Goal: Task Accomplishment & Management: Use online tool/utility

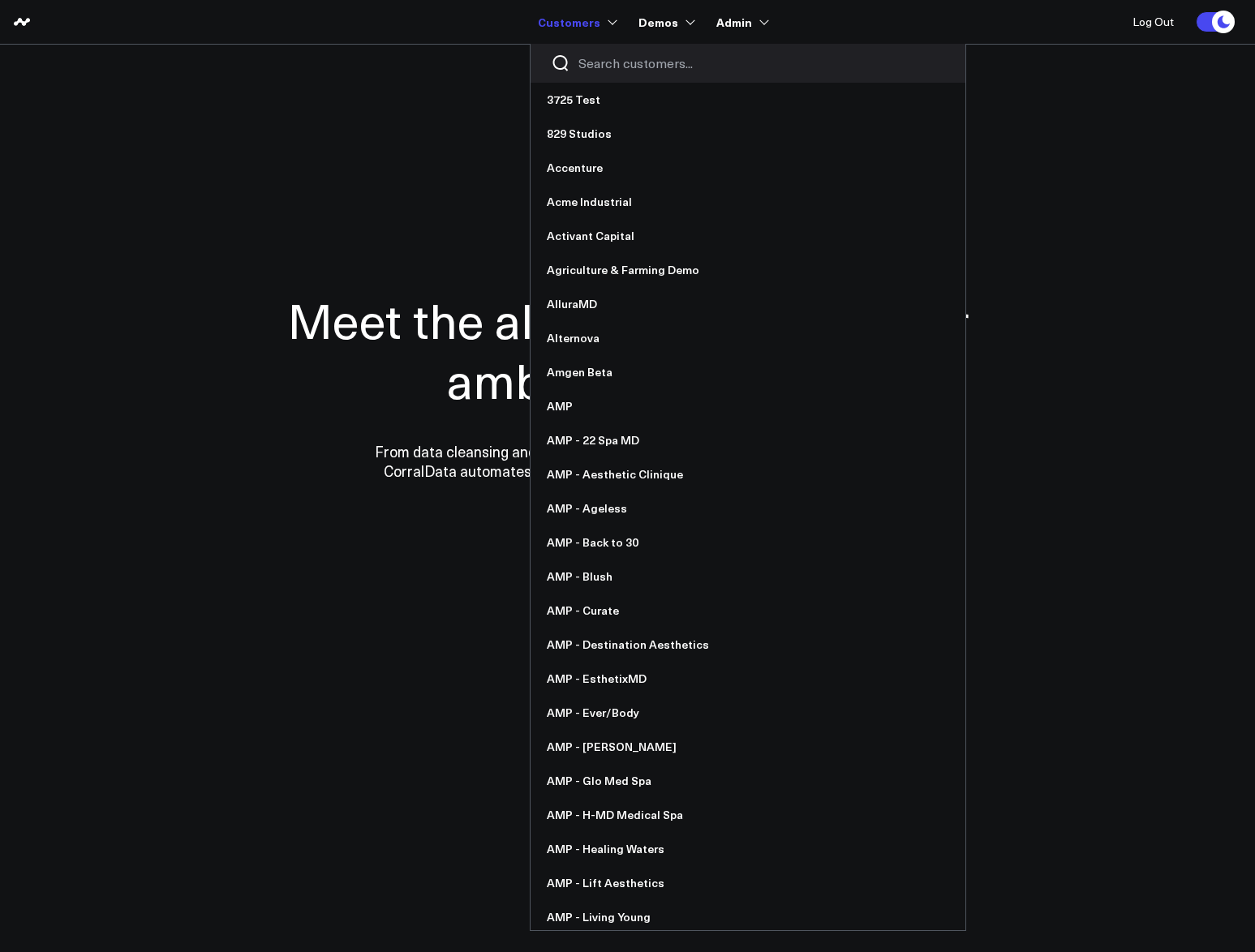
click at [596, 58] on input "Search customers input" at bounding box center [761, 63] width 367 height 17
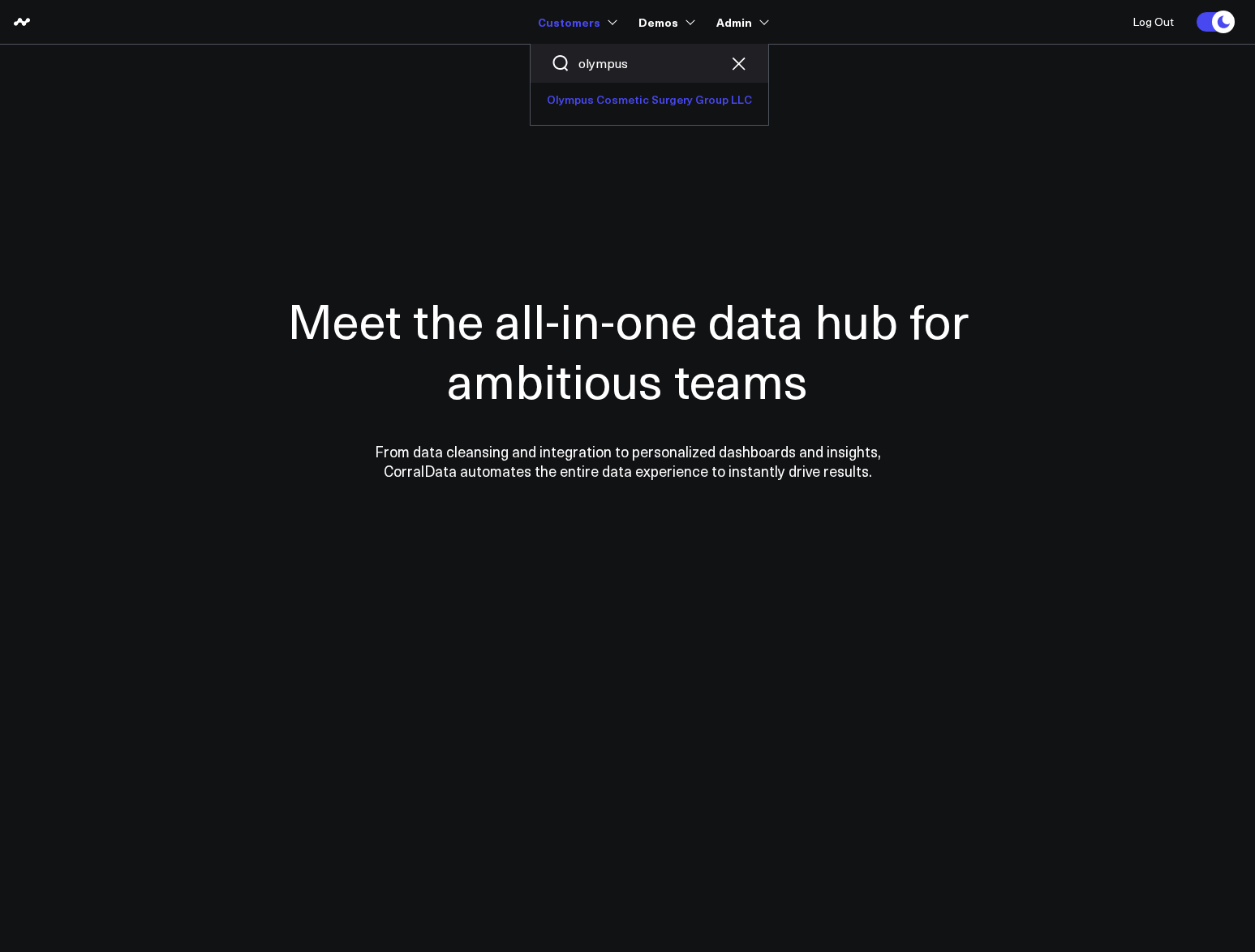
type input "olympus"
click at [609, 88] on link "Olympus Cosmetic Surgery Group LLC" at bounding box center [649, 99] width 237 height 34
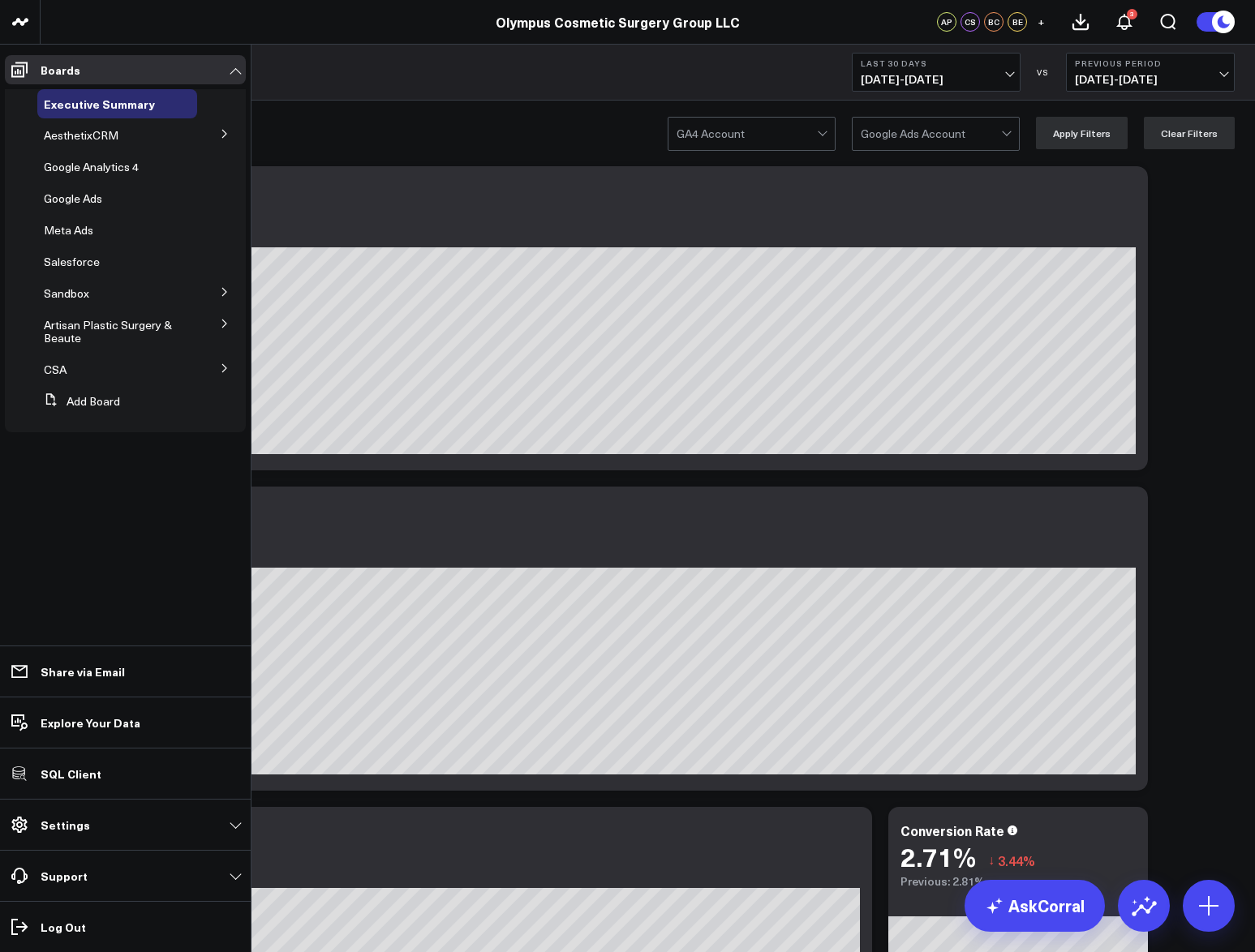
click at [220, 363] on icon at bounding box center [225, 368] width 10 height 10
click at [86, 397] on span "Salesforce" at bounding box center [81, 399] width 56 height 15
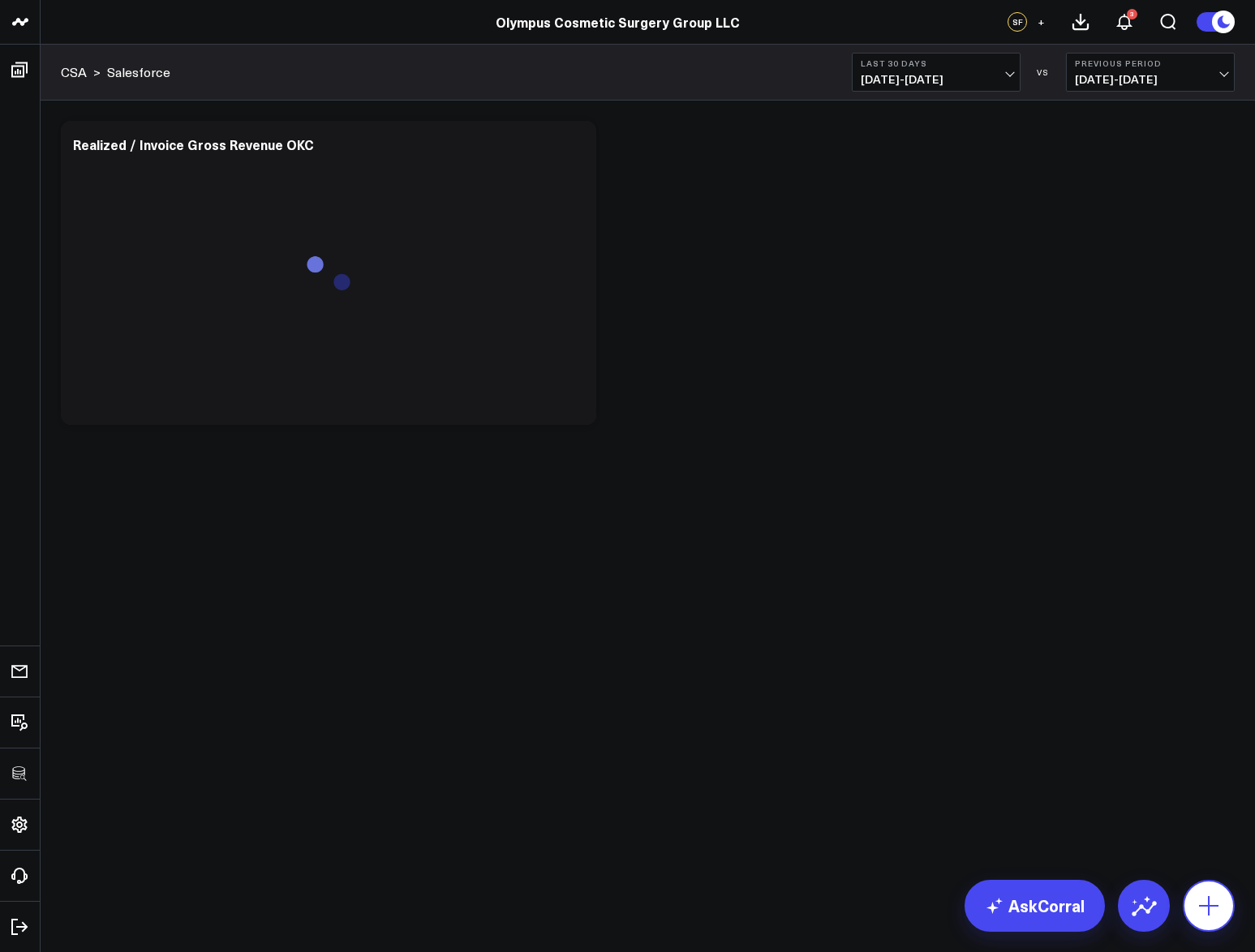
click at [1200, 897] on icon at bounding box center [1208, 906] width 26 height 26
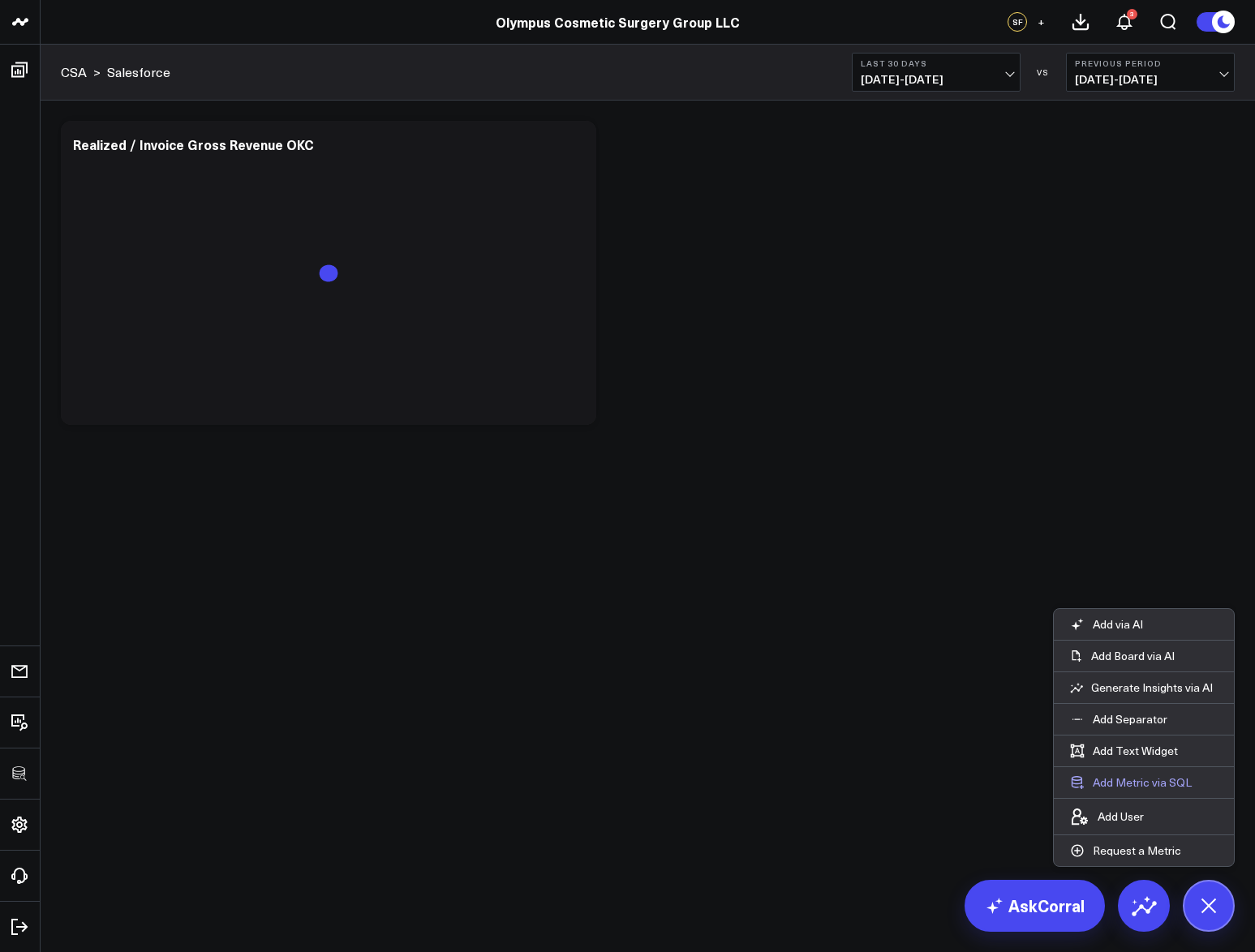
click at [1145, 781] on button "Add Metric via SQL" at bounding box center [1130, 783] width 154 height 31
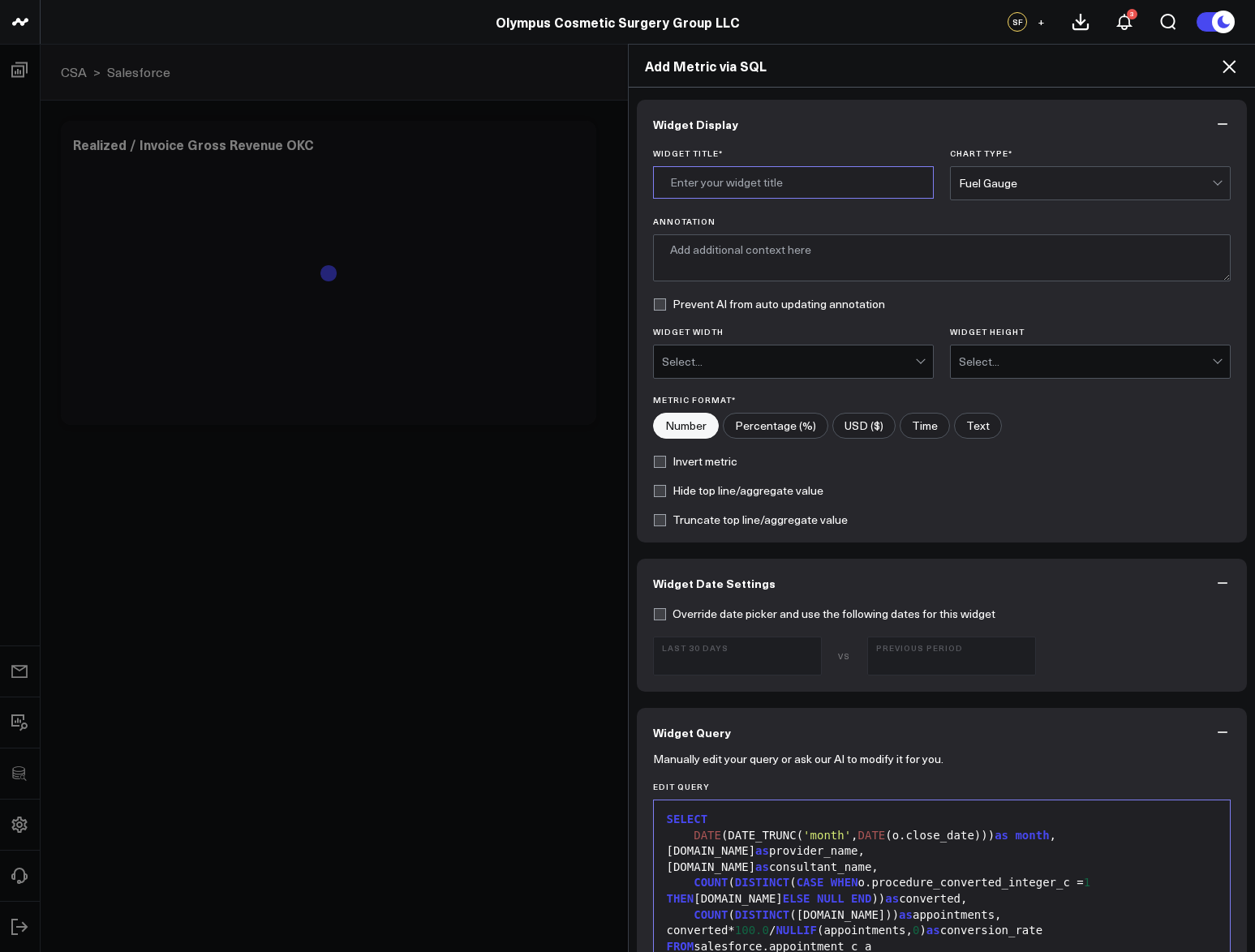
click at [789, 185] on input "Widget Title *" at bounding box center [793, 182] width 281 height 32
type input "Office Consult Conversion Rate [Validated]"
click at [1075, 200] on div "Widget Title * Office Consult Conversion Rate [Validated] Chart Type * Fuel Gau…" at bounding box center [941, 345] width 611 height 394
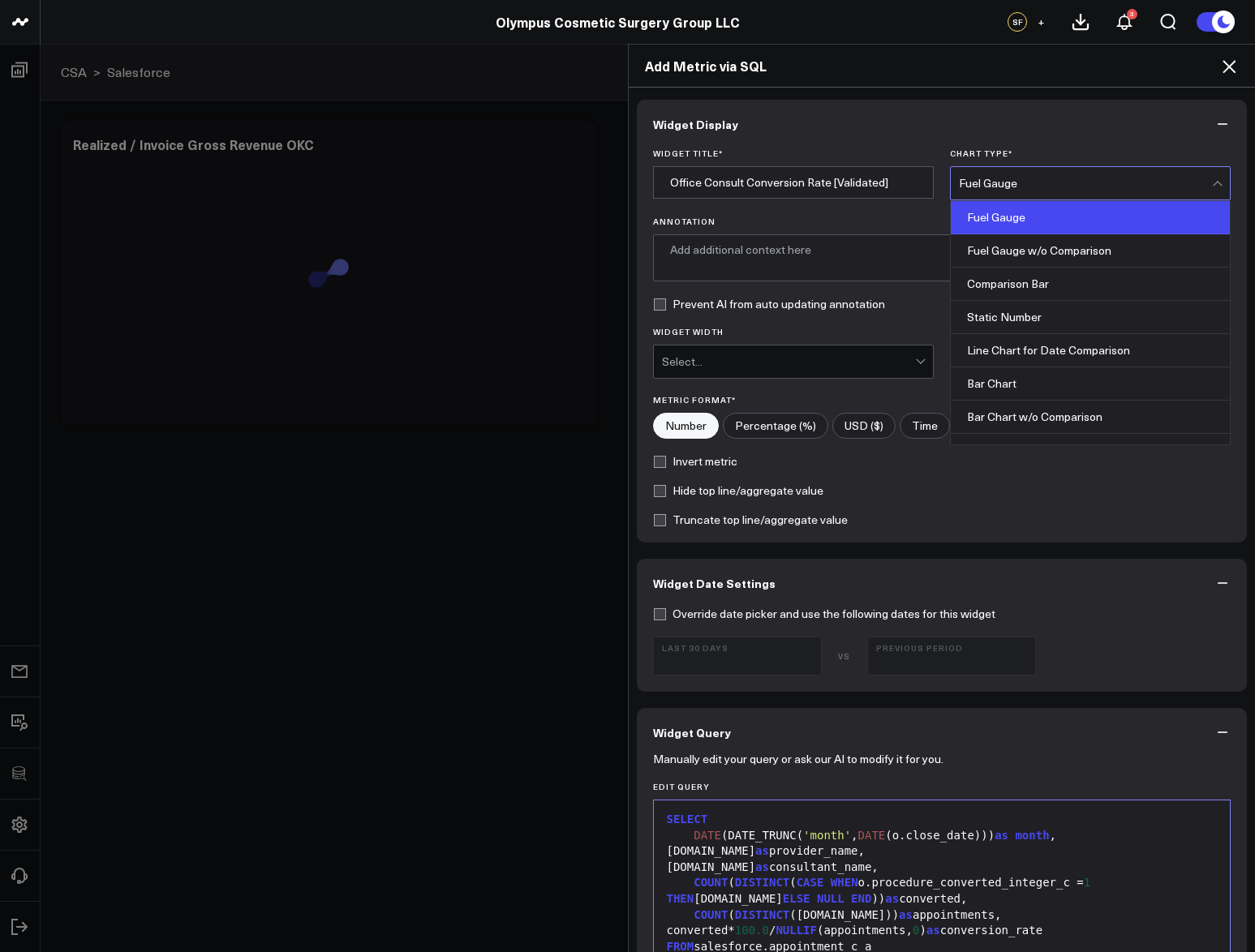
click at [1080, 192] on div "Fuel Gauge" at bounding box center [1085, 183] width 253 height 32
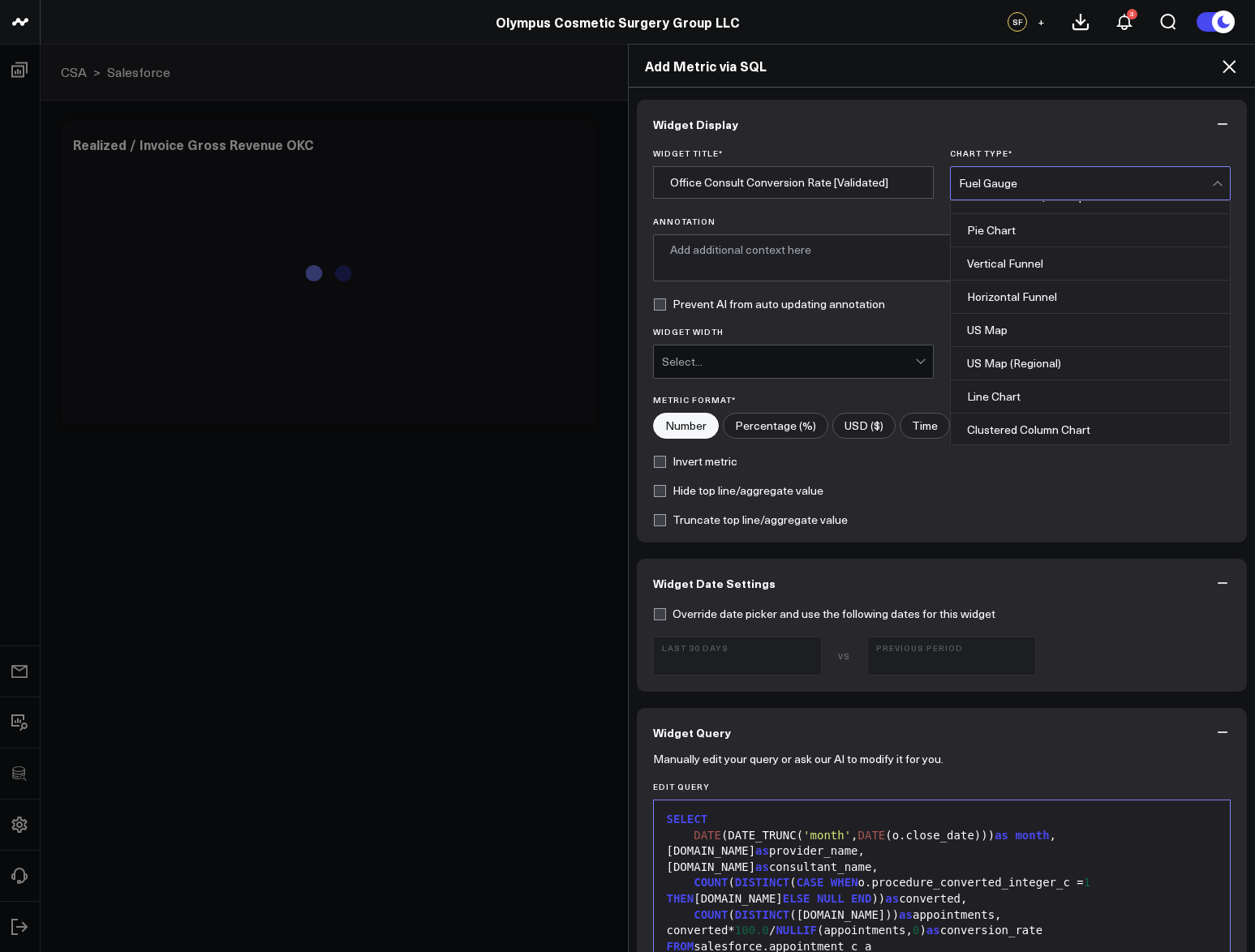
scroll to position [654, 0]
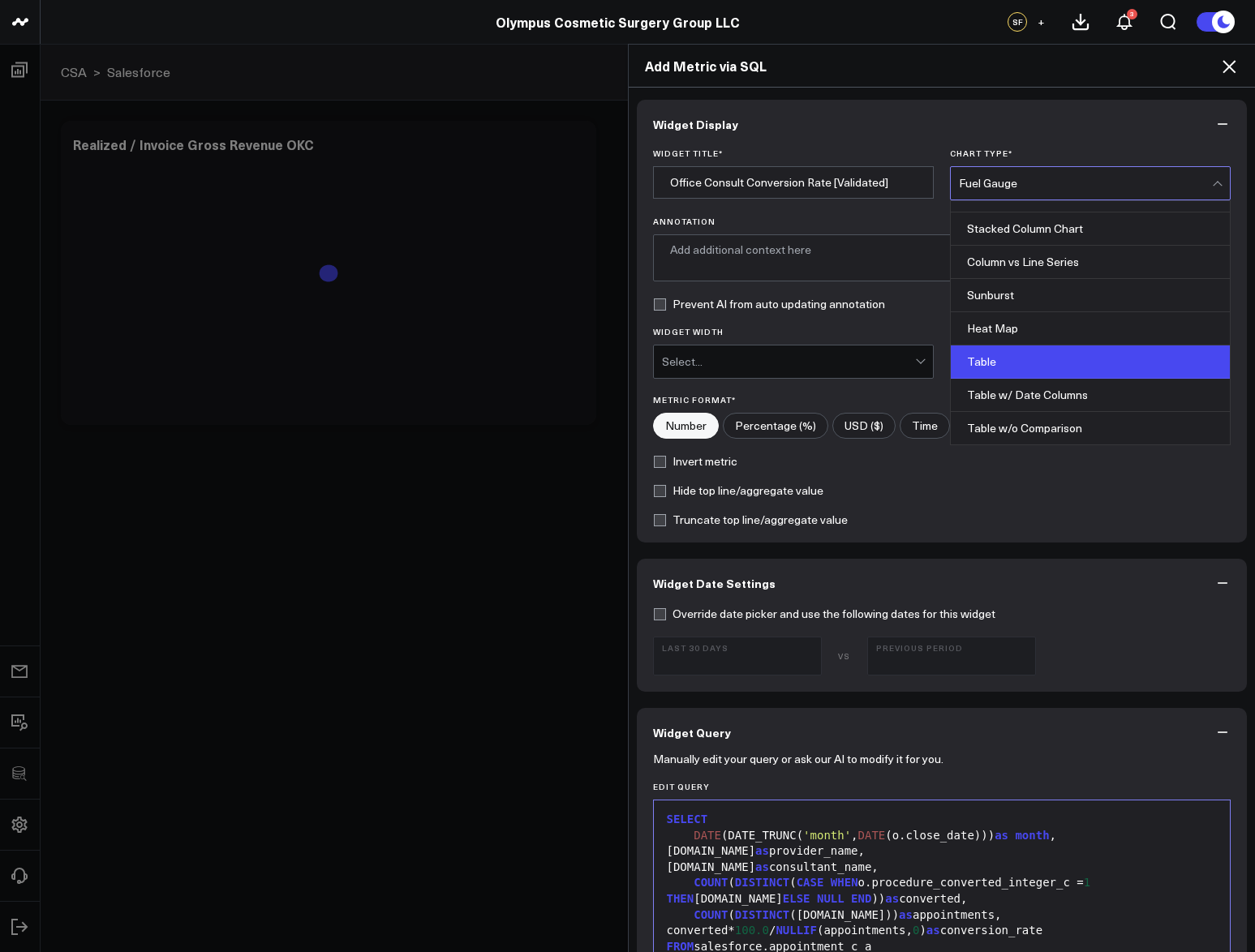
click at [1070, 359] on div "Table" at bounding box center [1089, 362] width 279 height 33
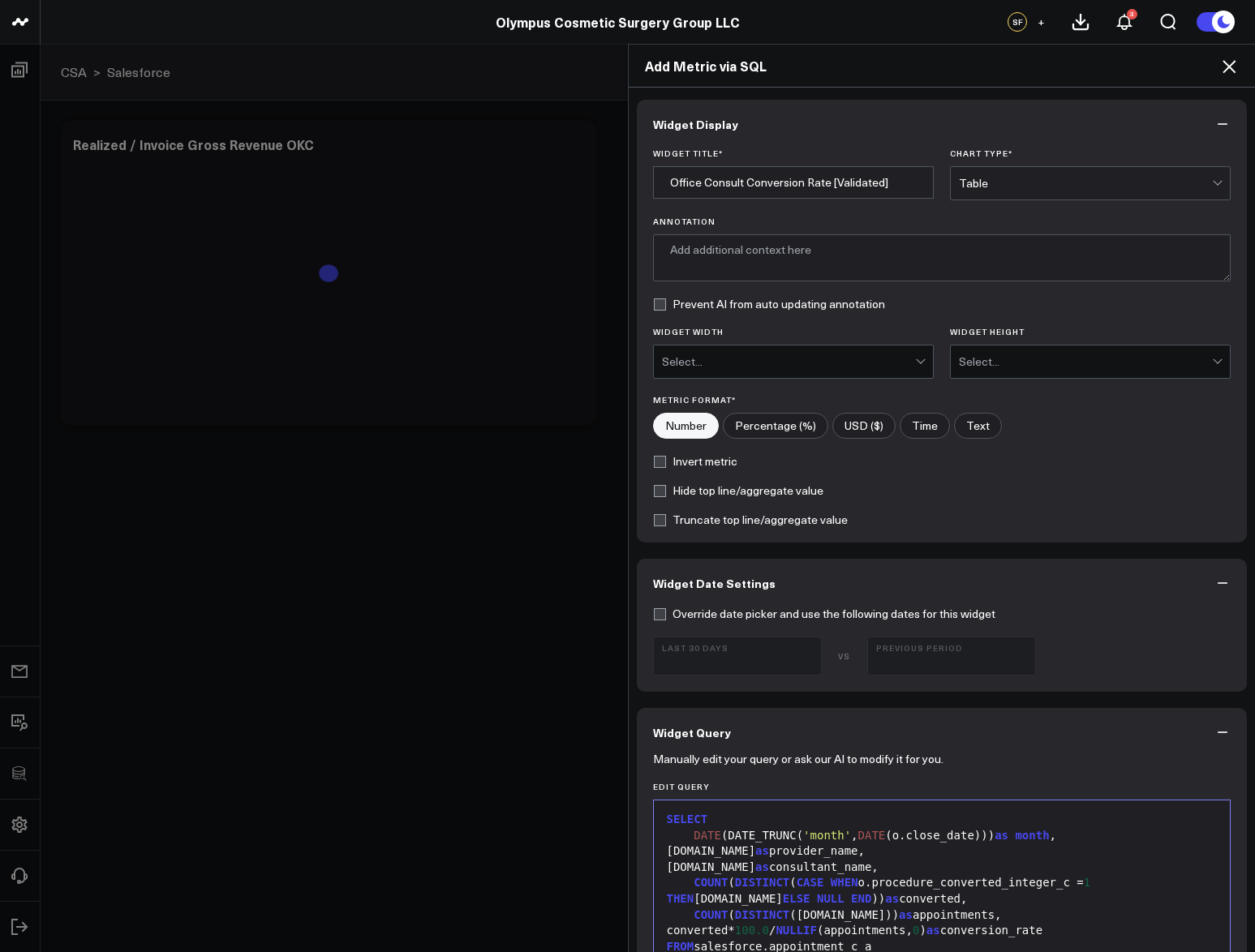
click at [1054, 160] on div "Chart Type * option Table, selected. Table" at bounding box center [1090, 174] width 281 height 52
click at [1047, 182] on div "Table" at bounding box center [1085, 183] width 253 height 13
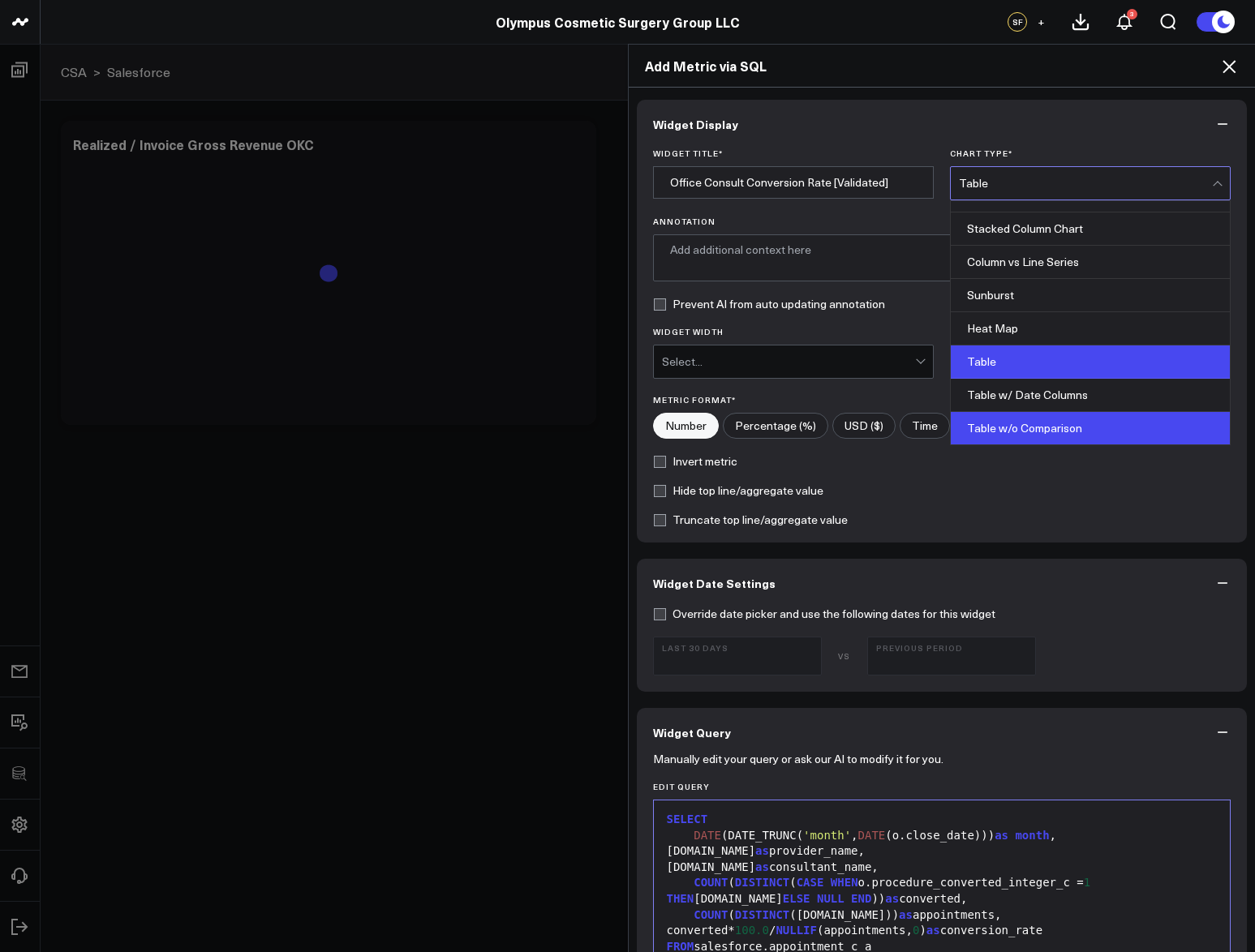
click at [1070, 415] on div "Table w/o Comparison" at bounding box center [1089, 427] width 279 height 32
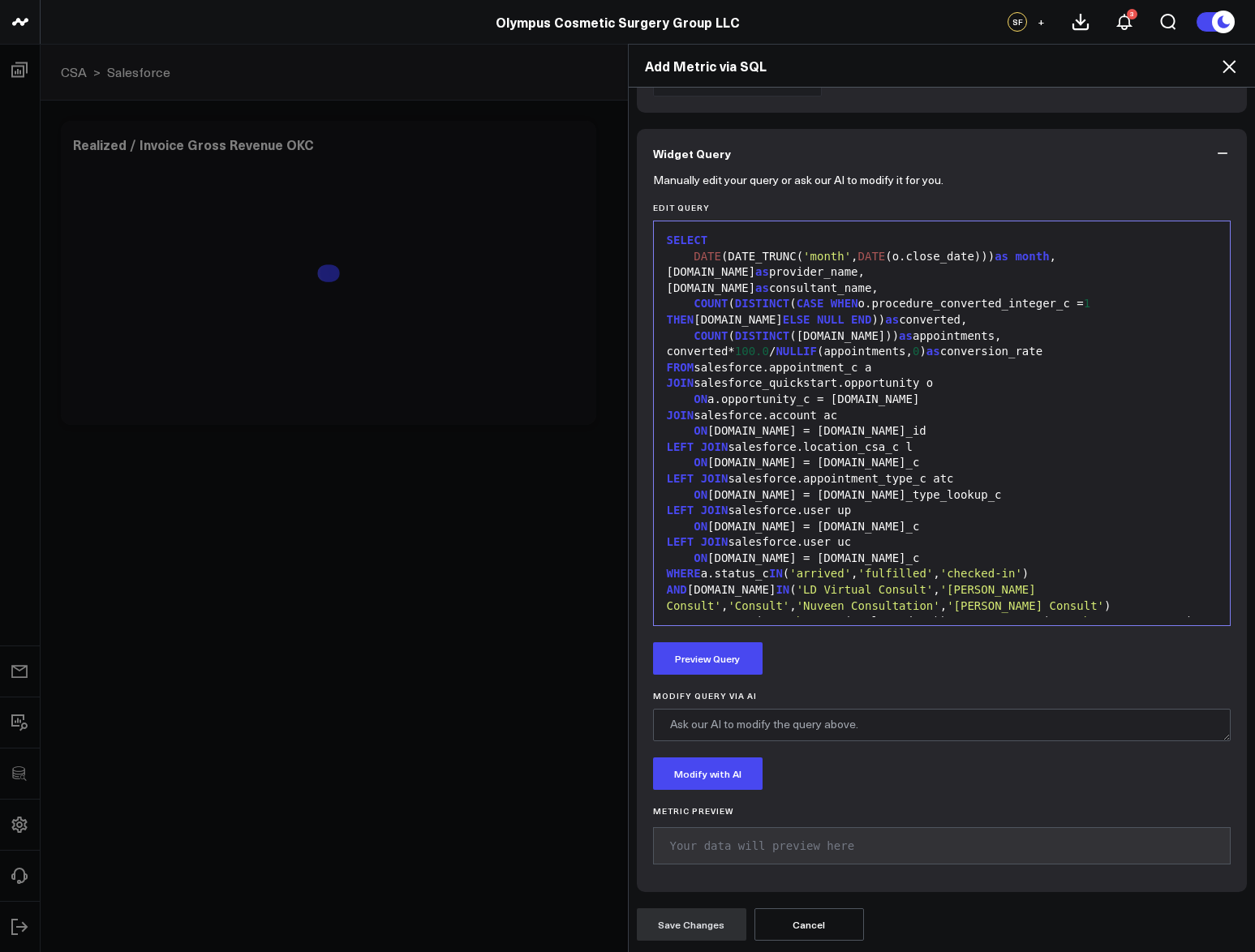
scroll to position [83, 0]
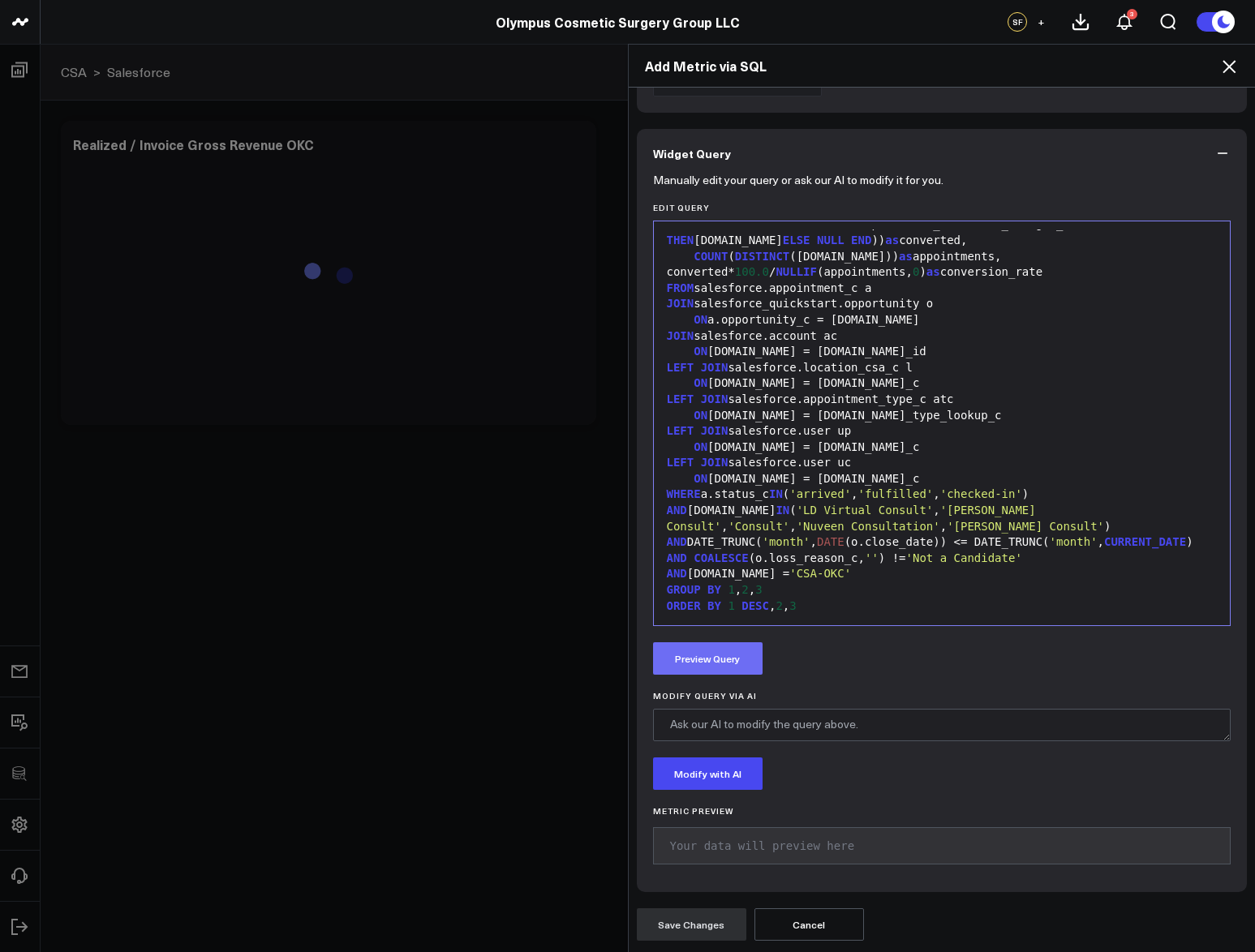
click at [735, 668] on button "Preview Query" at bounding box center [707, 658] width 109 height 32
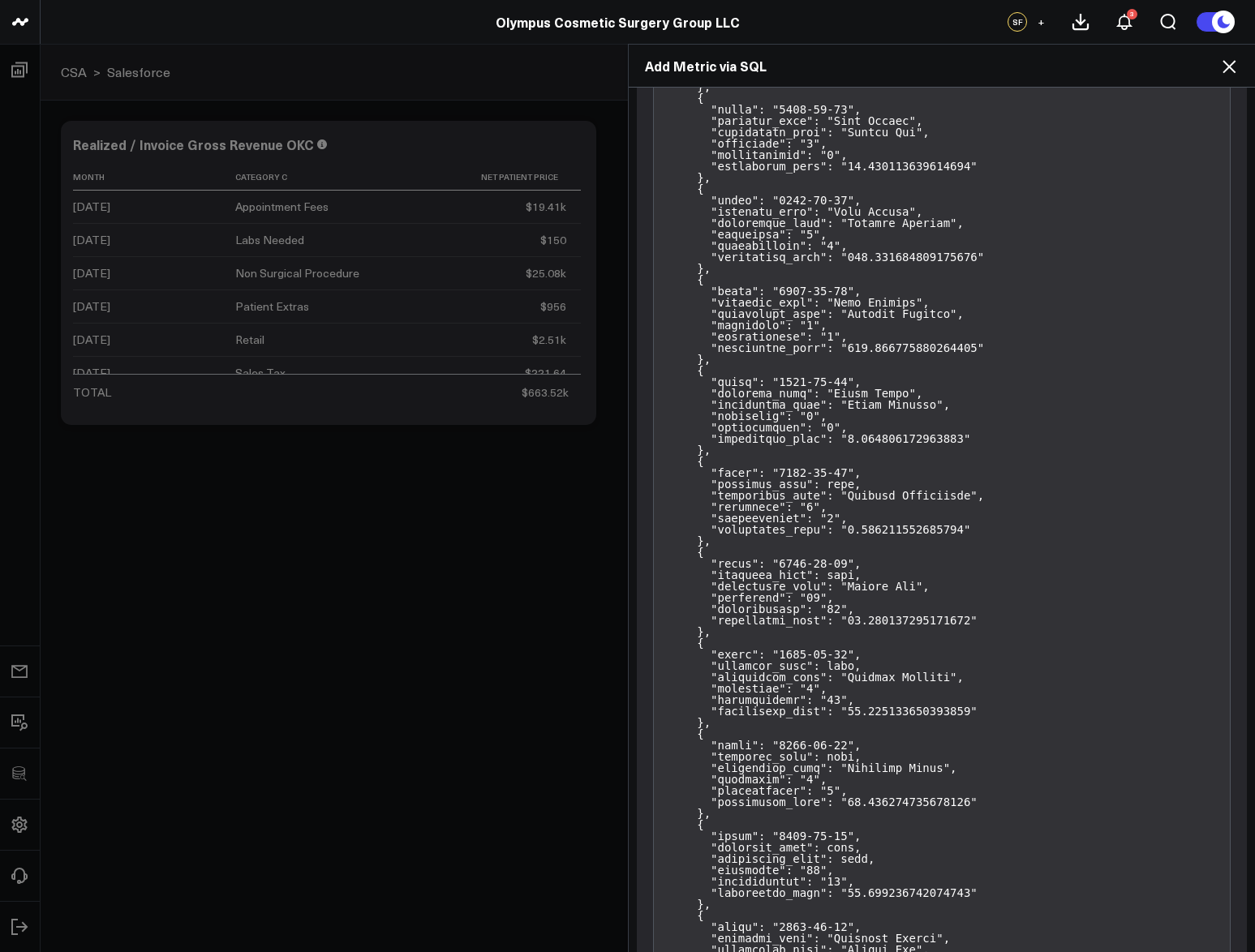
scroll to position [23777, 0]
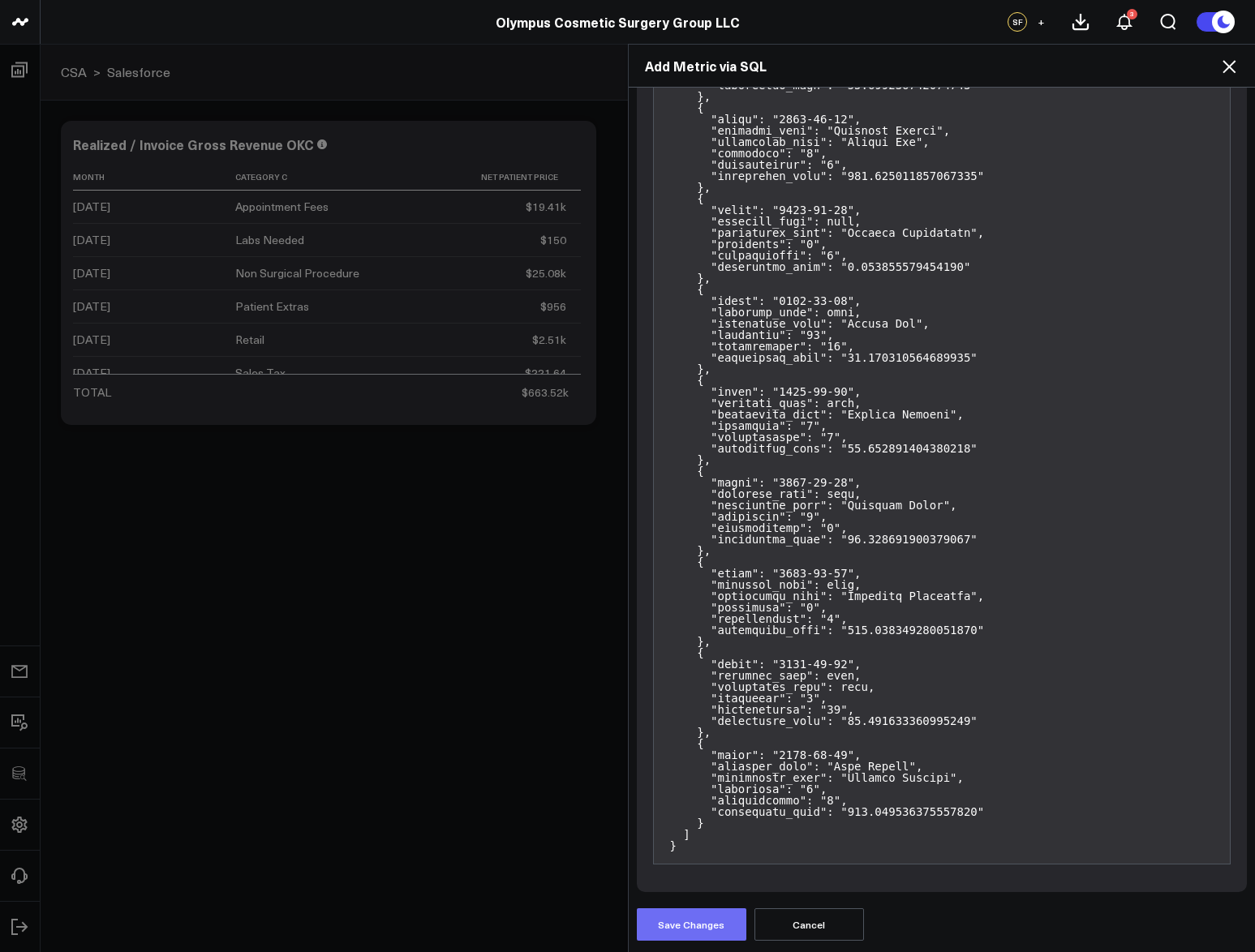
click at [703, 932] on button "Save Changes" at bounding box center [690, 924] width 109 height 32
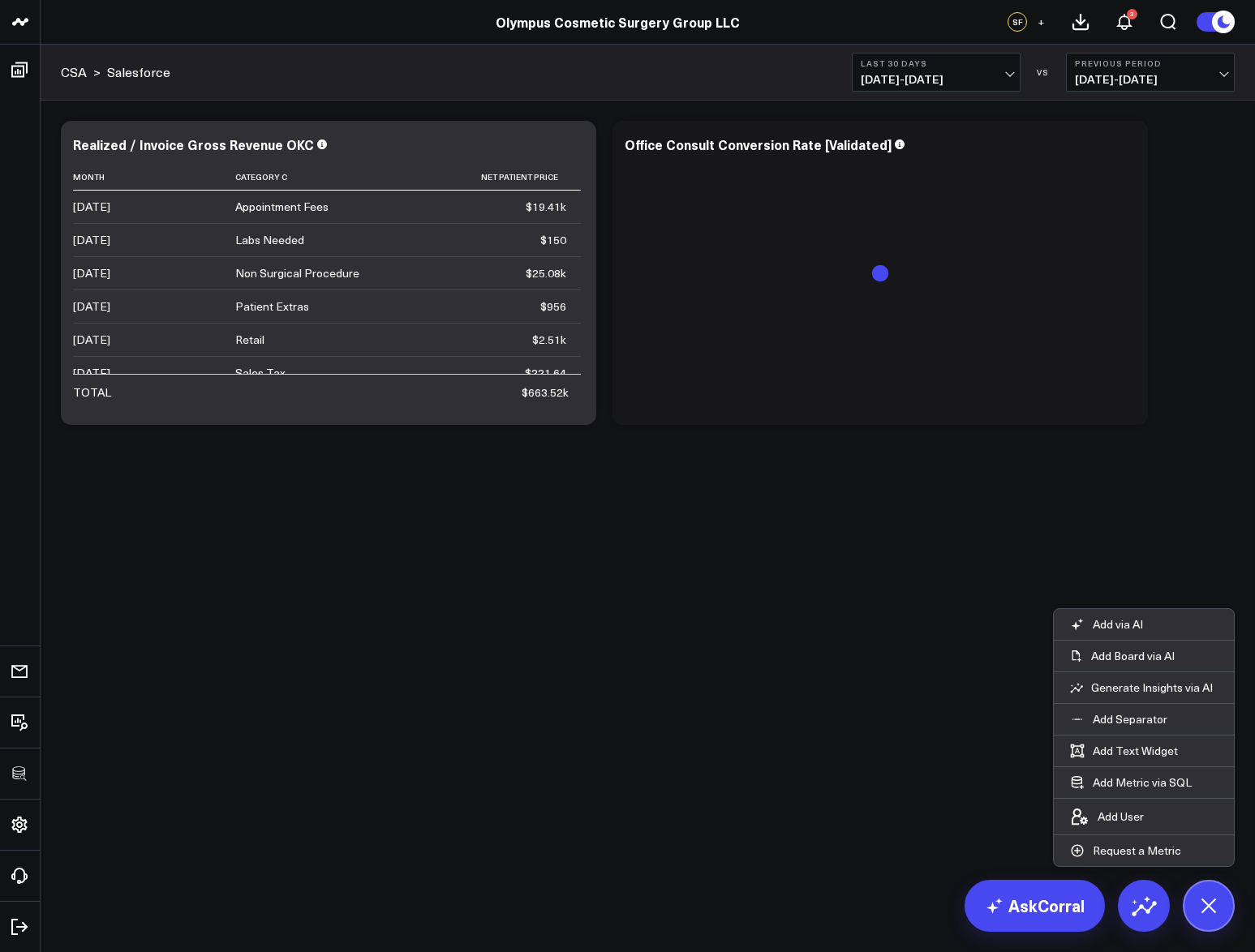
click at [858, 560] on body "3725 Test 829 Studios Accenture Acme Industrial Activant Capital Agriculture & …" at bounding box center [628, 476] width 1255 height 952
click at [1210, 898] on icon at bounding box center [1209, 906] width 37 height 37
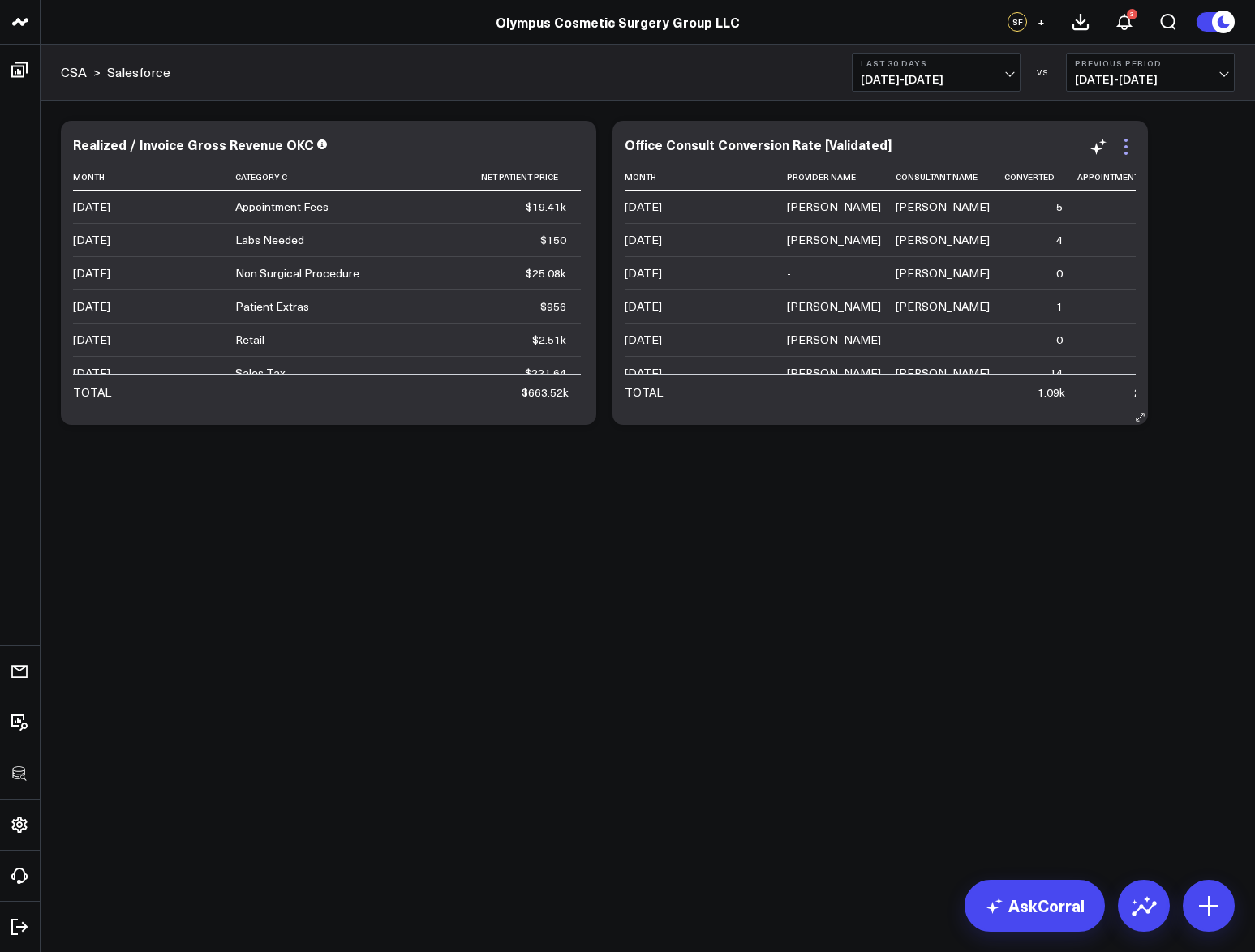
click at [1134, 146] on icon at bounding box center [1125, 147] width 19 height 19
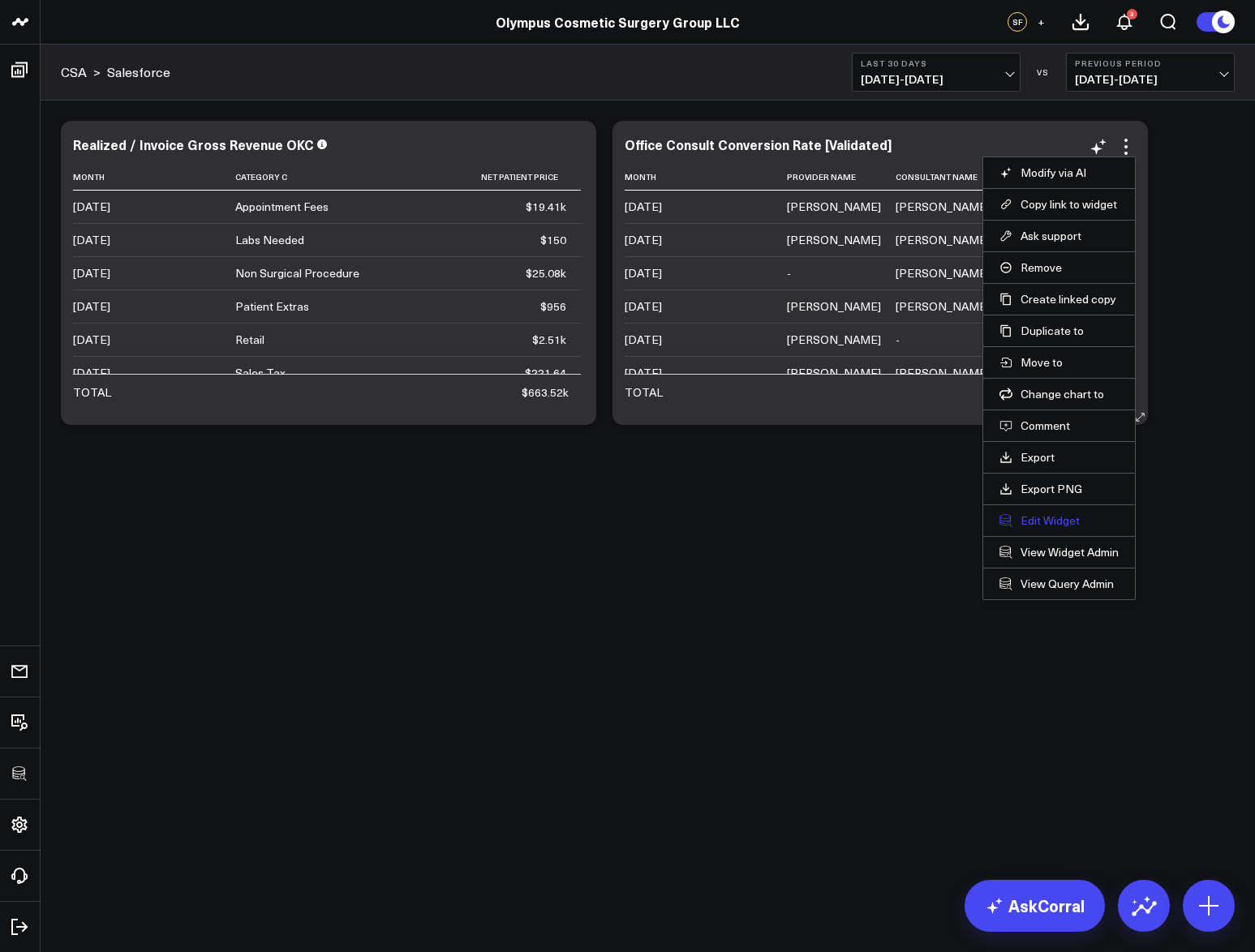
click at [1052, 516] on button "Edit Widget" at bounding box center [1058, 520] width 119 height 15
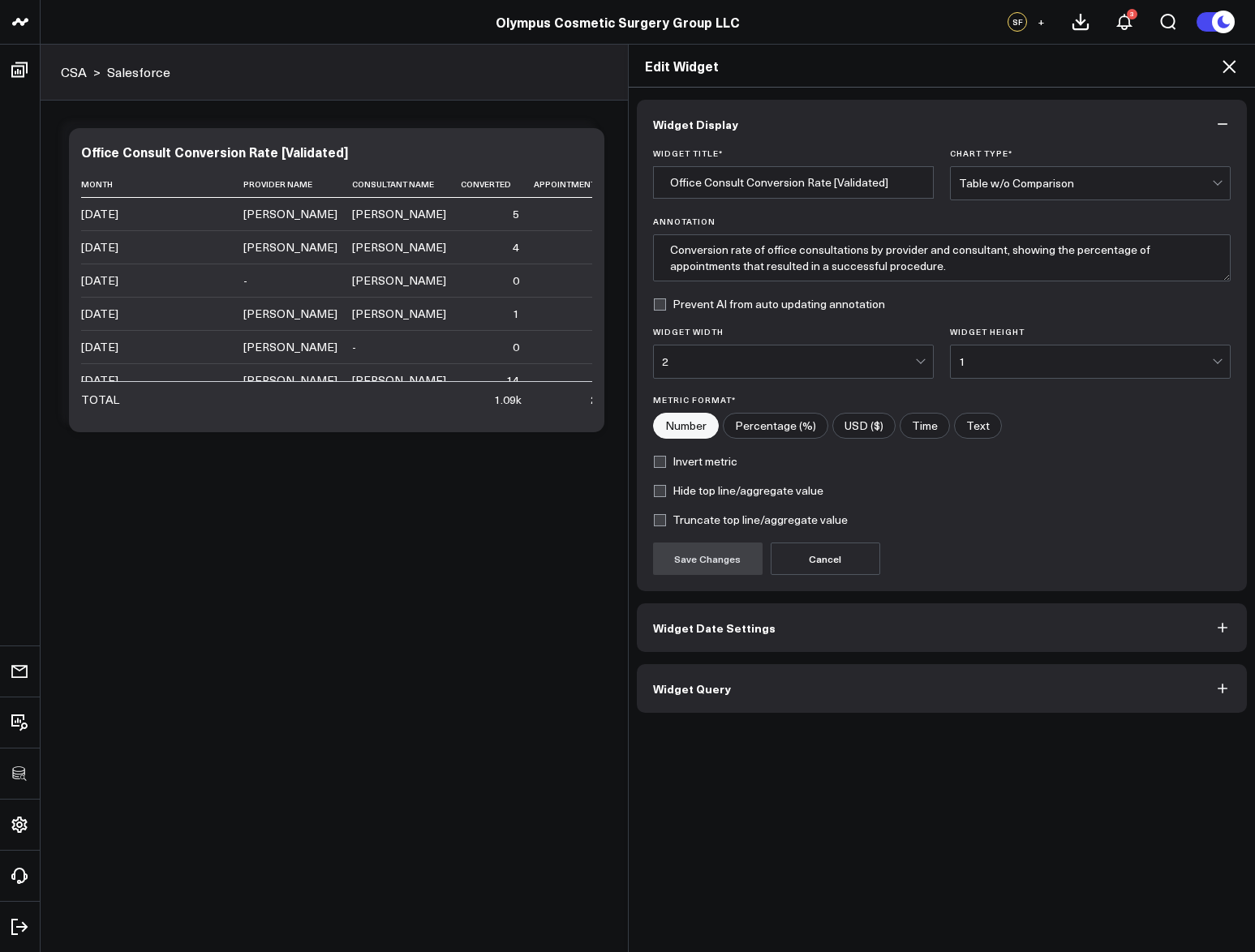
click at [901, 380] on form "Widget Title * Office Consult Conversion Rate [Validated] Chart Type * Table w/…" at bounding box center [941, 361] width 578 height 426
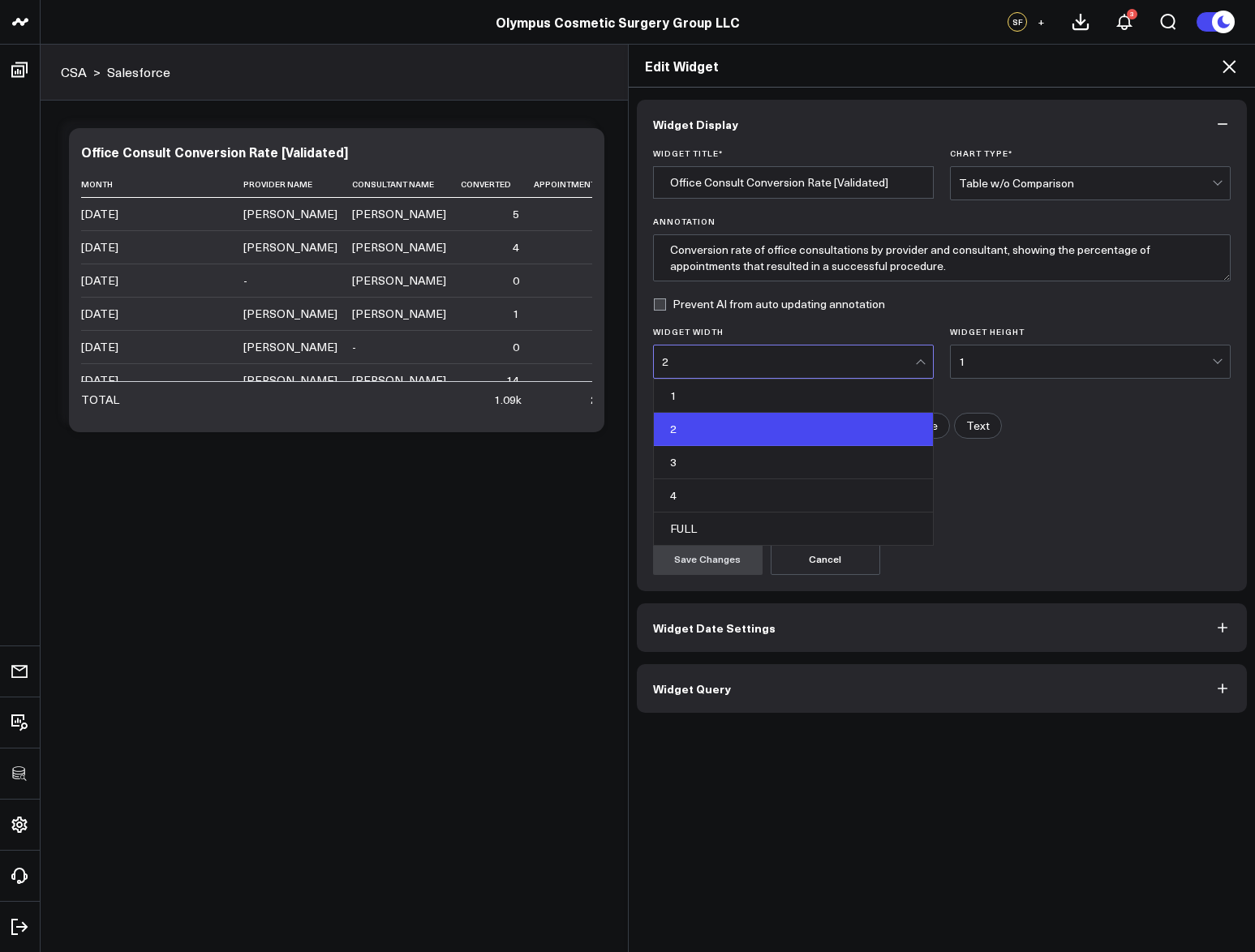
click at [901, 373] on div "2" at bounding box center [787, 361] width 253 height 32
click at [817, 488] on div "4" at bounding box center [793, 496] width 279 height 33
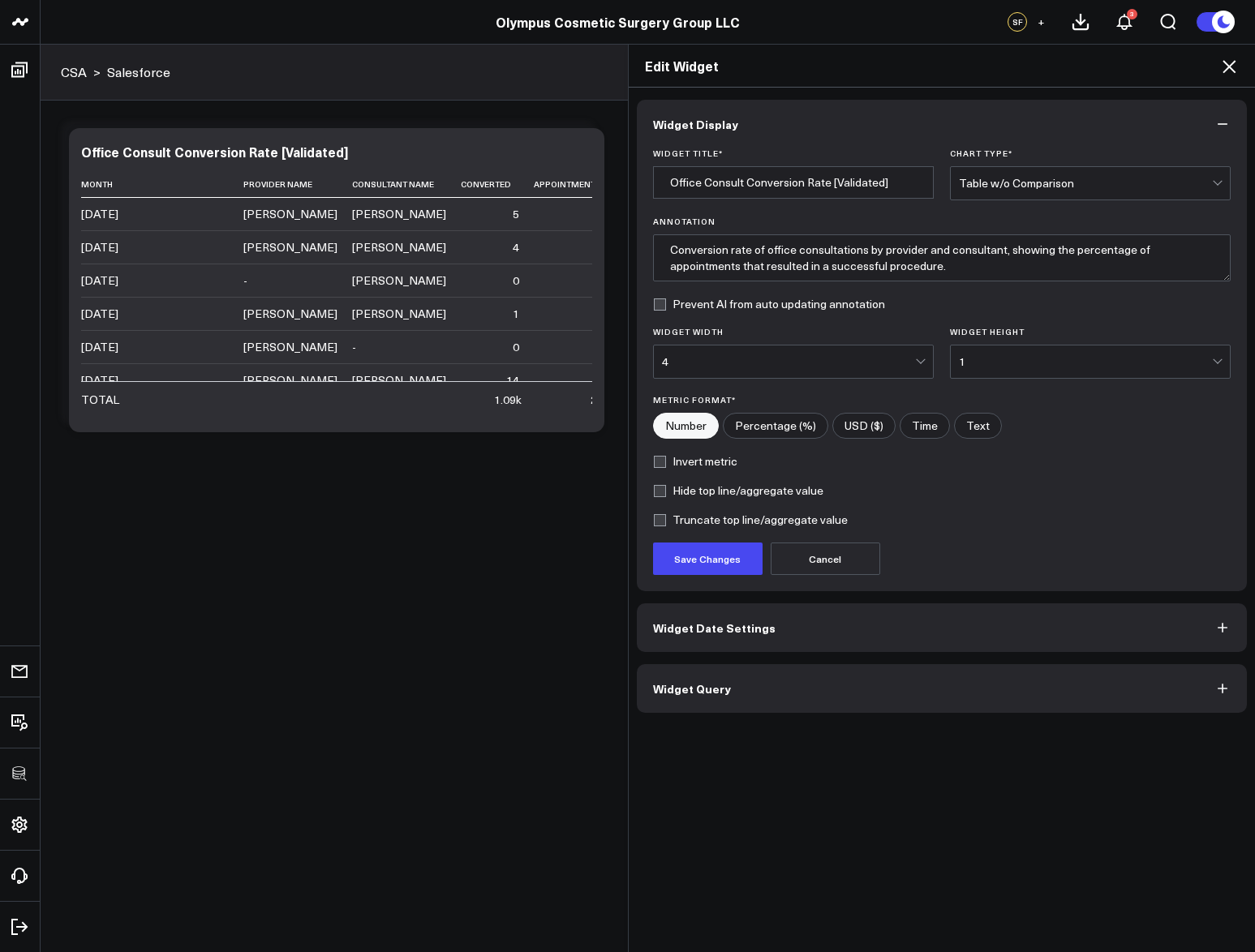
click at [1039, 356] on div "1" at bounding box center [1085, 361] width 253 height 13
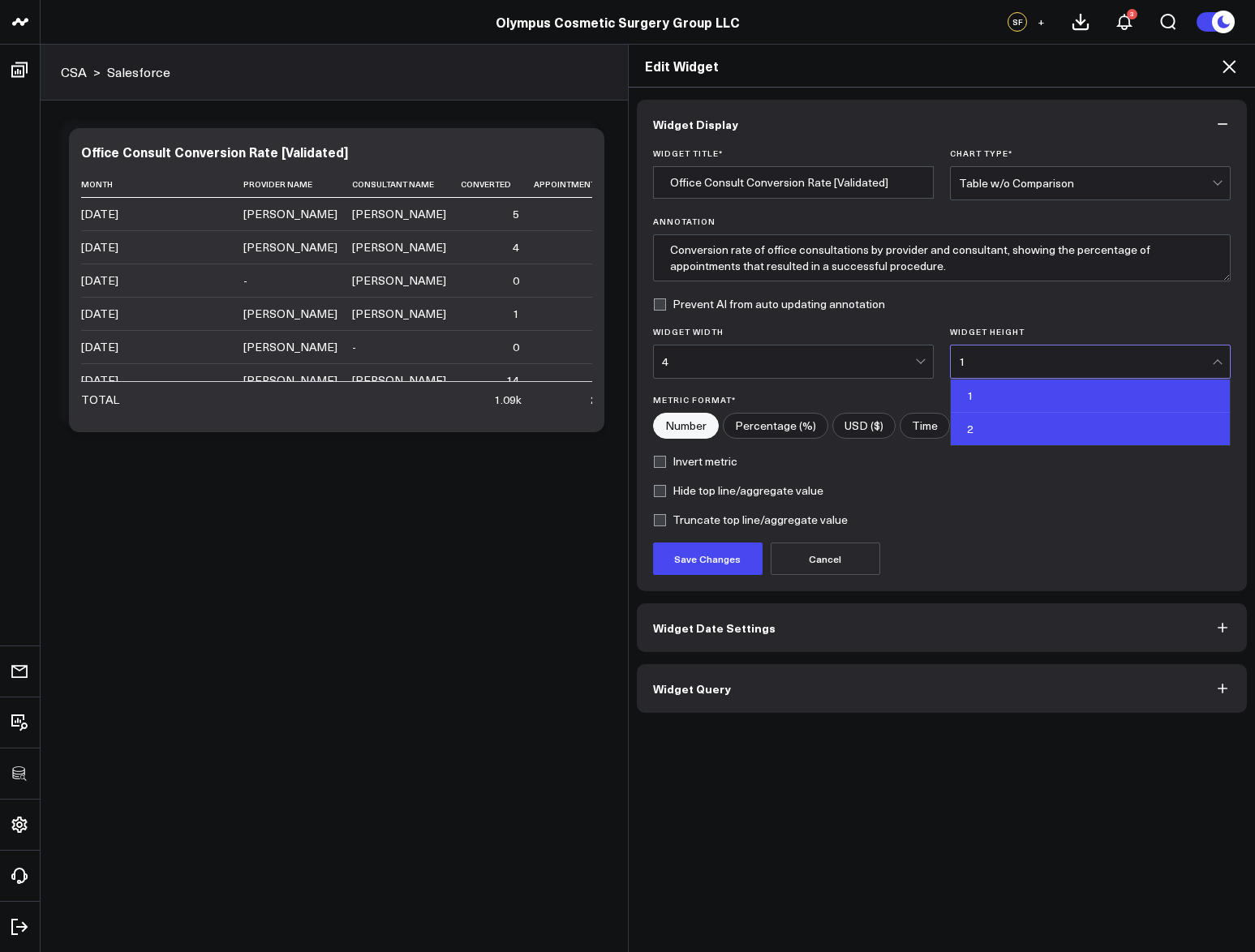
click at [1024, 427] on div "2" at bounding box center [1089, 428] width 279 height 32
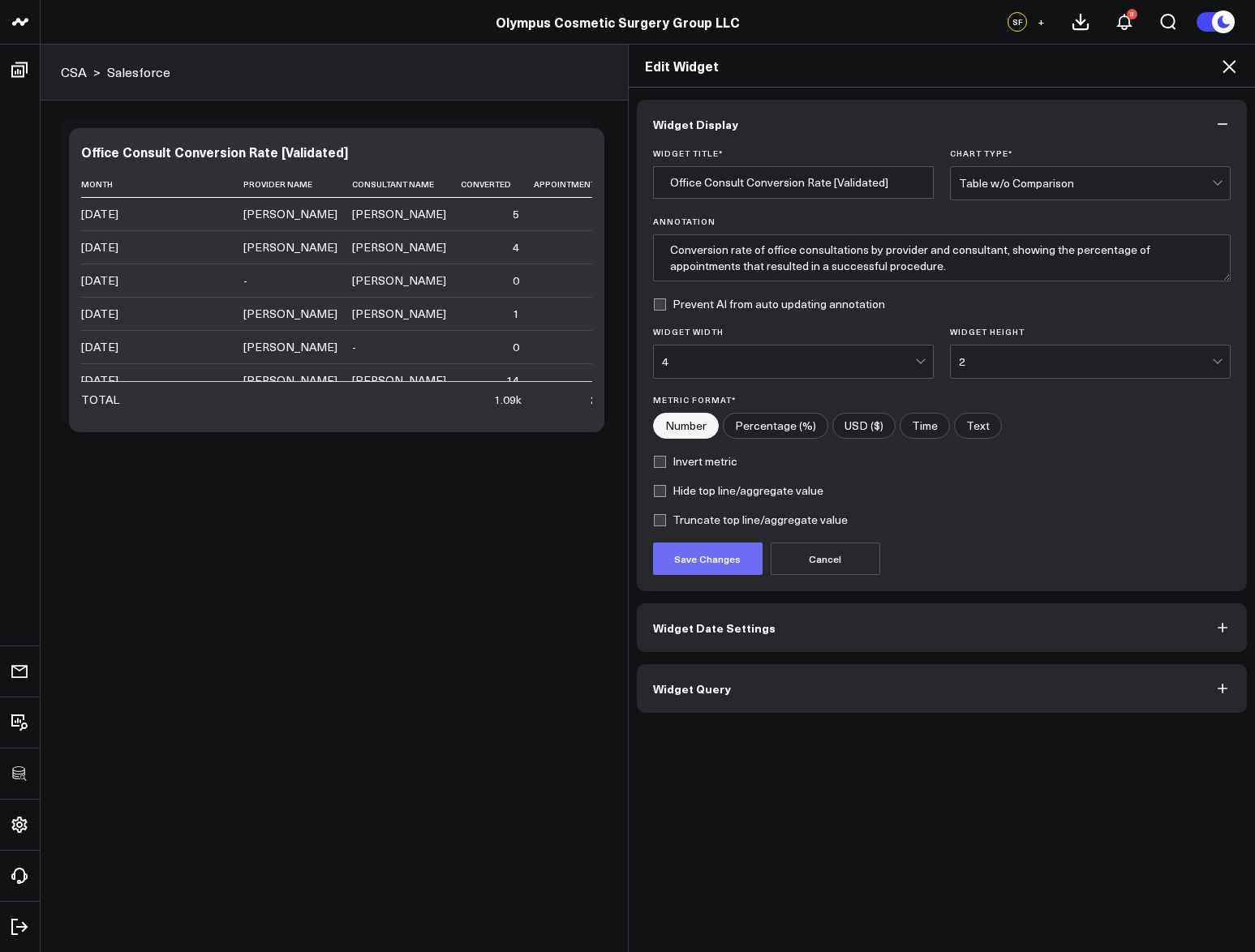
click at [741, 564] on button "Save Changes" at bounding box center [707, 558] width 109 height 32
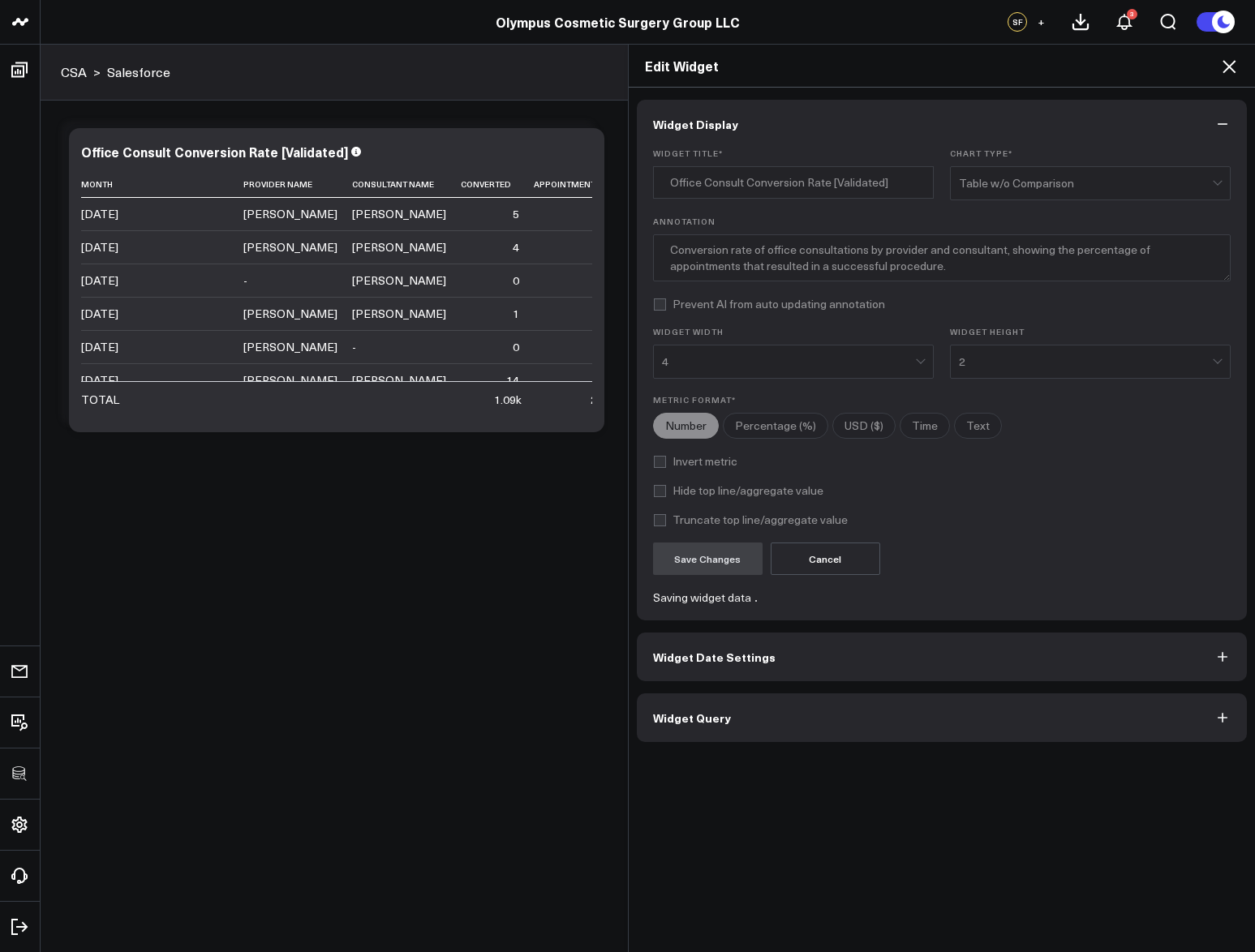
click at [1230, 71] on icon at bounding box center [1229, 67] width 19 height 19
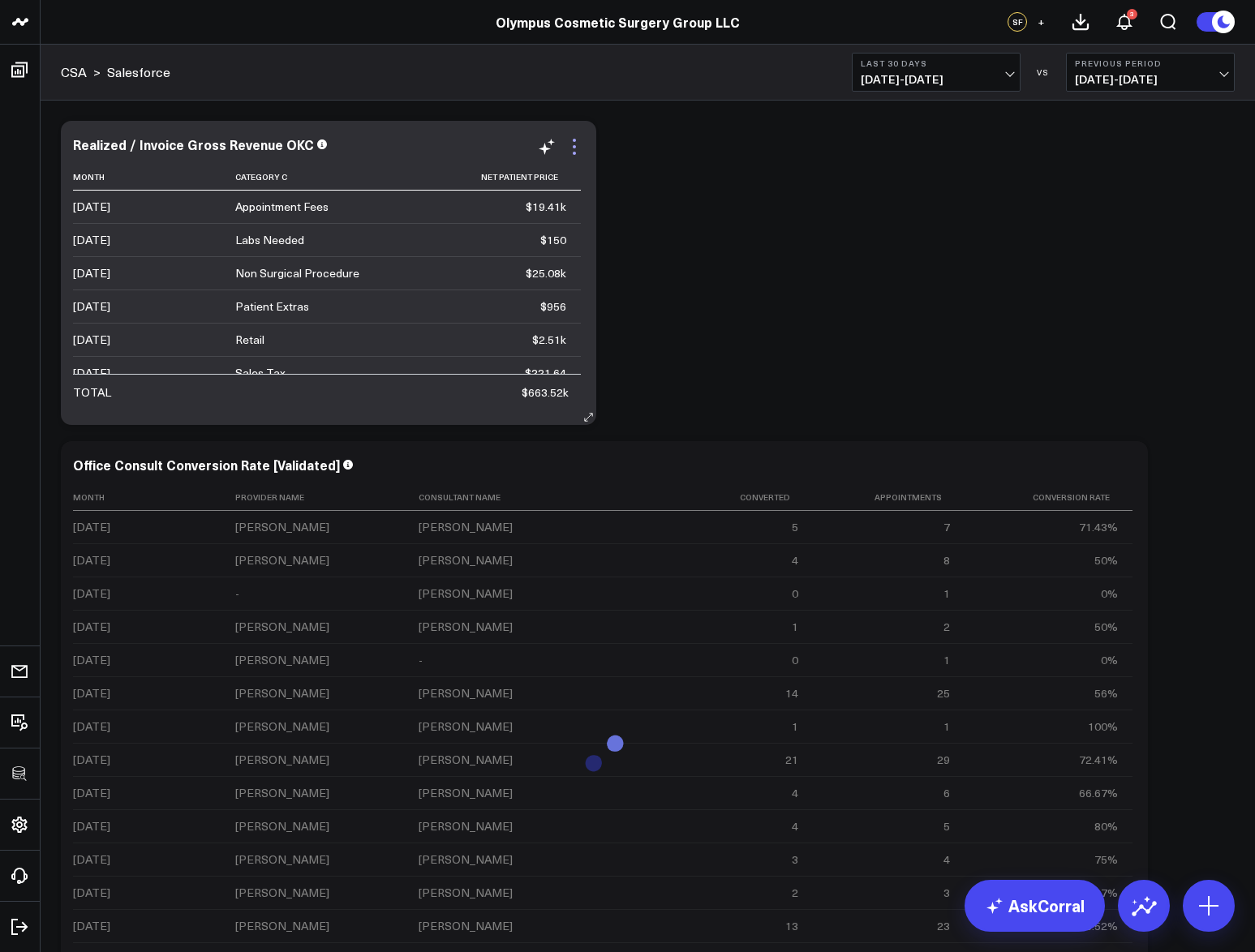
click at [579, 148] on icon at bounding box center [574, 147] width 19 height 19
click at [972, 302] on div "Modify via AI Copy link to widget Ask support Remove Create linked copy Executi…" at bounding box center [647, 593] width 1190 height 961
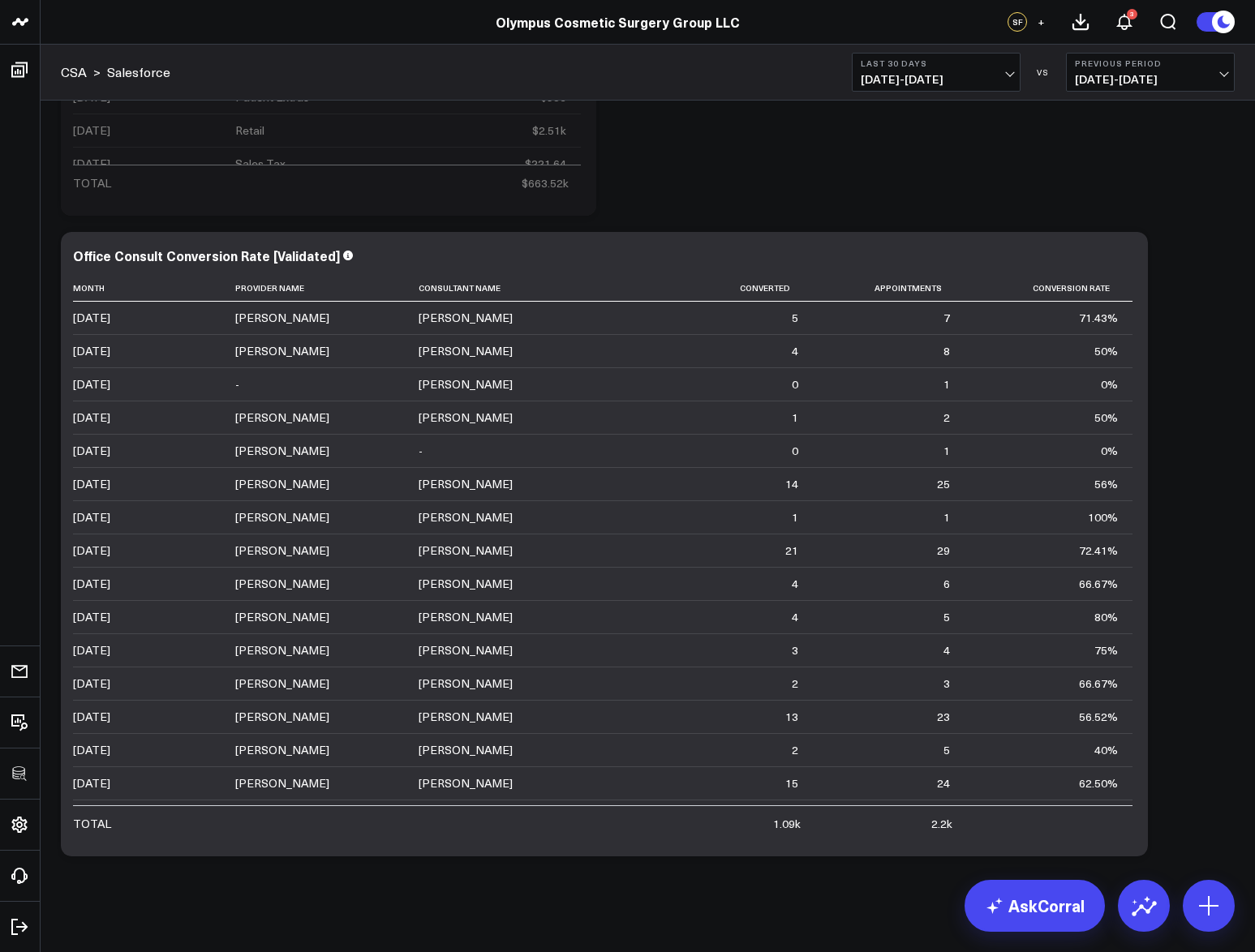
scroll to position [199, 0]
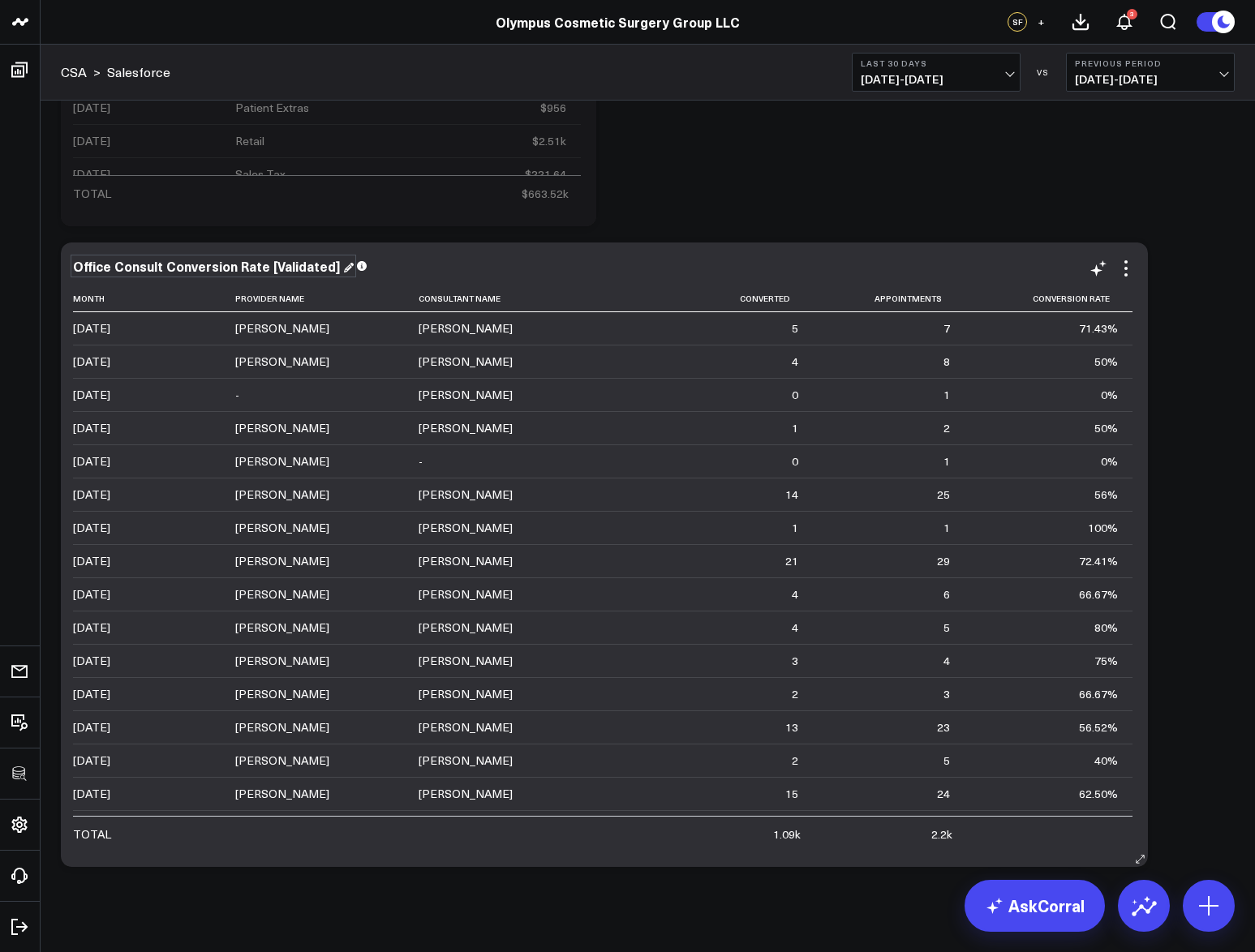
click at [261, 266] on div "Office Consult Conversion Rate [Validated]" at bounding box center [213, 265] width 281 height 17
drag, startPoint x: 262, startPoint y: 266, endPoint x: 280, endPoint y: 263, distance: 18.2
click at [262, 266] on div "Office Consult Conversion Rate [Validated]" at bounding box center [207, 265] width 270 height 17
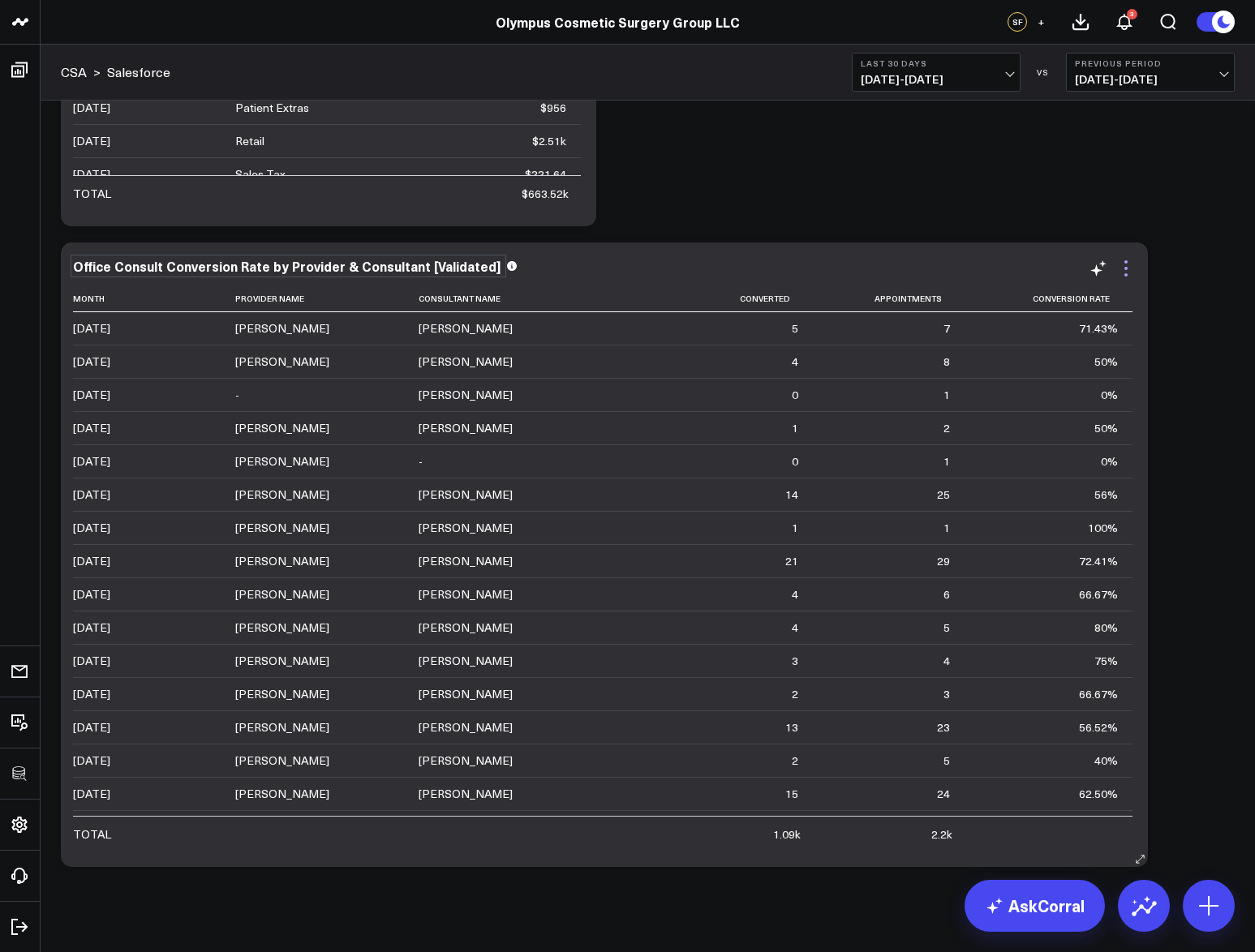
click at [1123, 267] on icon at bounding box center [1125, 268] width 19 height 19
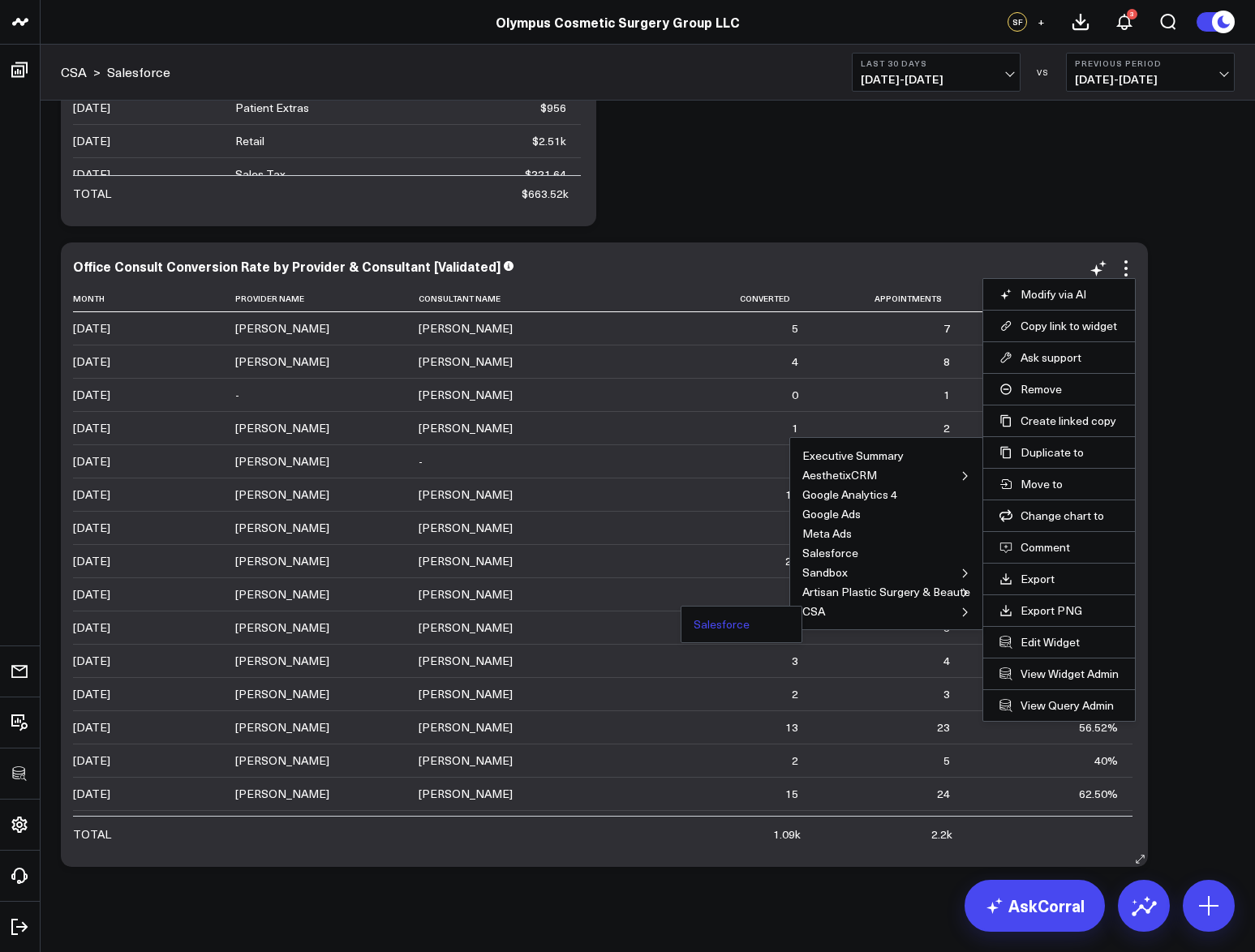
click at [730, 621] on button "Salesforce" at bounding box center [721, 625] width 56 height 12
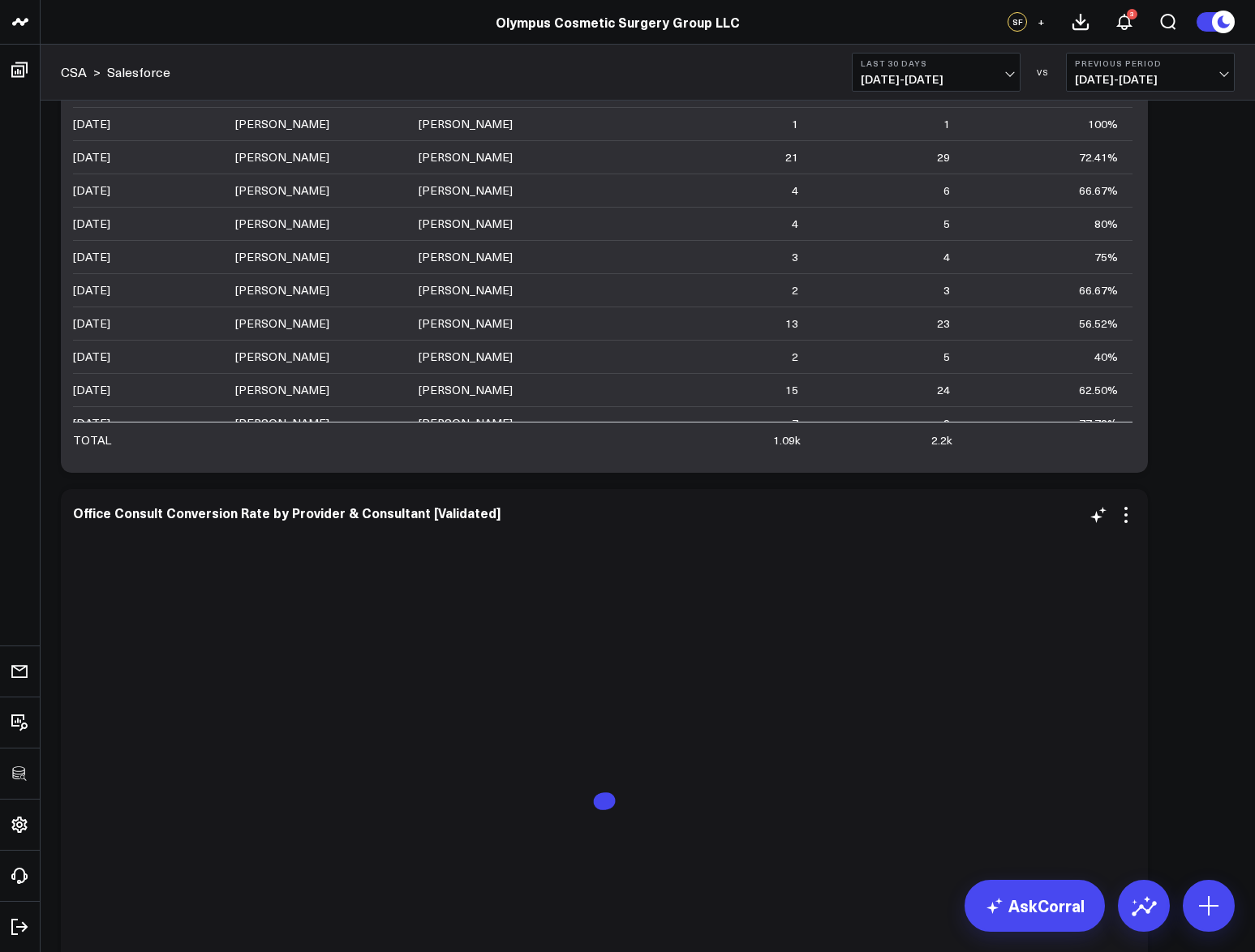
scroll to position [844, 0]
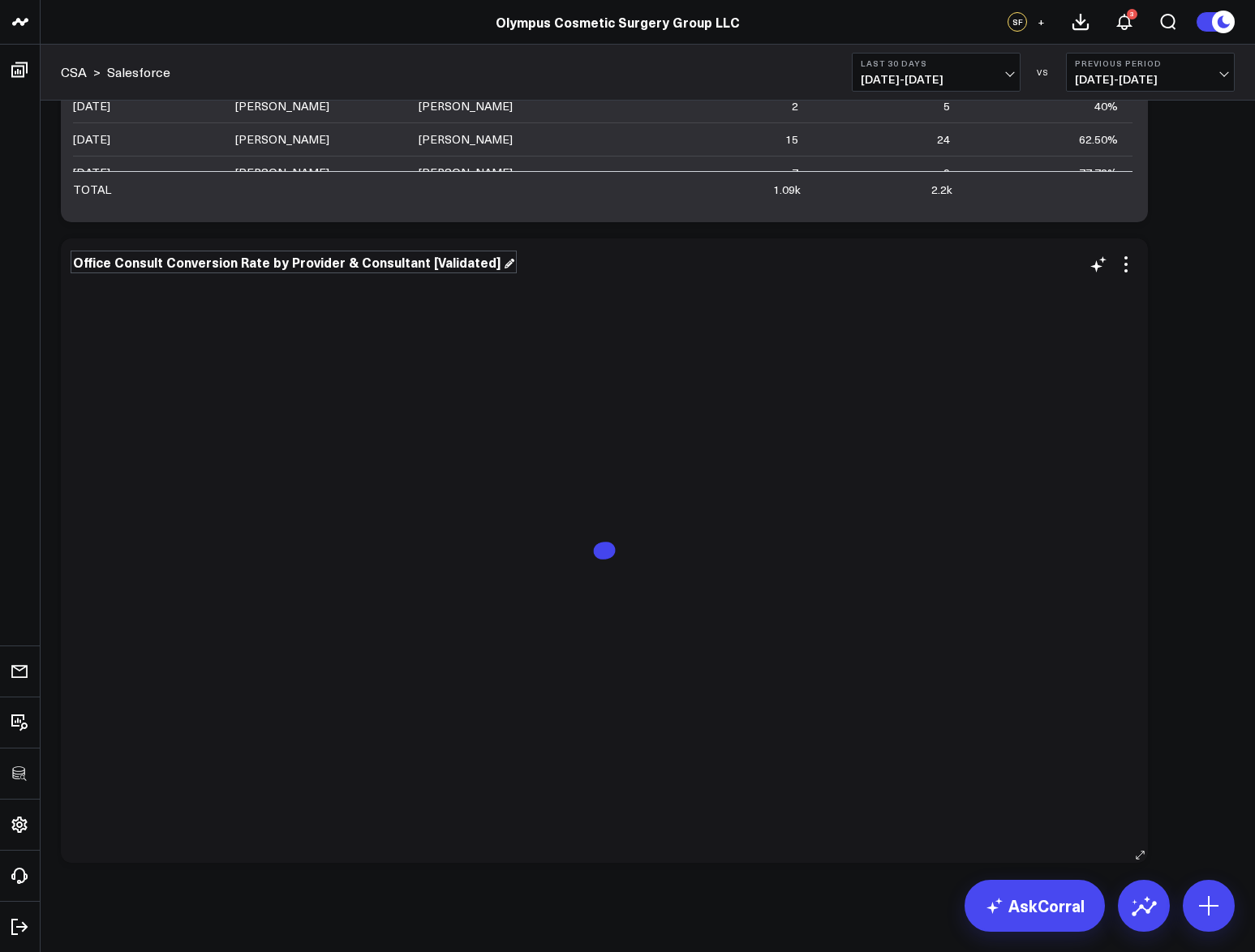
click at [282, 257] on div "Office Consult Conversion Rate by Provider & Consultant [Validated]" at bounding box center [293, 261] width 442 height 17
drag, startPoint x: 280, startPoint y: 261, endPoint x: 417, endPoint y: 263, distance: 137.0
click at [417, 263] on div "Office Consult Conversion Rate by Provider & Consultant [Validated]" at bounding box center [288, 261] width 431 height 17
click at [1129, 268] on icon at bounding box center [1125, 264] width 19 height 19
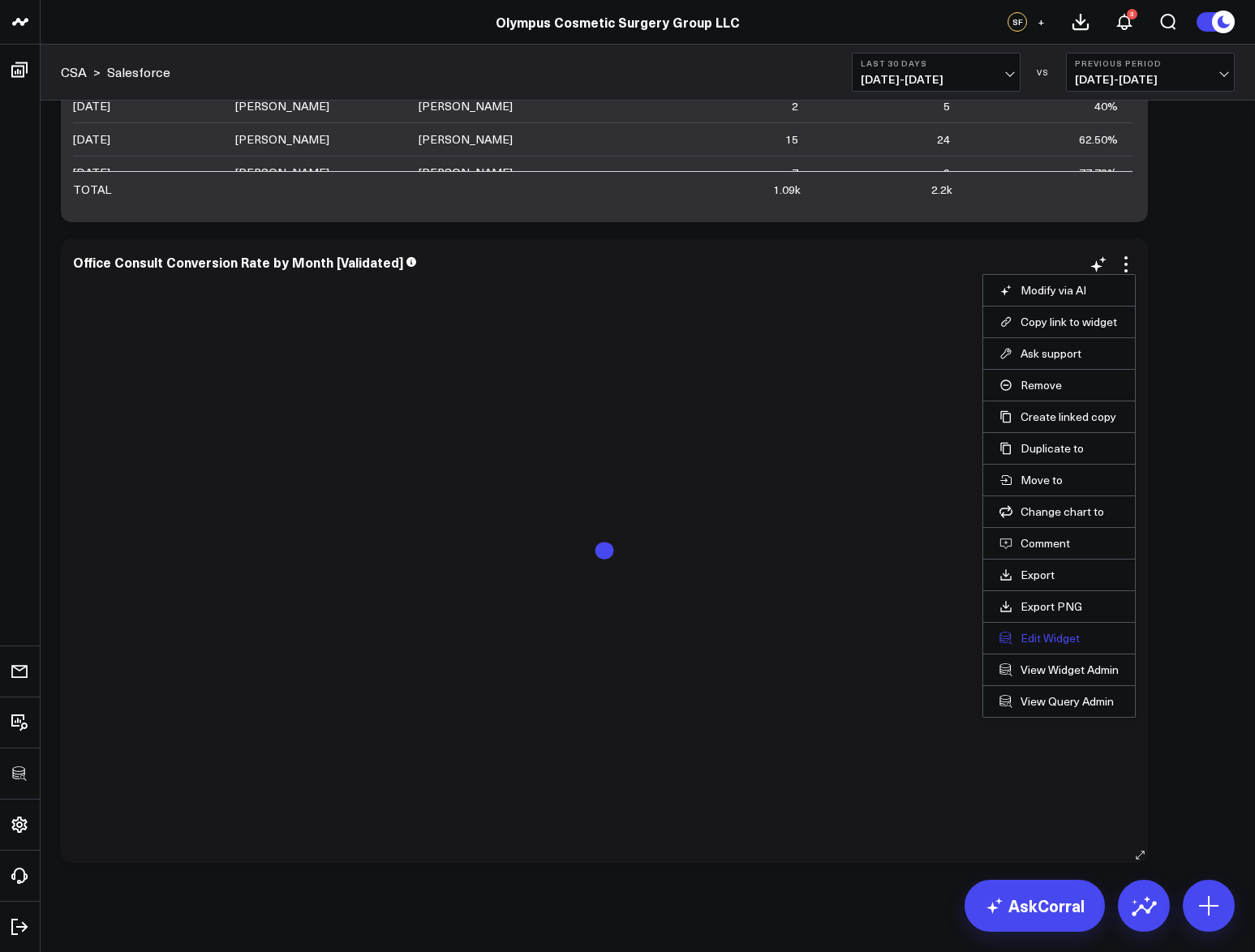
click at [1048, 633] on button "Edit Widget" at bounding box center [1058, 638] width 119 height 15
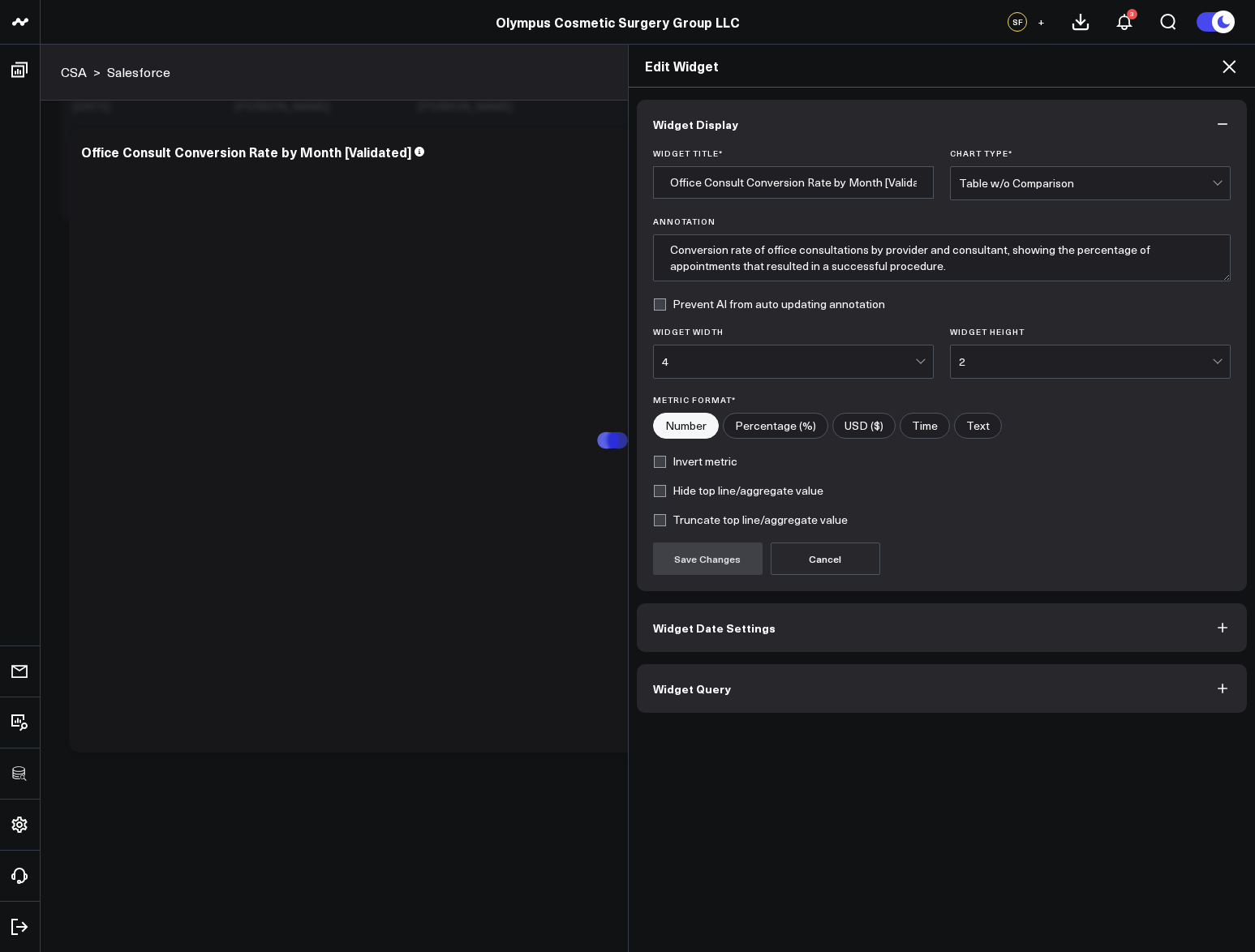
click at [774, 674] on button "Widget Query" at bounding box center [941, 689] width 611 height 48
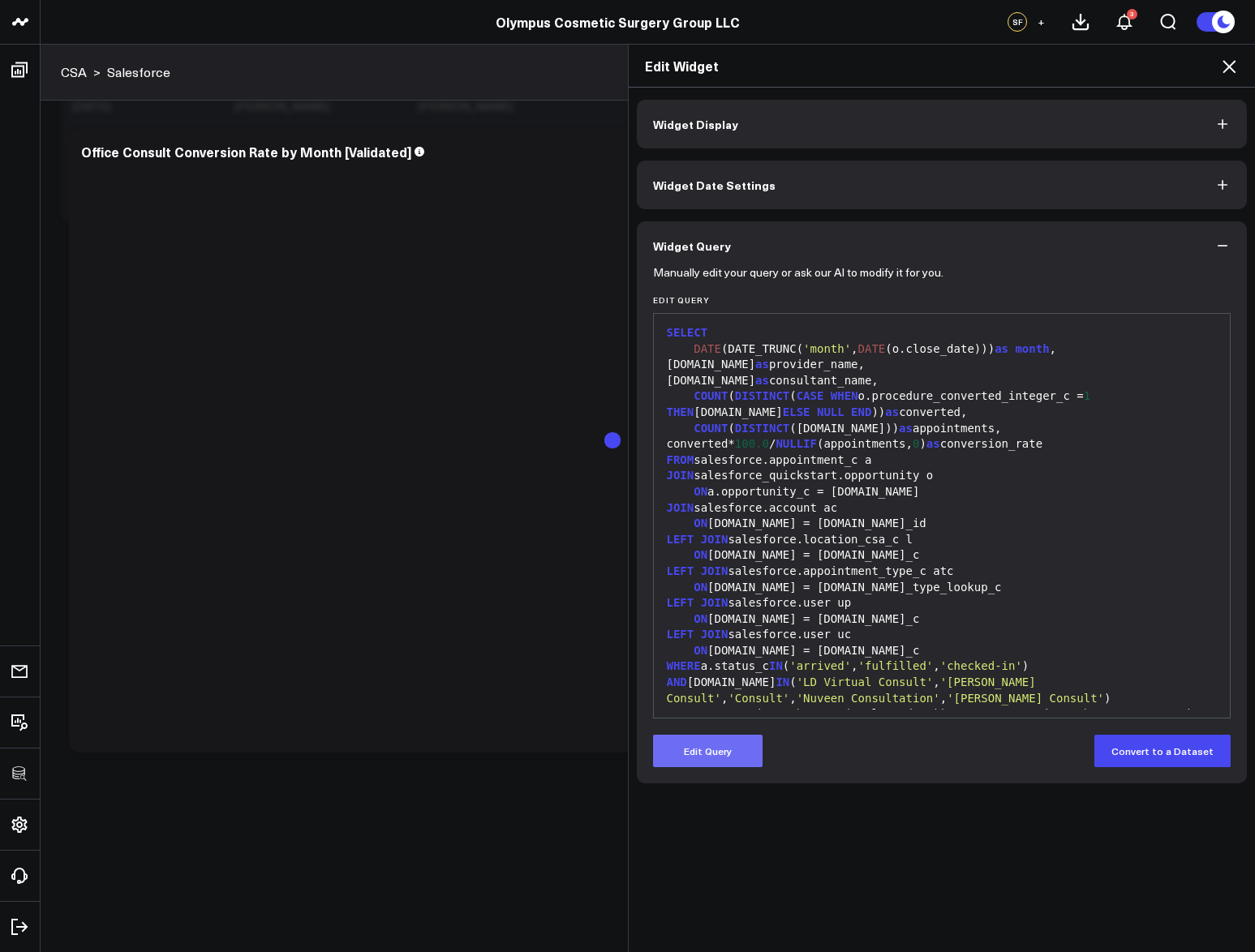
click at [701, 741] on button "Edit Query" at bounding box center [707, 751] width 109 height 32
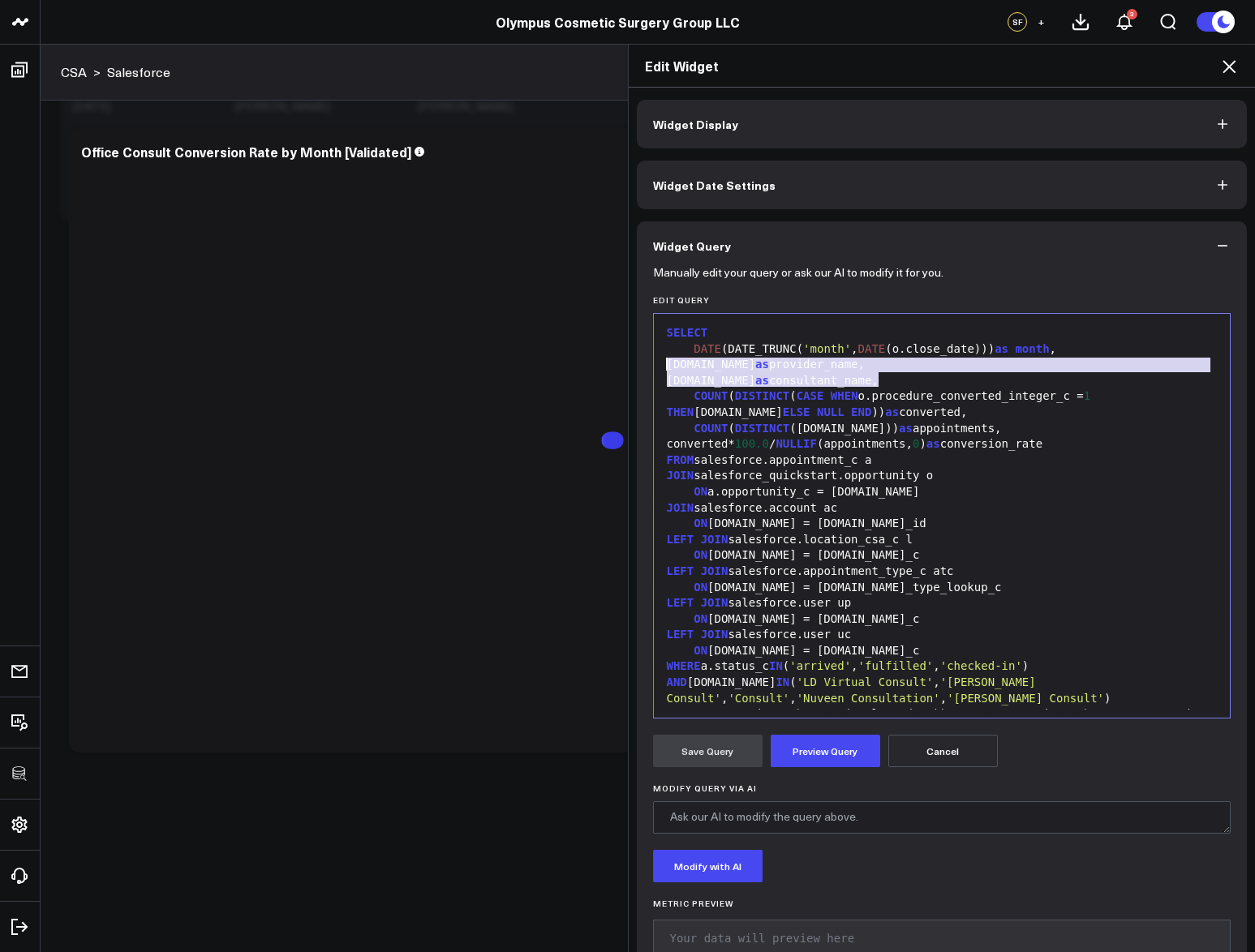
drag, startPoint x: 872, startPoint y: 379, endPoint x: 586, endPoint y: 366, distance: 286.3
click at [586, 366] on div "Edit Widget Widget Display Widget Date Settings Widget Query Manually edit your…" at bounding box center [628, 498] width 1255 height 908
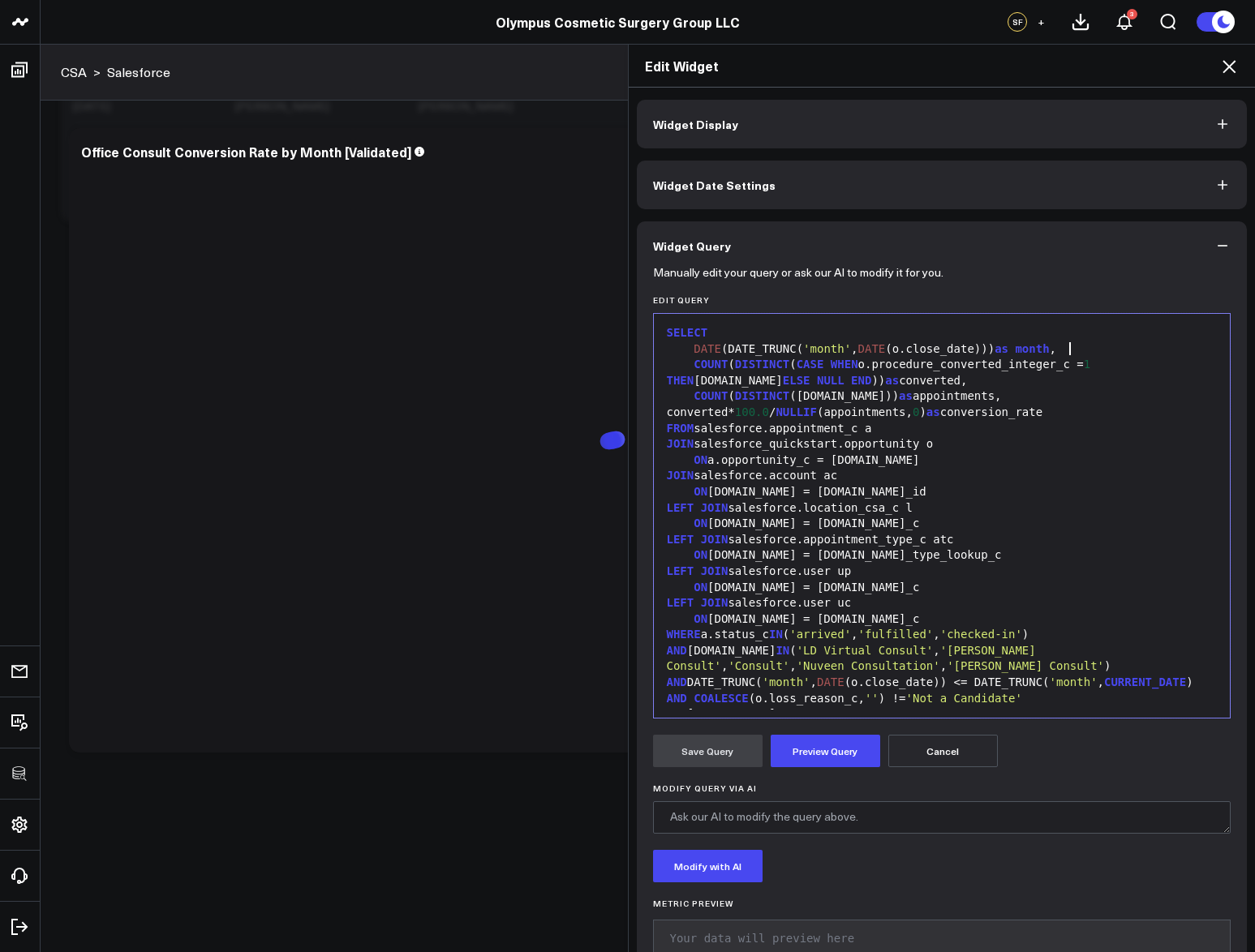
scroll to position [64, 0]
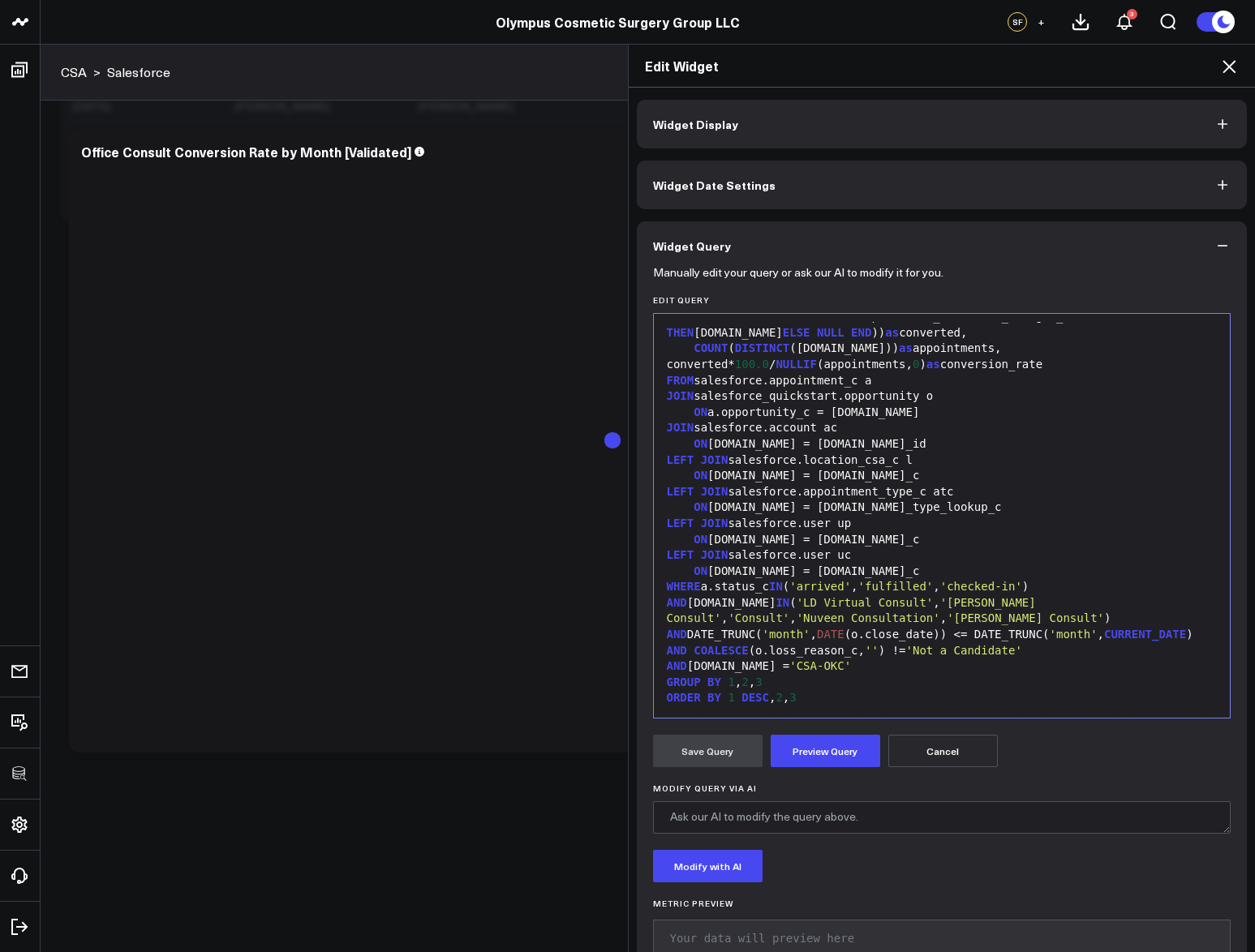
click at [791, 681] on div "GROUP BY 1 , 2 , 3" at bounding box center [941, 683] width 561 height 16
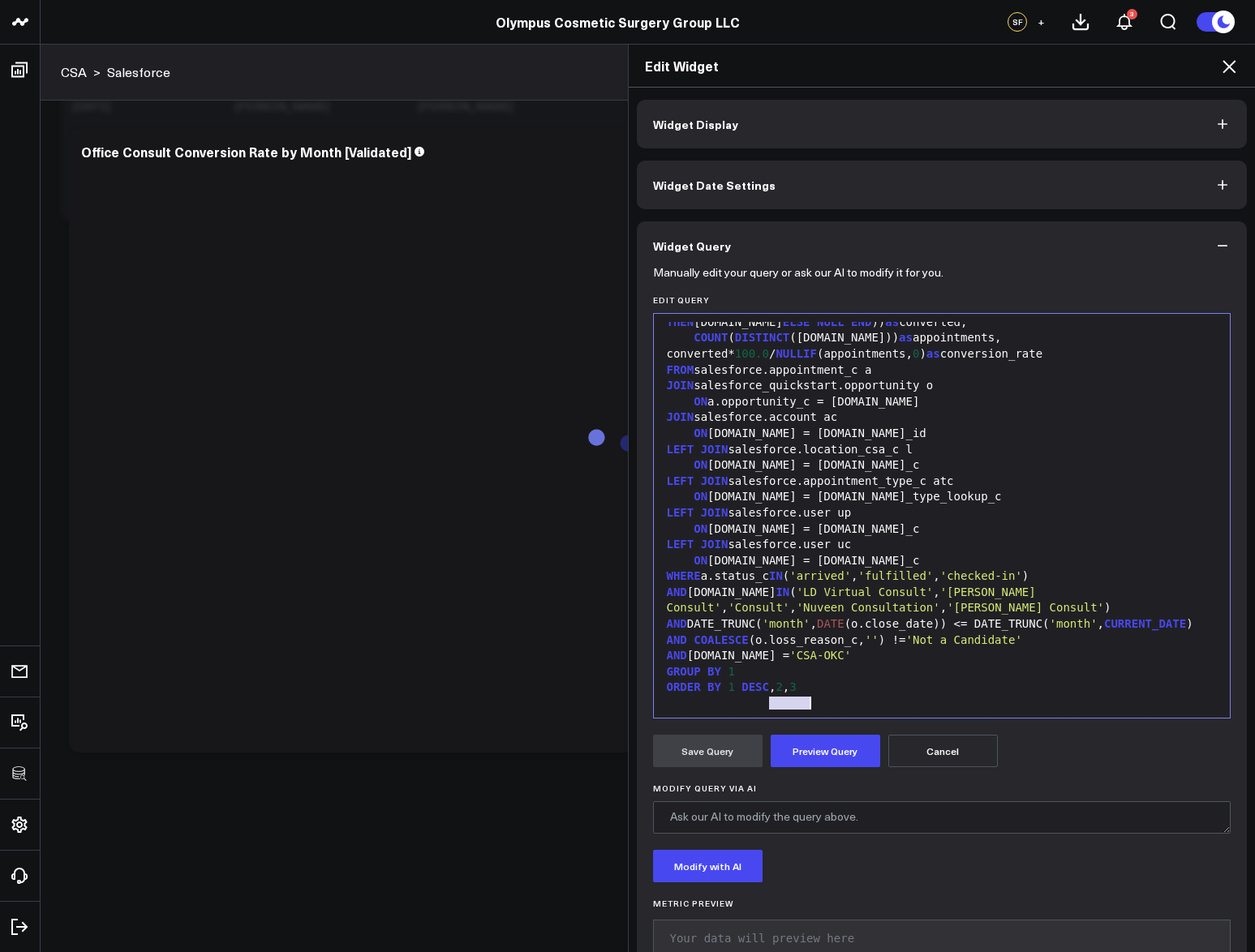
drag, startPoint x: 761, startPoint y: 698, endPoint x: 844, endPoint y: 697, distance: 83.0
click at [844, 696] on div "ORDER BY 1 DESC , 2 , 3" at bounding box center [941, 688] width 561 height 16
click at [823, 751] on button "Preview Query" at bounding box center [825, 751] width 109 height 32
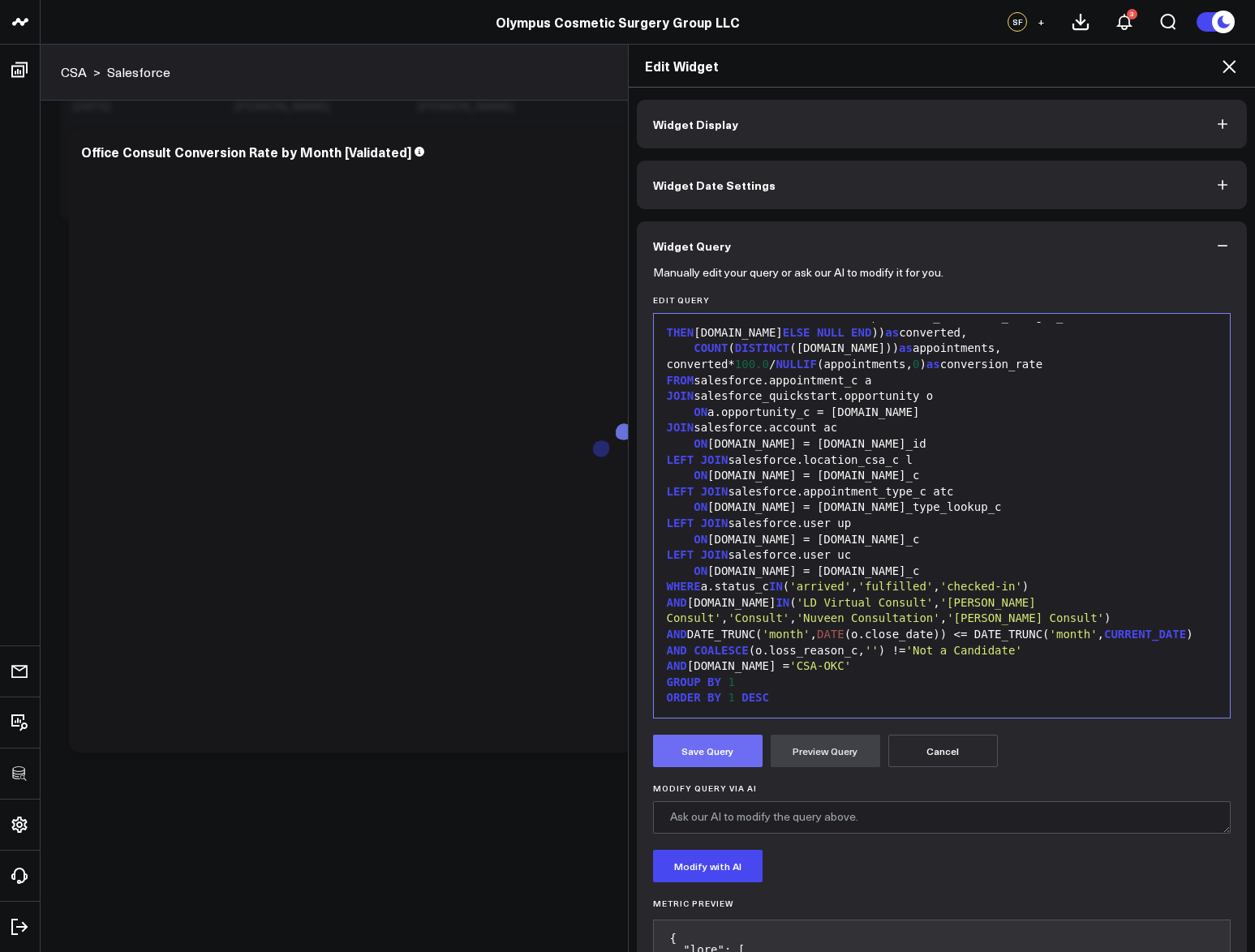
click at [720, 750] on button "Save Query" at bounding box center [707, 751] width 109 height 32
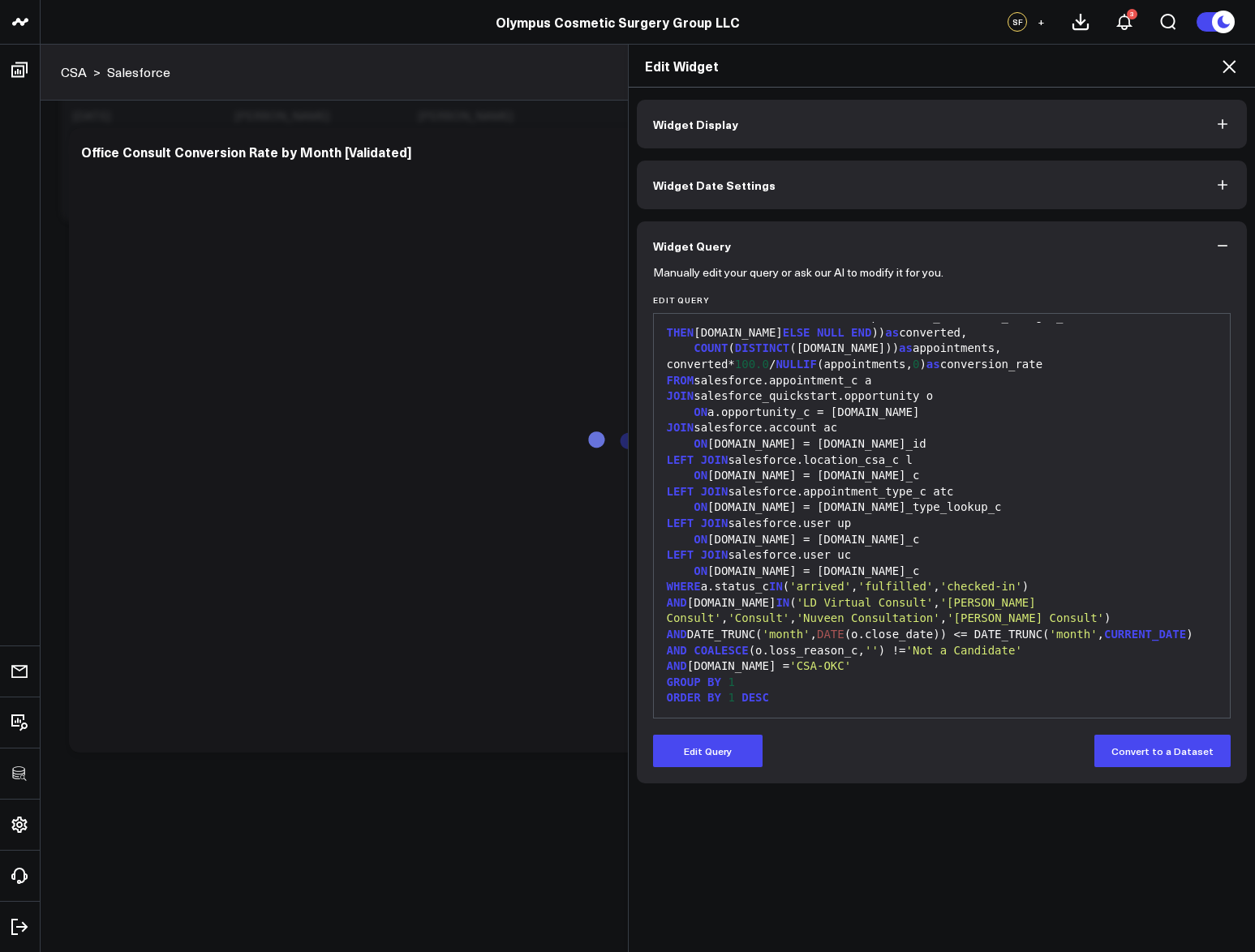
scroll to position [32, 0]
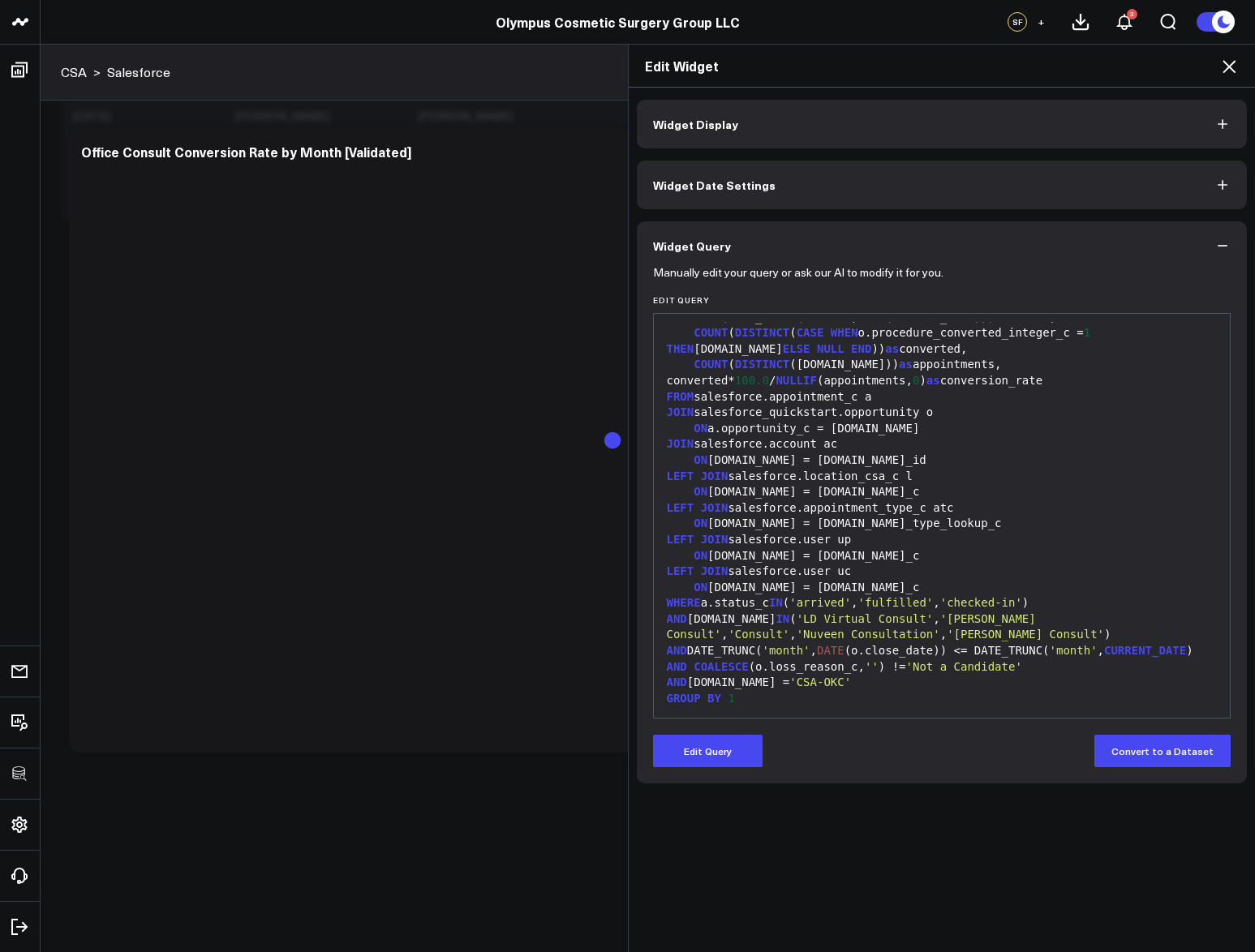
click at [1220, 72] on icon at bounding box center [1229, 67] width 19 height 19
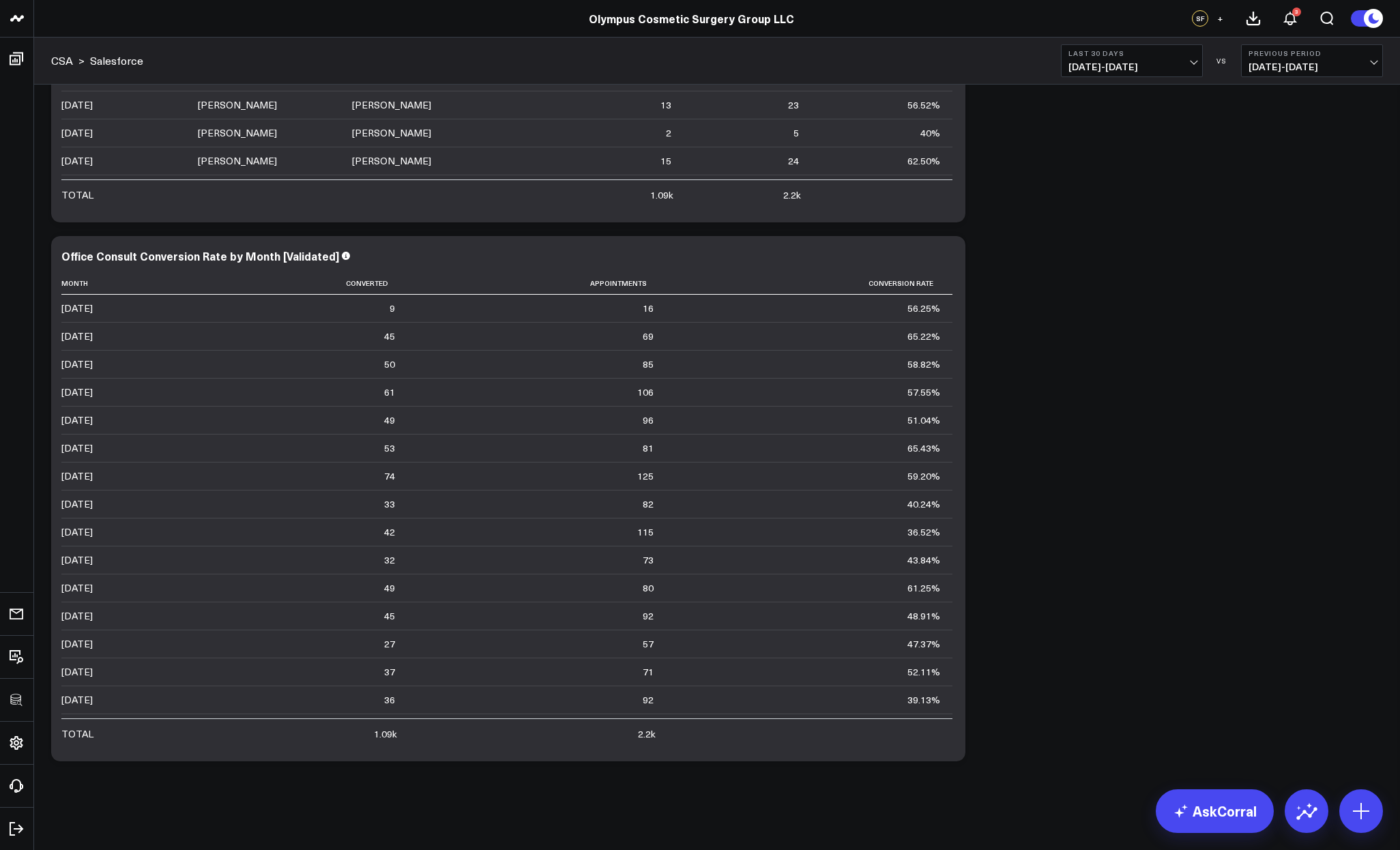
scroll to position [230, 0]
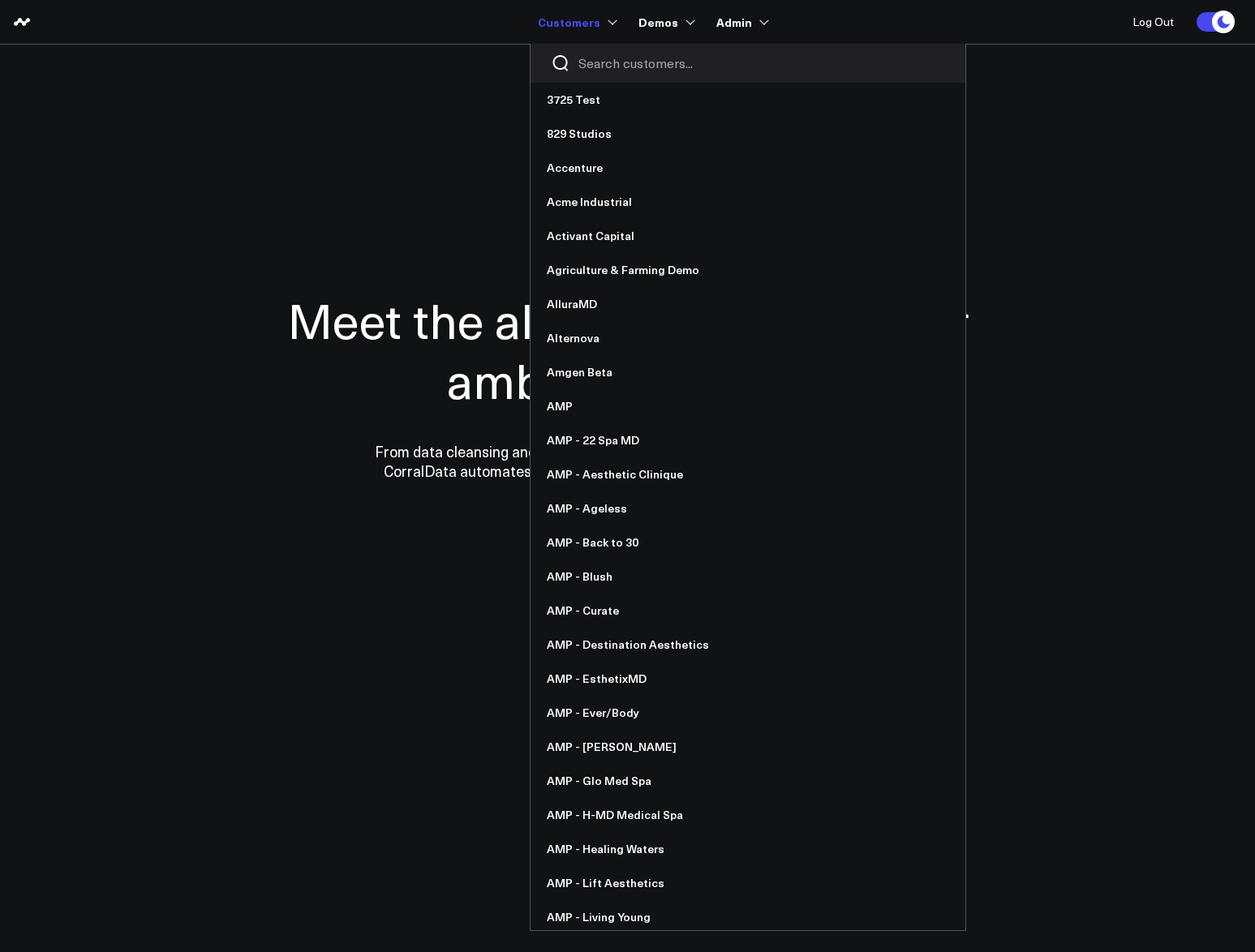
click at [611, 54] on input "Search customers input" at bounding box center [761, 63] width 367 height 17
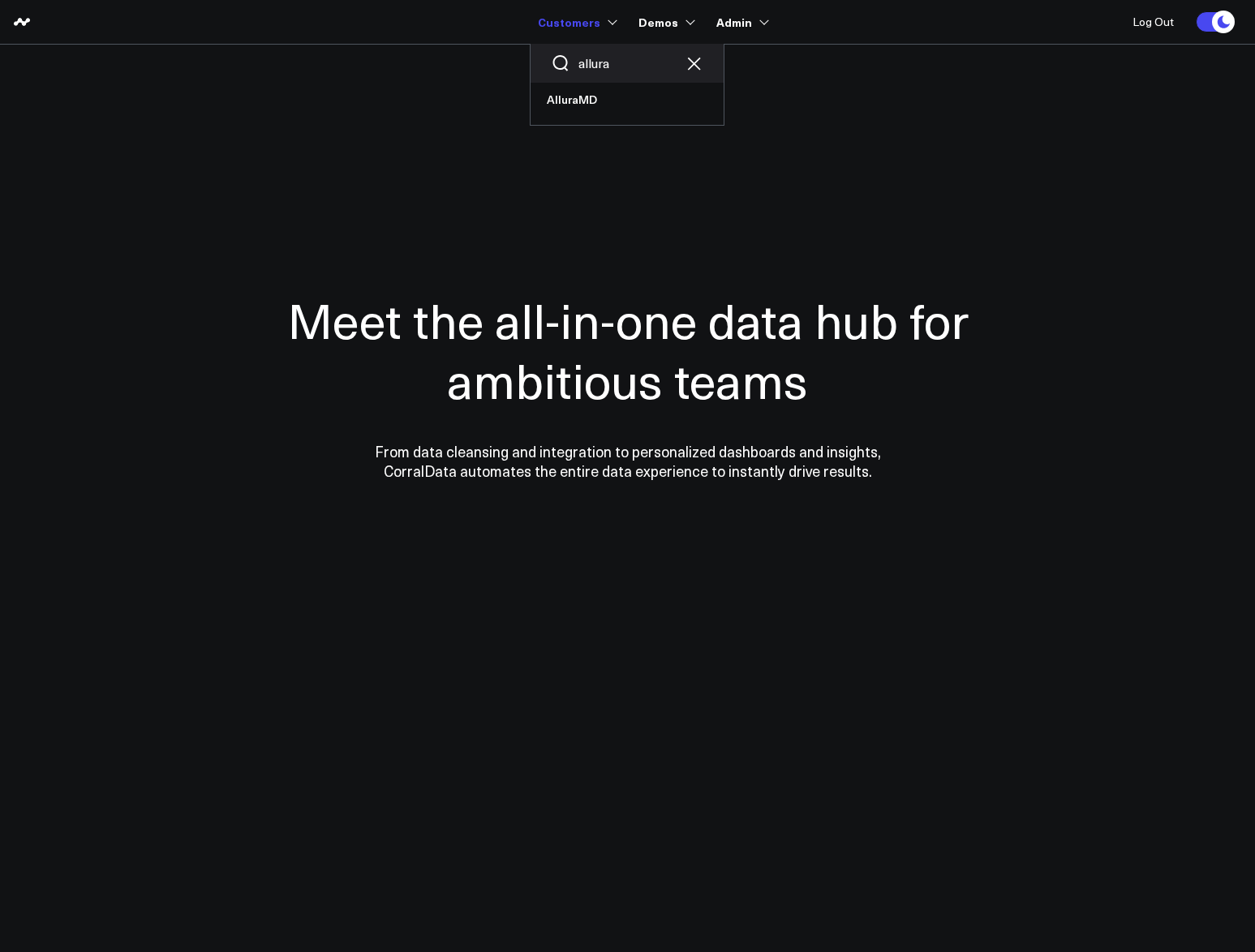
type input "allura"
click at [614, 82] on div "allura AlluraMD" at bounding box center [627, 79] width 193 height 73
click at [609, 94] on link "AlluraMD" at bounding box center [627, 99] width 193 height 34
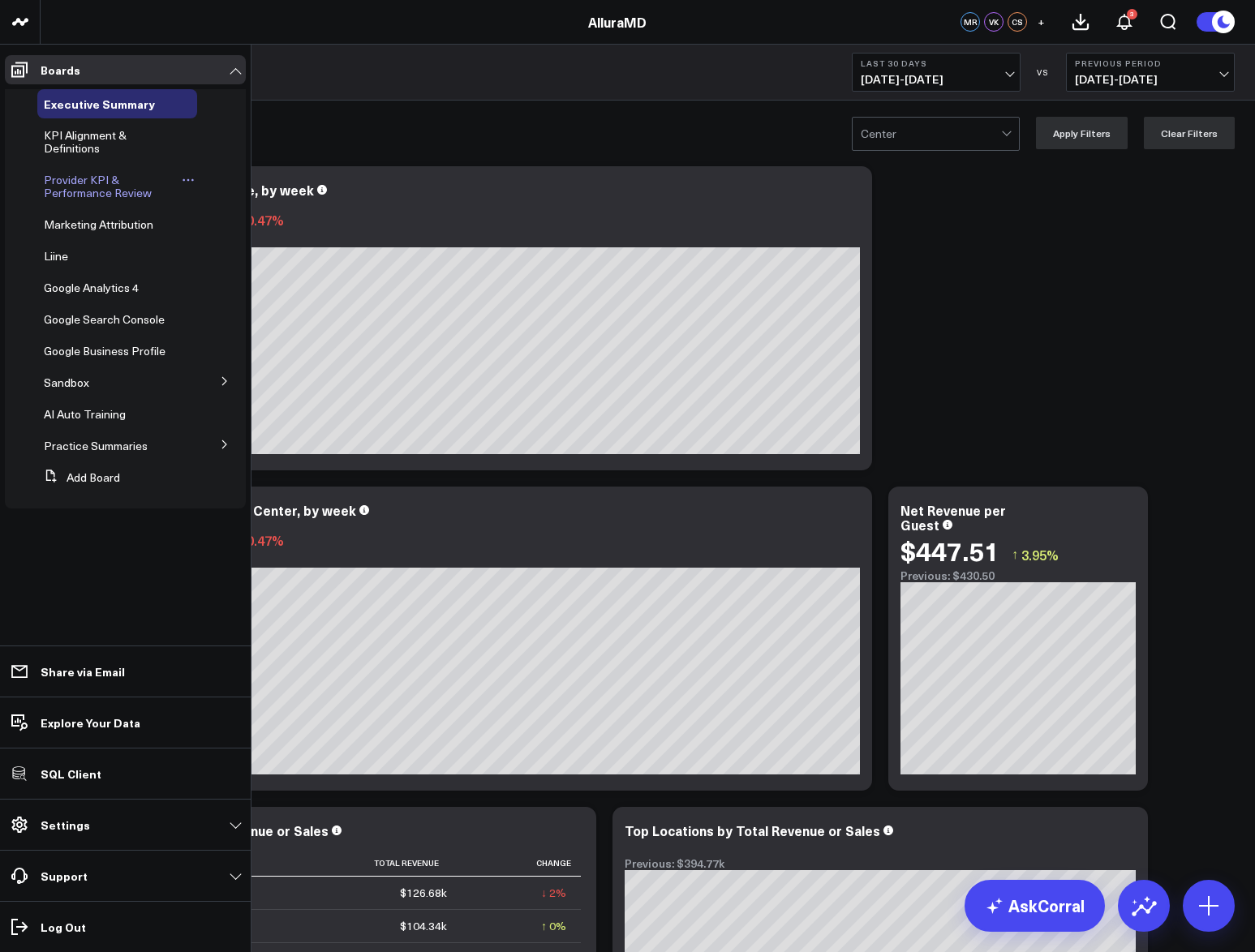
click at [92, 179] on span "Provider KPI & Performance Review" at bounding box center [97, 186] width 107 height 28
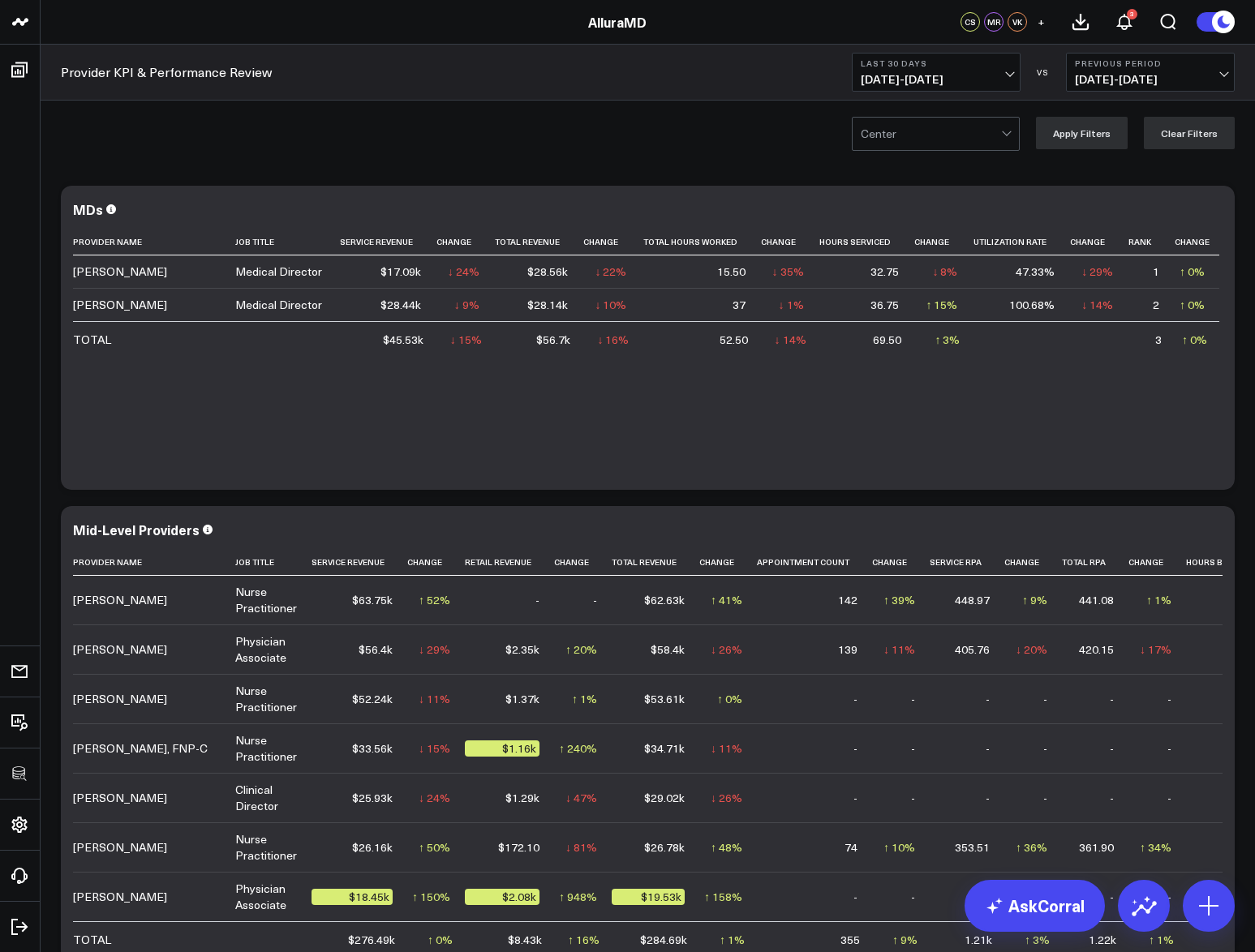
scroll to position [10, 0]
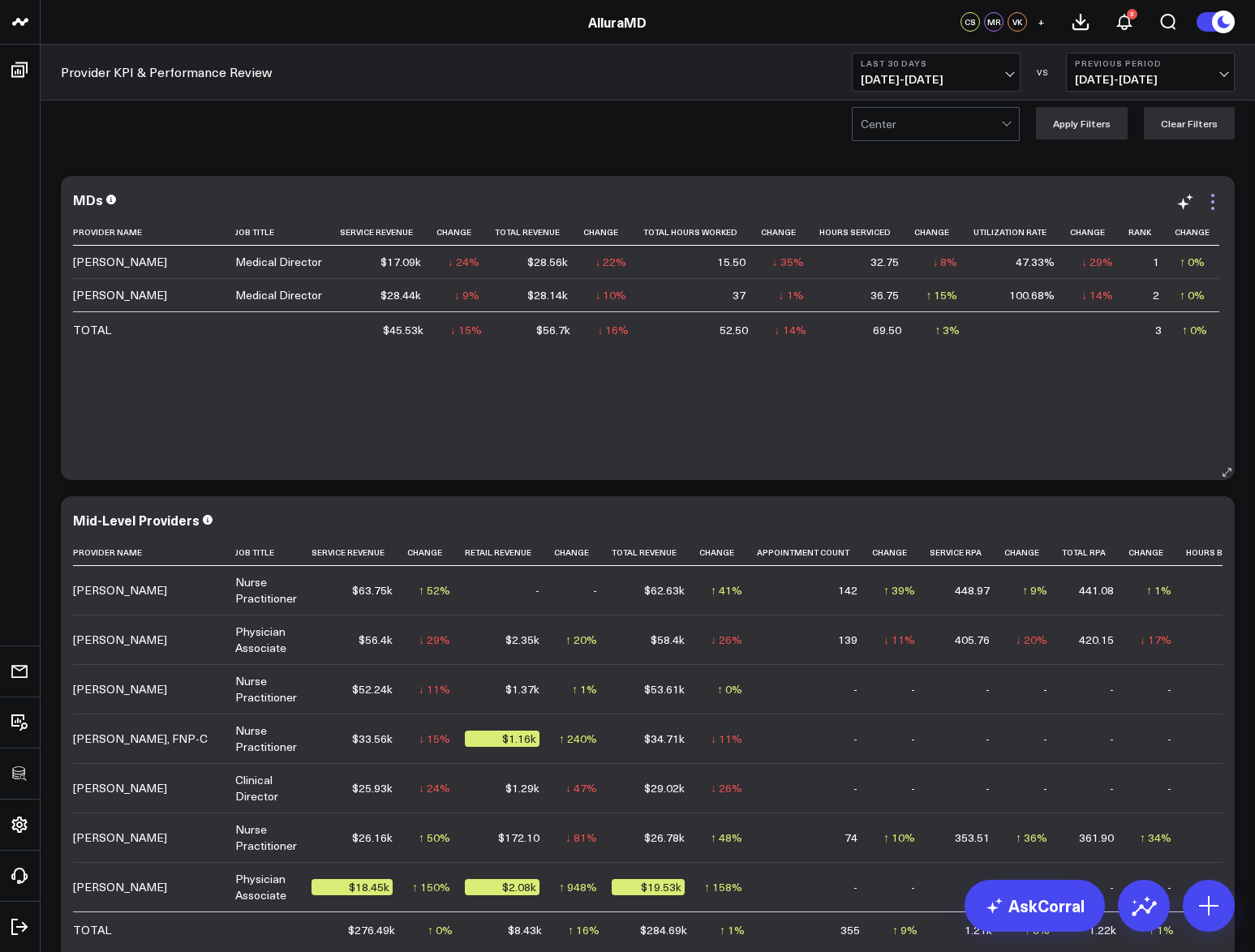
click at [1211, 200] on icon at bounding box center [1212, 201] width 19 height 19
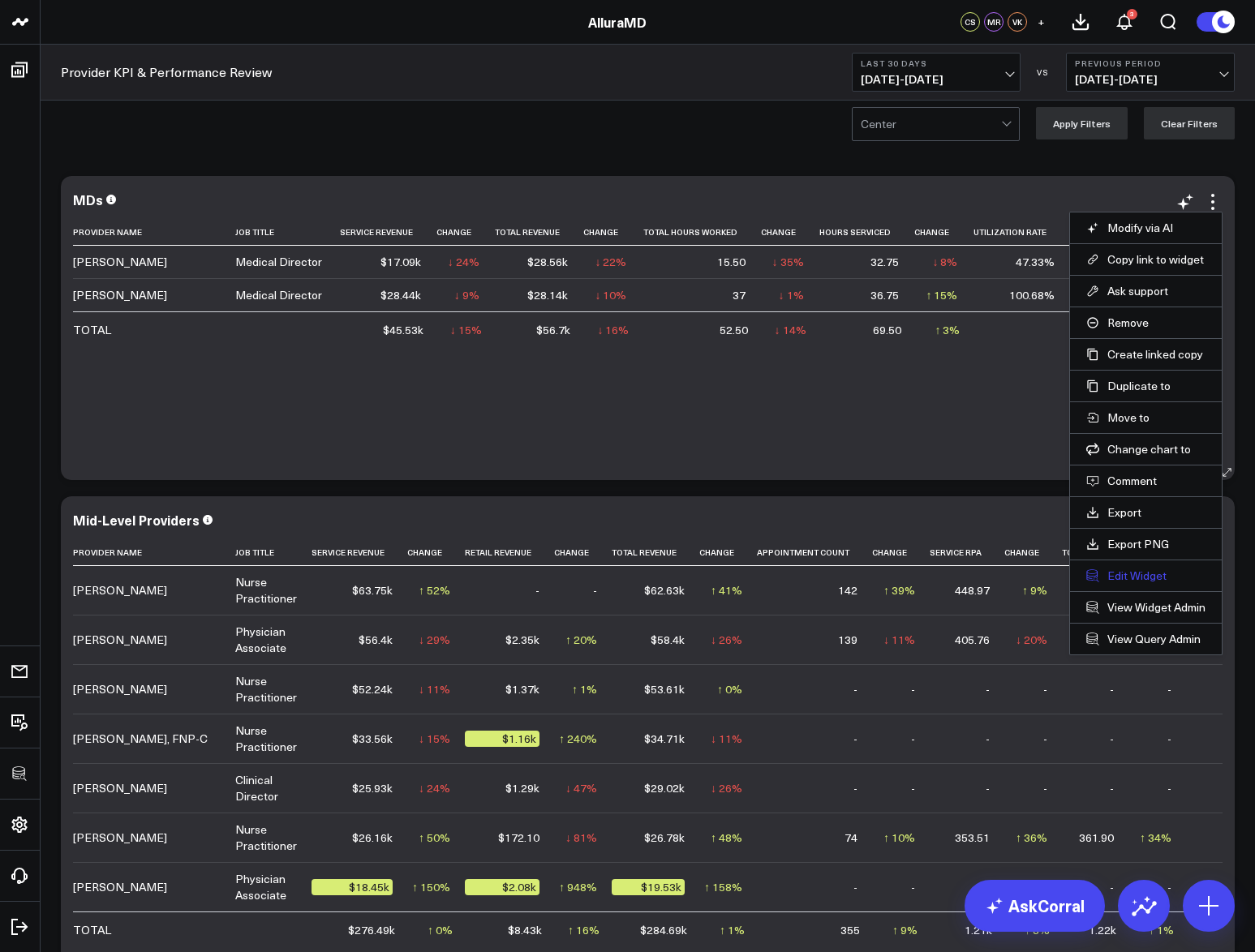
click at [1140, 577] on button "Edit Widget" at bounding box center [1145, 575] width 119 height 15
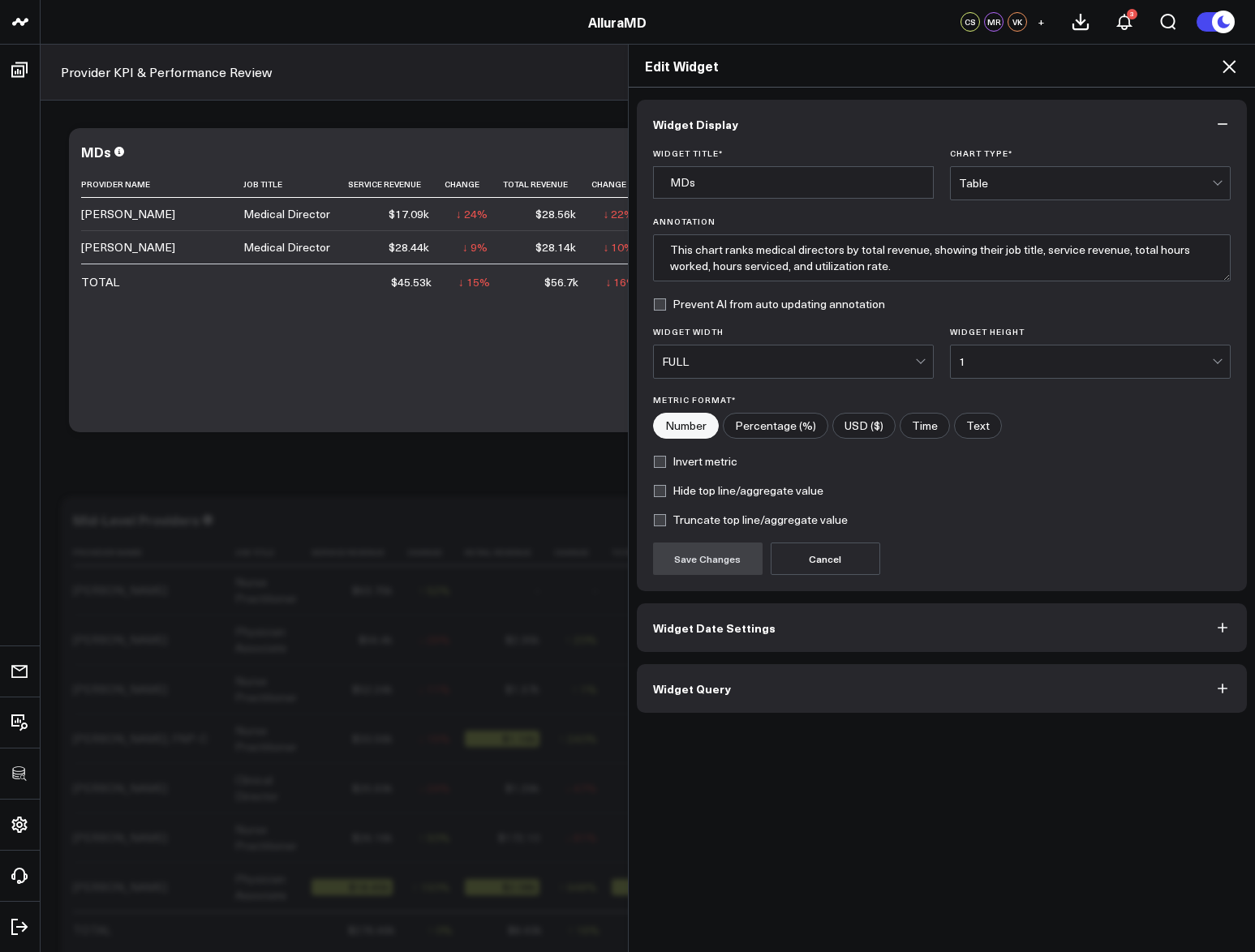
click at [796, 681] on button "Widget Query" at bounding box center [941, 689] width 611 height 48
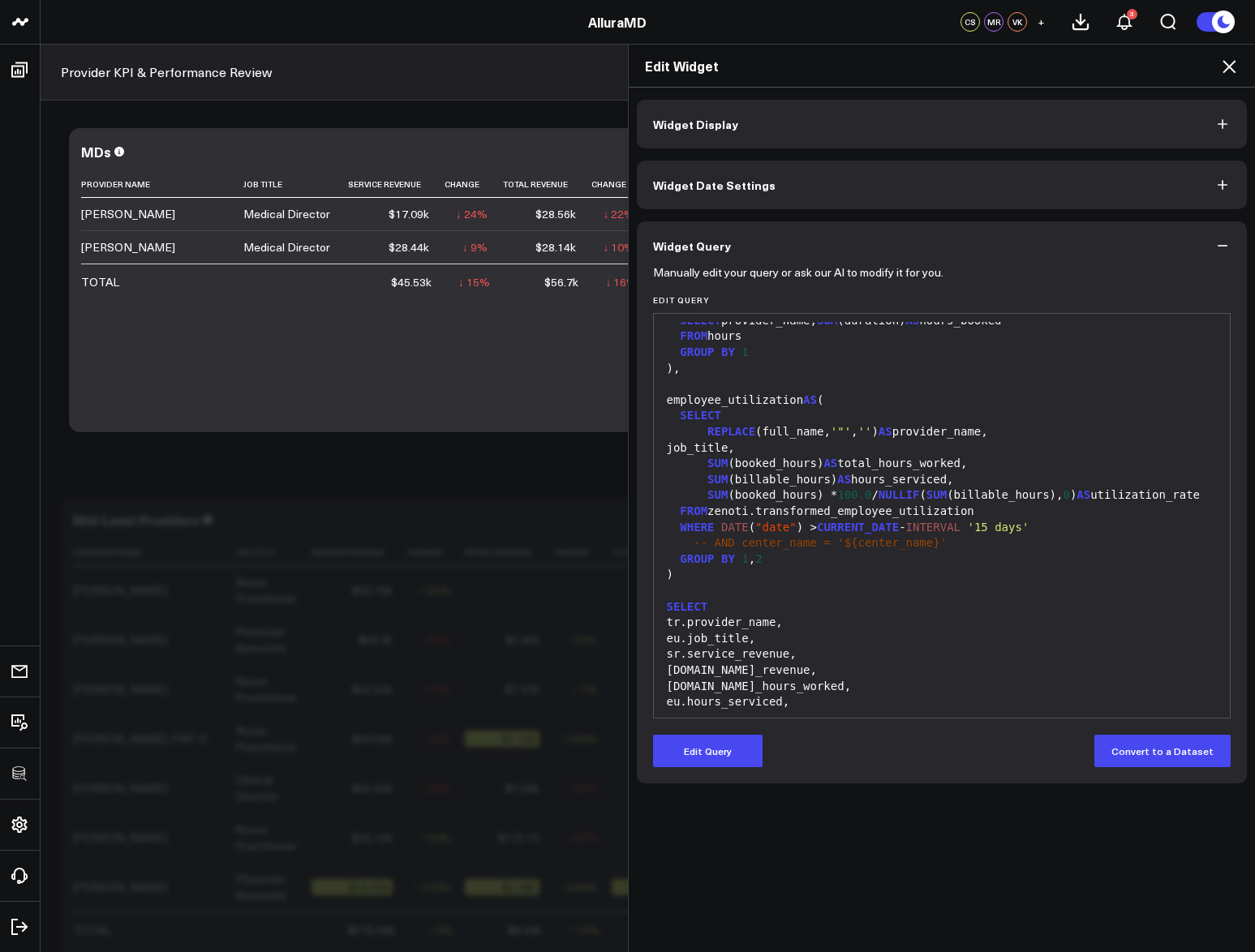
scroll to position [2178, 0]
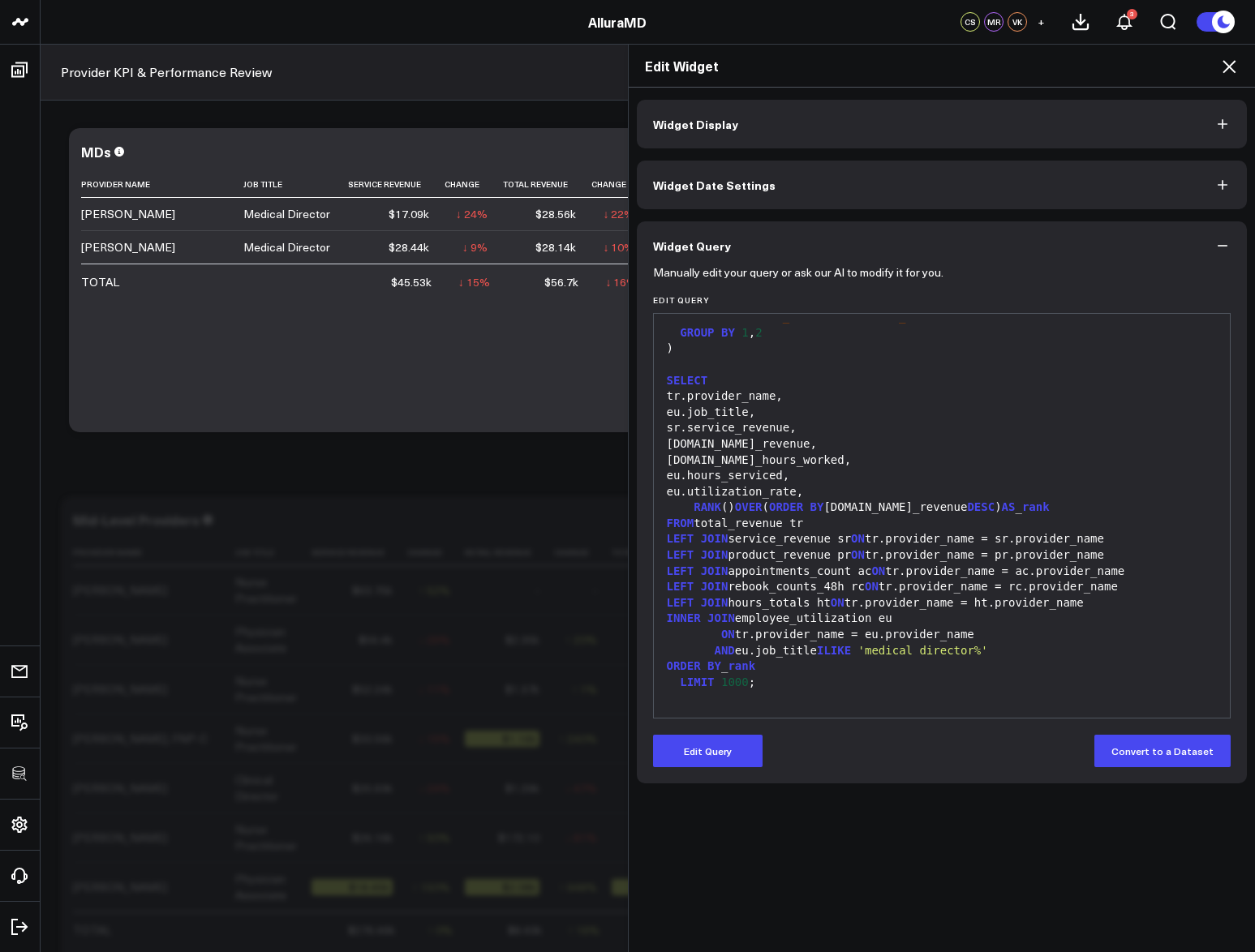
click at [1230, 72] on icon at bounding box center [1229, 67] width 19 height 19
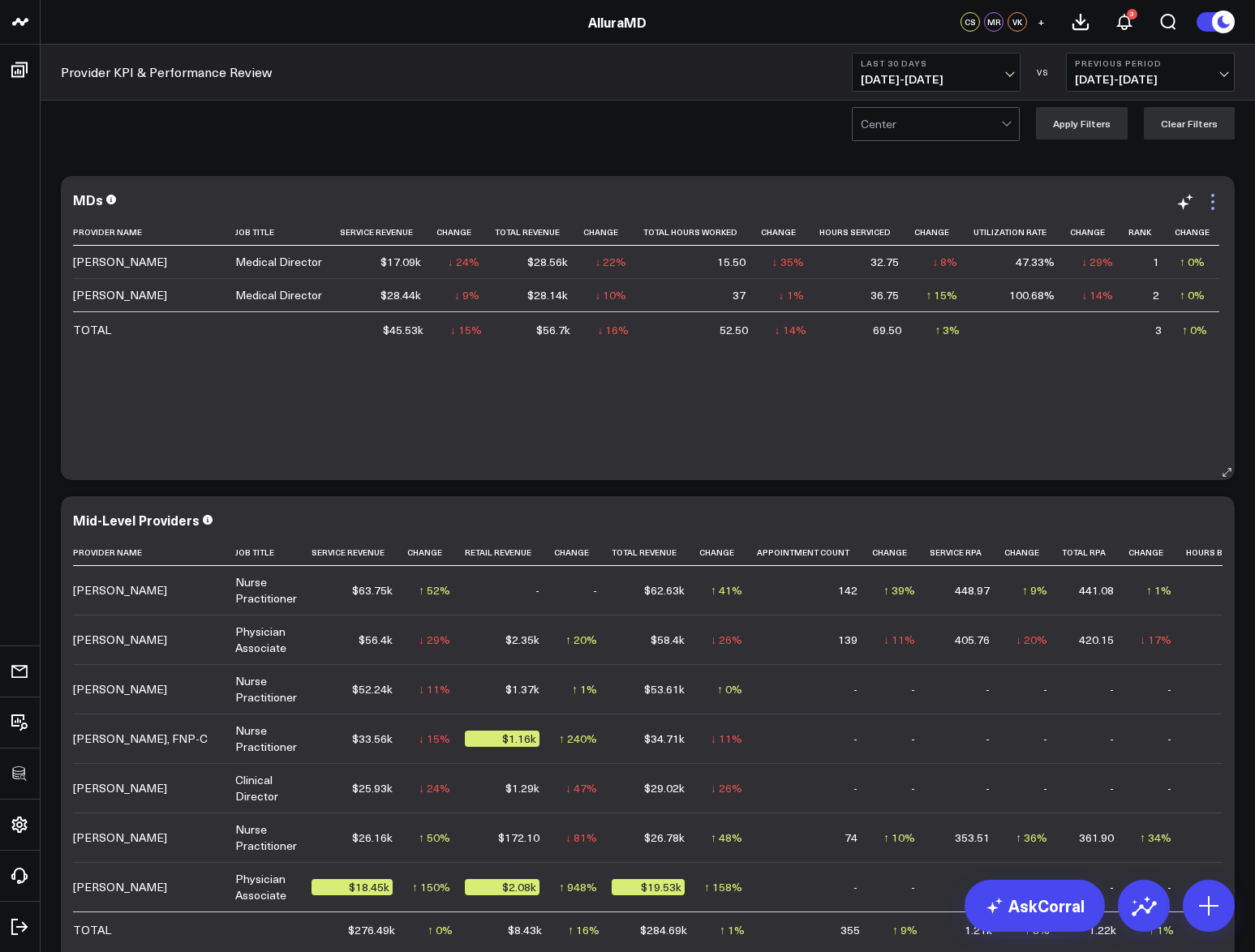
click at [1219, 200] on icon at bounding box center [1212, 201] width 19 height 19
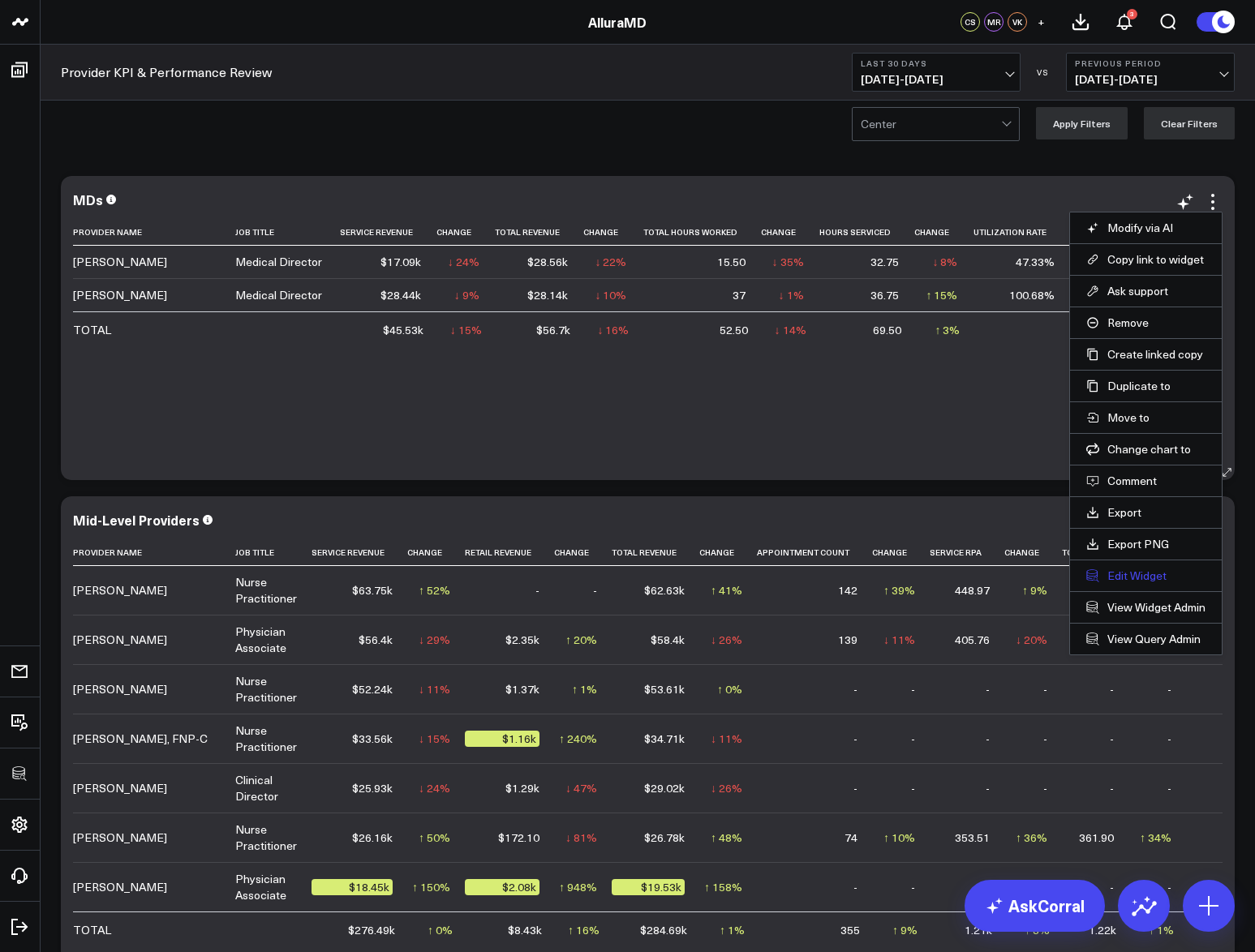
click at [1134, 581] on button "Edit Widget" at bounding box center [1145, 575] width 119 height 15
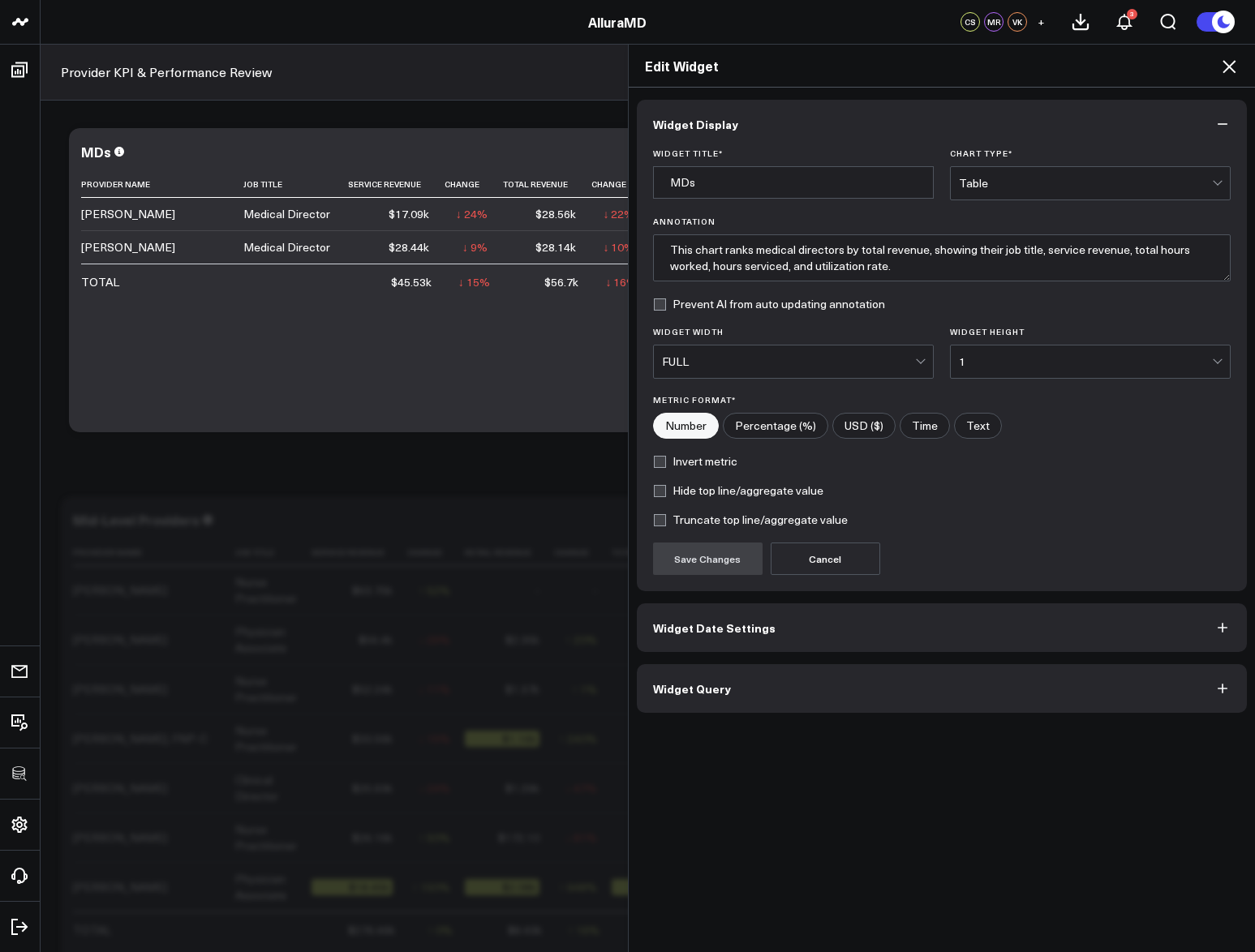
click at [796, 687] on button "Widget Query" at bounding box center [941, 689] width 611 height 48
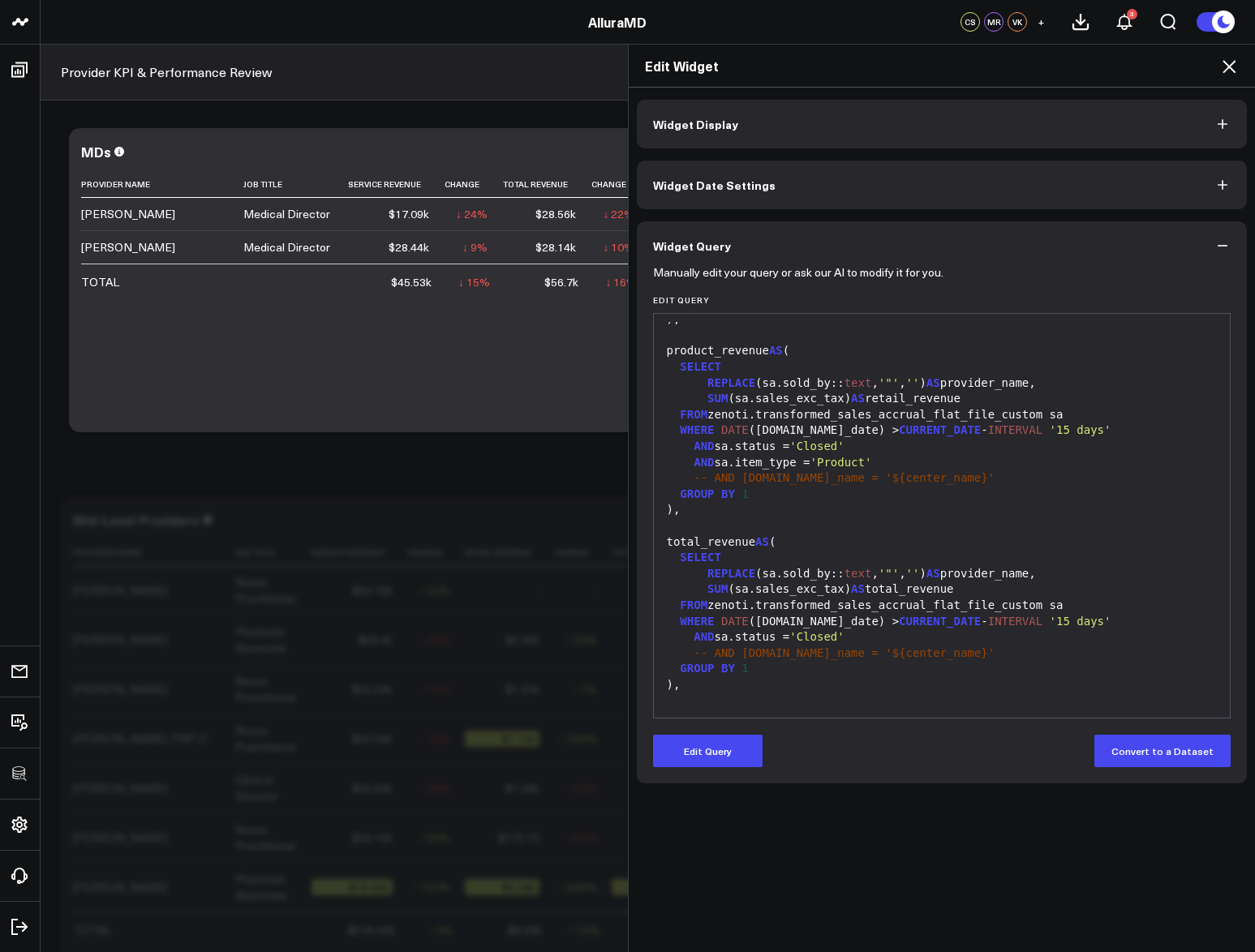
scroll to position [649, 0]
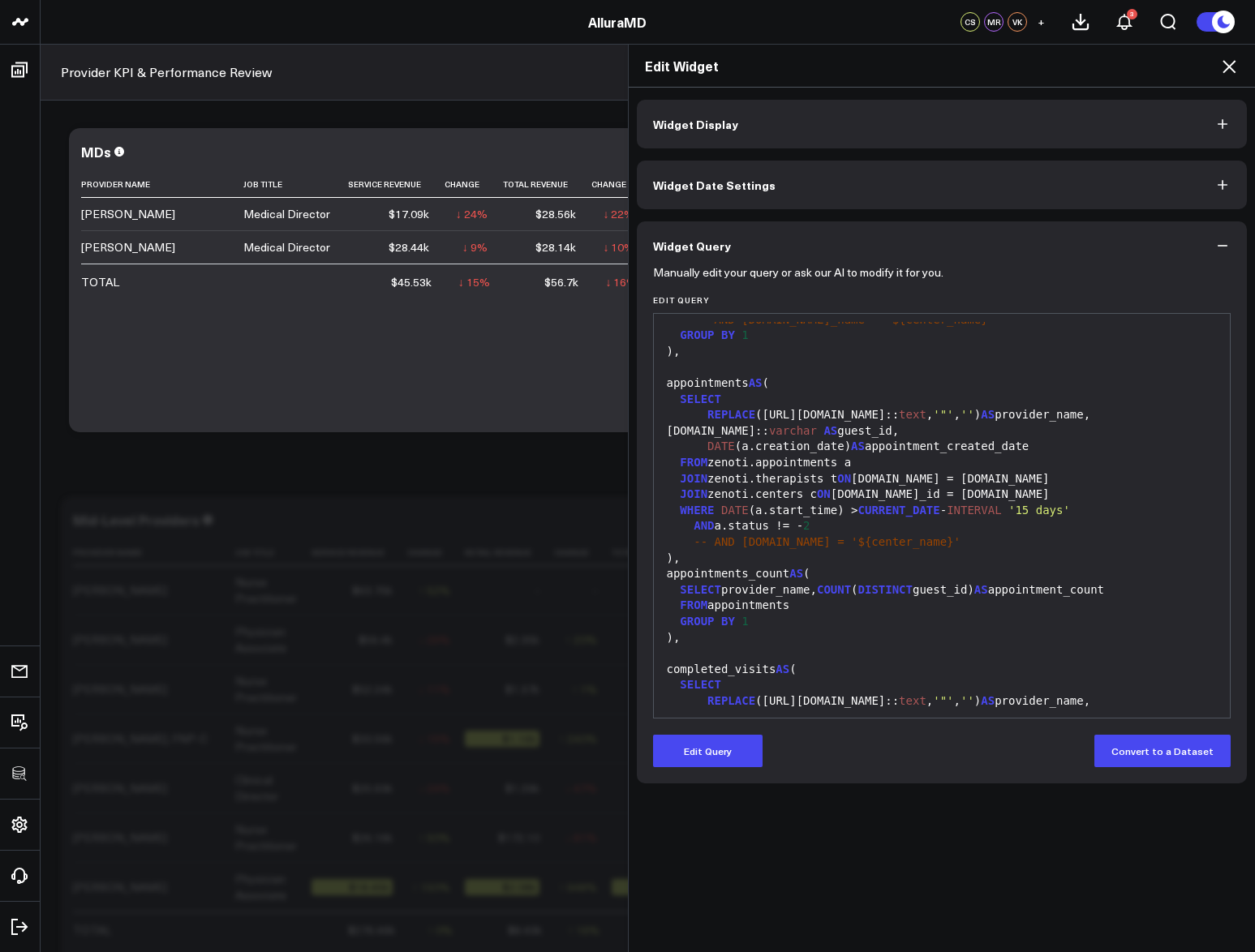
click at [1228, 66] on icon at bounding box center [1228, 66] width 13 height 13
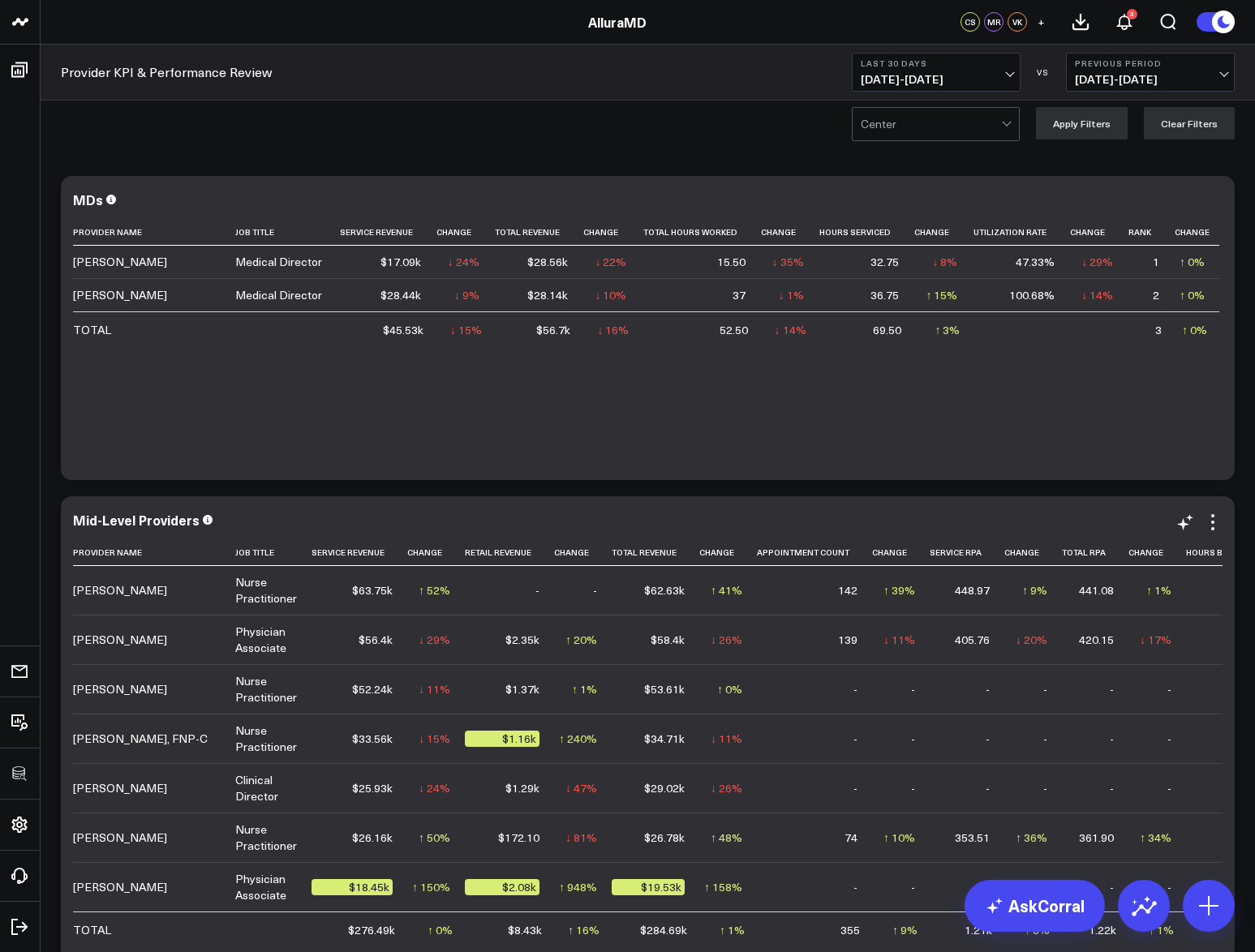
scroll to position [187, 0]
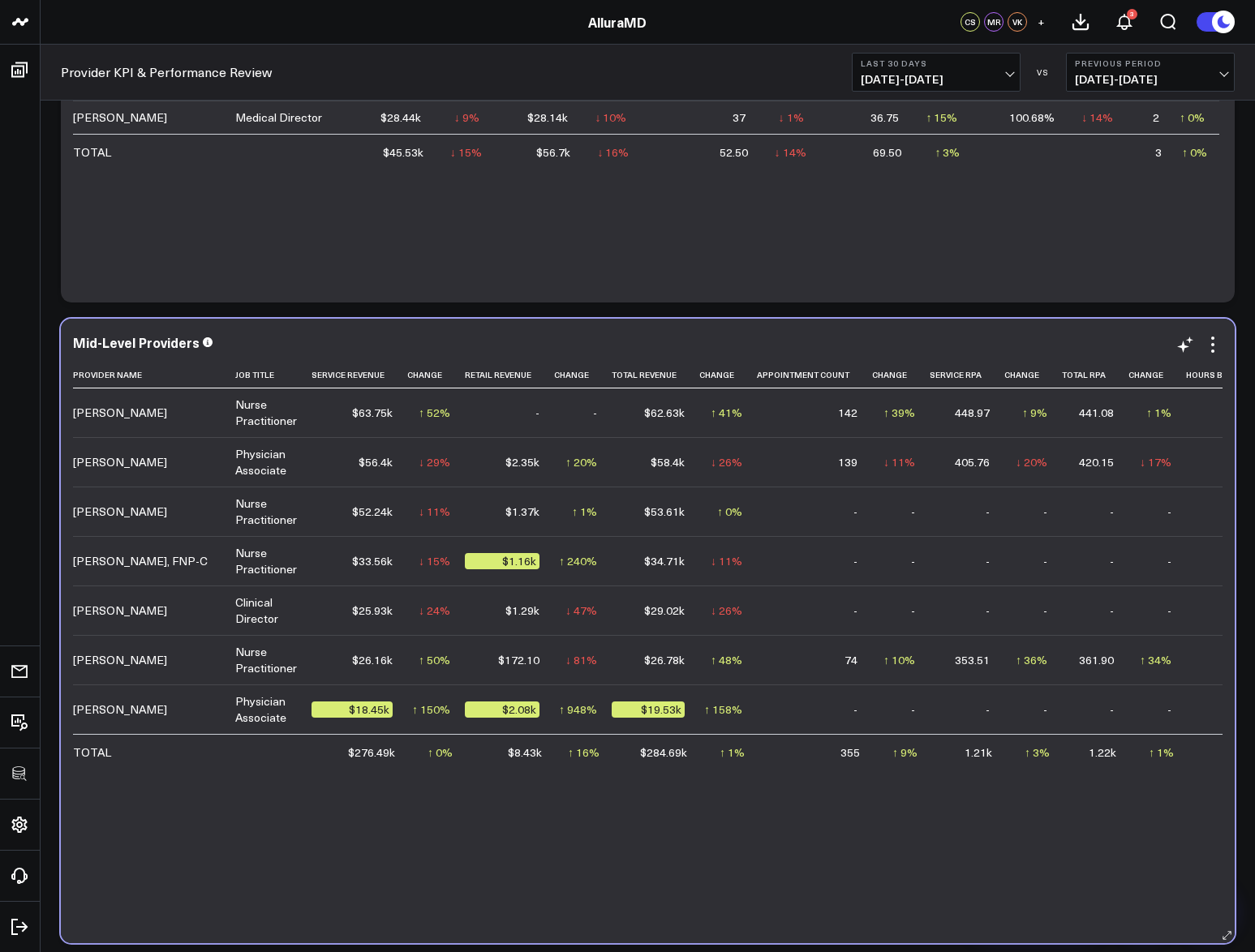
click at [1219, 331] on div "Mid-Level Providers Provider Name Job Title Service Revenue Change Retail Reven…" at bounding box center [648, 630] width 1174 height 625
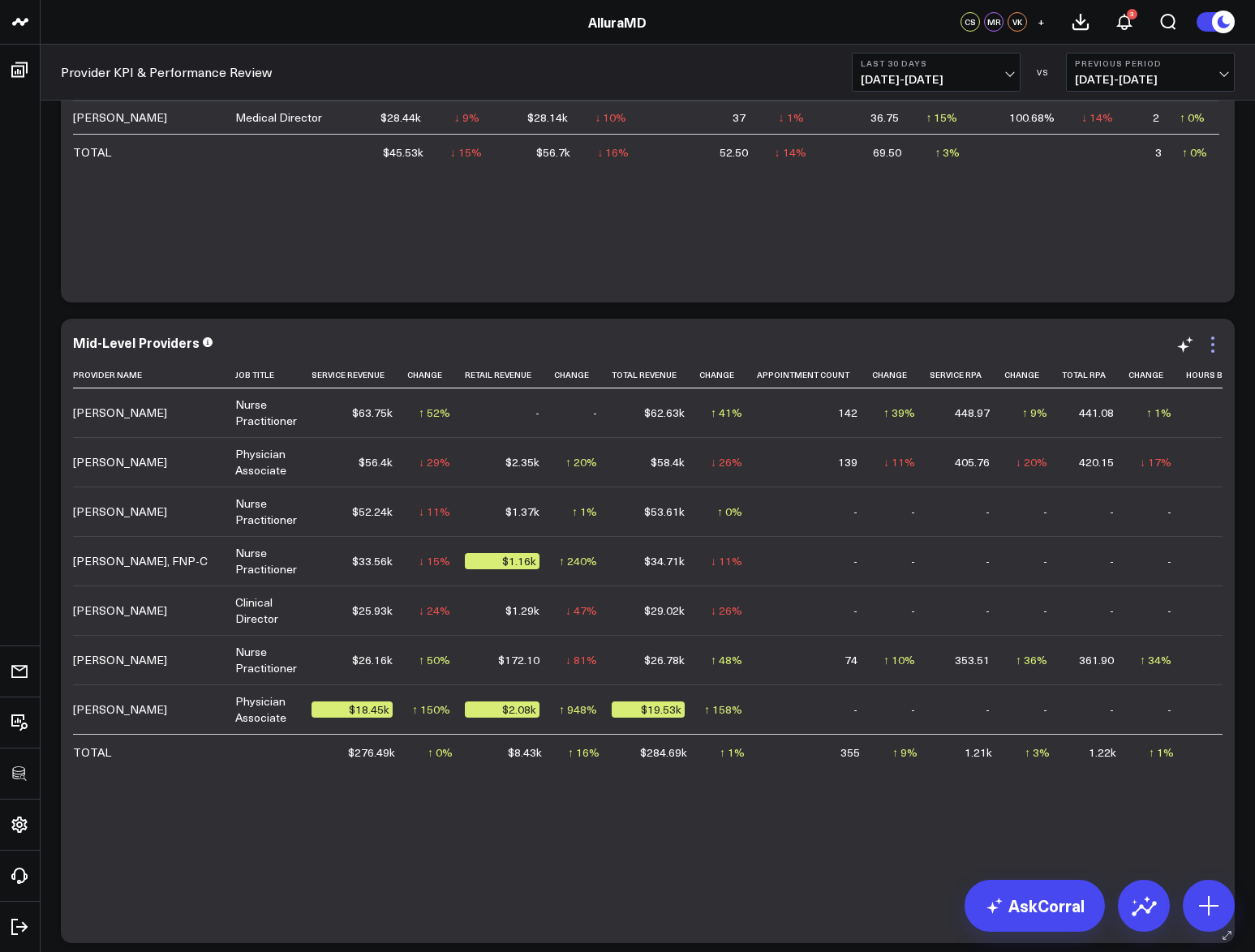
click at [1217, 339] on icon at bounding box center [1212, 345] width 19 height 19
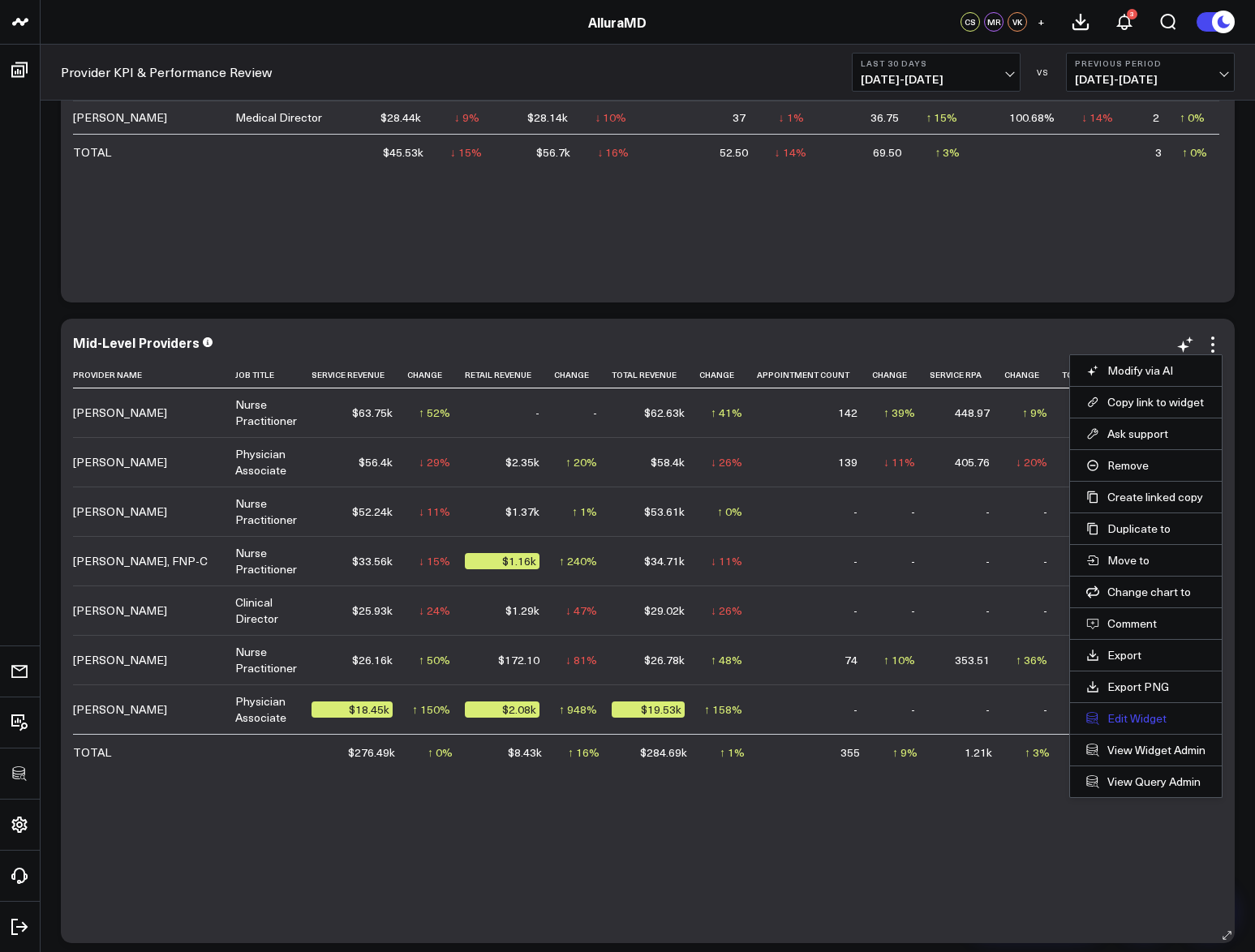
click at [1132, 719] on button "Edit Widget" at bounding box center [1145, 718] width 119 height 15
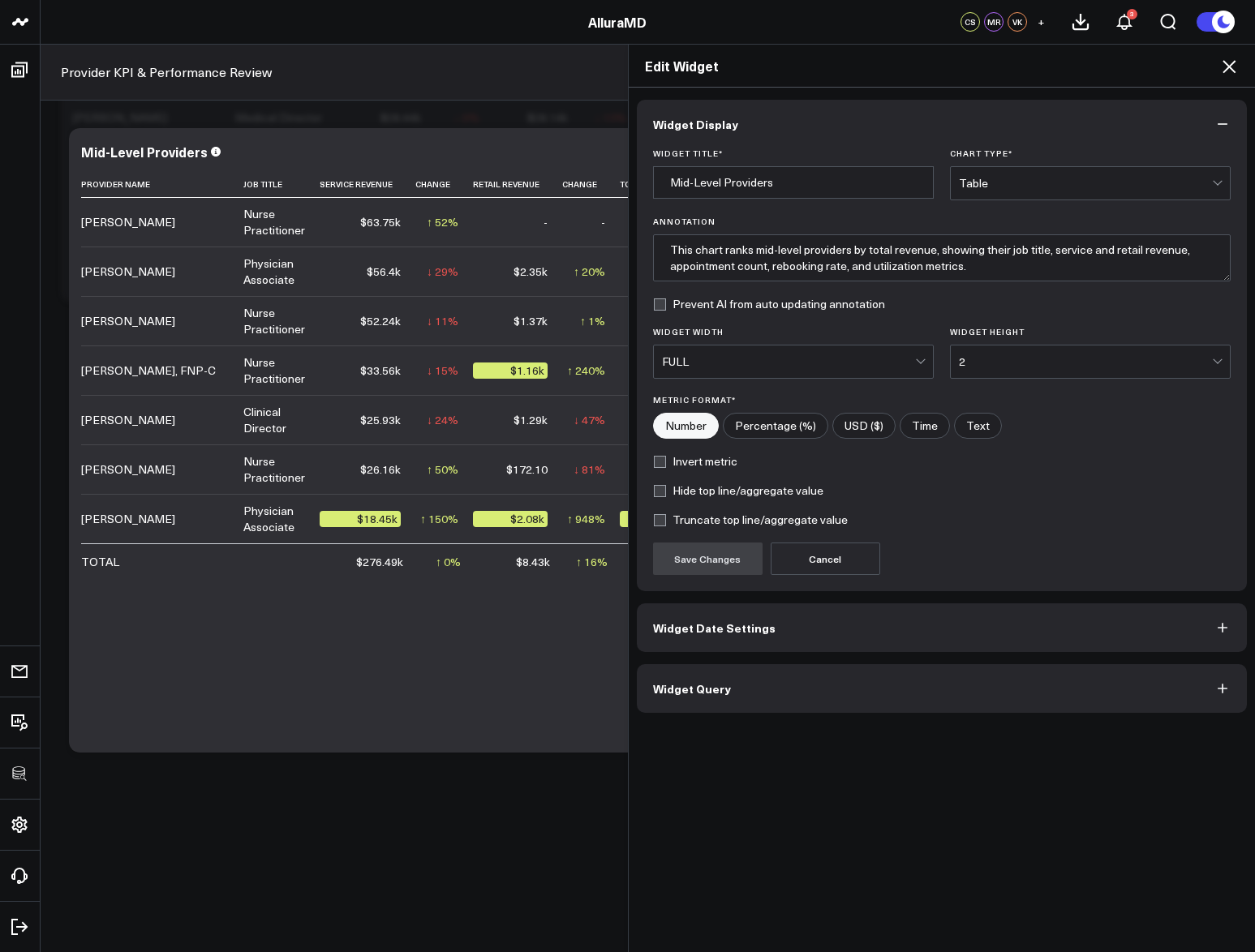
click at [778, 705] on button "Widget Query" at bounding box center [941, 689] width 611 height 48
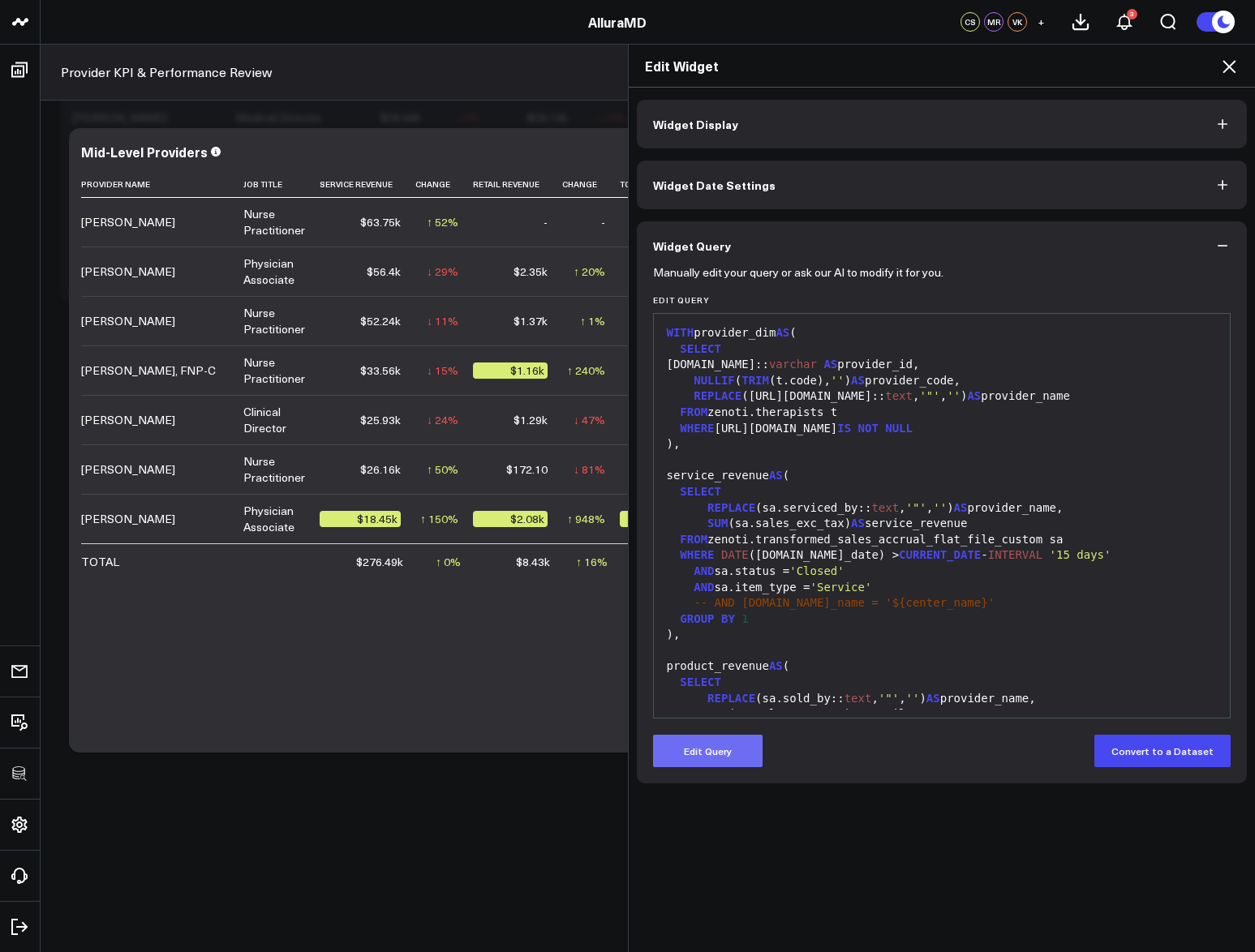
click at [706, 742] on button "Edit Query" at bounding box center [707, 751] width 109 height 32
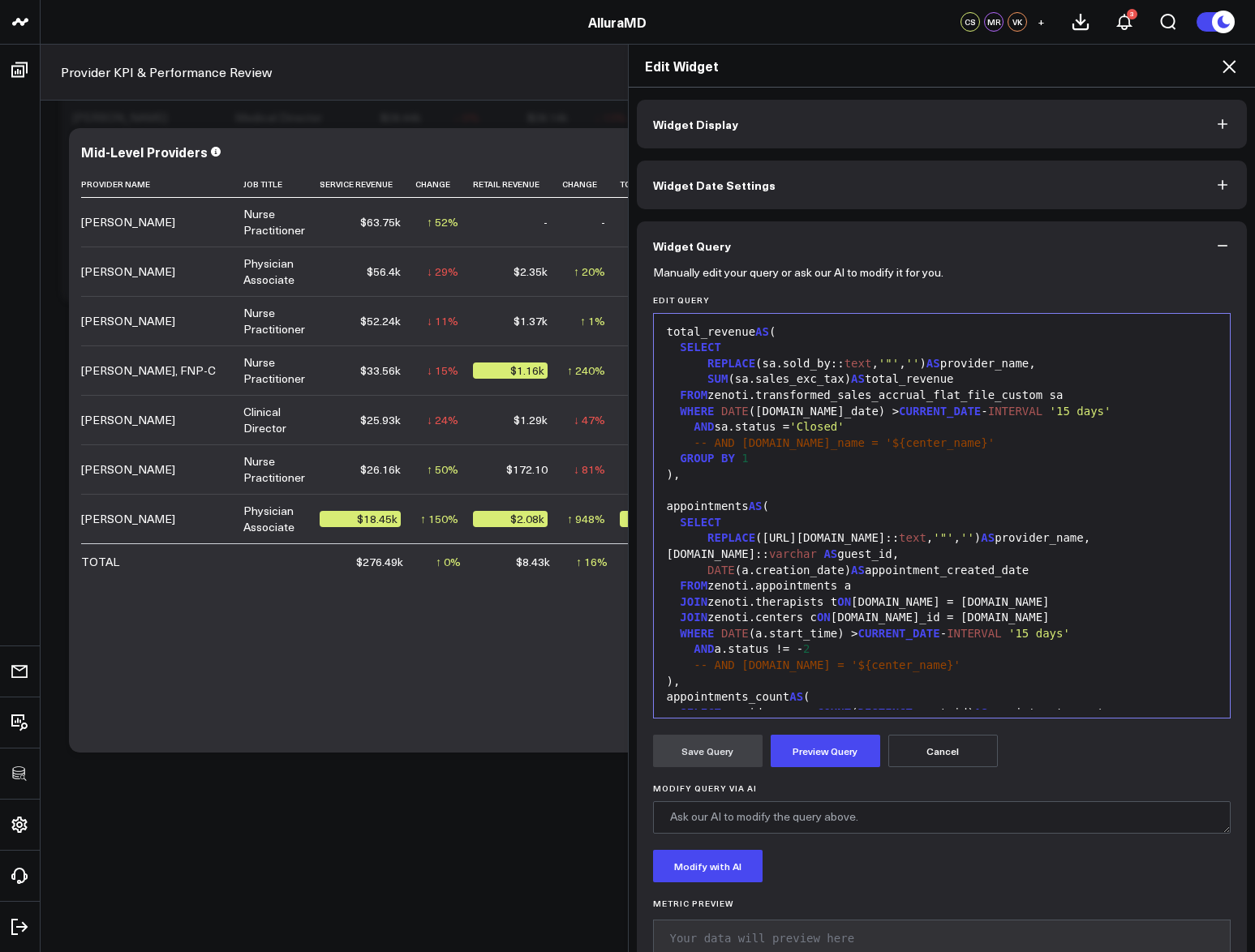
scroll to position [537, 0]
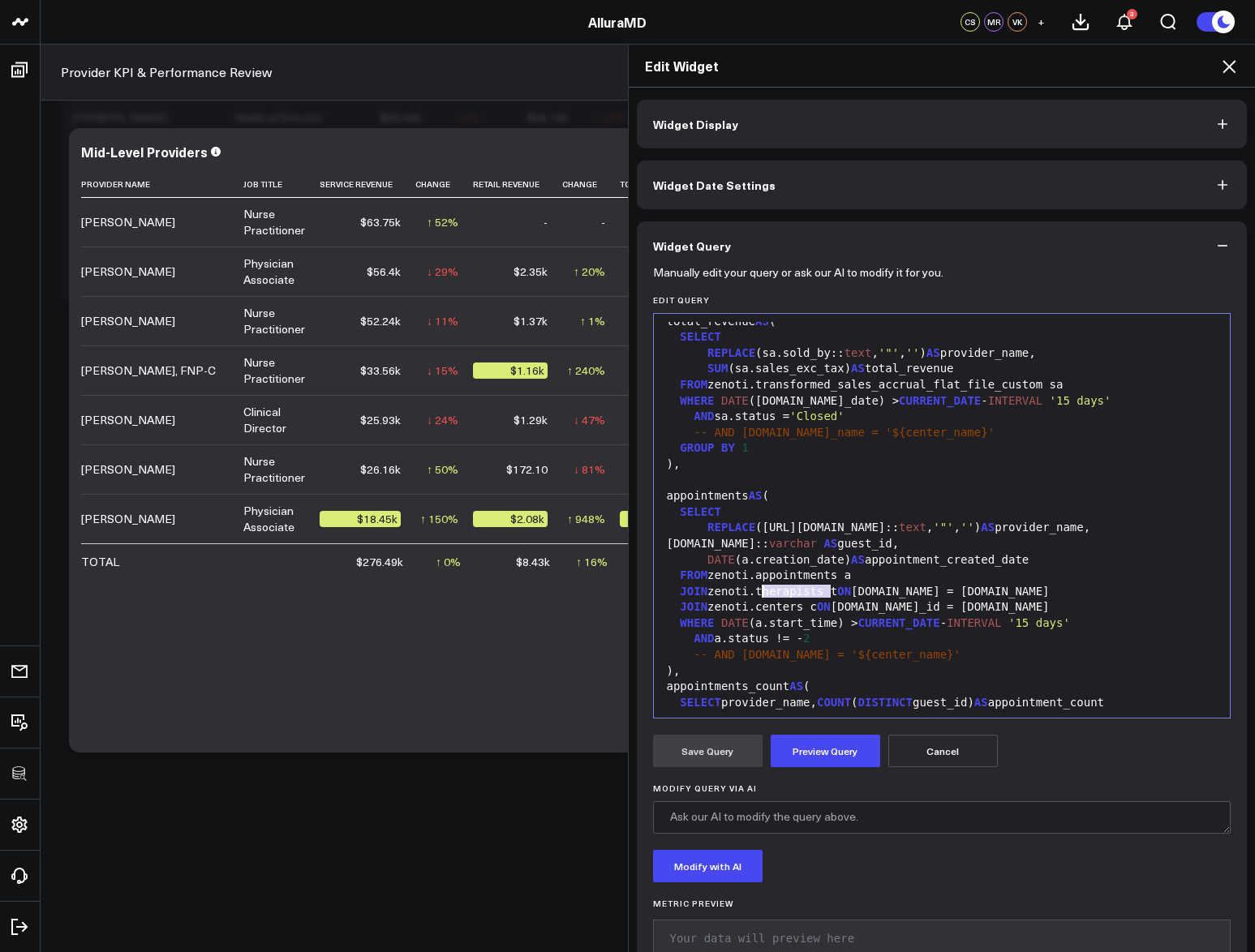
drag, startPoint x: 824, startPoint y: 595, endPoint x: 755, endPoint y: 595, distance: 69.0
click at [755, 595] on div "JOIN zenoti.therapists t ON [DOMAIN_NAME] = [DOMAIN_NAME]" at bounding box center [941, 592] width 561 height 16
click at [956, 588] on div "JOIN zenoti.employees t ON [DOMAIN_NAME] = [DOMAIN_NAME]" at bounding box center [941, 592] width 561 height 16
click at [1048, 581] on div "FROM zenoti.appointments a" at bounding box center [941, 575] width 561 height 16
click at [1115, 598] on div "JOIN zenoti.employees t ON [DOMAIN_NAME]:: varchar = [DOMAIN_NAME]" at bounding box center [941, 592] width 561 height 16
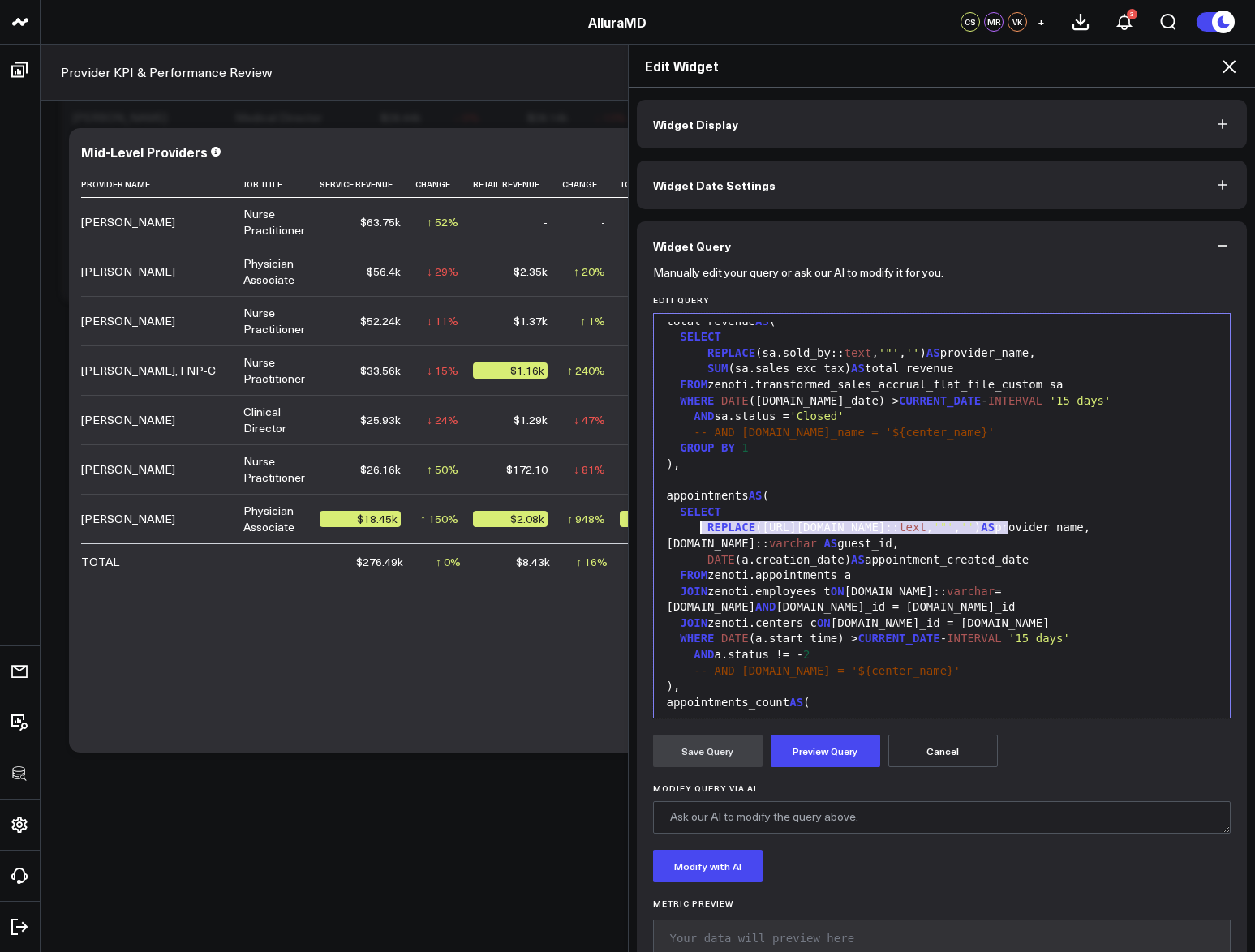
drag, startPoint x: 1005, startPoint y: 527, endPoint x: 696, endPoint y: 528, distance: 309.0
click at [696, 528] on div "REPLACE ([URL][DOMAIN_NAME]:: text , '"' , '' ) AS provider_name," at bounding box center [941, 528] width 561 height 16
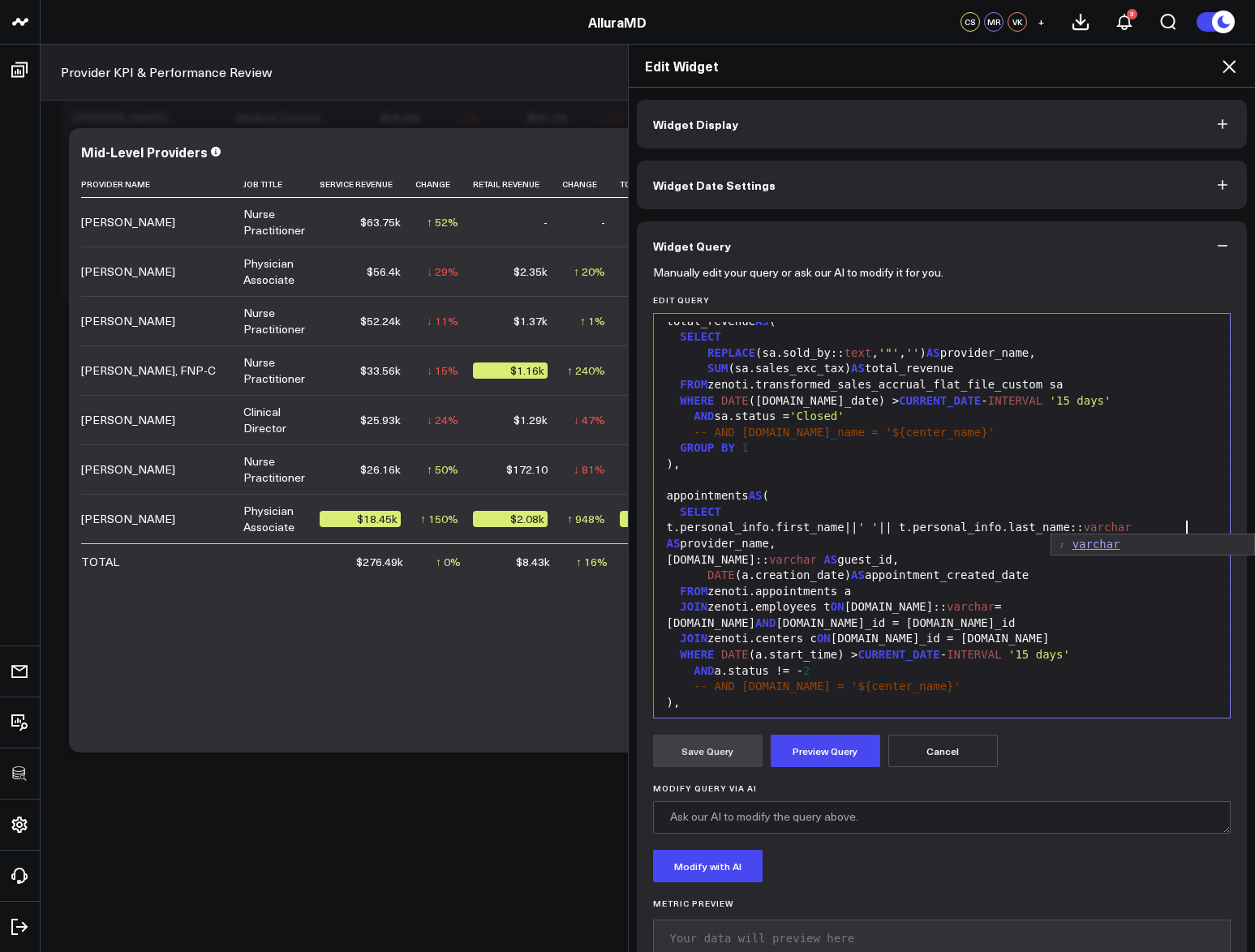
click at [881, 526] on div "t.personal_info.first_name|| ' ' || t.personal_info.last_name:: [PERSON_NAME] A…" at bounding box center [941, 536] width 561 height 32
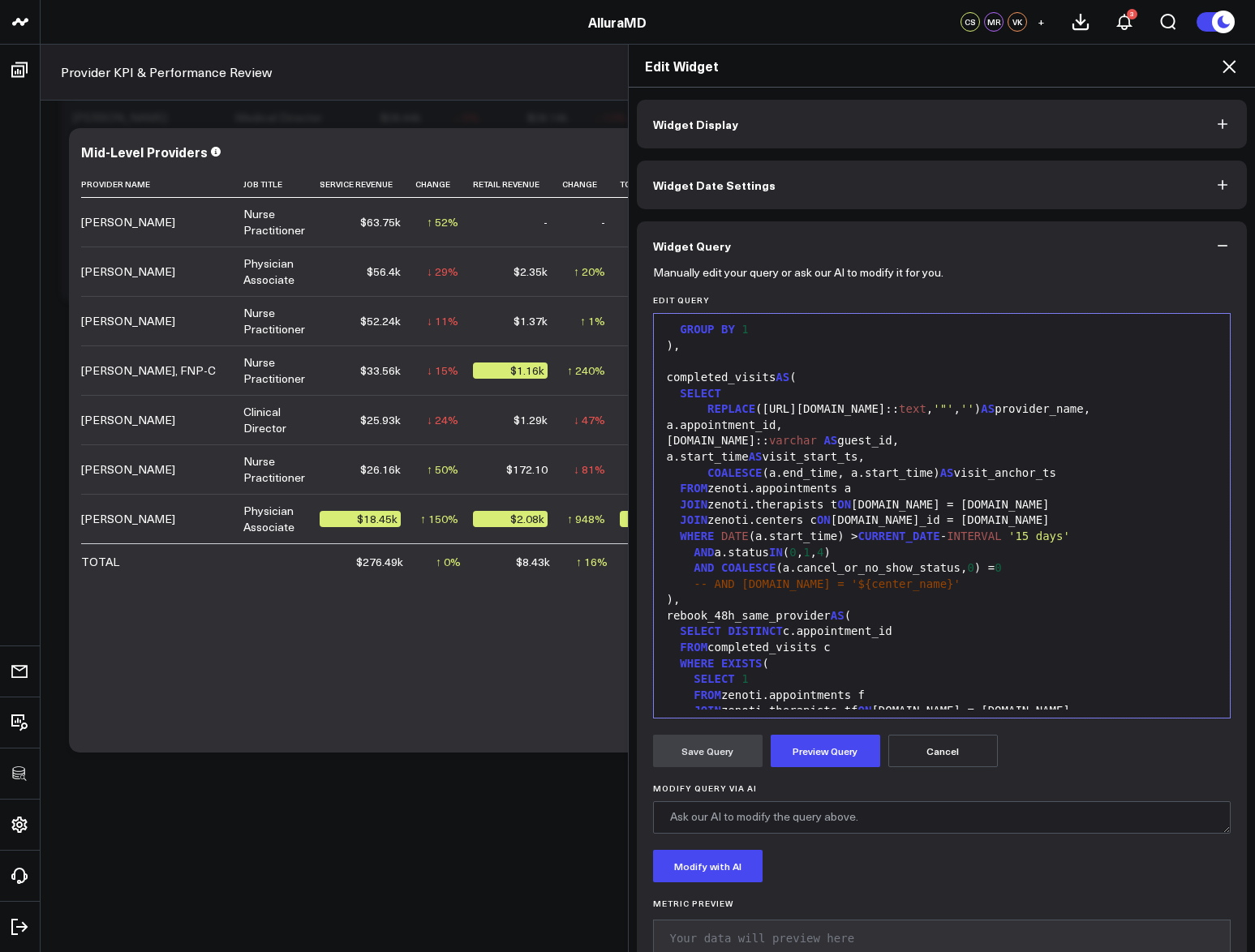
scroll to position [1140, 0]
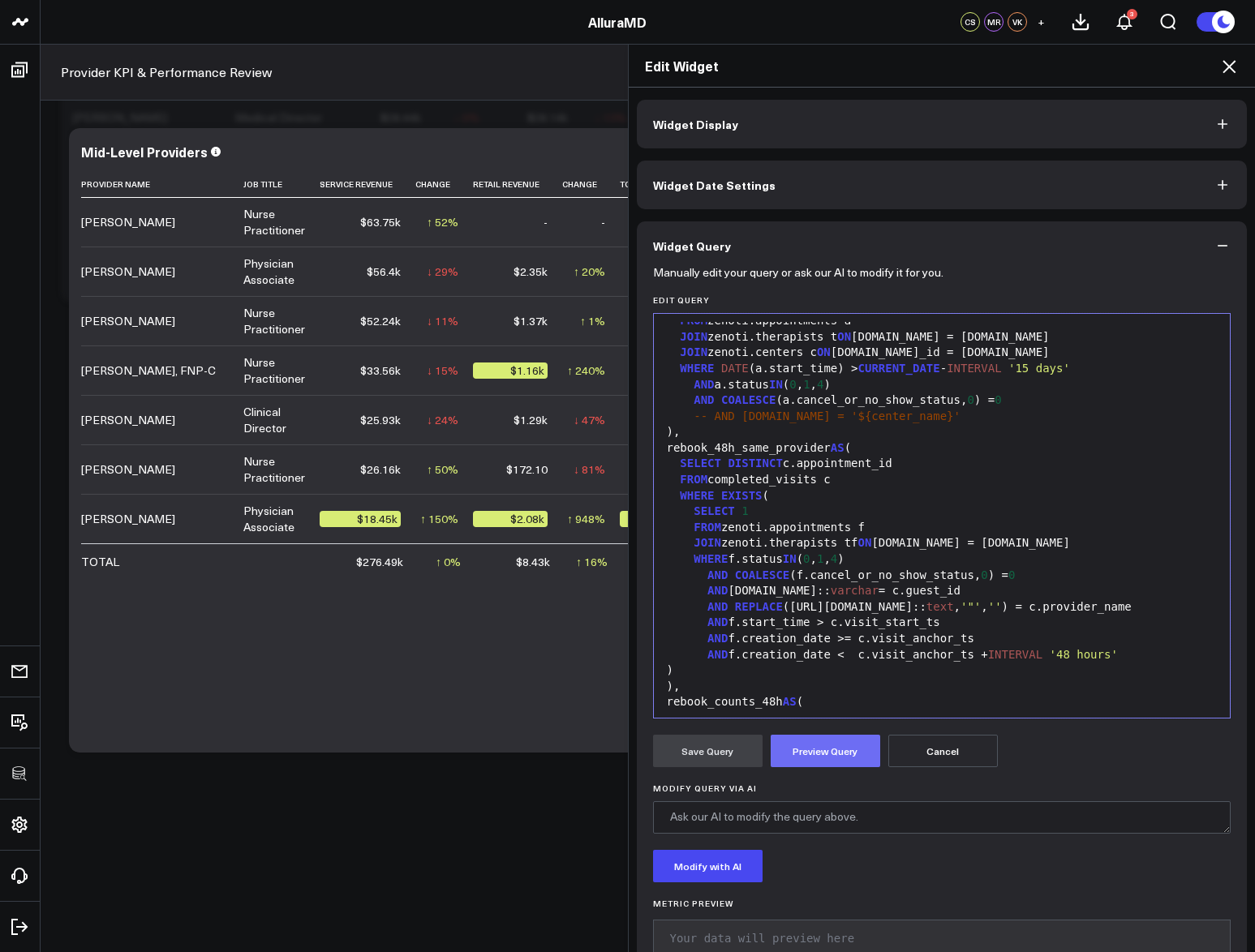
click at [835, 746] on button "Preview Query" at bounding box center [825, 751] width 109 height 32
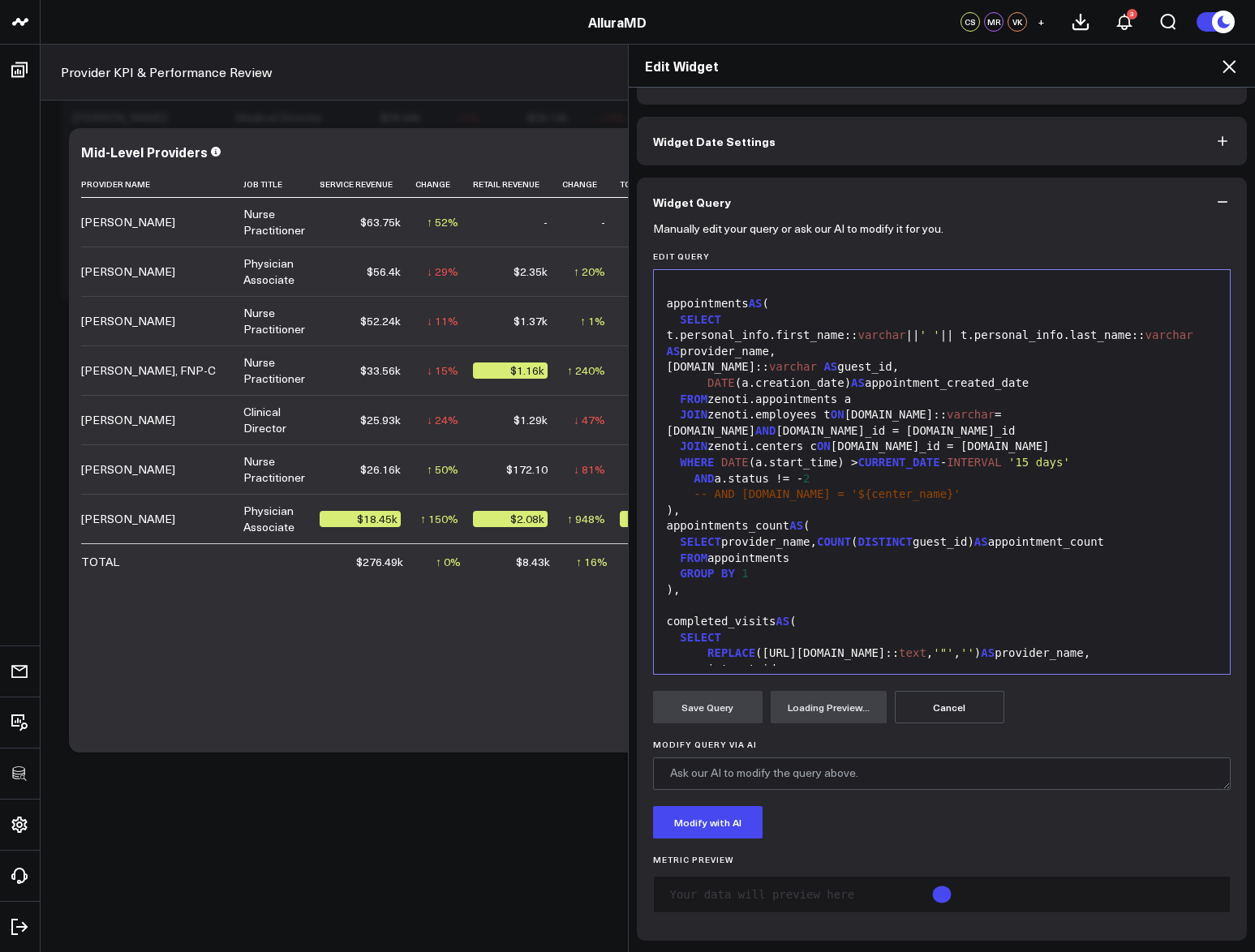
scroll to position [674, 0]
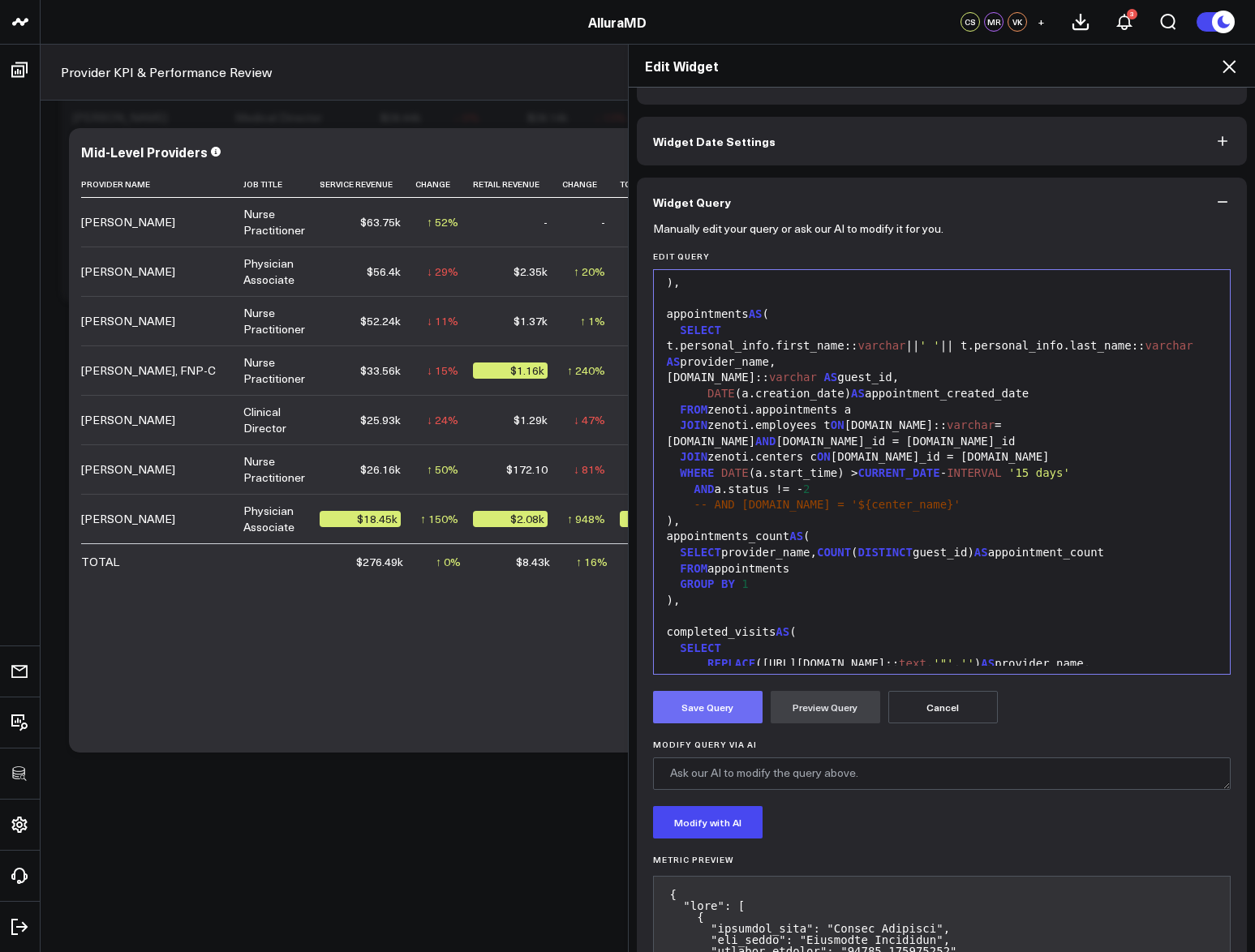
click at [707, 701] on button "Save Query" at bounding box center [707, 707] width 109 height 32
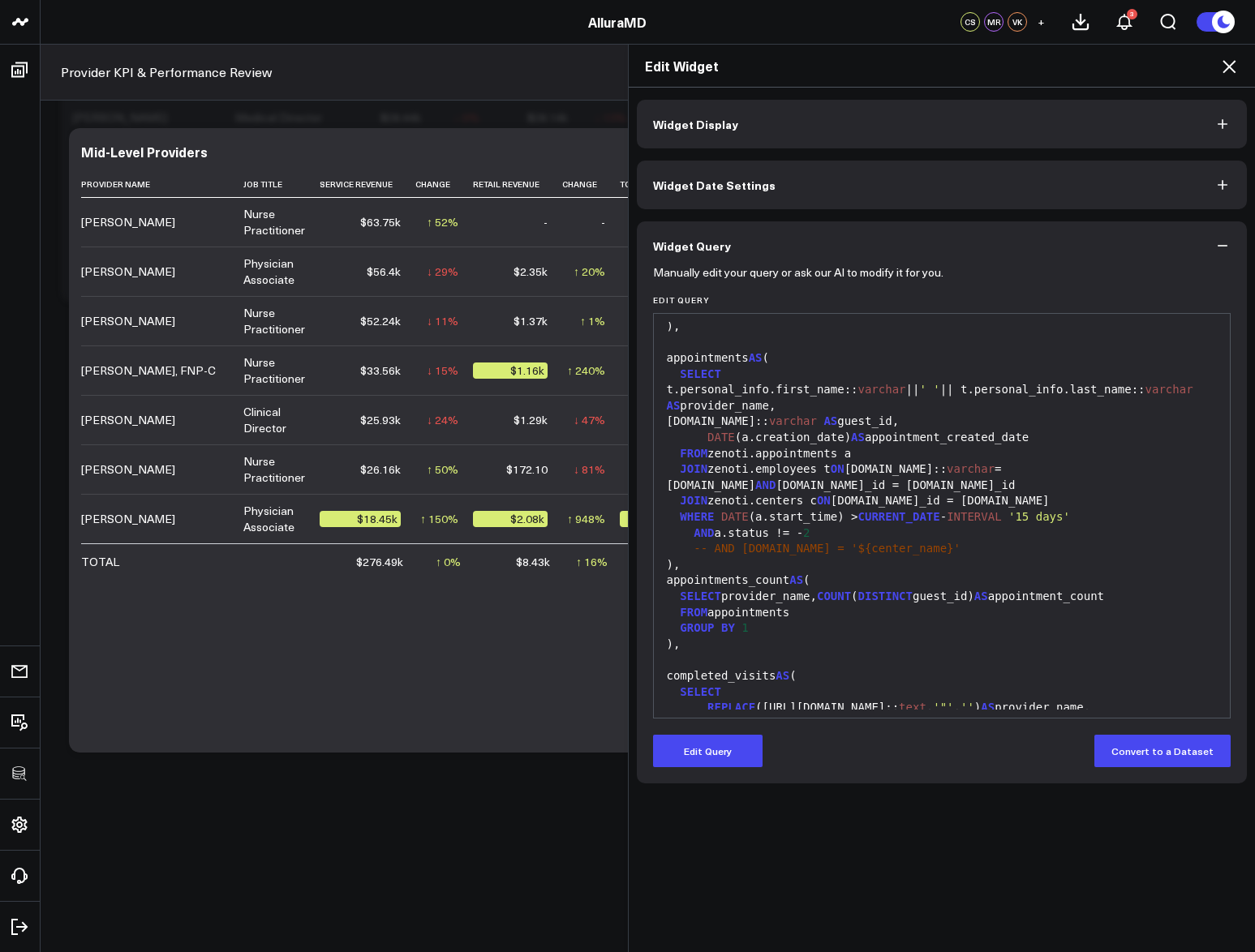
scroll to position [0, 0]
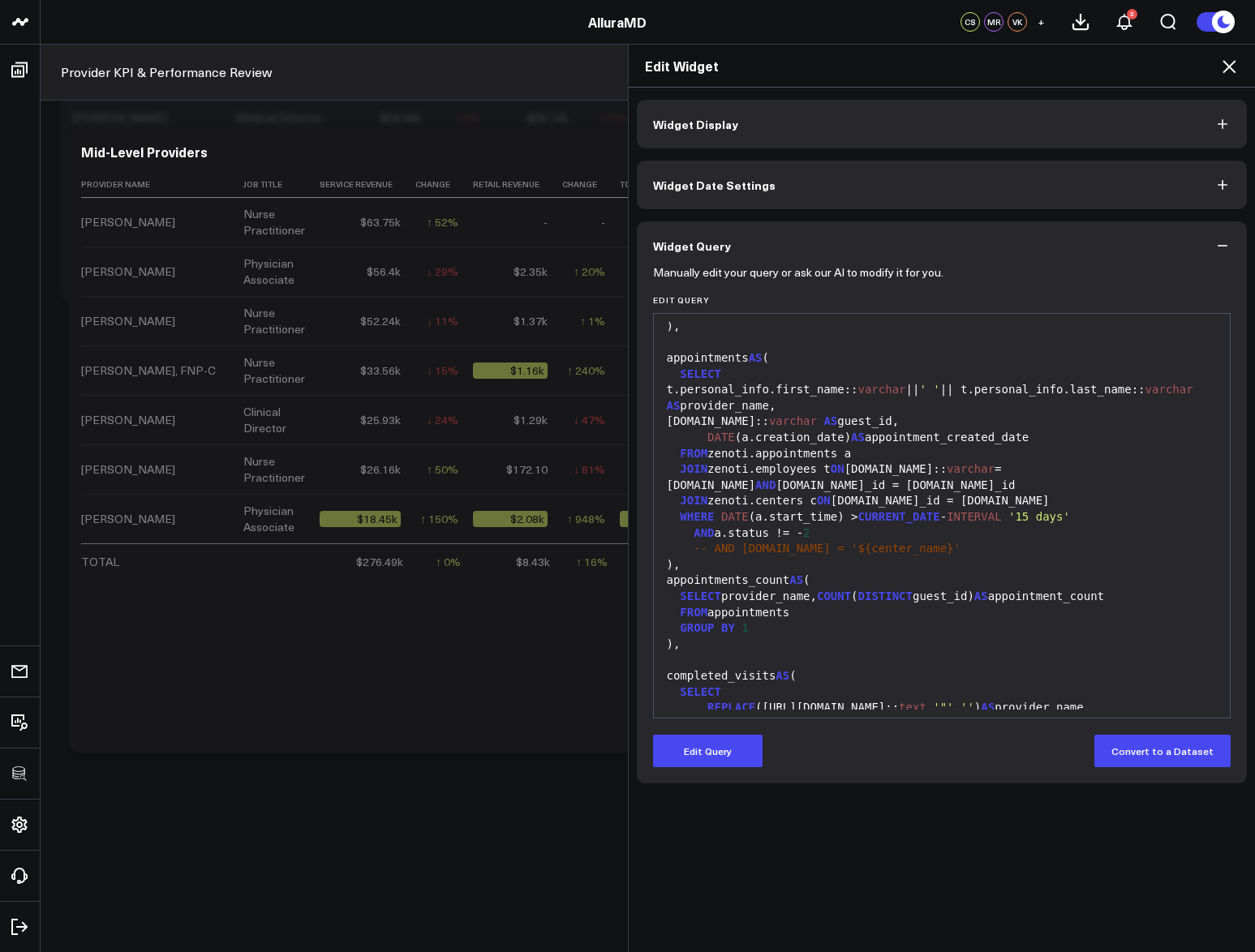
click at [1229, 69] on icon at bounding box center [1229, 67] width 19 height 19
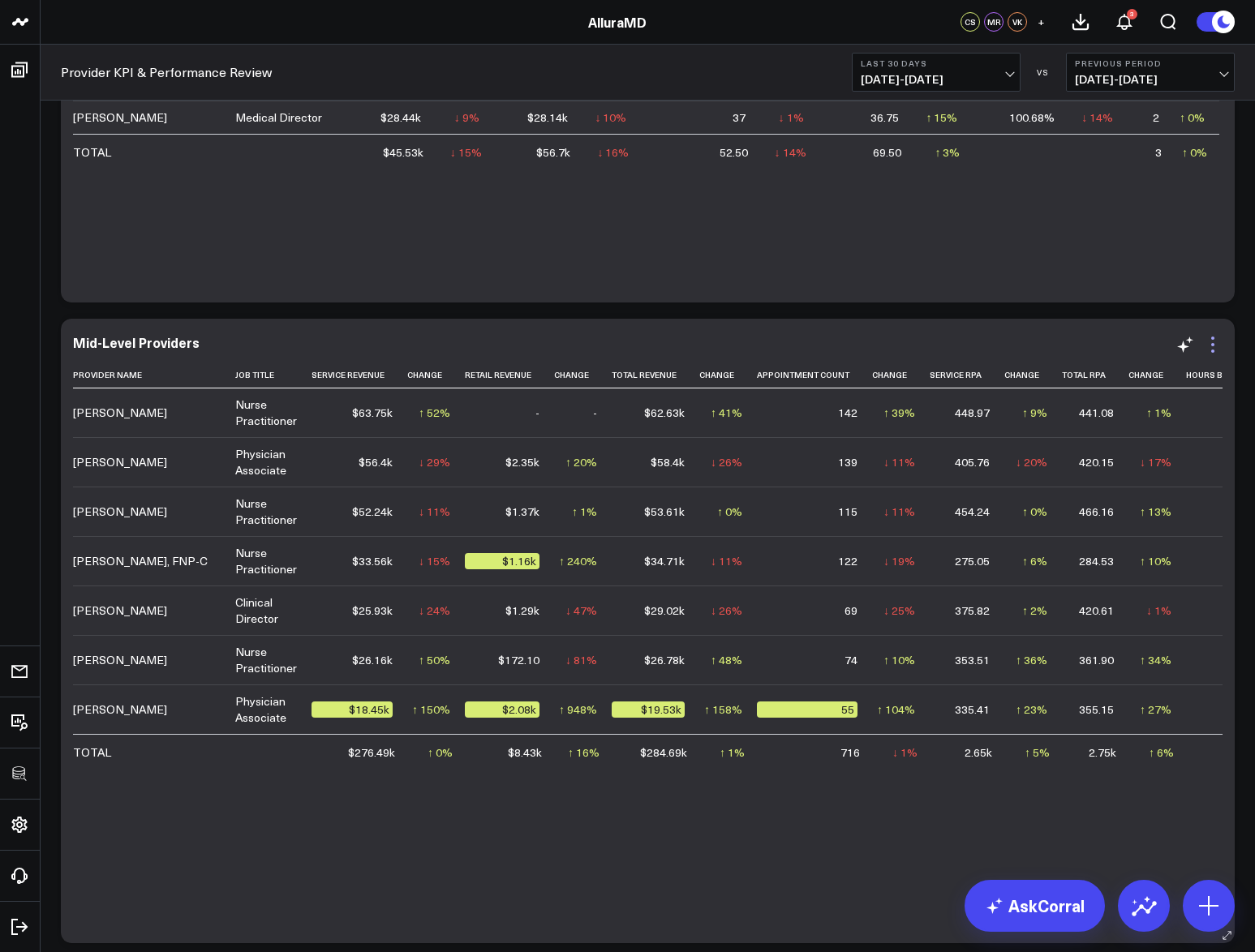
click at [1212, 345] on icon at bounding box center [1211, 344] width 3 height 3
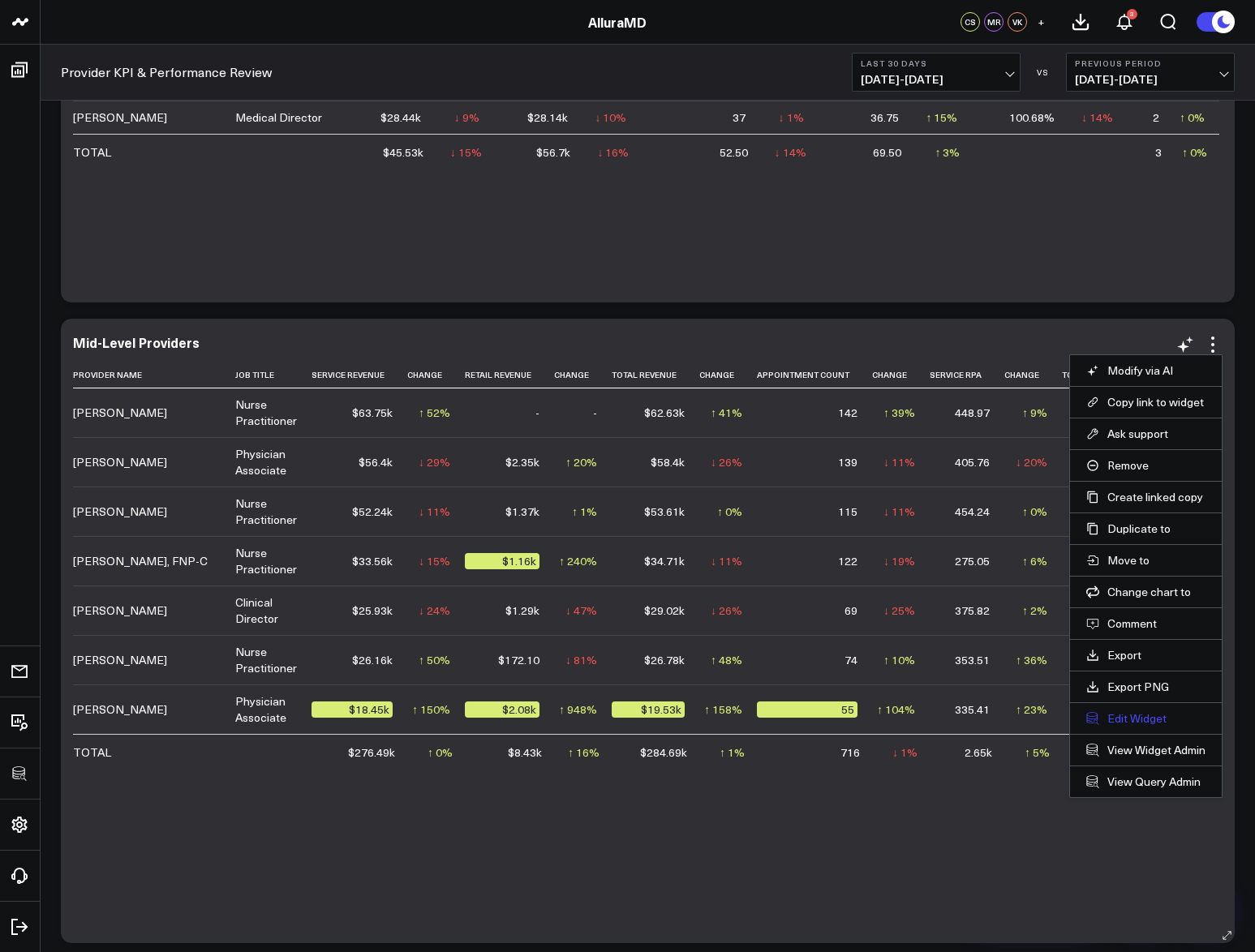
click at [1125, 722] on button "Edit Widget" at bounding box center [1145, 718] width 119 height 15
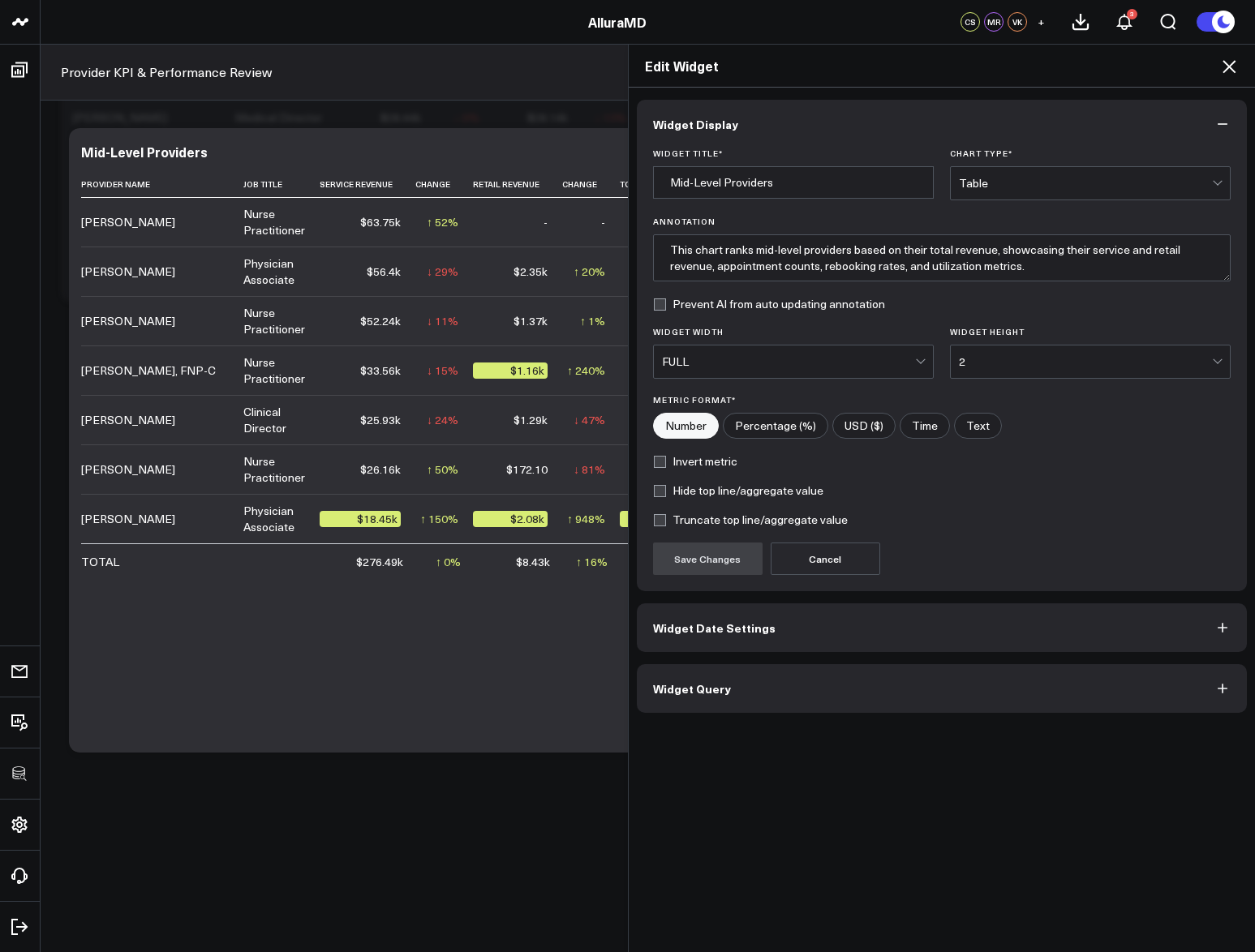
click at [891, 687] on button "Widget Query" at bounding box center [941, 689] width 611 height 48
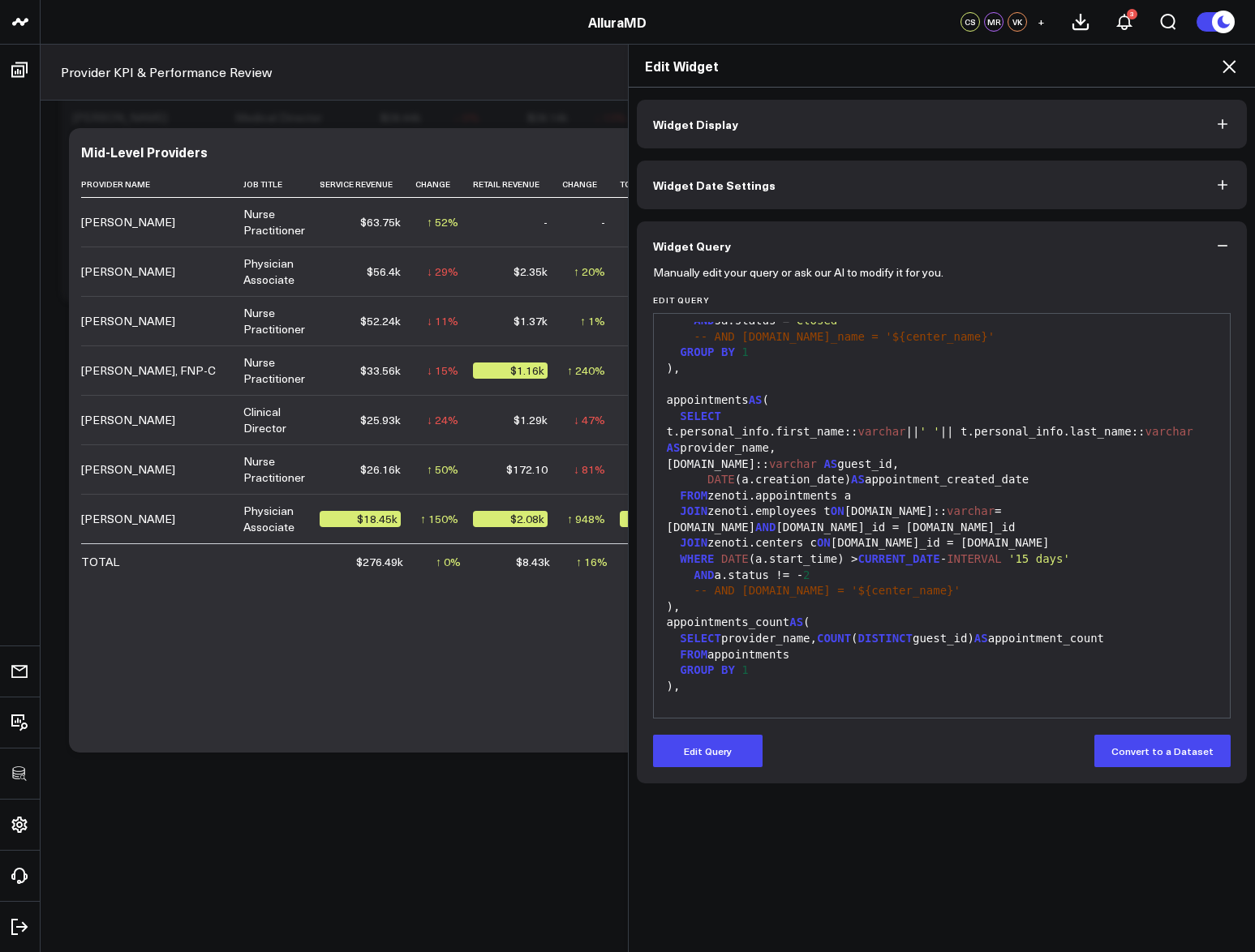
scroll to position [642, 0]
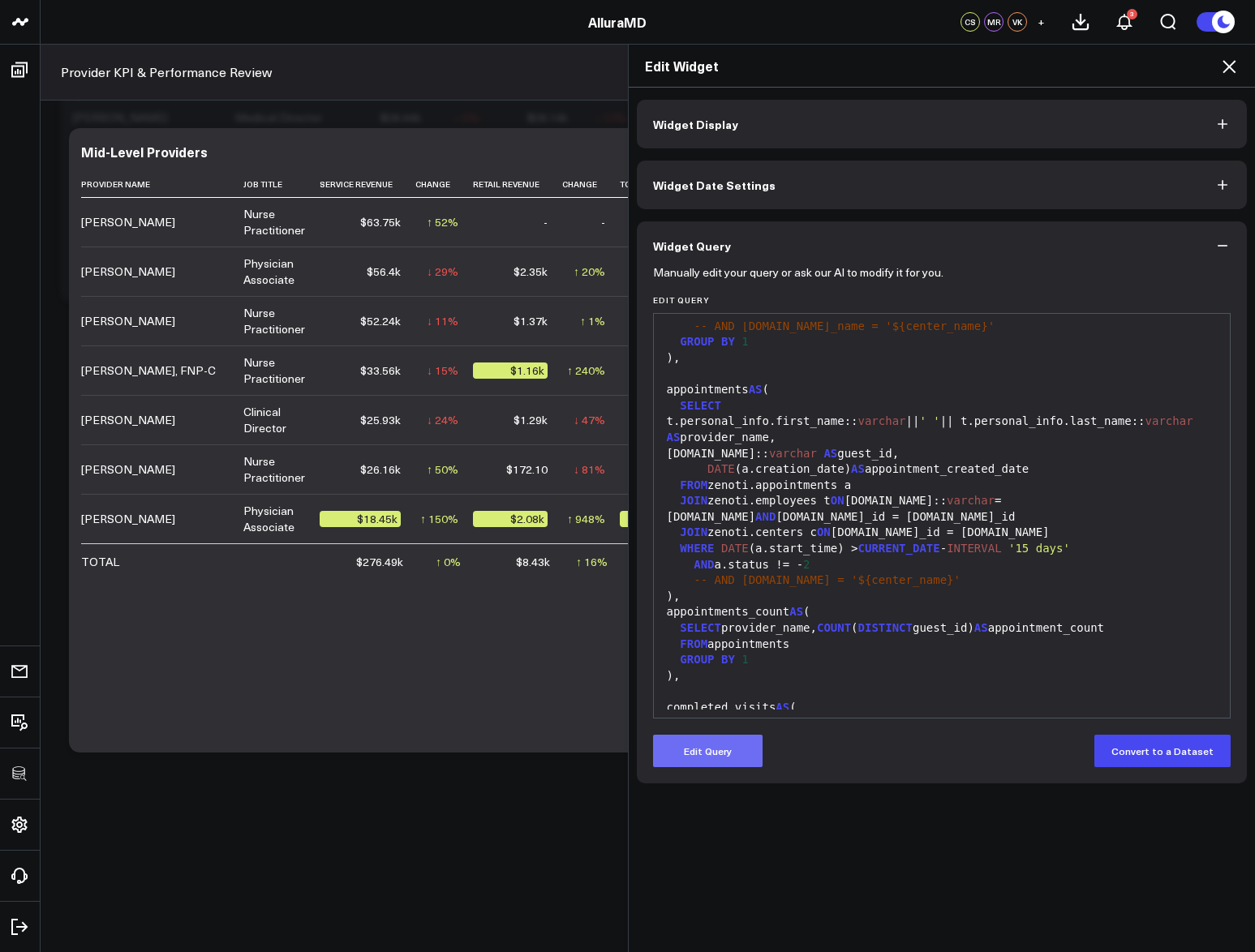
click at [740, 739] on button "Edit Query" at bounding box center [707, 751] width 109 height 32
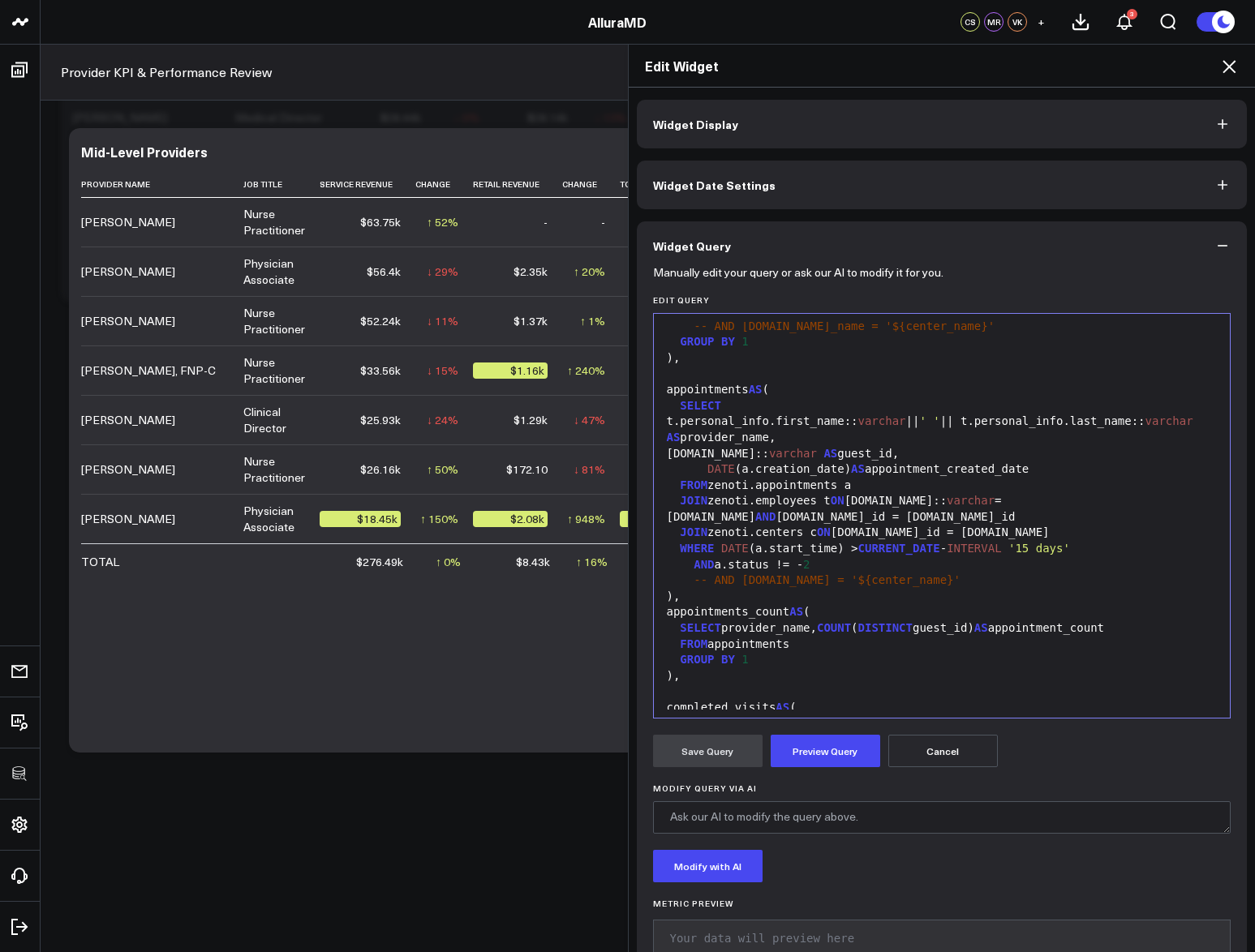
click at [836, 502] on div "JOIN zenoti.employees t ON [DOMAIN_NAME]:: varchar = [DOMAIN_NAME] AND [DOMAIN_…" at bounding box center [941, 508] width 561 height 32
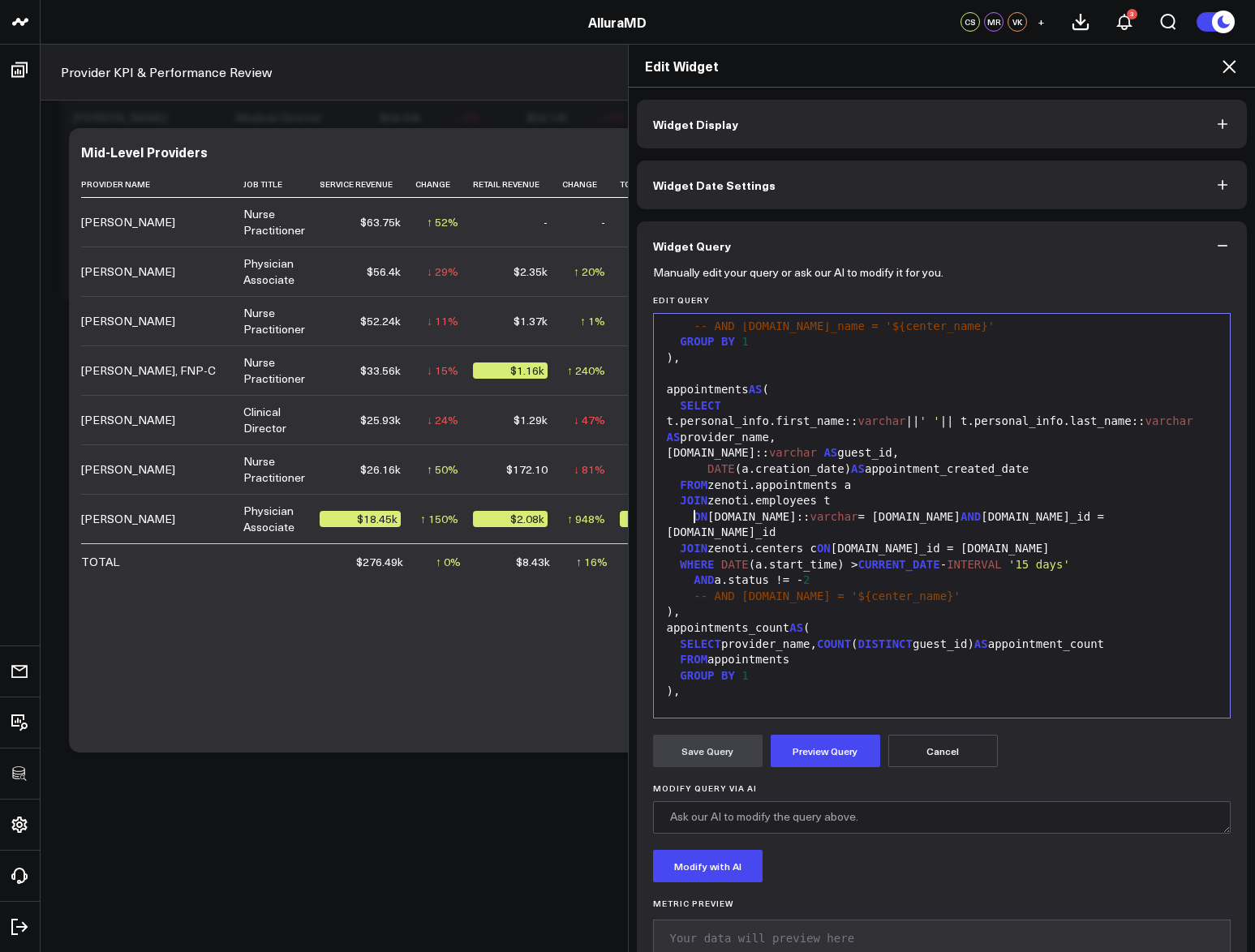
click at [961, 517] on span "AND" at bounding box center [970, 516] width 20 height 13
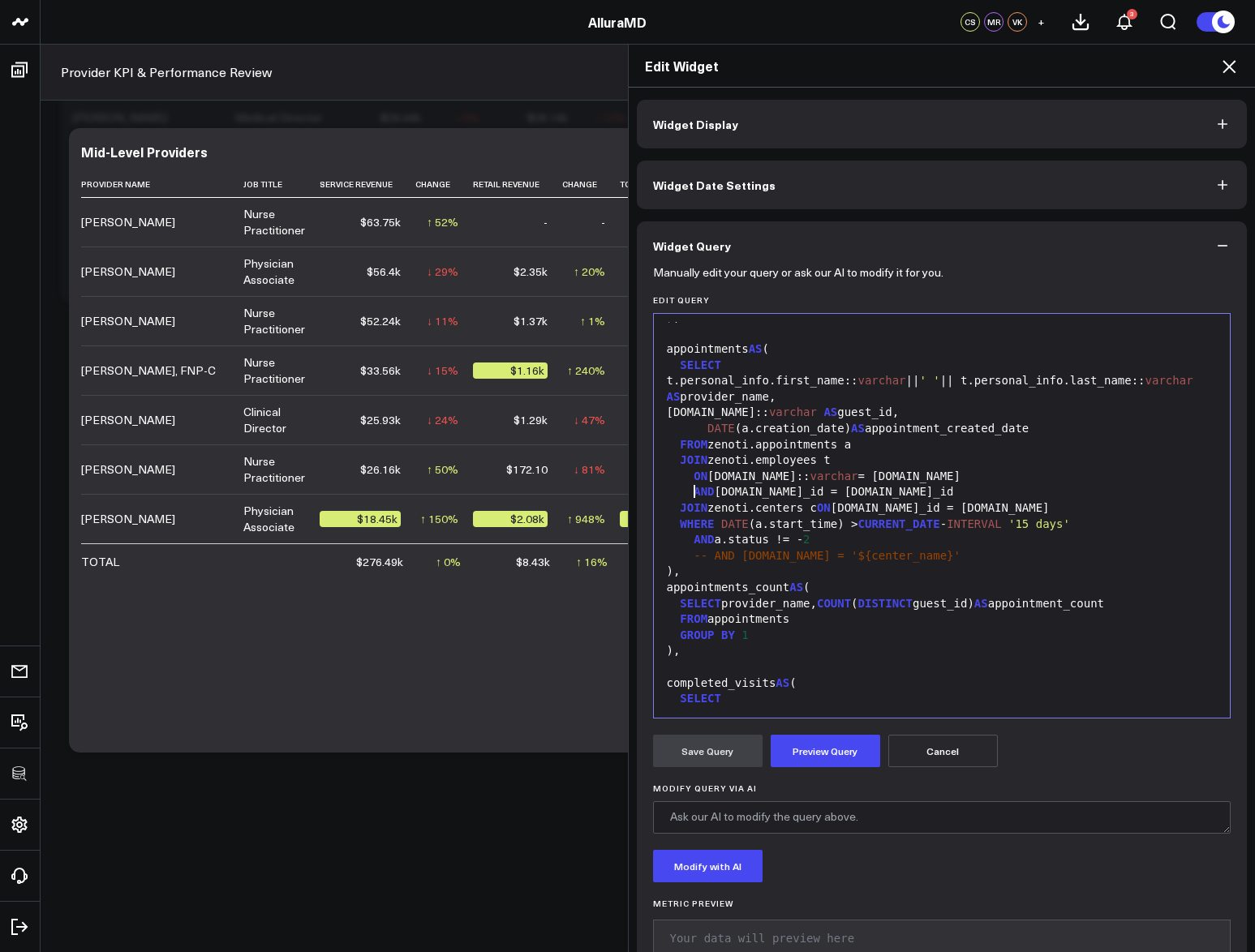
scroll to position [661, 0]
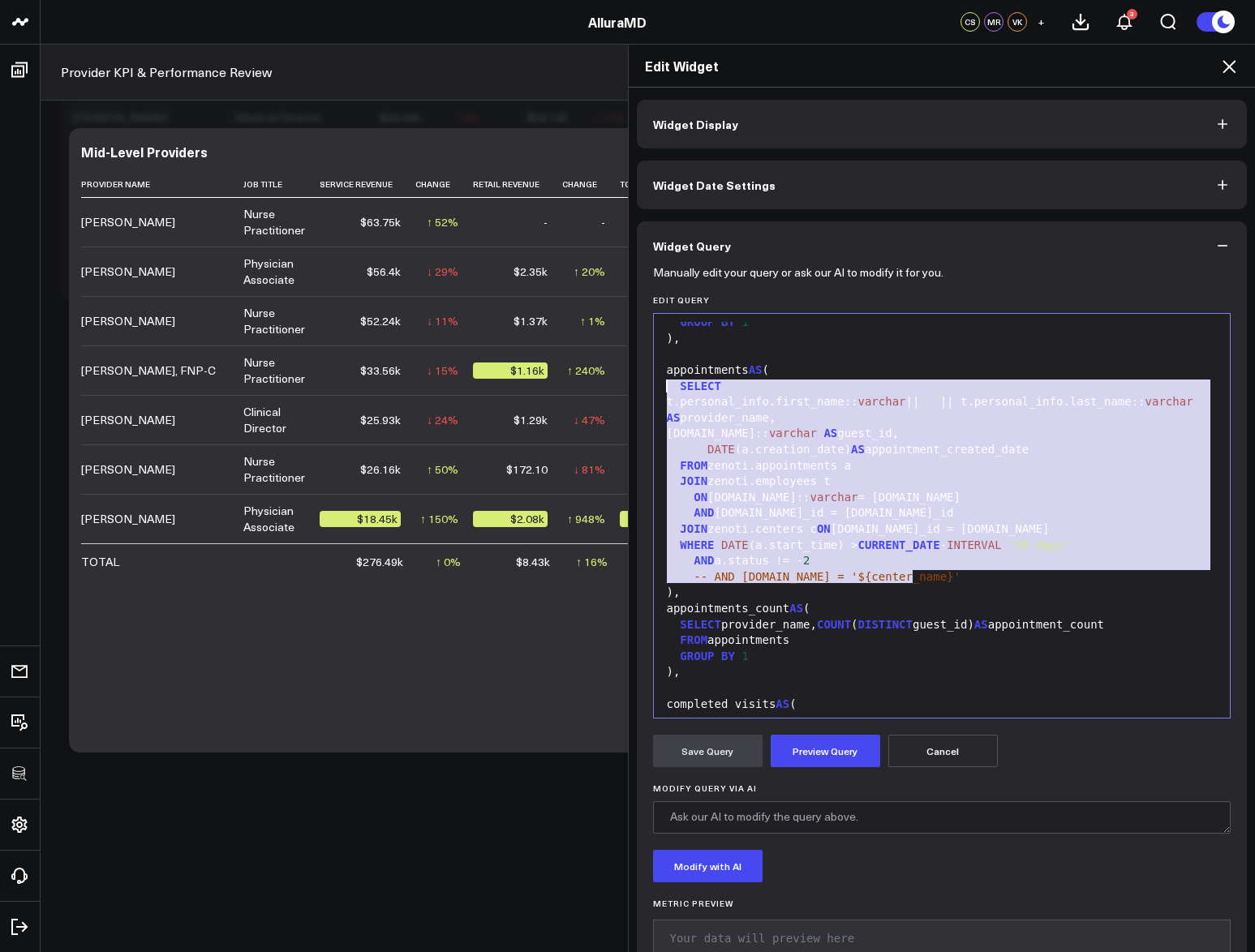
drag, startPoint x: 940, startPoint y: 570, endPoint x: 649, endPoint y: 384, distance: 345.4
click at [653, 384] on div "999 4 5 6 7 8 9 10 11 12 13 14 15 16 17 18 19 20 21 22 23 24 25 26 27 28 29 30 …" at bounding box center [941, 515] width 578 height 406
copy div "SELECT t.personal_info.first_name:: varchar || ' ' || t.personal_info.last_name…"
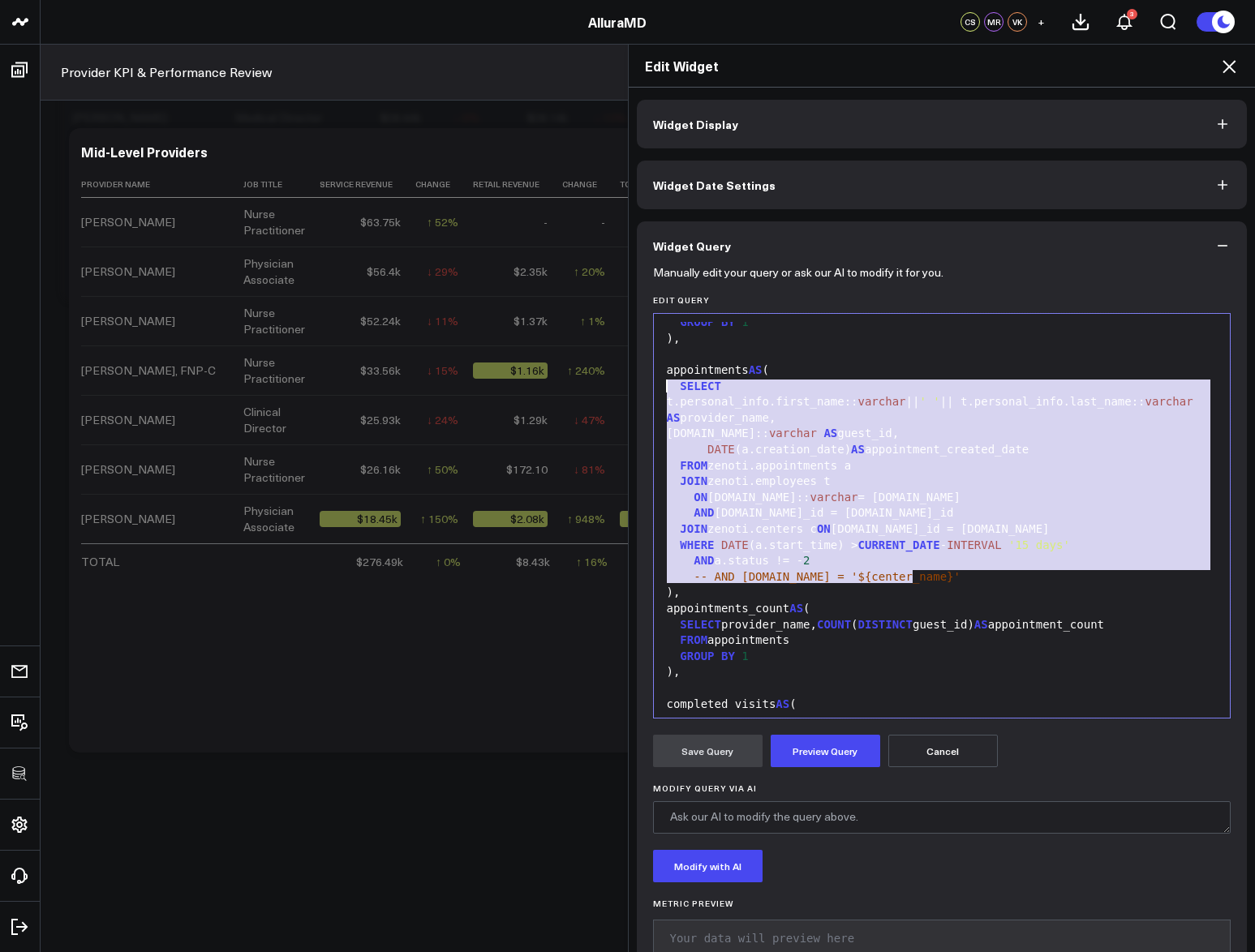
click at [816, 472] on div "FROM zenoti.appointments a" at bounding box center [941, 466] width 561 height 16
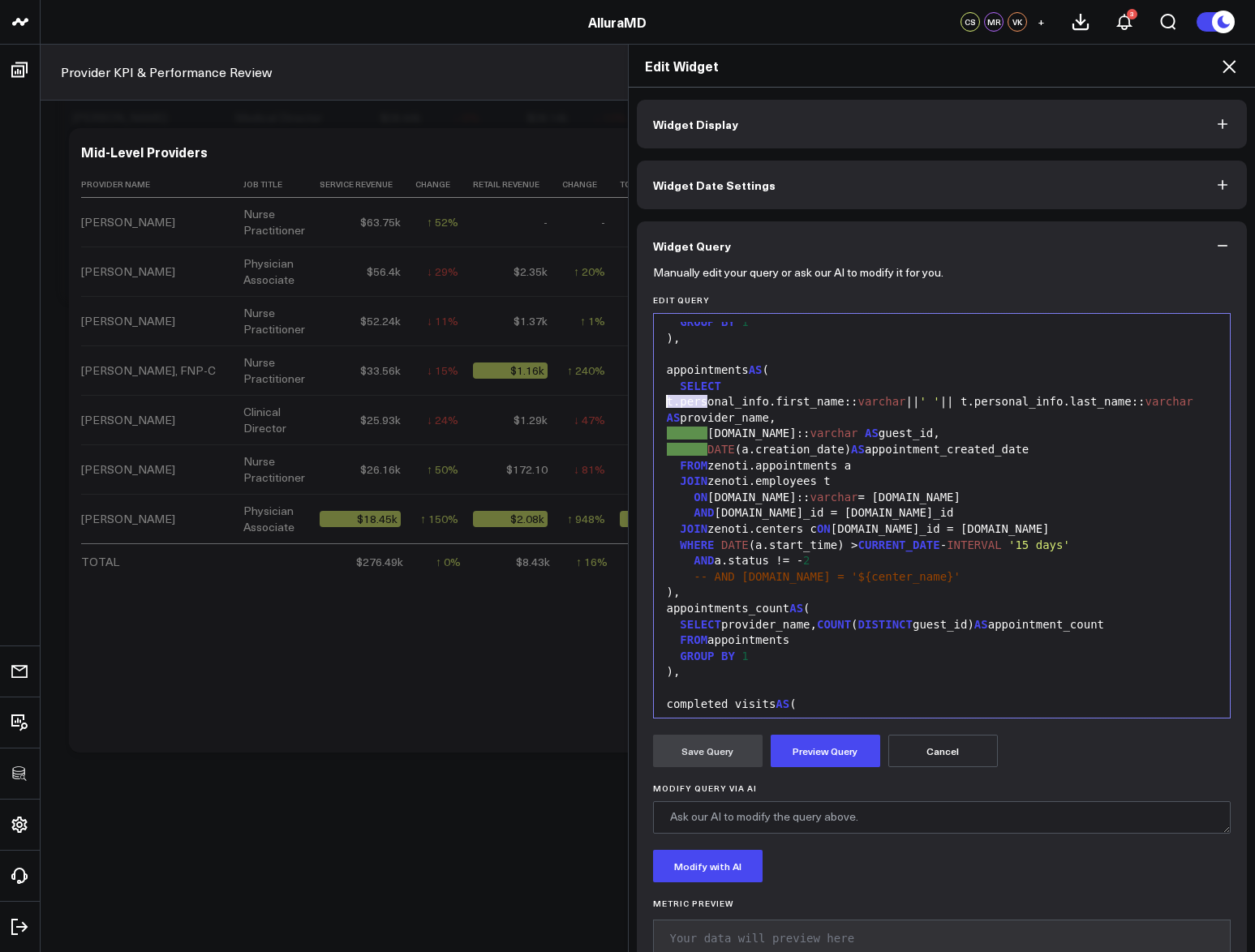
drag, startPoint x: 703, startPoint y: 401, endPoint x: 656, endPoint y: 403, distance: 47.0
click at [661, 403] on div "t.personal_info.first_name:: varchar || ' ' || t.personal_info.last_name:: [PER…" at bounding box center [941, 410] width 561 height 32
click at [693, 394] on div "t.personal_info.first_name:: varchar || ' ' || t.personal_info.last_name:: [PER…" at bounding box center [941, 410] width 561 height 32
click at [944, 582] on div "-- AND [DOMAIN_NAME] = '${center_name}'" at bounding box center [941, 577] width 561 height 16
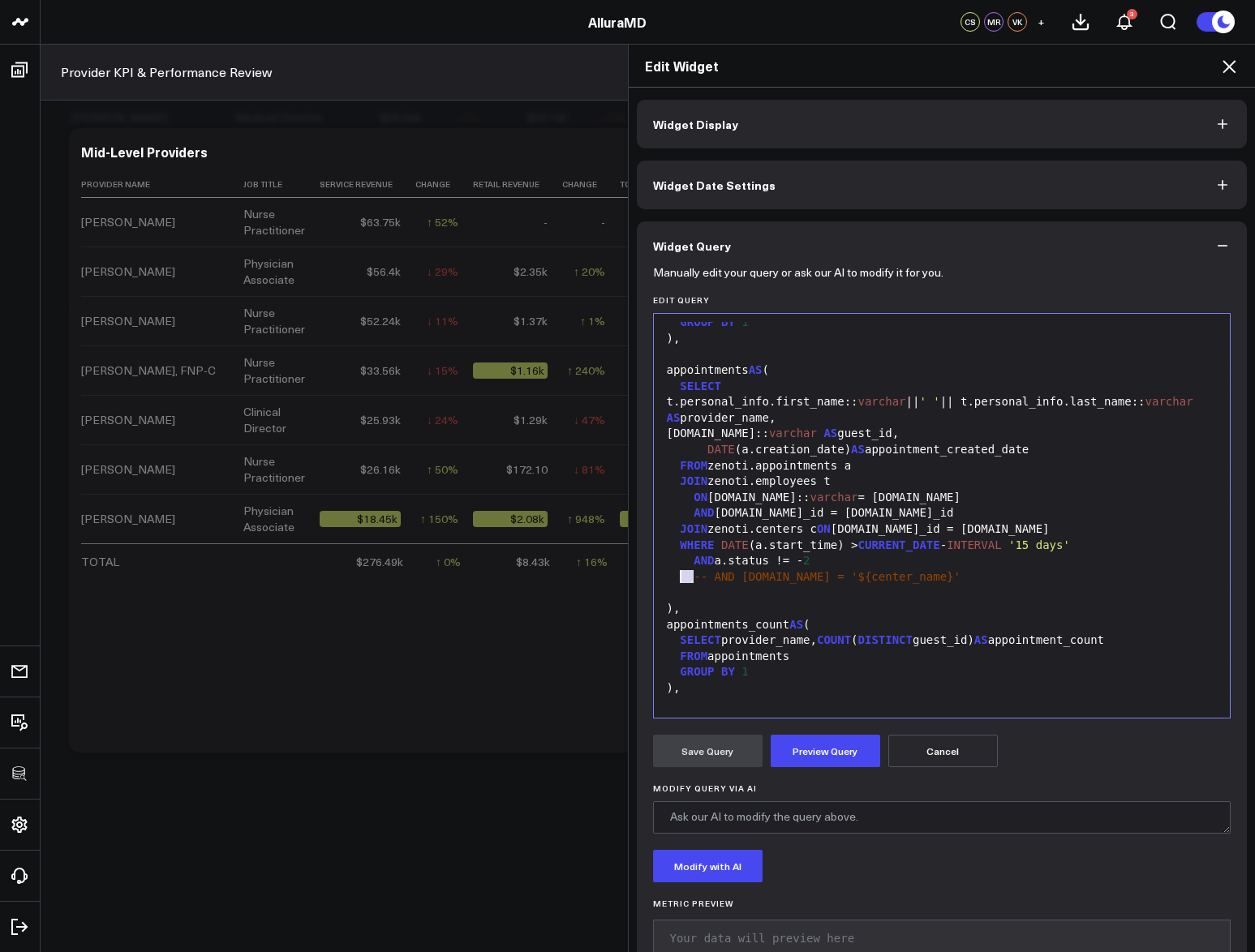
drag, startPoint x: 686, startPoint y: 578, endPoint x: 676, endPoint y: 580, distance: 10.2
click at [676, 580] on div "-- AND [DOMAIN_NAME] = '${center_name}'" at bounding box center [941, 577] width 561 height 16
click at [679, 587] on div at bounding box center [941, 593] width 561 height 16
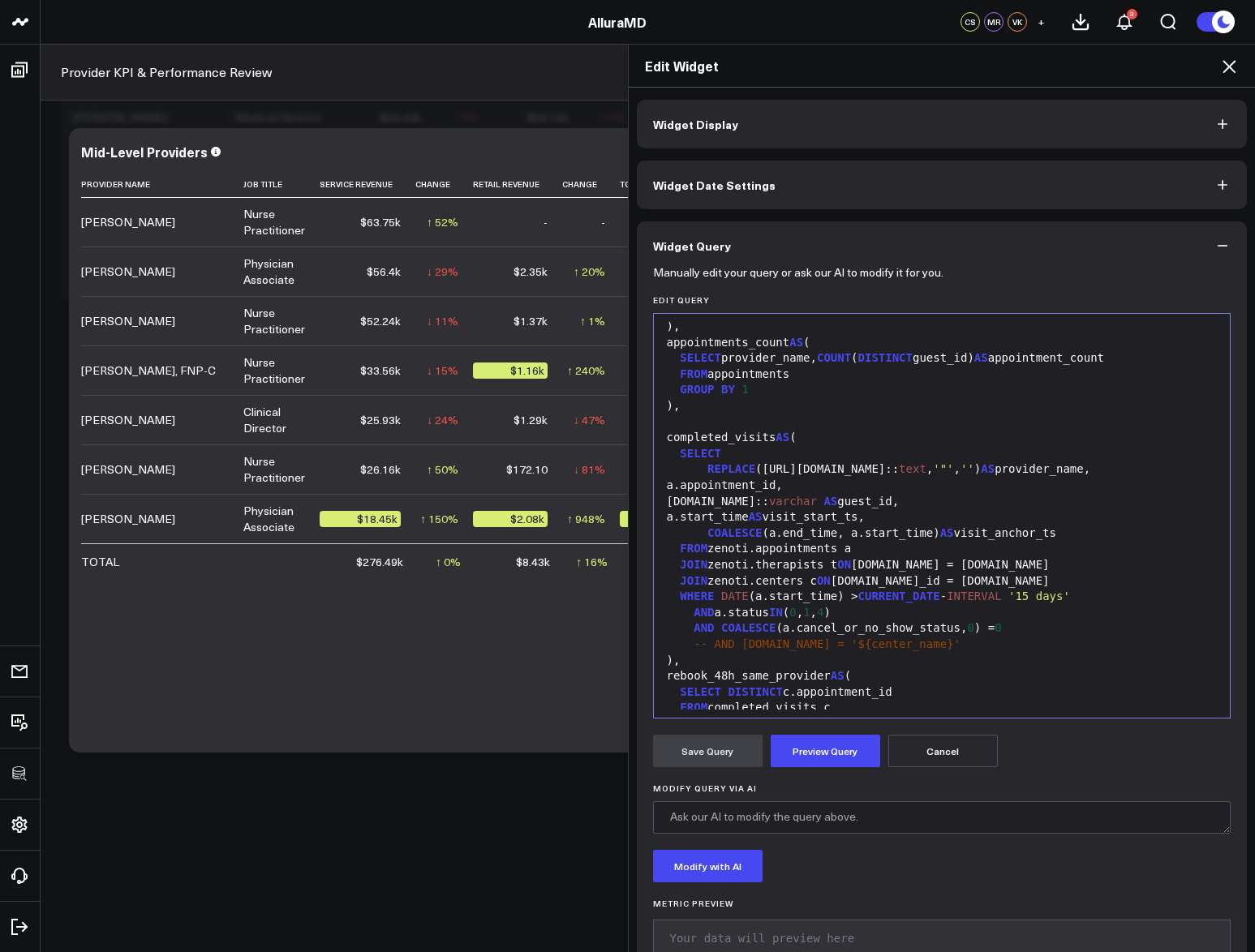
scroll to position [706, 0]
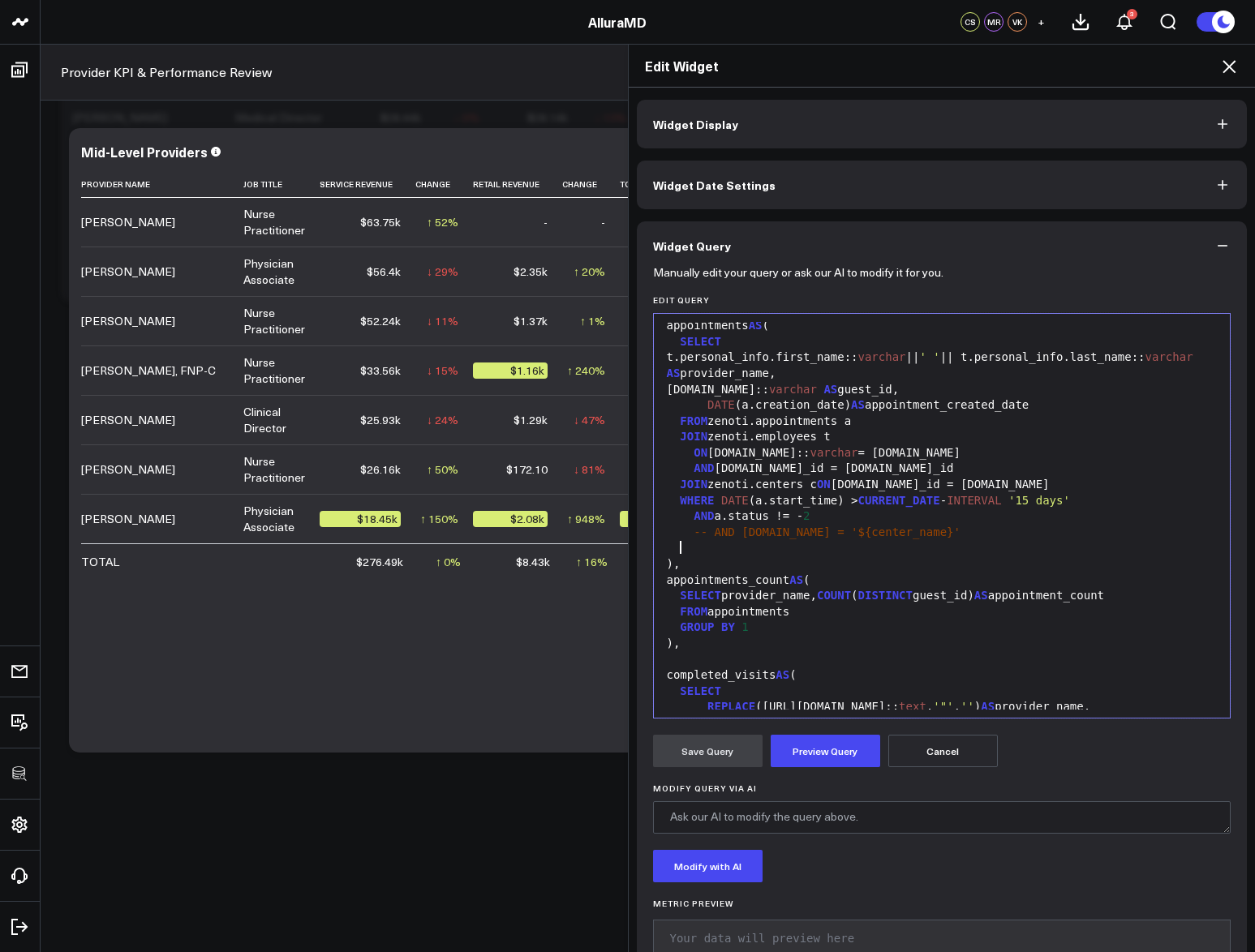
click at [1004, 573] on div "appointments_count AS (" at bounding box center [941, 580] width 561 height 16
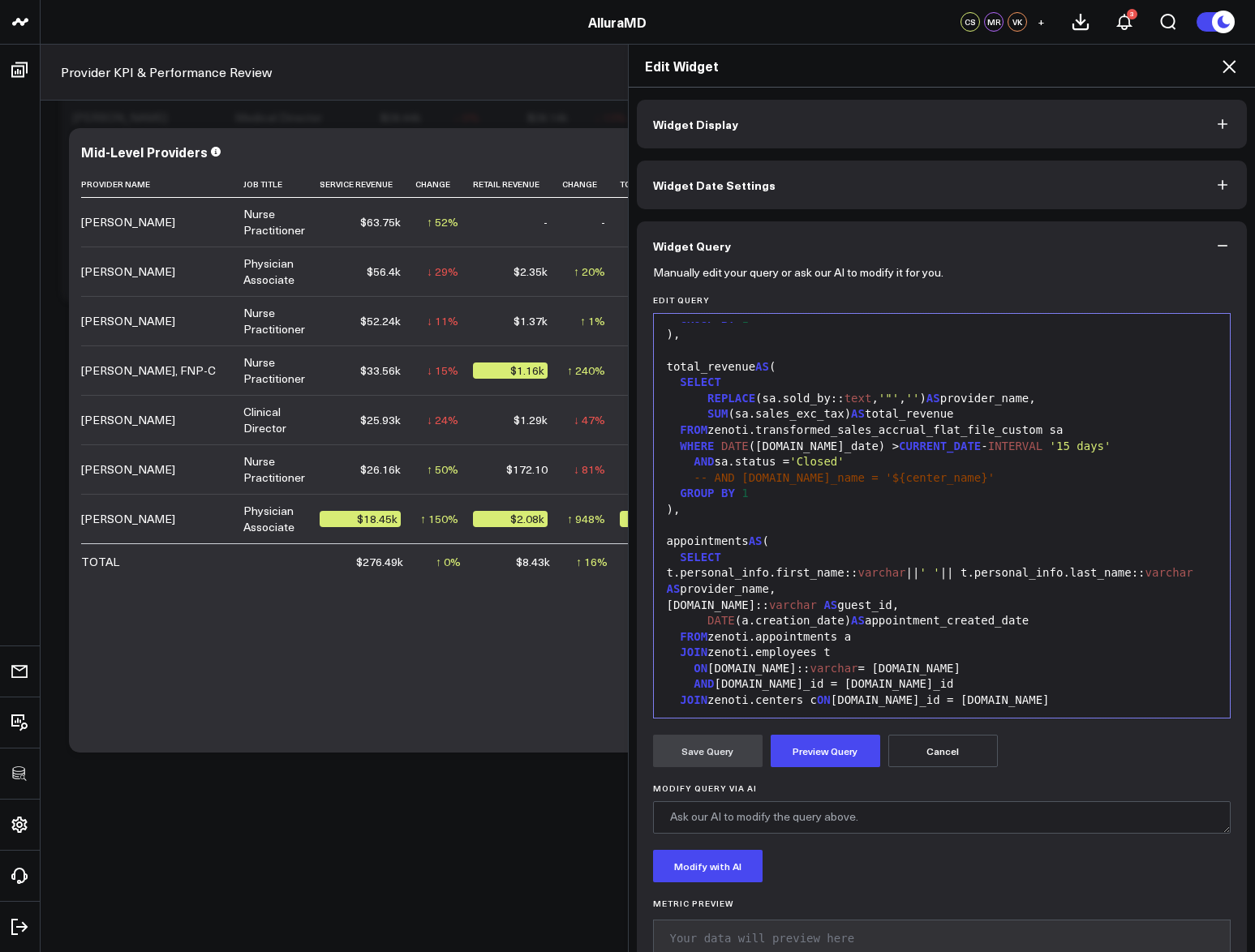
scroll to position [0, 0]
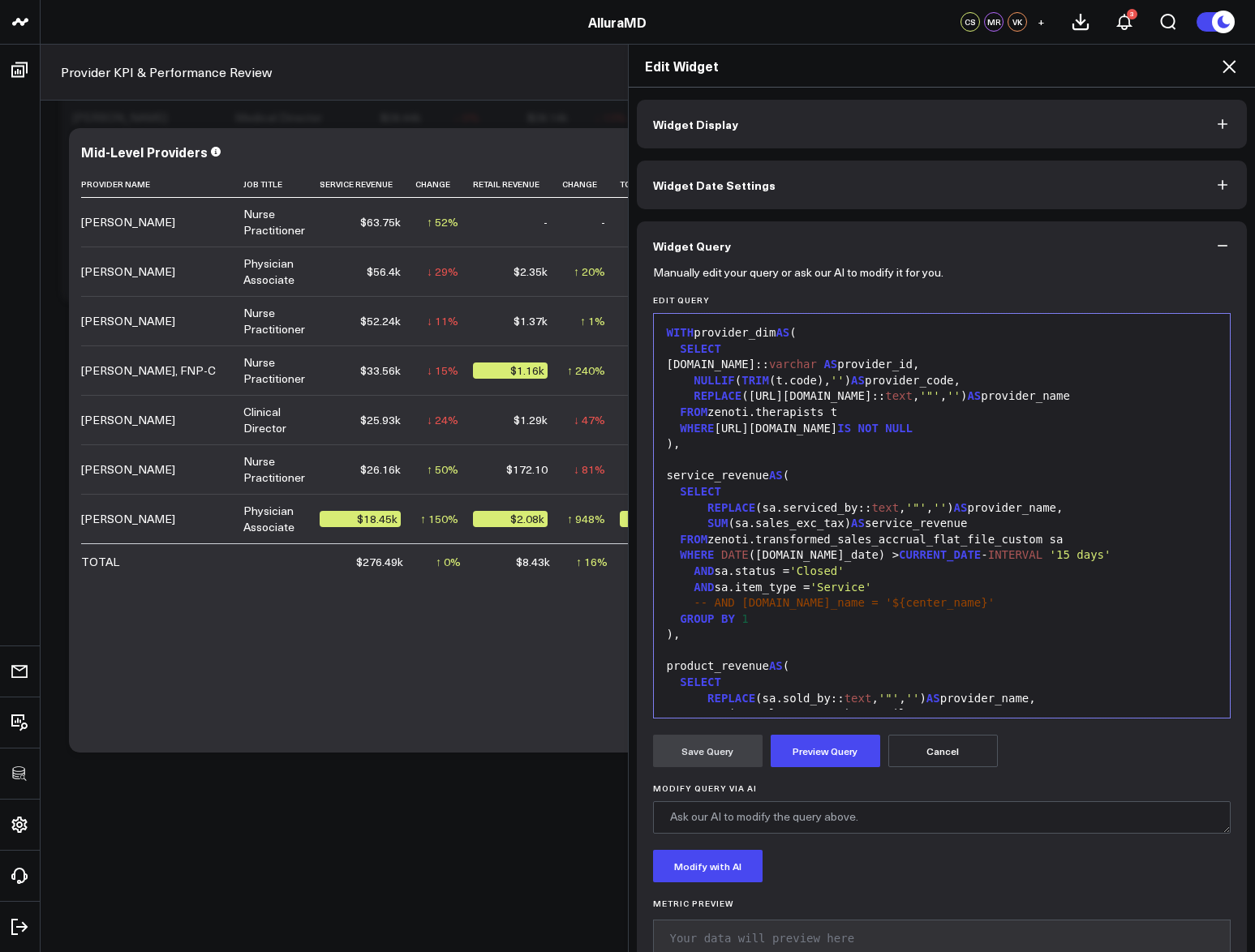
click at [680, 348] on span "SELECT" at bounding box center [700, 348] width 42 height 13
click at [931, 748] on button "Cancel" at bounding box center [942, 751] width 109 height 32
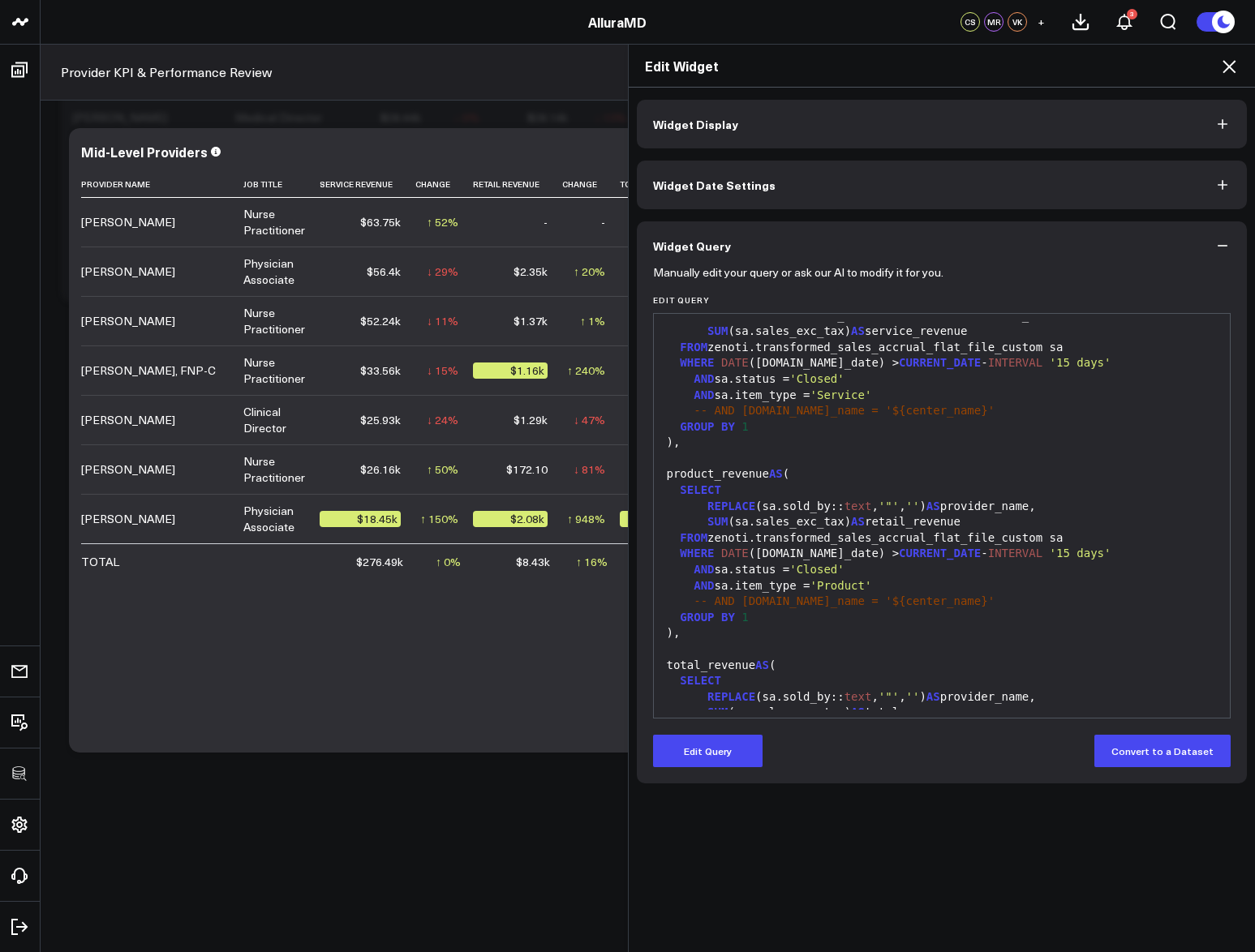
scroll to position [182, 0]
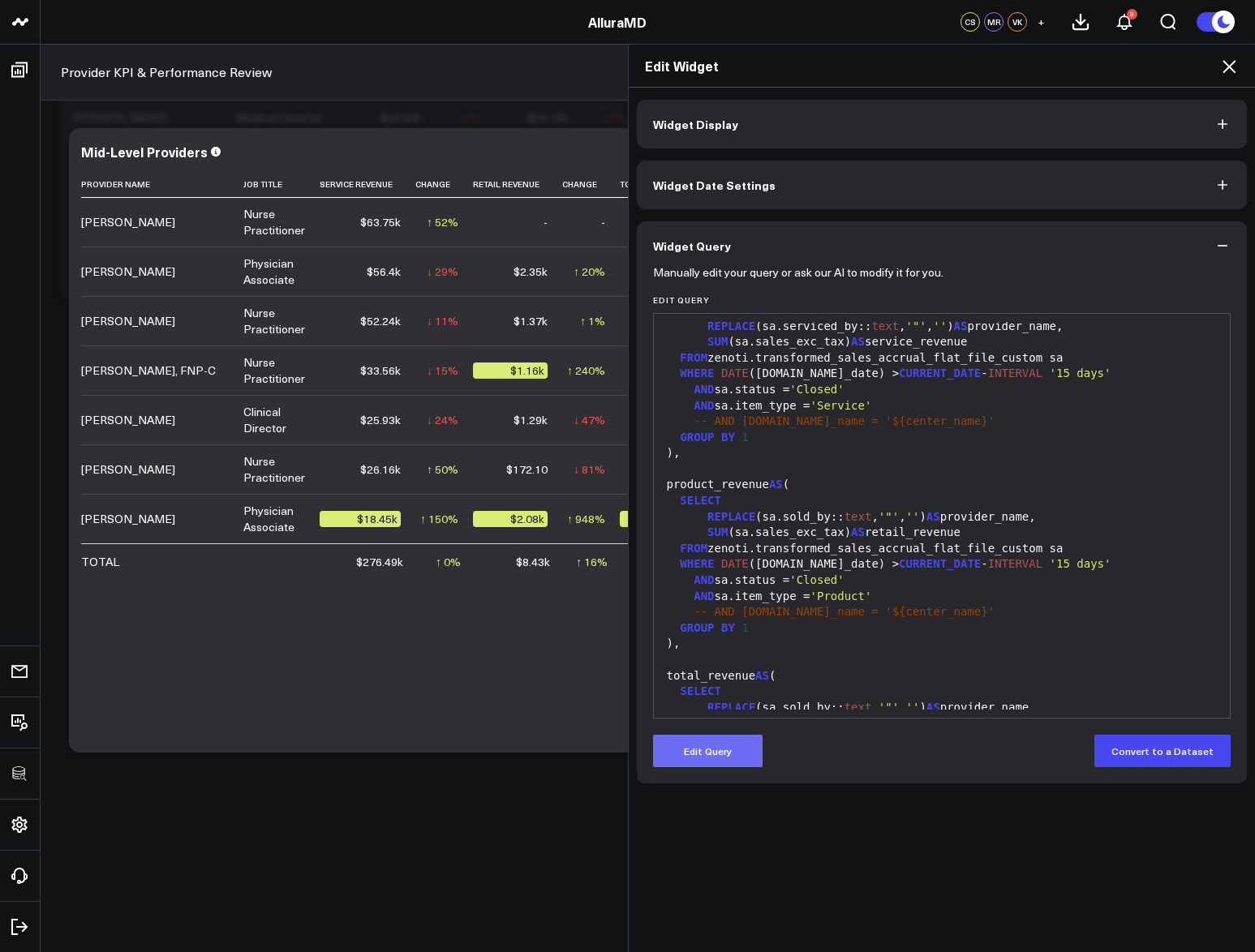
click at [714, 759] on button "Edit Query" at bounding box center [707, 751] width 109 height 32
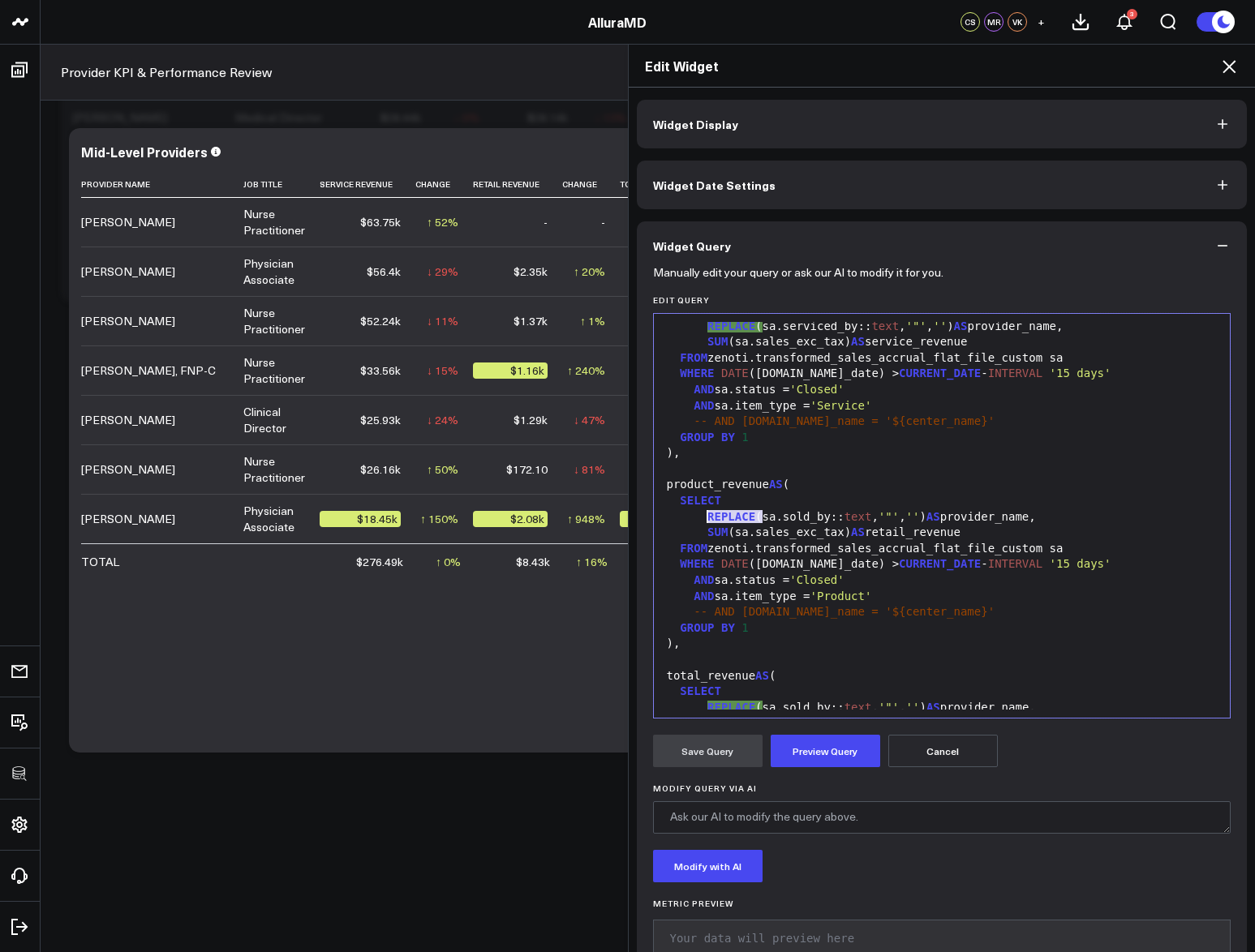
drag, startPoint x: 757, startPoint y: 515, endPoint x: 698, endPoint y: 519, distance: 59.1
click at [698, 519] on div "REPLACE (sa.sold_by:: text , '"' , '' ) AS provider_name," at bounding box center [941, 517] width 561 height 16
drag, startPoint x: 879, startPoint y: 516, endPoint x: 783, endPoint y: 518, distance: 96.0
click at [783, 518] on div "sa.sold_by:: text , '"' , '' ) AS provider_name," at bounding box center [941, 517] width 561 height 16
click at [871, 631] on div "GROUP BY 1" at bounding box center [941, 629] width 561 height 16
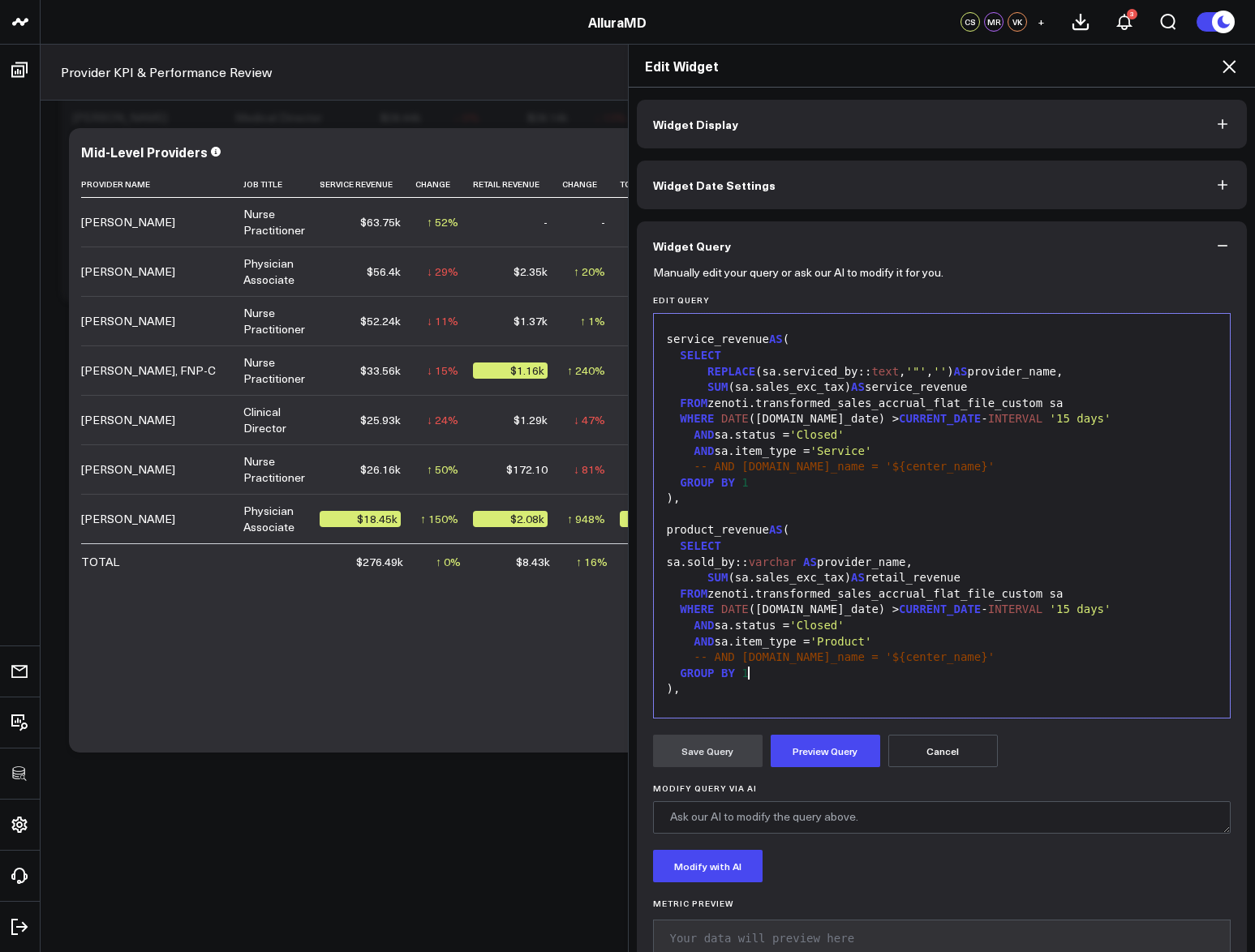
scroll to position [107, 0]
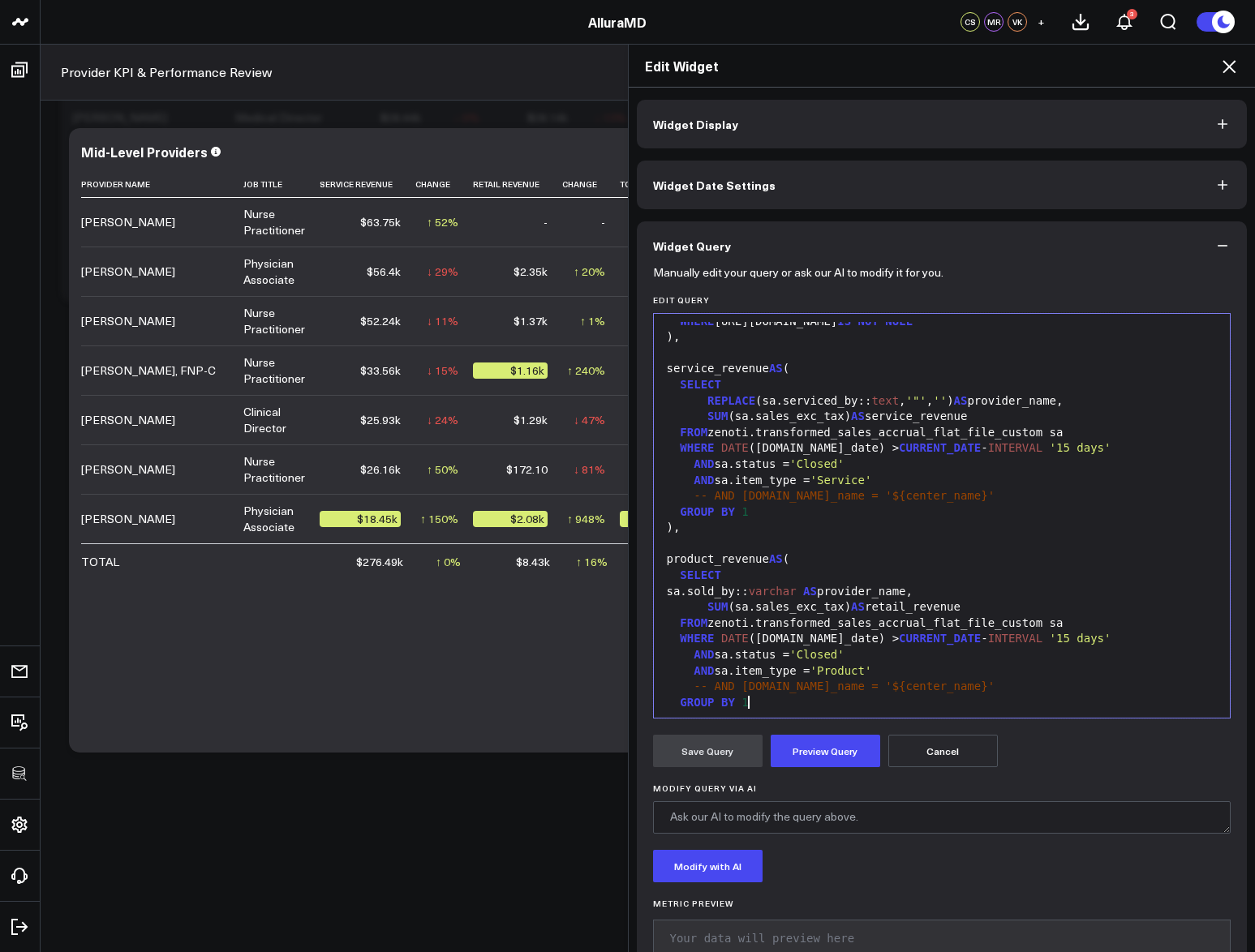
drag, startPoint x: 959, startPoint y: 401, endPoint x: 910, endPoint y: 401, distance: 49.0
click at [910, 401] on div "REPLACE (sa.serviced_by:: text , '"' , '' ) AS provider_name," at bounding box center [941, 401] width 561 height 16
drag, startPoint x: 864, startPoint y: 402, endPoint x: 961, endPoint y: 400, distance: 97.0
click at [961, 400] on div "REPLACE (sa.serviced_by:: text , '"' , '' ) AS provider_name," at bounding box center [941, 401] width 561 height 16
drag, startPoint x: 755, startPoint y: 398, endPoint x: 700, endPoint y: 399, distance: 55.0
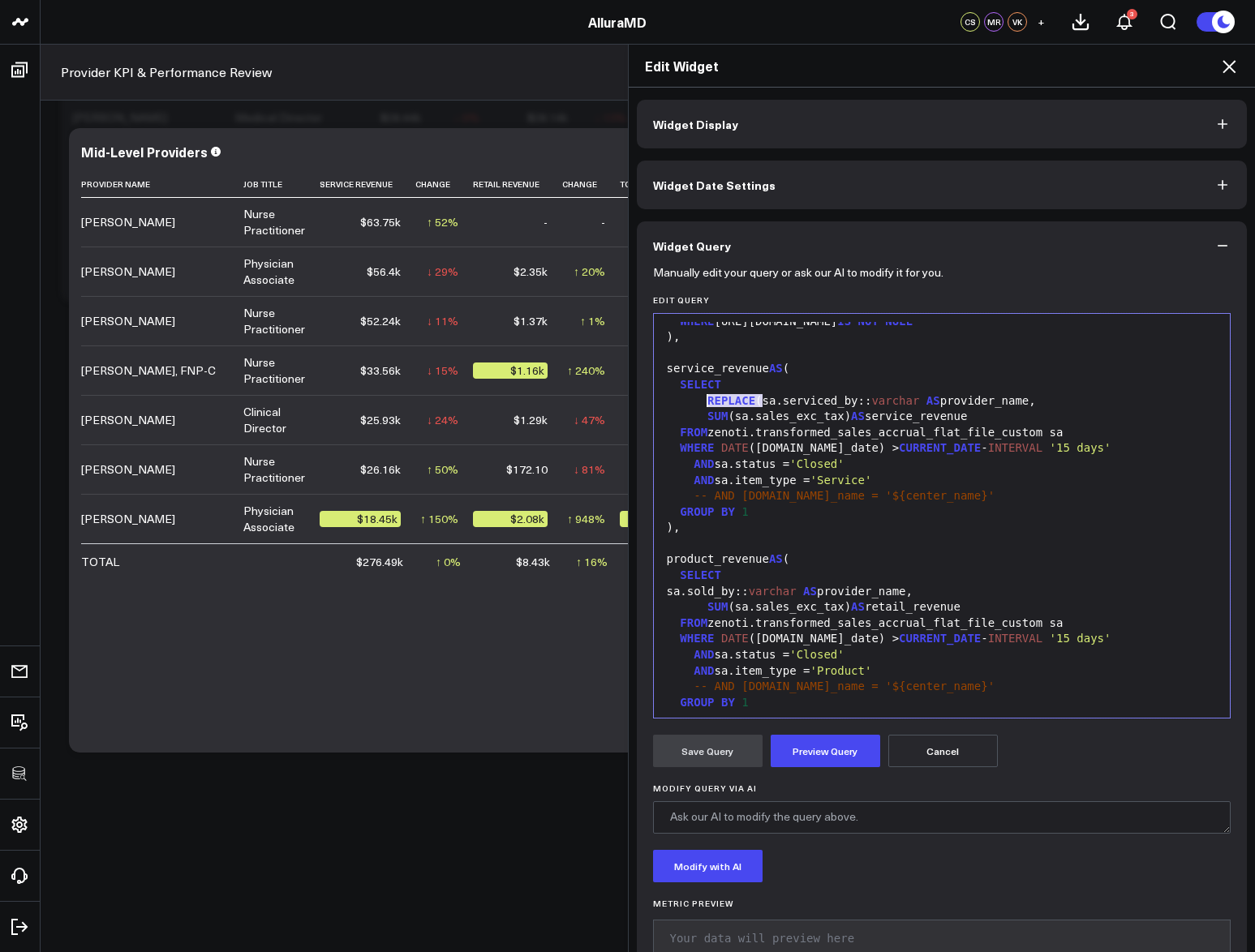
click at [700, 399] on div "REPLACE (sa.serviced_by:: varchar AS provider_name," at bounding box center [941, 401] width 561 height 16
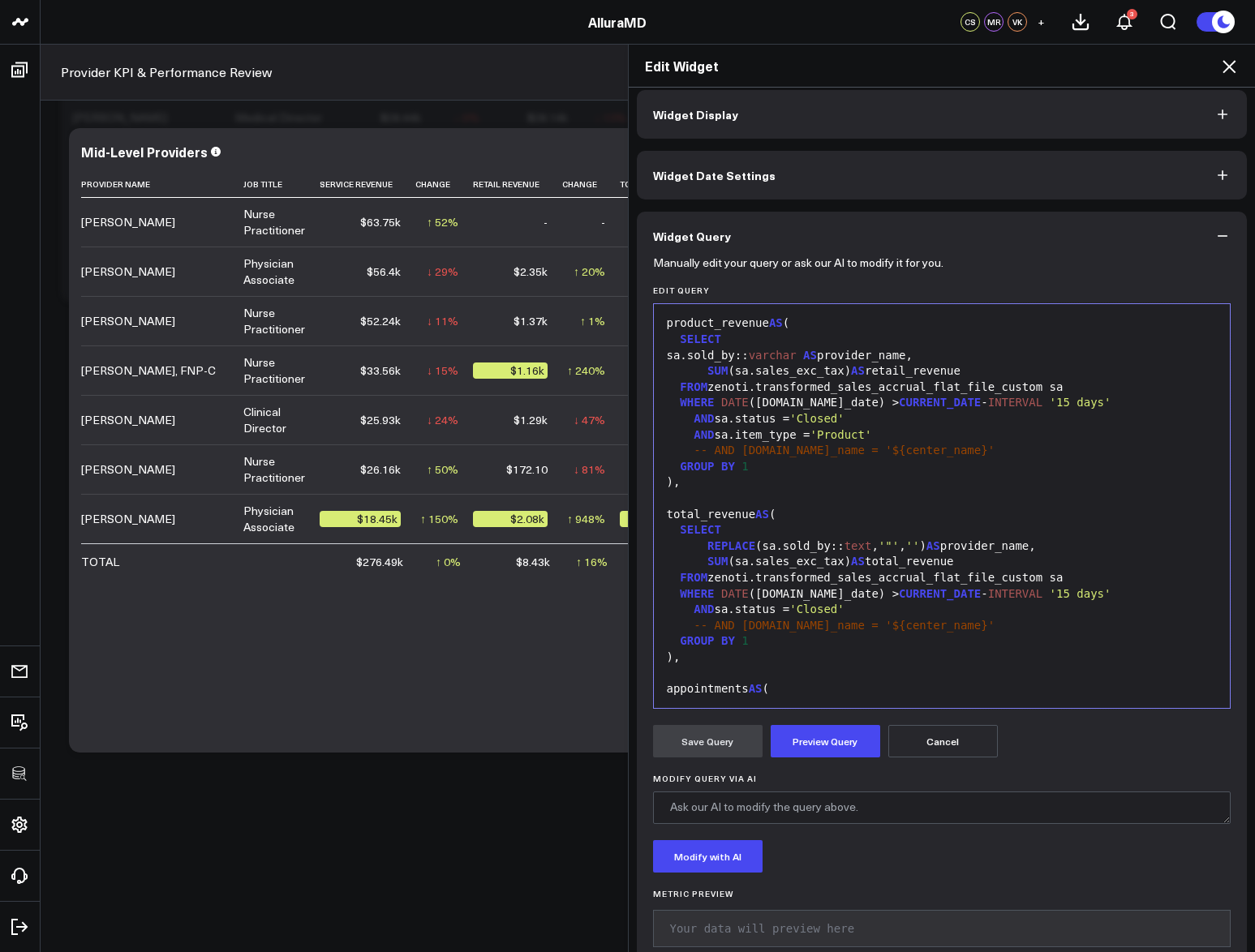
scroll to position [344, 0]
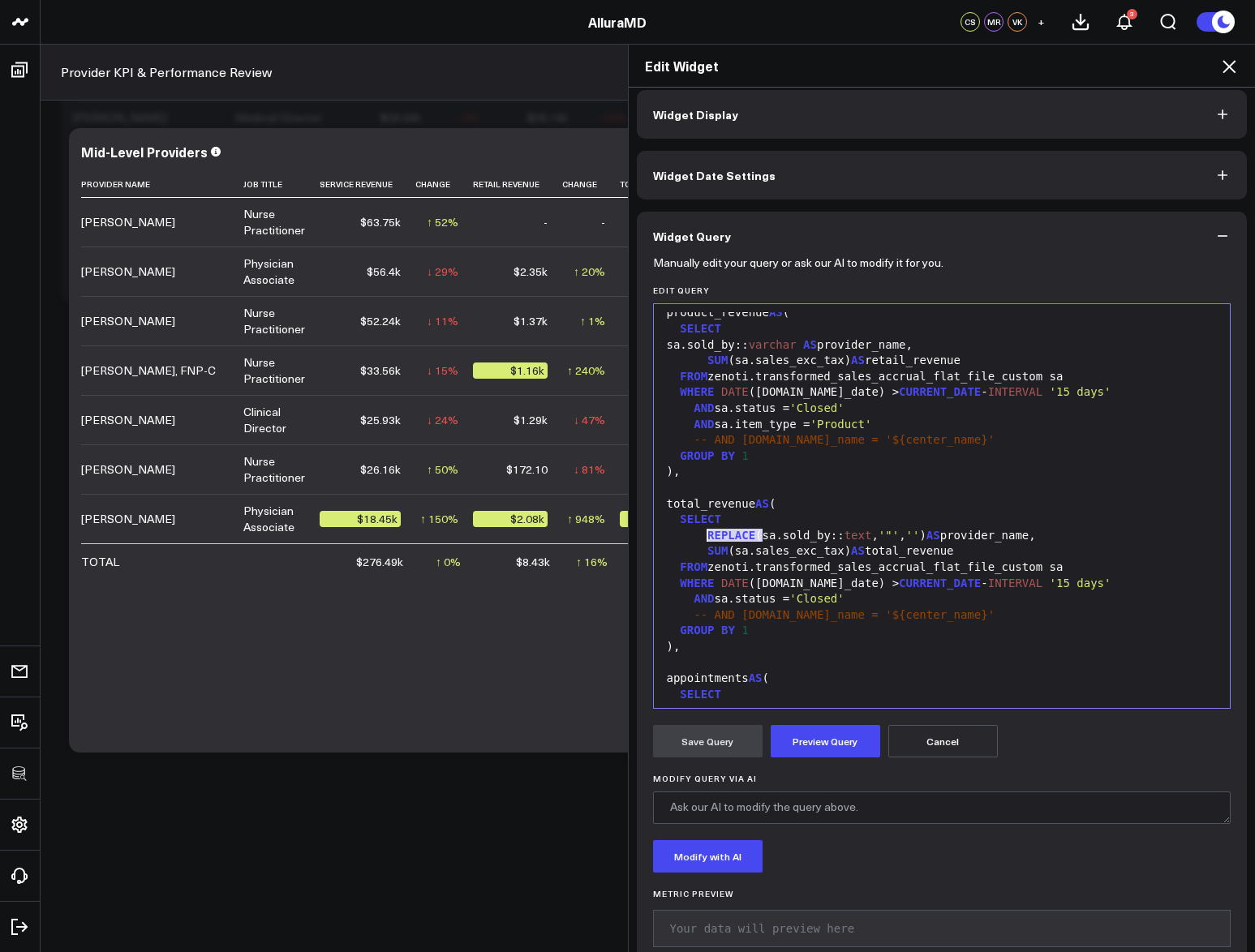
drag, startPoint x: 755, startPoint y: 534, endPoint x: 701, endPoint y: 534, distance: 54.0
click at [701, 534] on div "REPLACE (sa.sold_by:: text , '"' , '' ) AS provider_name," at bounding box center [941, 536] width 561 height 16
drag, startPoint x: 781, startPoint y: 537, endPoint x: 878, endPoint y: 537, distance: 97.0
click at [876, 537] on div "sa.sold_by:: text , '"' , '' ) AS provider_name," at bounding box center [941, 536] width 561 height 16
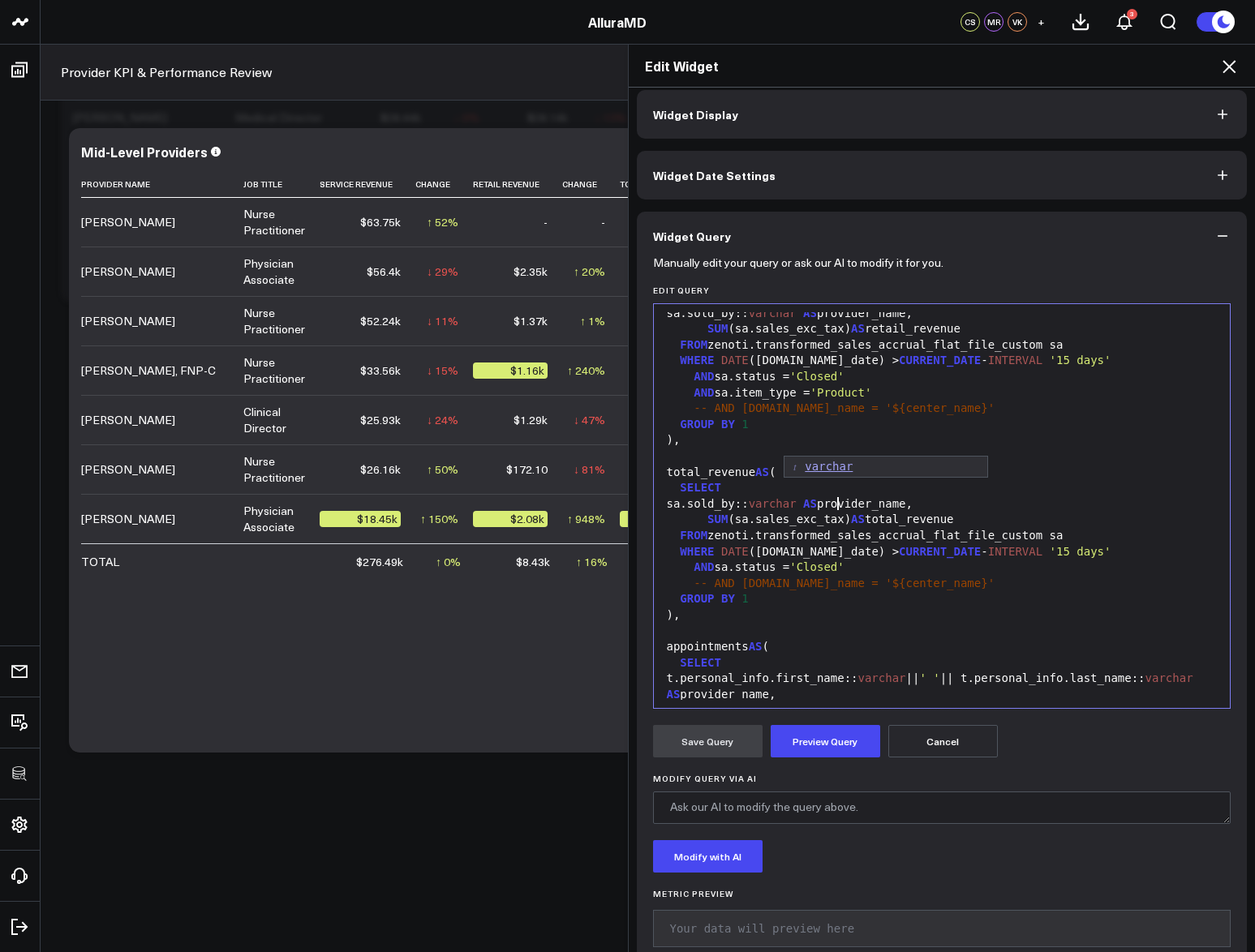
scroll to position [507, 0]
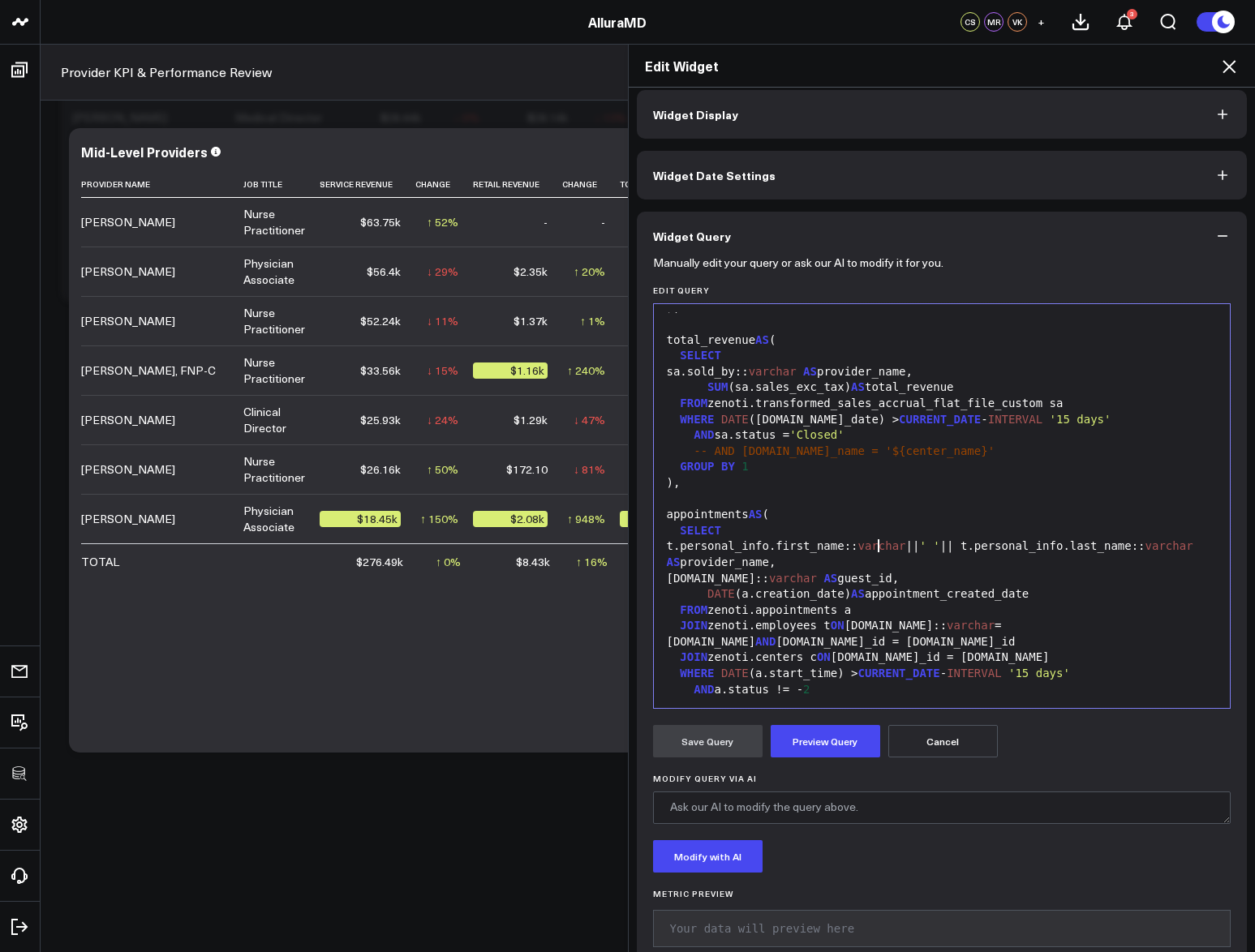
click at [873, 541] on div "t.personal_info.first_name:: varchar || ' ' || t.personal_info.last_name:: [PER…" at bounding box center [941, 554] width 561 height 32
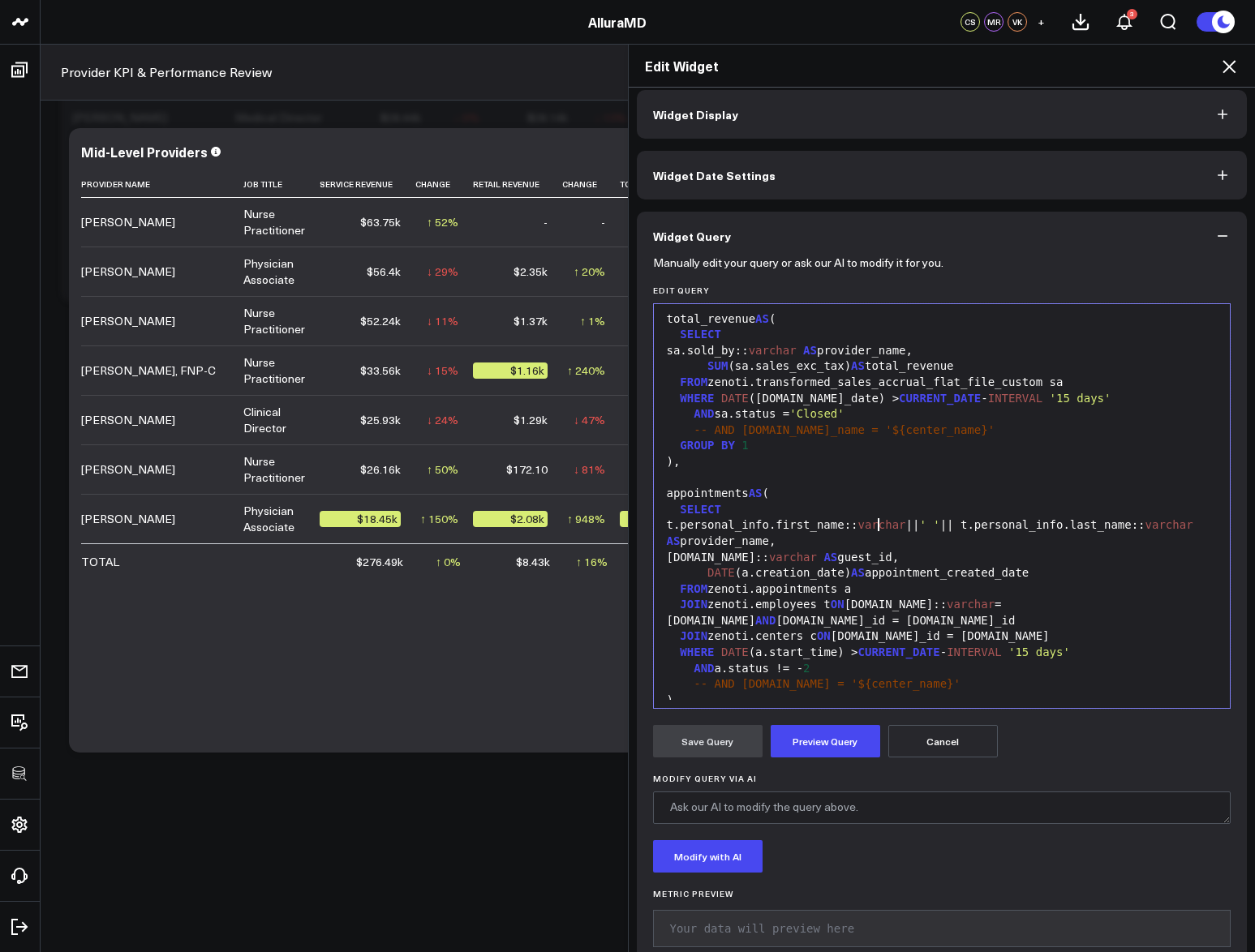
scroll to position [759, 0]
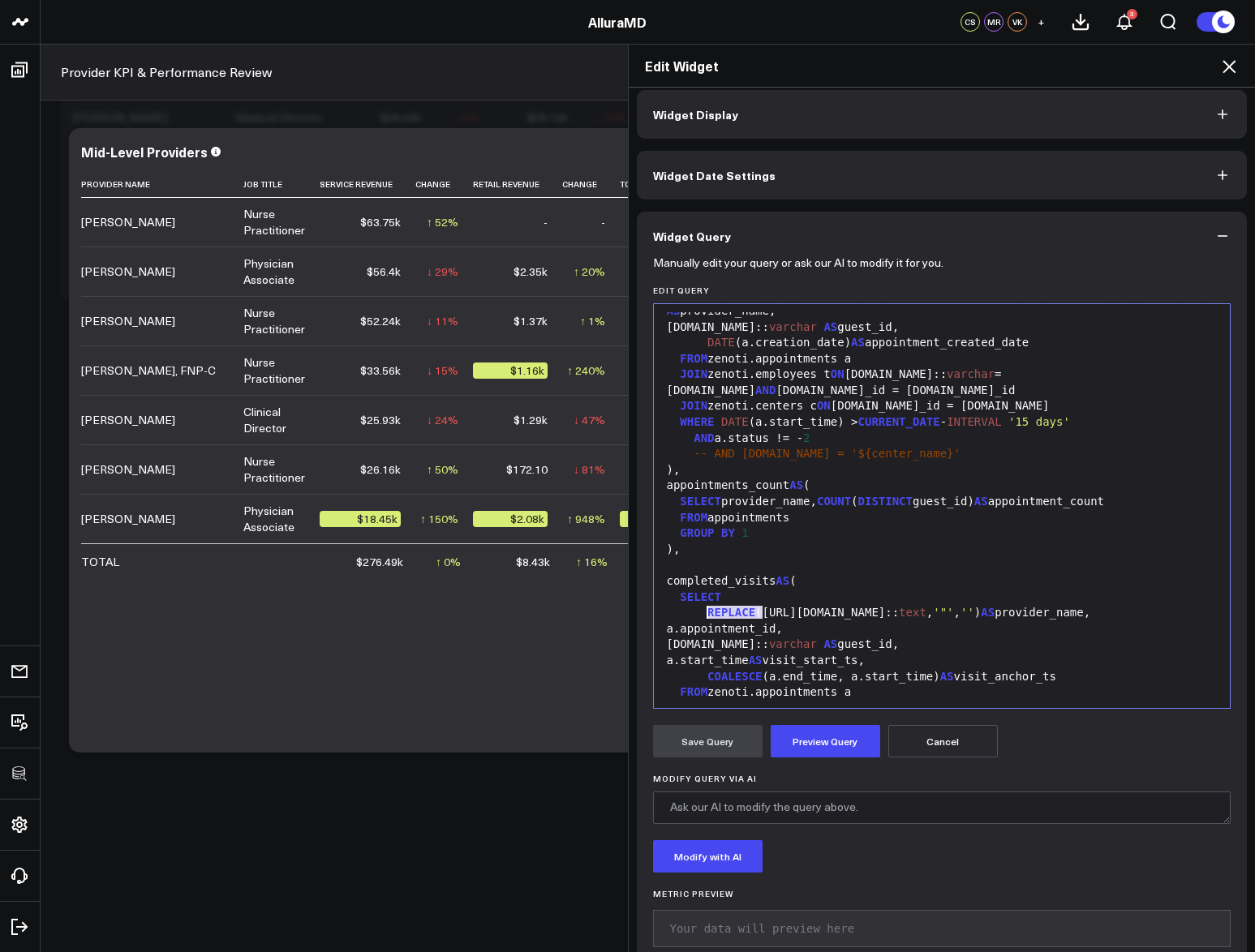
drag, startPoint x: 755, startPoint y: 613, endPoint x: 704, endPoint y: 611, distance: 51.0
click at [704, 611] on div "REPLACE ([URL][DOMAIN_NAME]:: text , '"' , '' ) AS provider_name," at bounding box center [941, 613] width 561 height 16
drag, startPoint x: 850, startPoint y: 614, endPoint x: 947, endPoint y: 618, distance: 97.1
click at [947, 618] on div "[URL][DOMAIN_NAME]:: text , '"' , '' ) AS provider_name," at bounding box center [941, 613] width 561 height 16
click at [915, 571] on div at bounding box center [941, 565] width 561 height 16
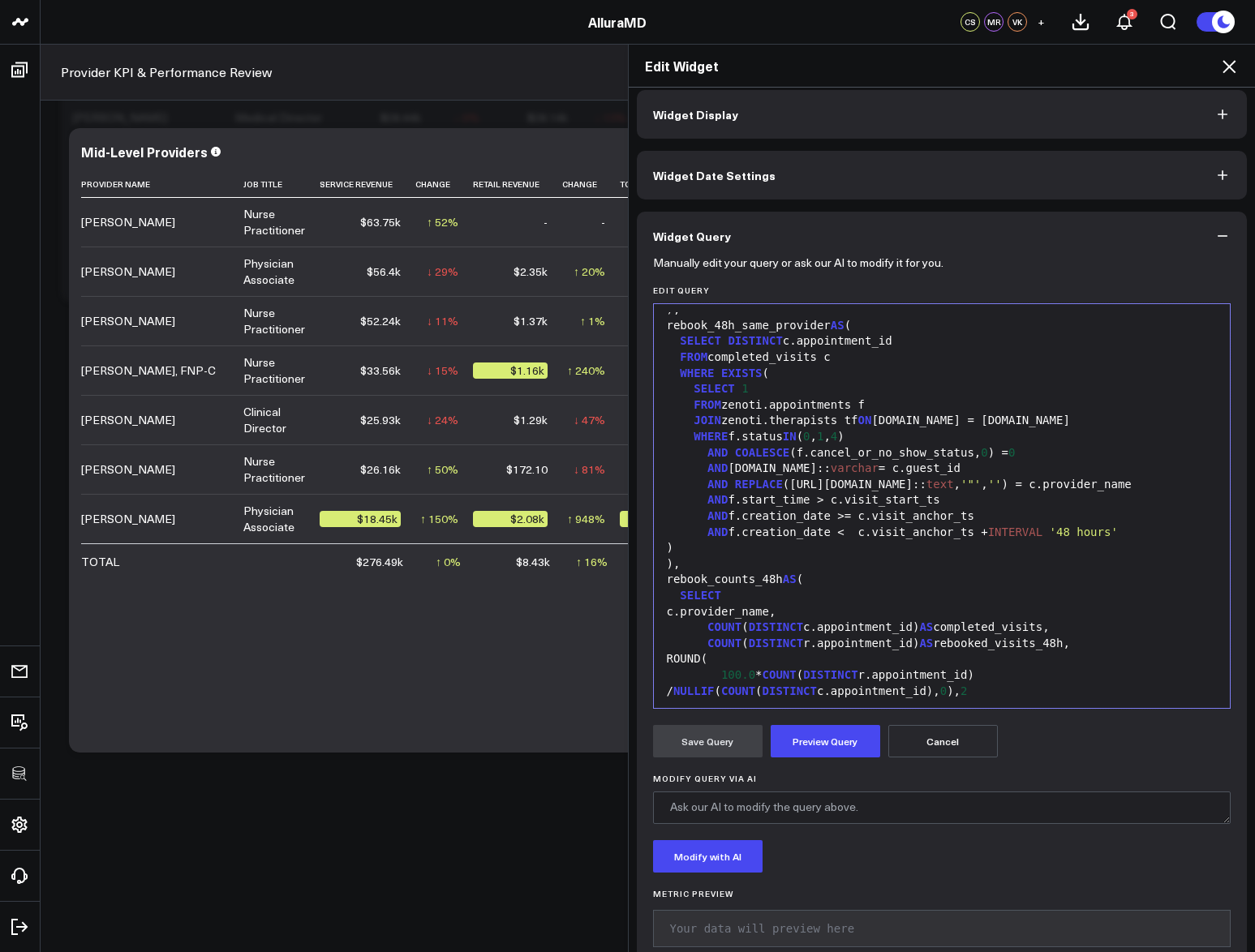
scroll to position [1336, 0]
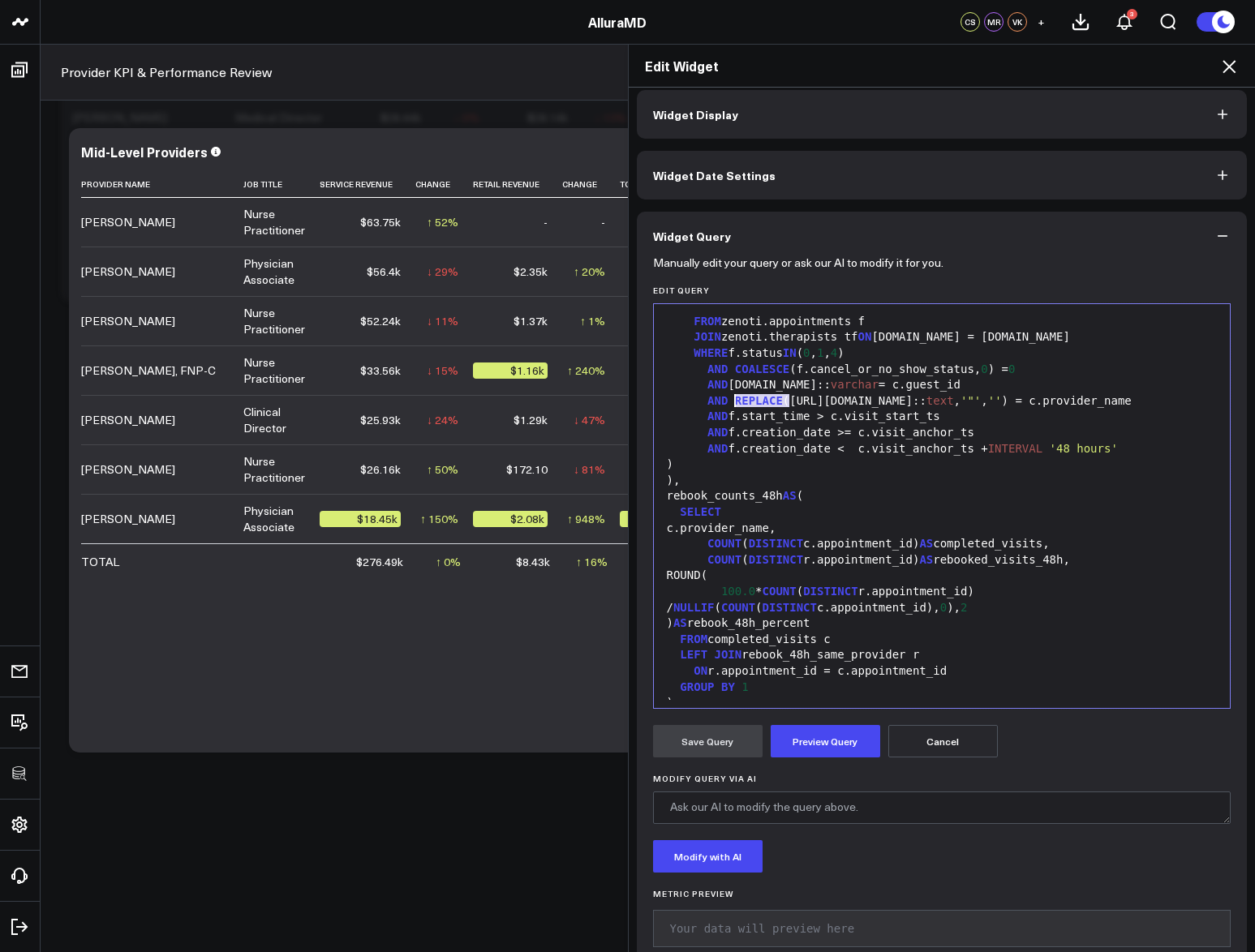
drag, startPoint x: 784, startPoint y: 402, endPoint x: 730, endPoint y: 406, distance: 54.1
click at [730, 406] on div "AND REPLACE ([URL][DOMAIN_NAME]:: text , '"' , '' ) = c.provider_name" at bounding box center [941, 401] width 561 height 16
drag, startPoint x: 981, startPoint y: 400, endPoint x: 885, endPoint y: 402, distance: 96.0
click at [885, 402] on div "AND [URL][DOMAIN_NAME]:: text , '"' , '' ) = c.provider_name" at bounding box center [941, 401] width 561 height 16
click at [821, 509] on div "SELECT" at bounding box center [941, 512] width 561 height 16
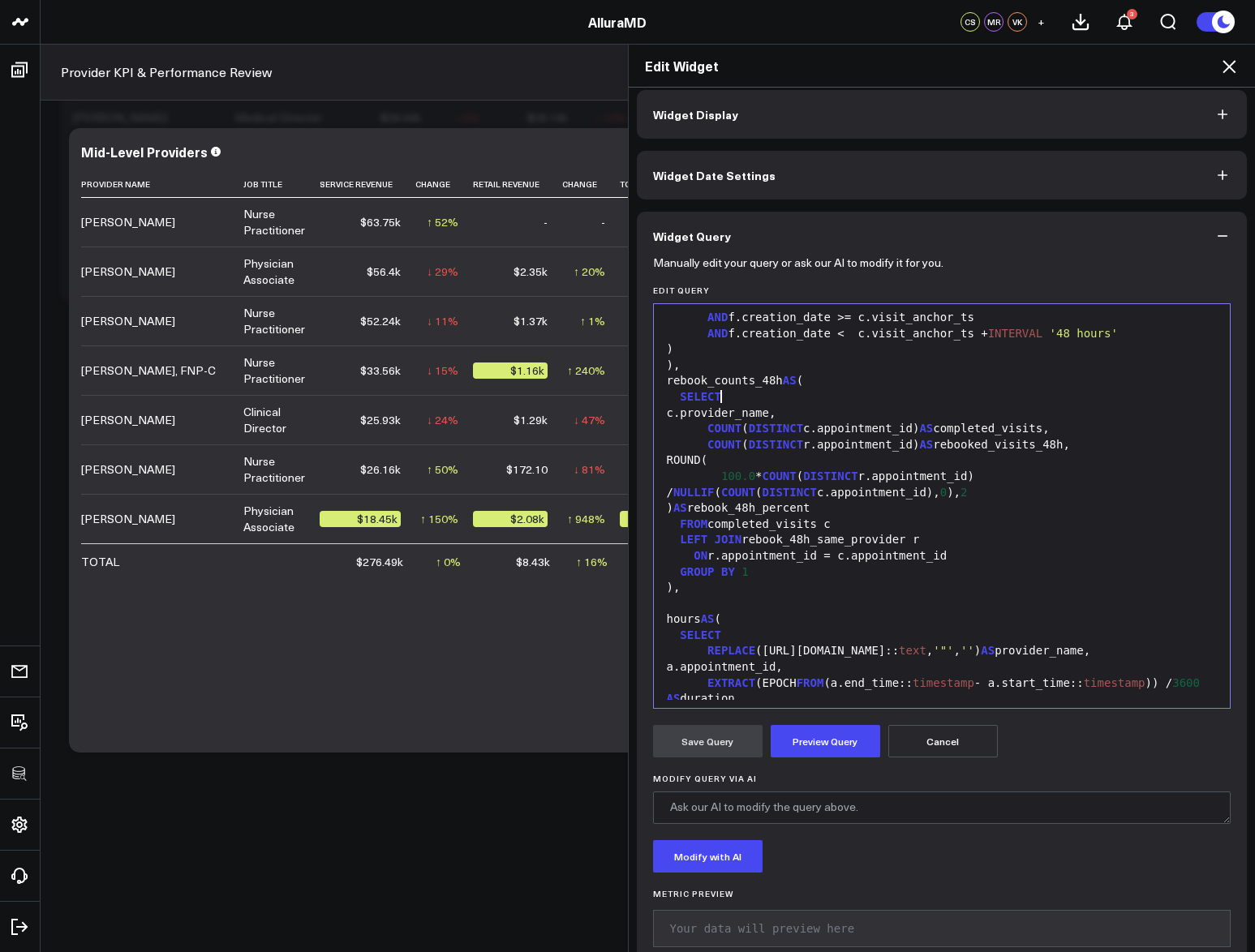
scroll to position [1692, 0]
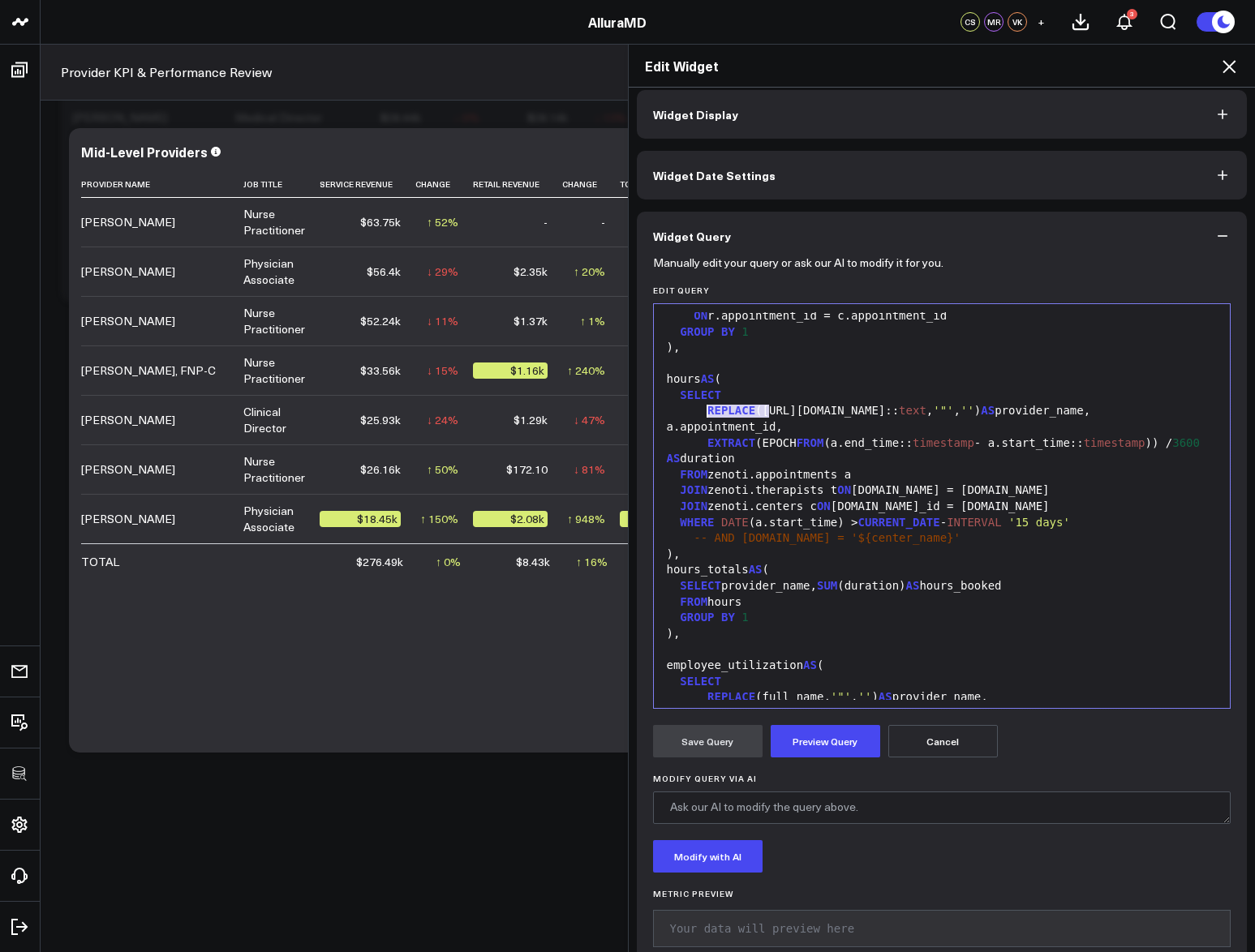
drag, startPoint x: 761, startPoint y: 412, endPoint x: 703, endPoint y: 413, distance: 58.0
click at [703, 413] on div "REPLACE ([URL][DOMAIN_NAME]:: text , '"' , '' ) AS provider_name," at bounding box center [941, 411] width 561 height 16
drag, startPoint x: 945, startPoint y: 410, endPoint x: 851, endPoint y: 413, distance: 94.0
click at [850, 412] on div "[URL][DOMAIN_NAME]:: text , '"' , '' ) AS provider_name," at bounding box center [941, 411] width 561 height 16
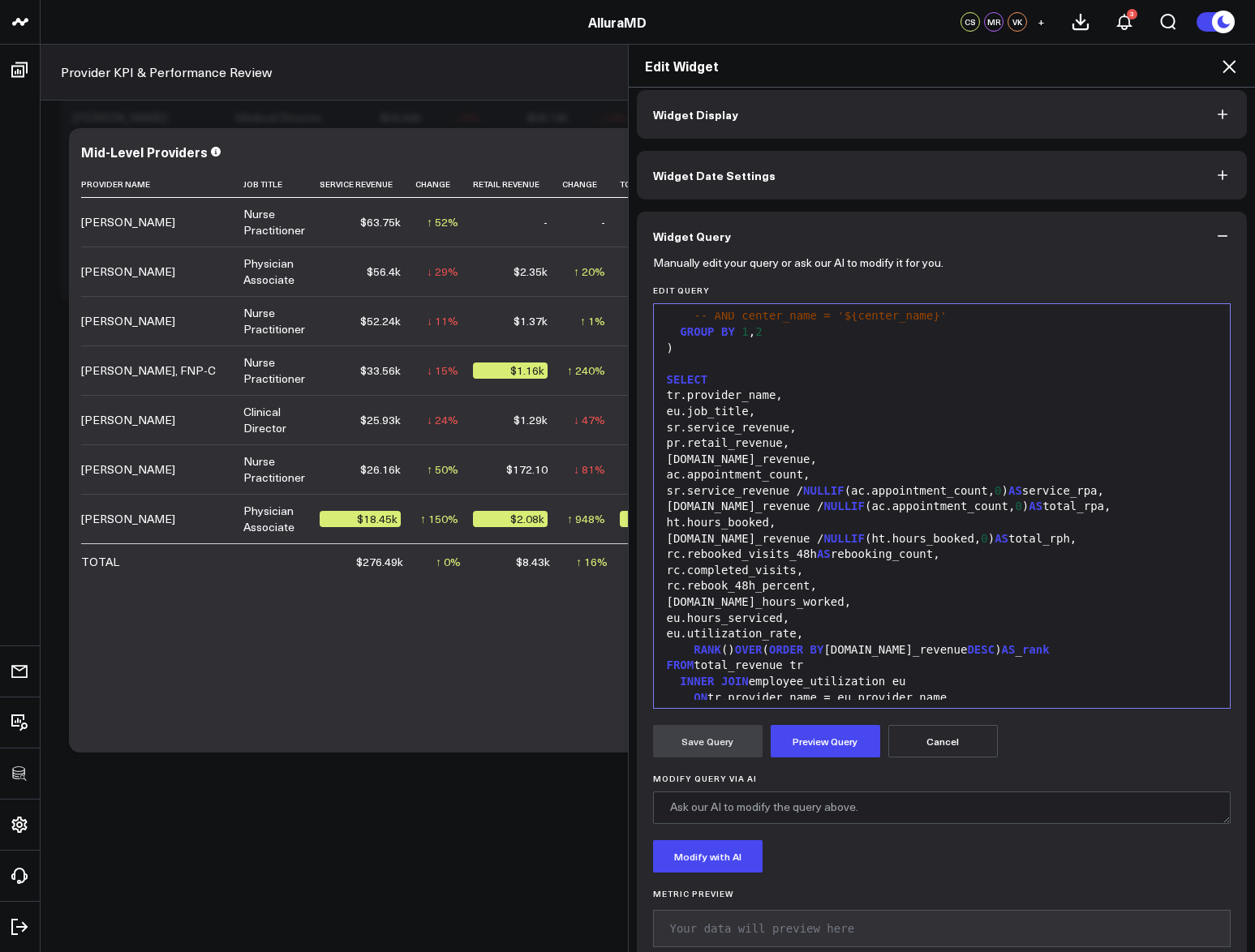
scroll to position [2400, 0]
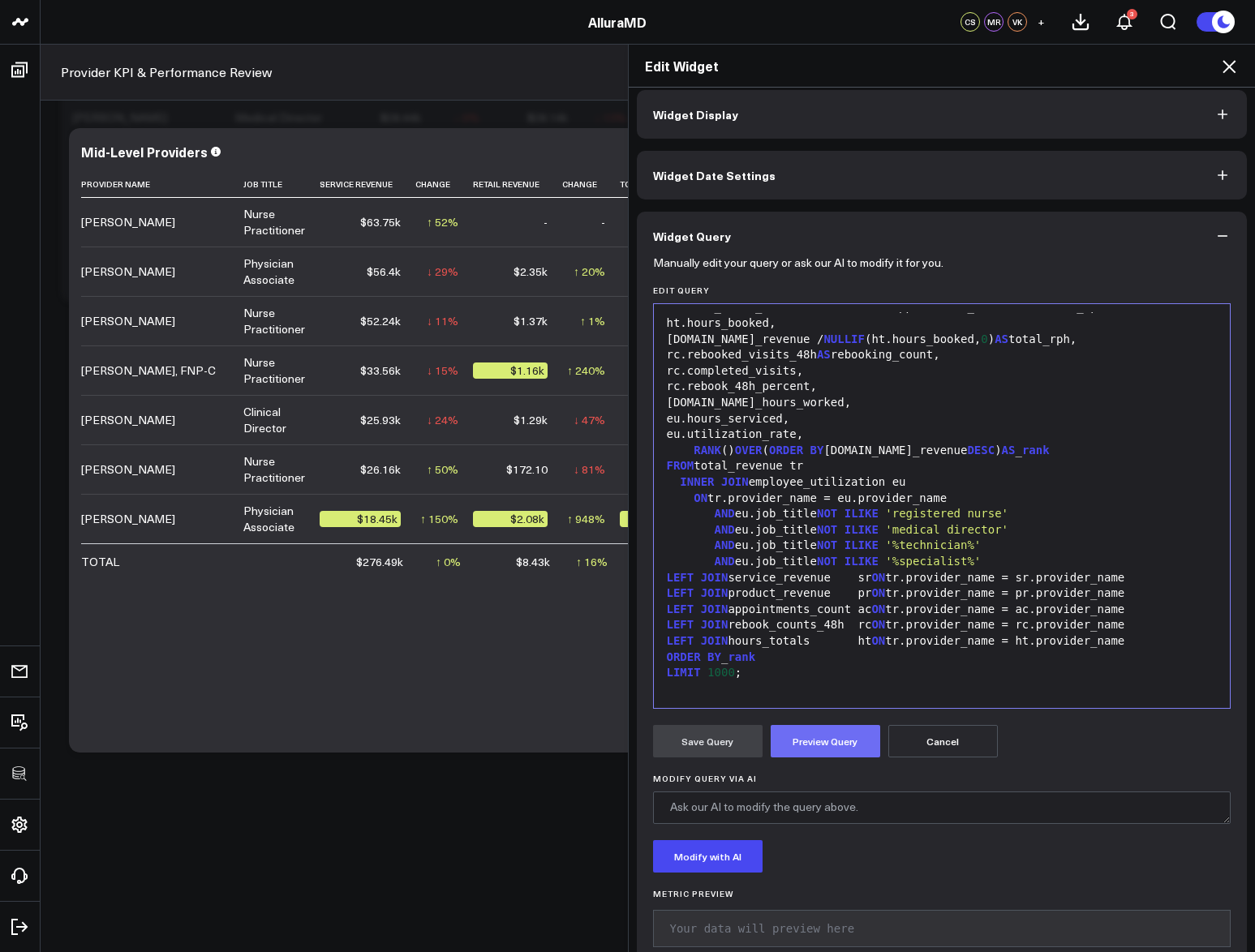
click at [843, 741] on button "Preview Query" at bounding box center [825, 741] width 109 height 32
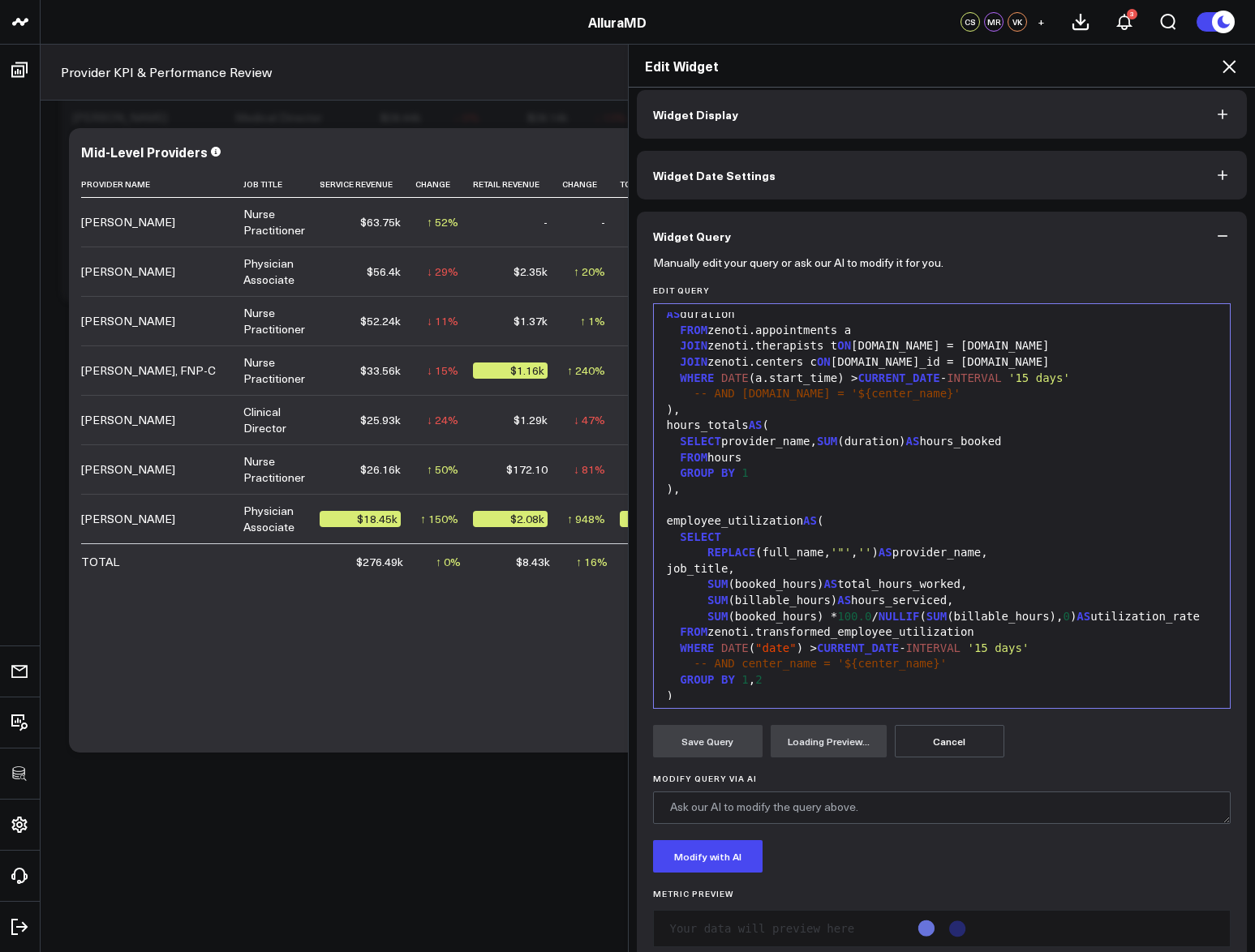
scroll to position [1669, 0]
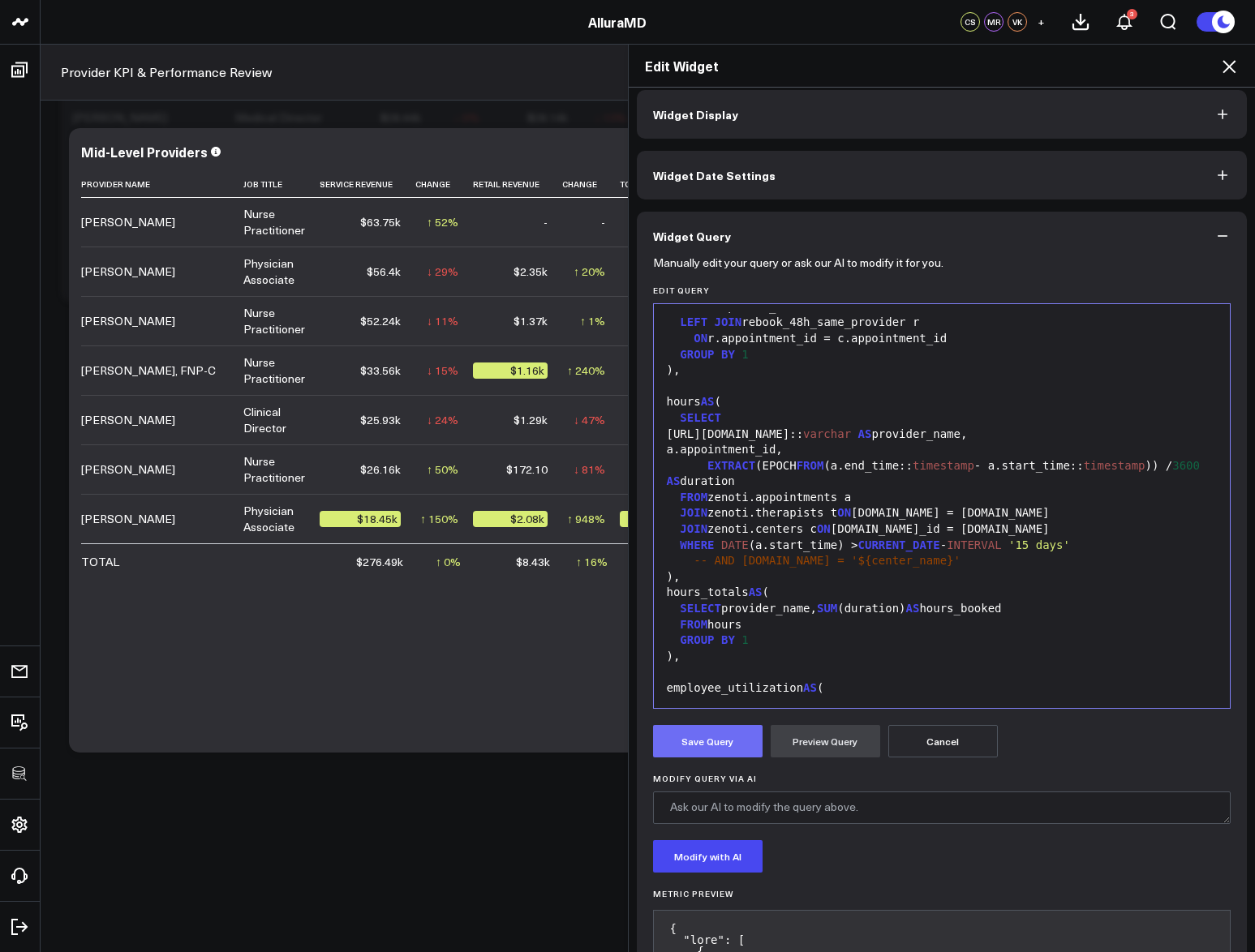
click at [712, 728] on button "Save Query" at bounding box center [707, 741] width 109 height 32
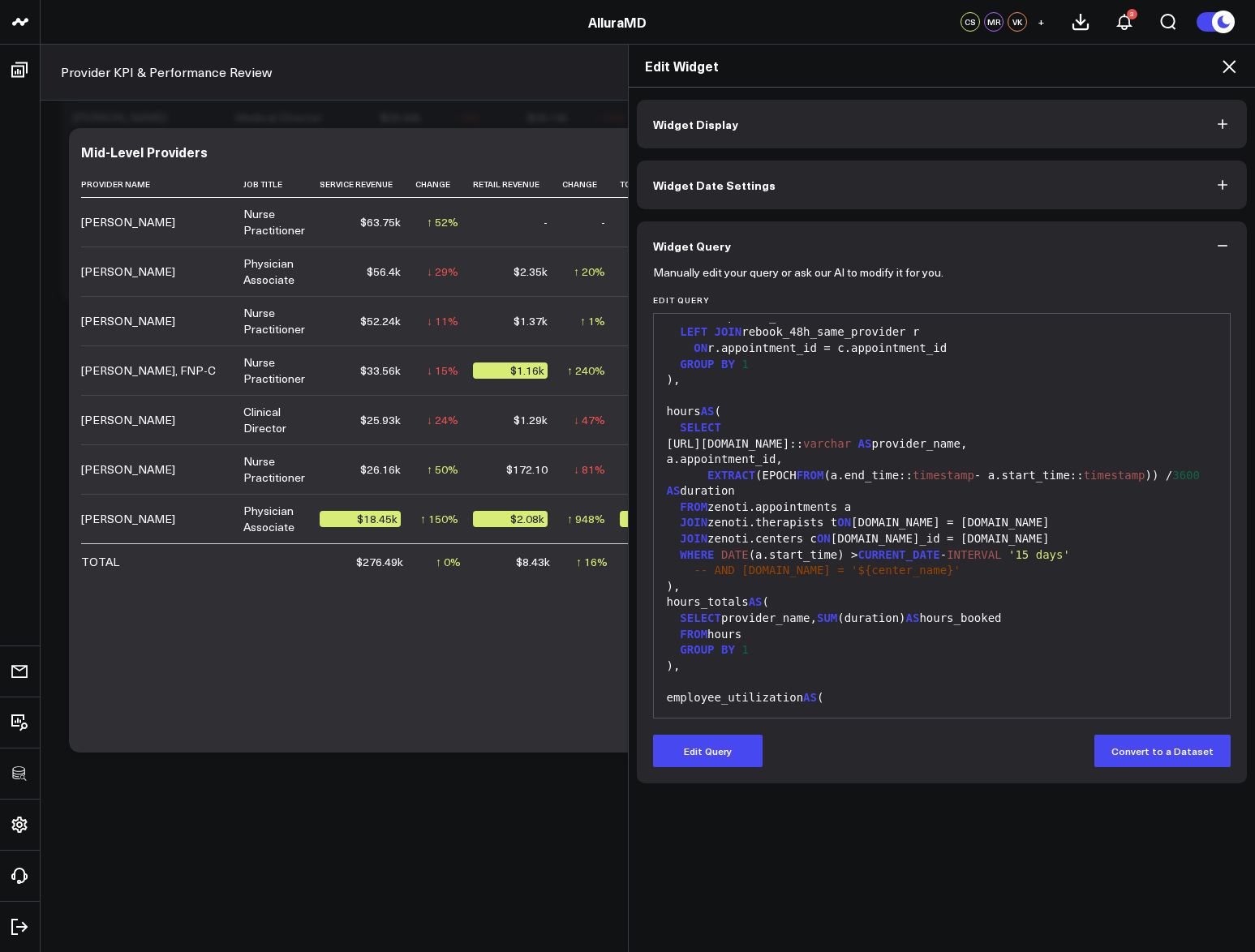
scroll to position [0, 0]
click at [709, 762] on button "Edit Query" at bounding box center [707, 751] width 109 height 32
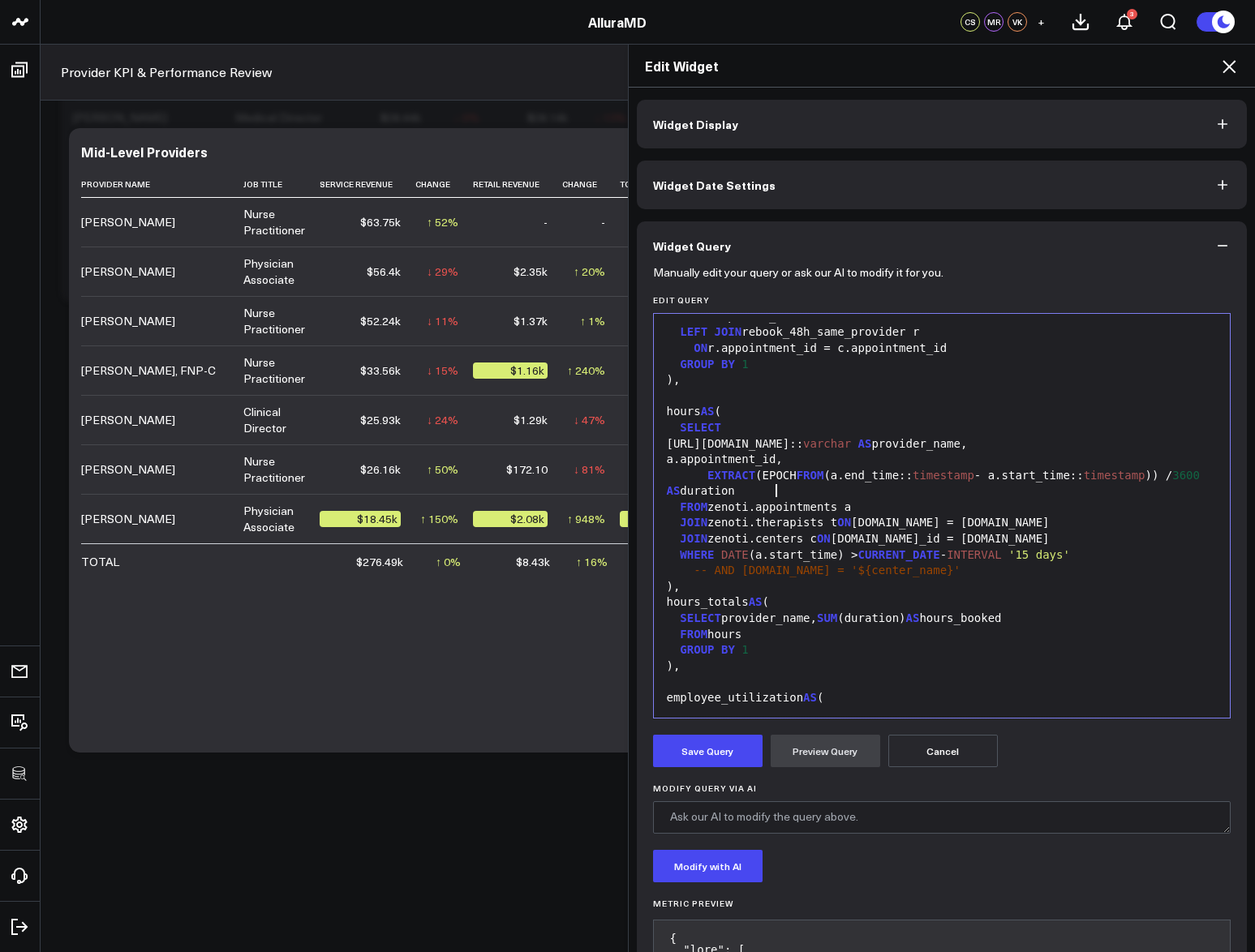
click at [908, 495] on div "EXTRACT (EPOCH FROM (a.end_time:: timestamp - a.start_time:: timestamp )) / 360…" at bounding box center [941, 483] width 561 height 32
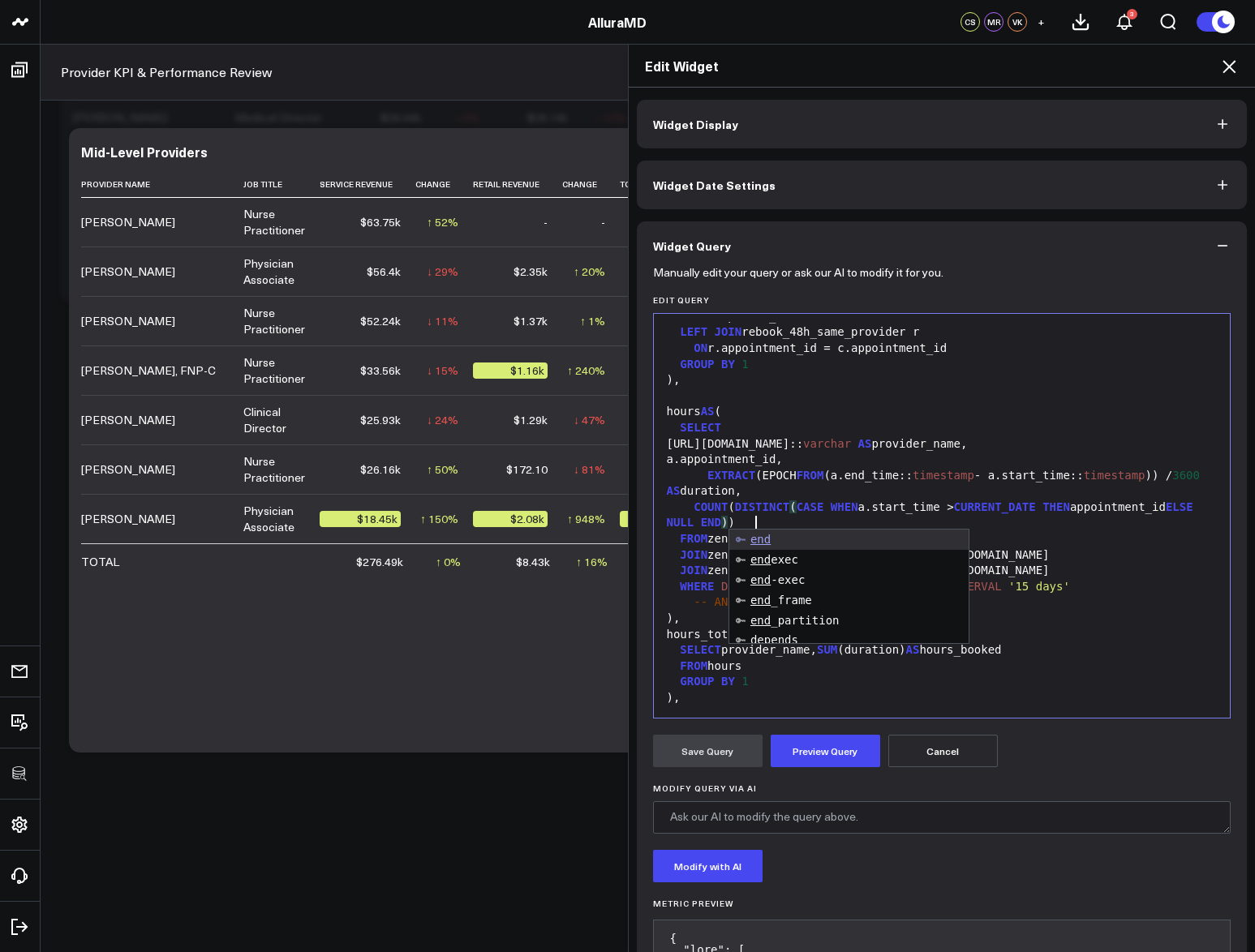
click at [781, 504] on span "DISTINCT" at bounding box center [762, 507] width 54 height 13
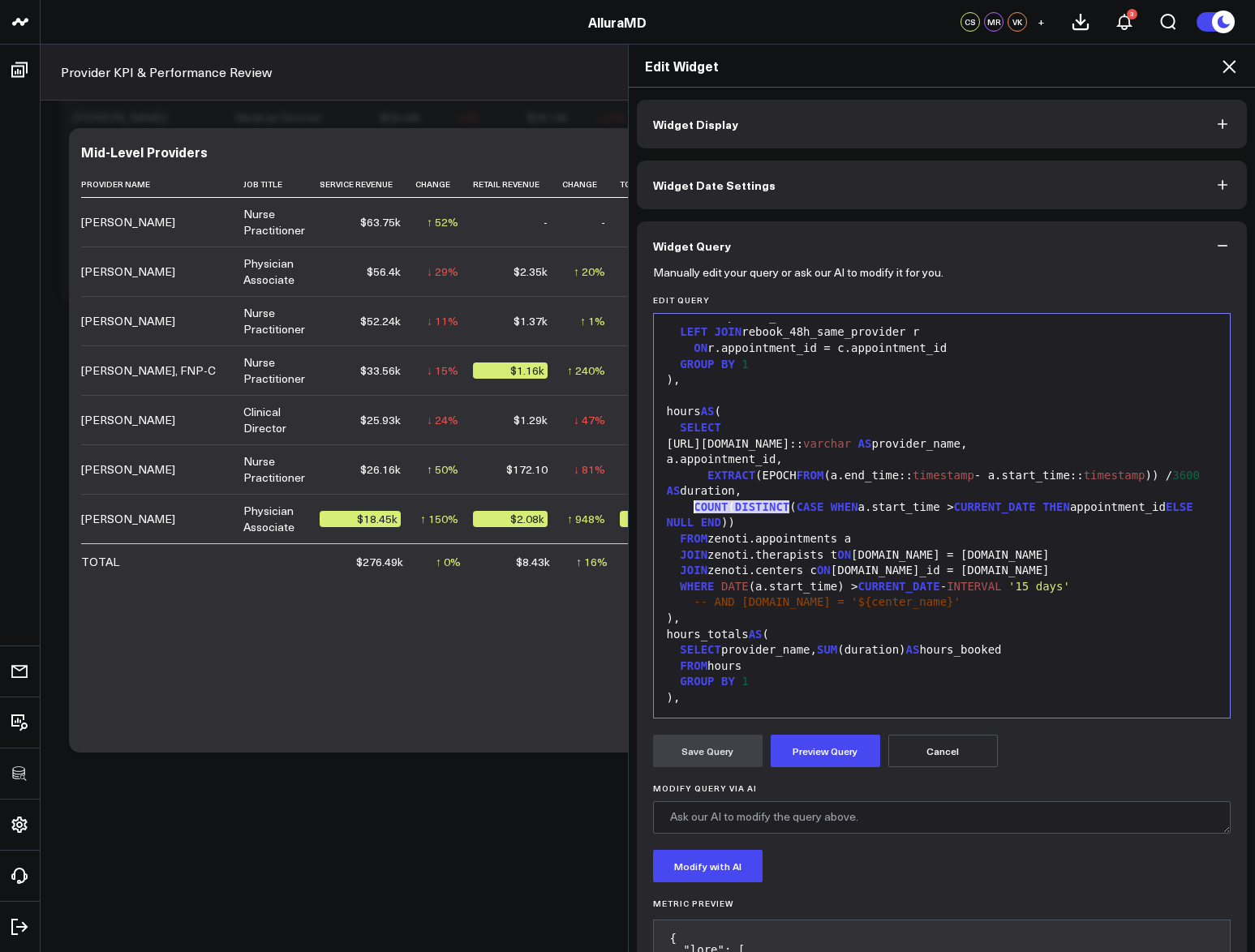
drag, startPoint x: 782, startPoint y: 505, endPoint x: 689, endPoint y: 507, distance: 93.0
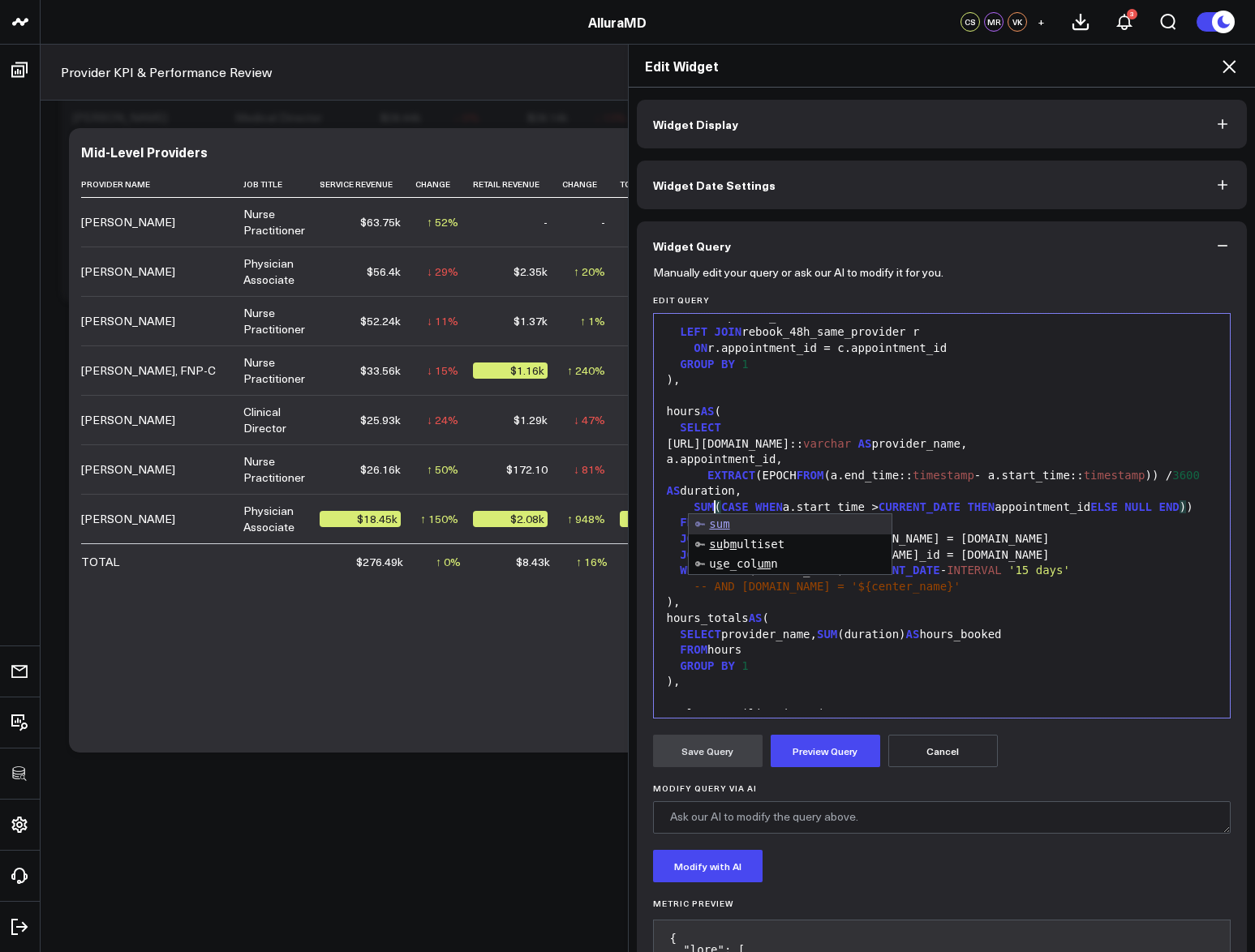
click at [791, 468] on div "EXTRACT (EPOCH FROM (a.end_time:: timestamp - a.start_time:: timestamp )) / 360…" at bounding box center [941, 483] width 561 height 32
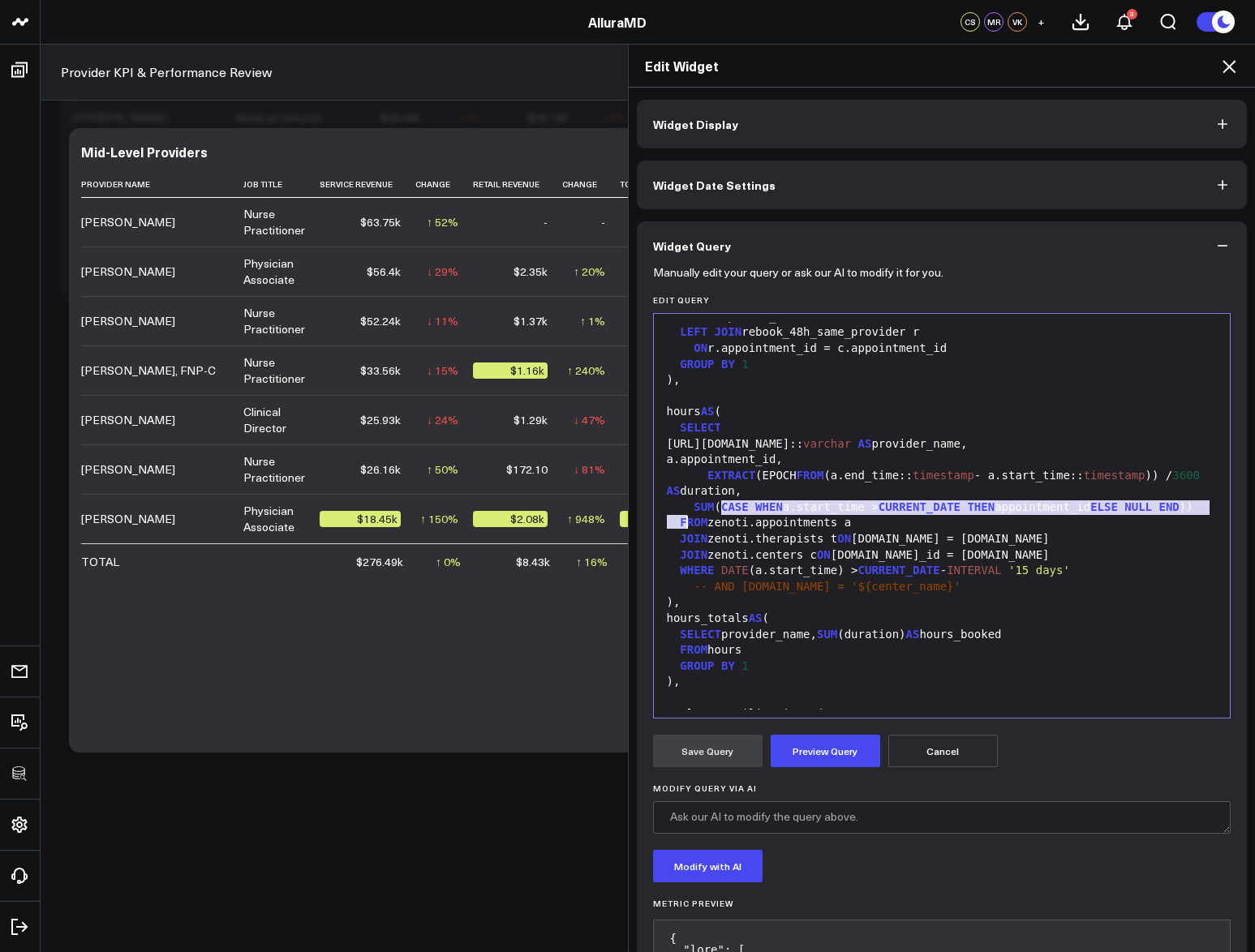
drag, startPoint x: 715, startPoint y: 507, endPoint x: 691, endPoint y: 523, distance: 28.8
click at [683, 516] on div "SUM ( CASE WHEN a.start_time > CURRENT_DATE THEN appointment_id ELSE NULL END ))" at bounding box center [941, 507] width 561 height 16
click at [696, 516] on div "SUM ( CASE WHEN a.start_time > CURRENT_DATE THEN appointment_id ELSE NULL END ))" at bounding box center [941, 507] width 561 height 16
drag, startPoint x: 1144, startPoint y: 506, endPoint x: 1170, endPoint y: 508, distance: 26.1
click at [1170, 508] on div "SUM ( CASE WHEN a.start_time > CURRENT_DATE THEN appointment_id ELSE NULL END ))" at bounding box center [941, 507] width 561 height 16
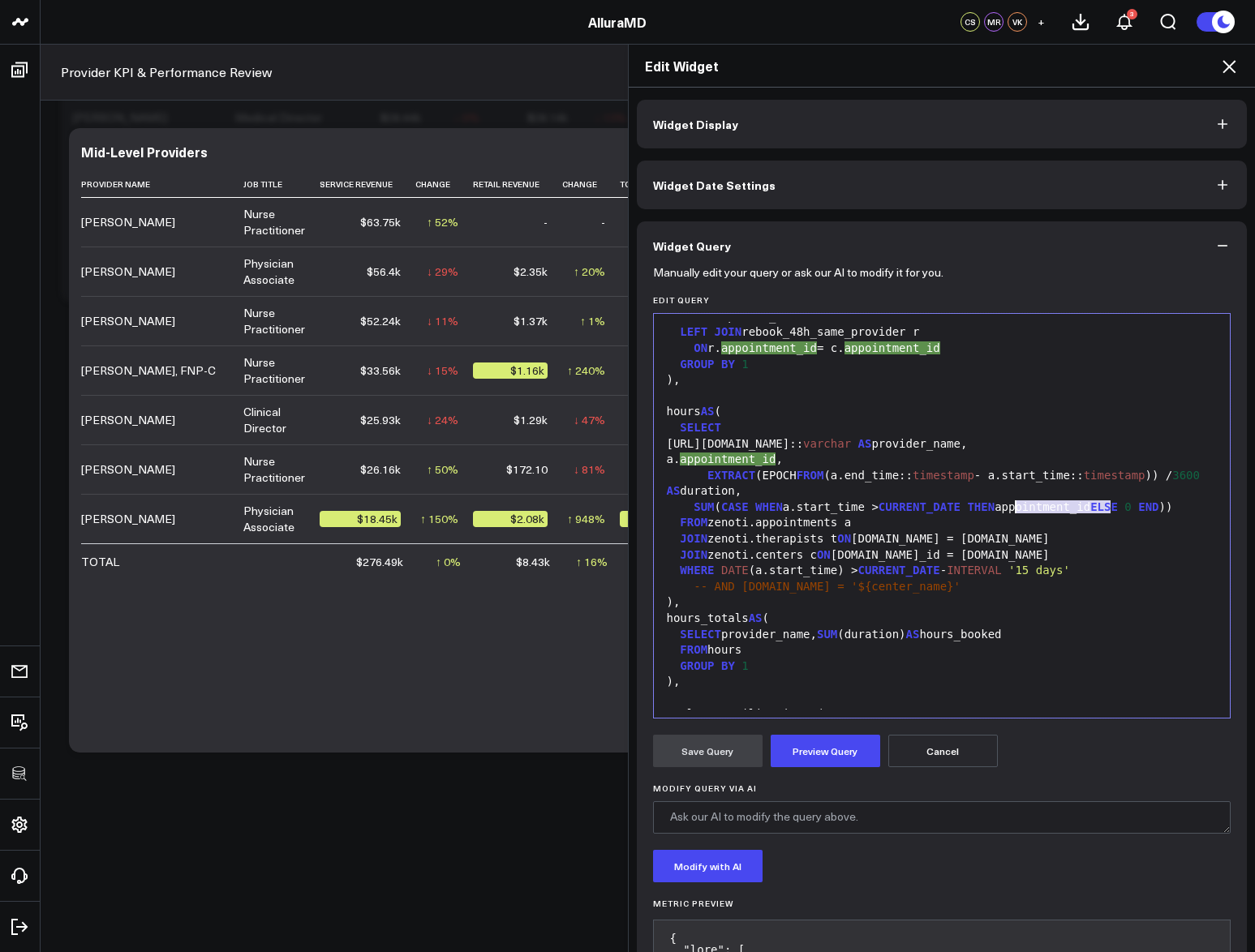
drag, startPoint x: 1105, startPoint y: 508, endPoint x: 1010, endPoint y: 511, distance: 95.0
click at [1010, 511] on div "SUM ( CASE WHEN a.start_time > CURRENT_DATE THEN appointment_id ELSE 0 END ))" at bounding box center [941, 507] width 561 height 16
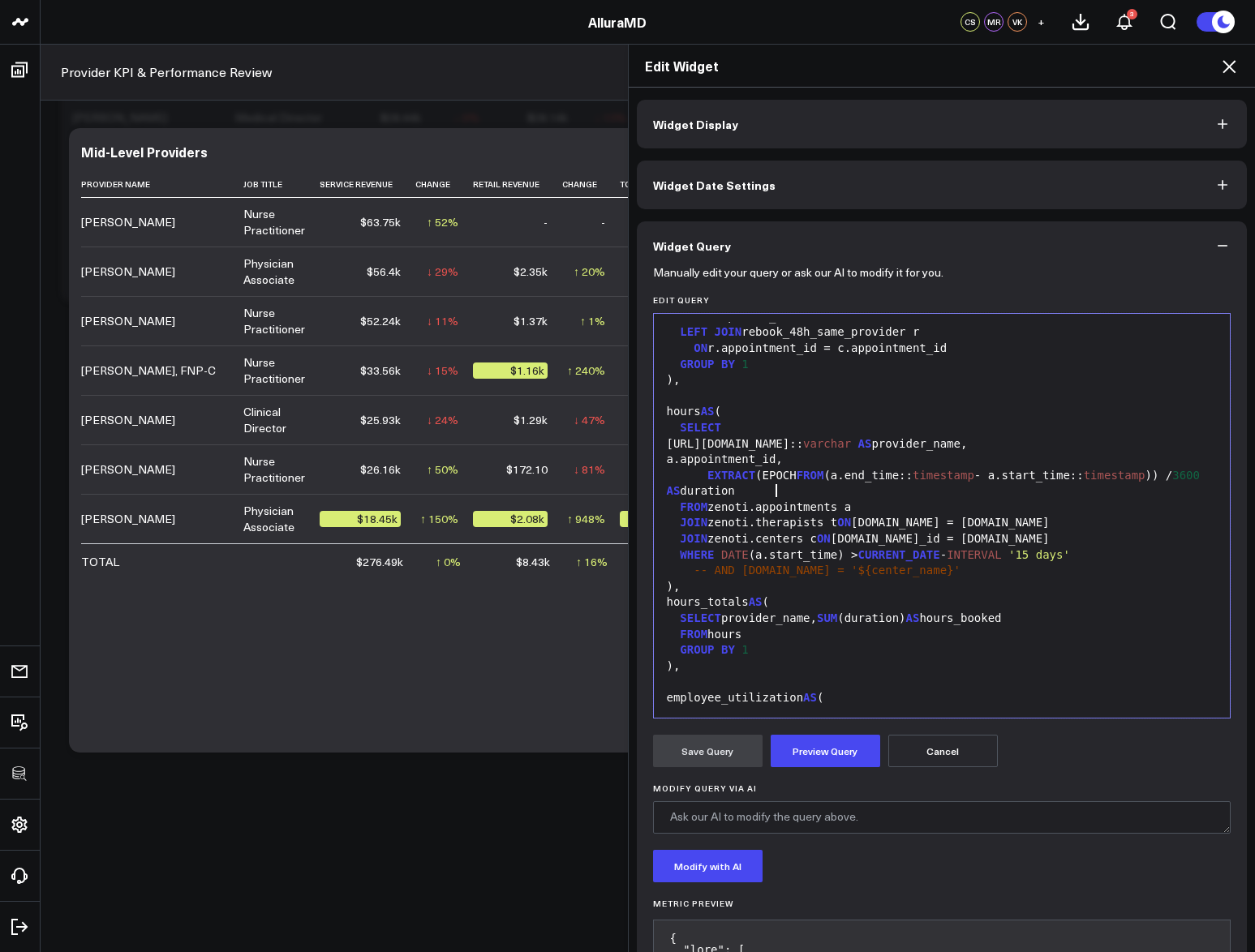
click at [707, 474] on span "EXTRACT" at bounding box center [730, 475] width 47 height 13
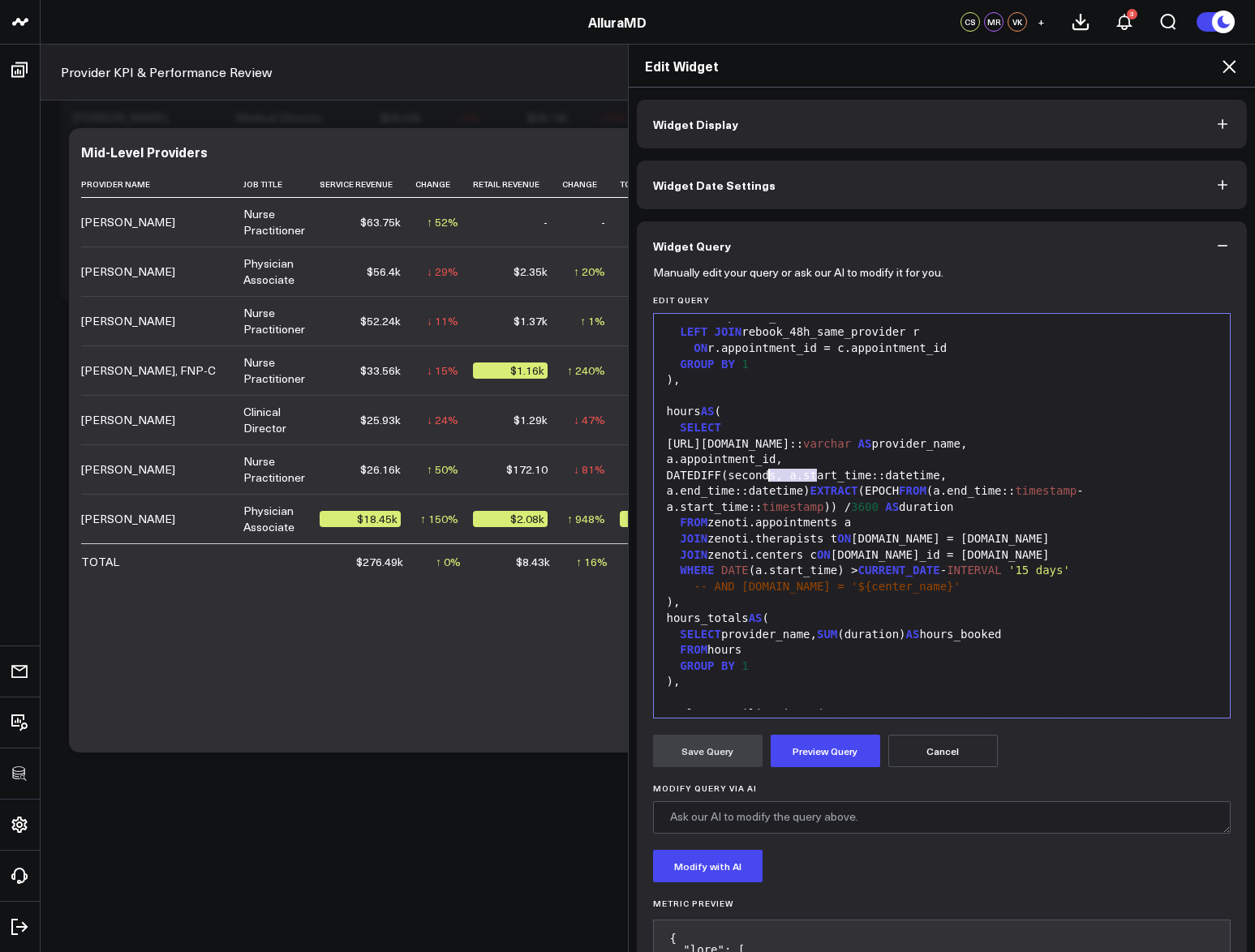
drag, startPoint x: 811, startPoint y: 476, endPoint x: 762, endPoint y: 476, distance: 49.0
click at [762, 476] on div "DATEDIFF(seconds, a.start_time::datetime, a.end_time::datetime) EXTRACT (EPOCH …" at bounding box center [941, 491] width 561 height 47
click at [801, 491] on div "DATEDIFF(minutes, a.start_time::datetime, a.end_time::datetime) EXTRACT (EPOCH …" at bounding box center [941, 491] width 561 height 47
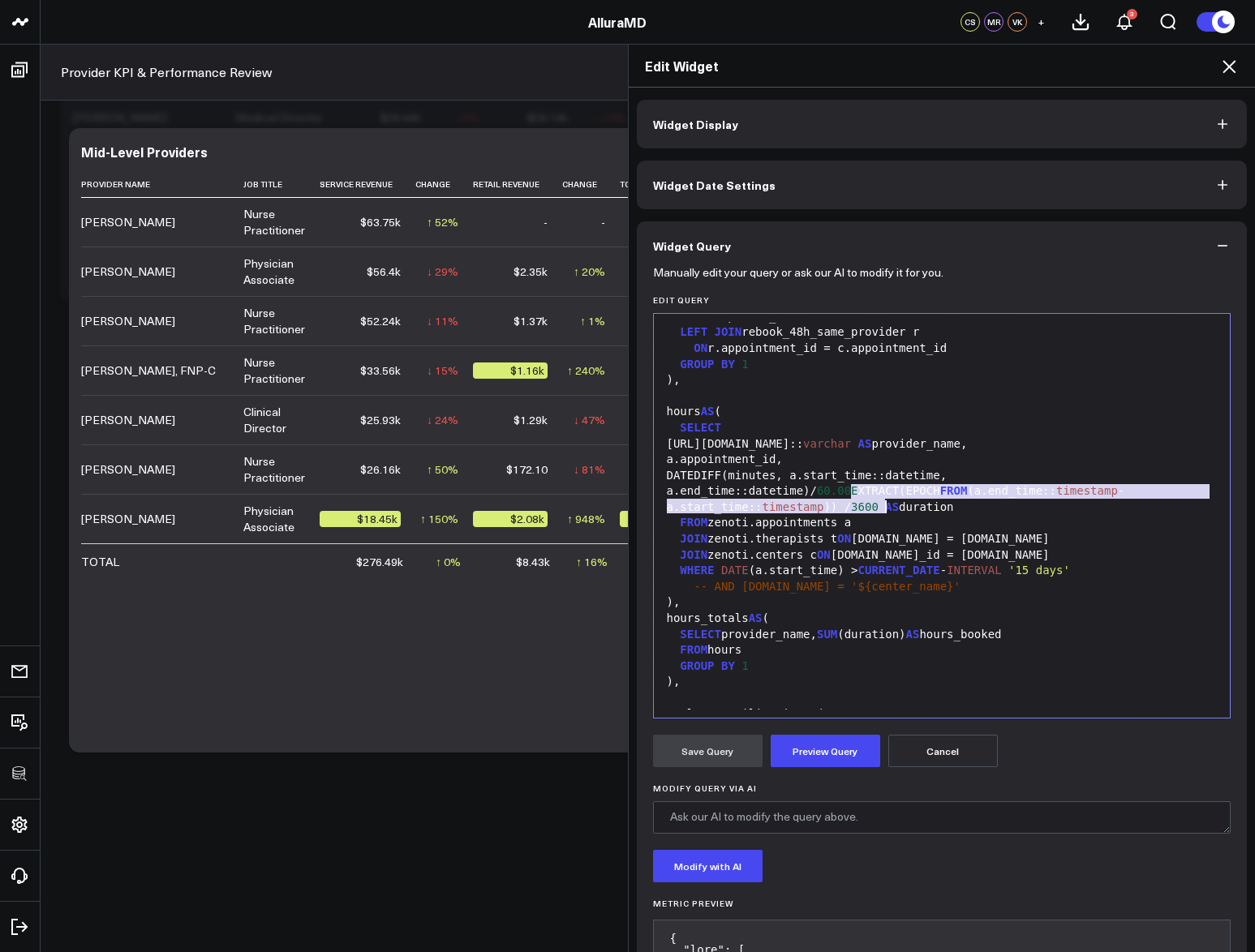
drag, startPoint x: 845, startPoint y: 493, endPoint x: 875, endPoint y: 505, distance: 32.3
click at [875, 505] on div "DATEDIFF(minutes, a.start_time::datetime, a.end_time::datetime)/ 60.00E XTRACT(…" at bounding box center [941, 491] width 561 height 47
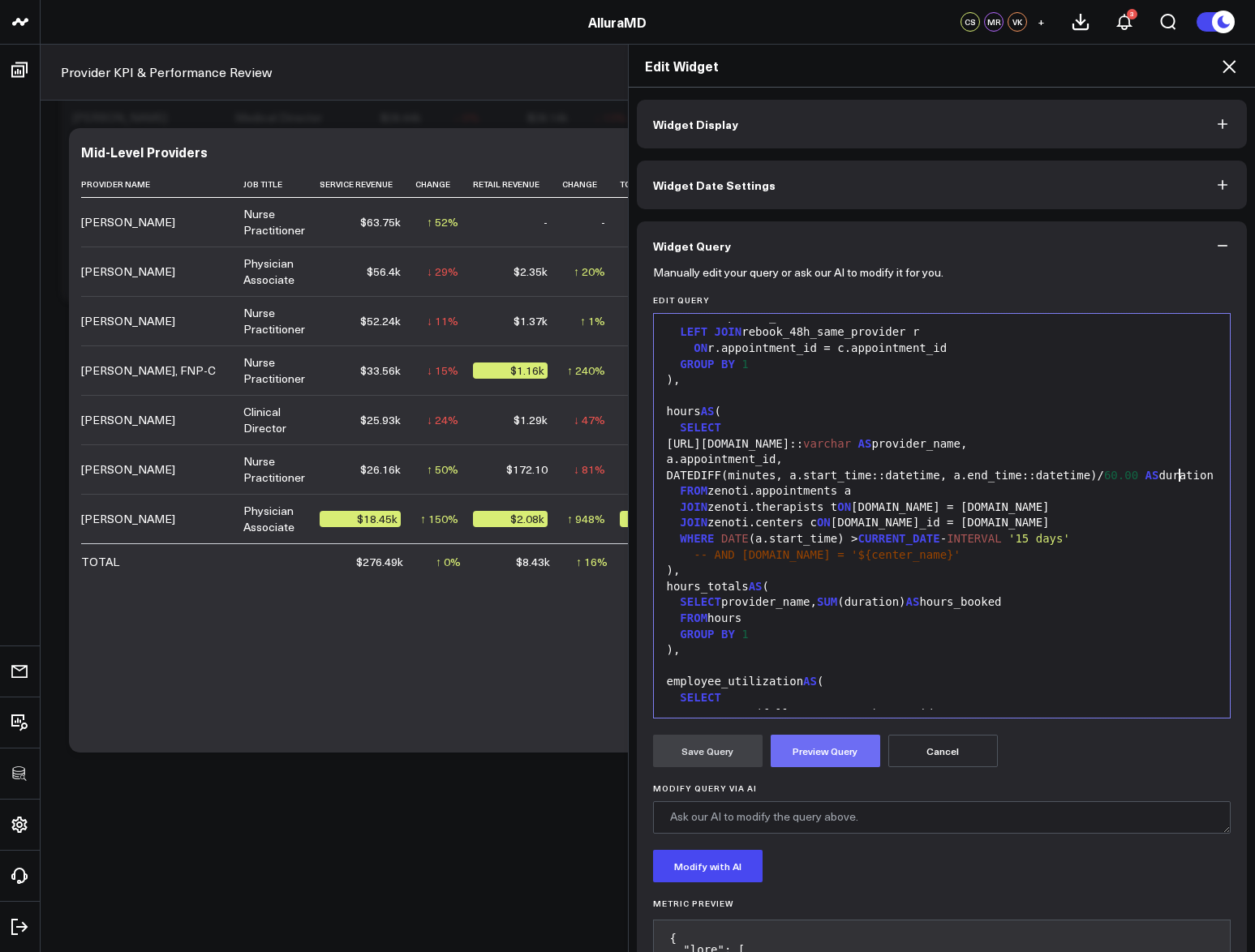
click at [829, 749] on button "Preview Query" at bounding box center [825, 751] width 109 height 32
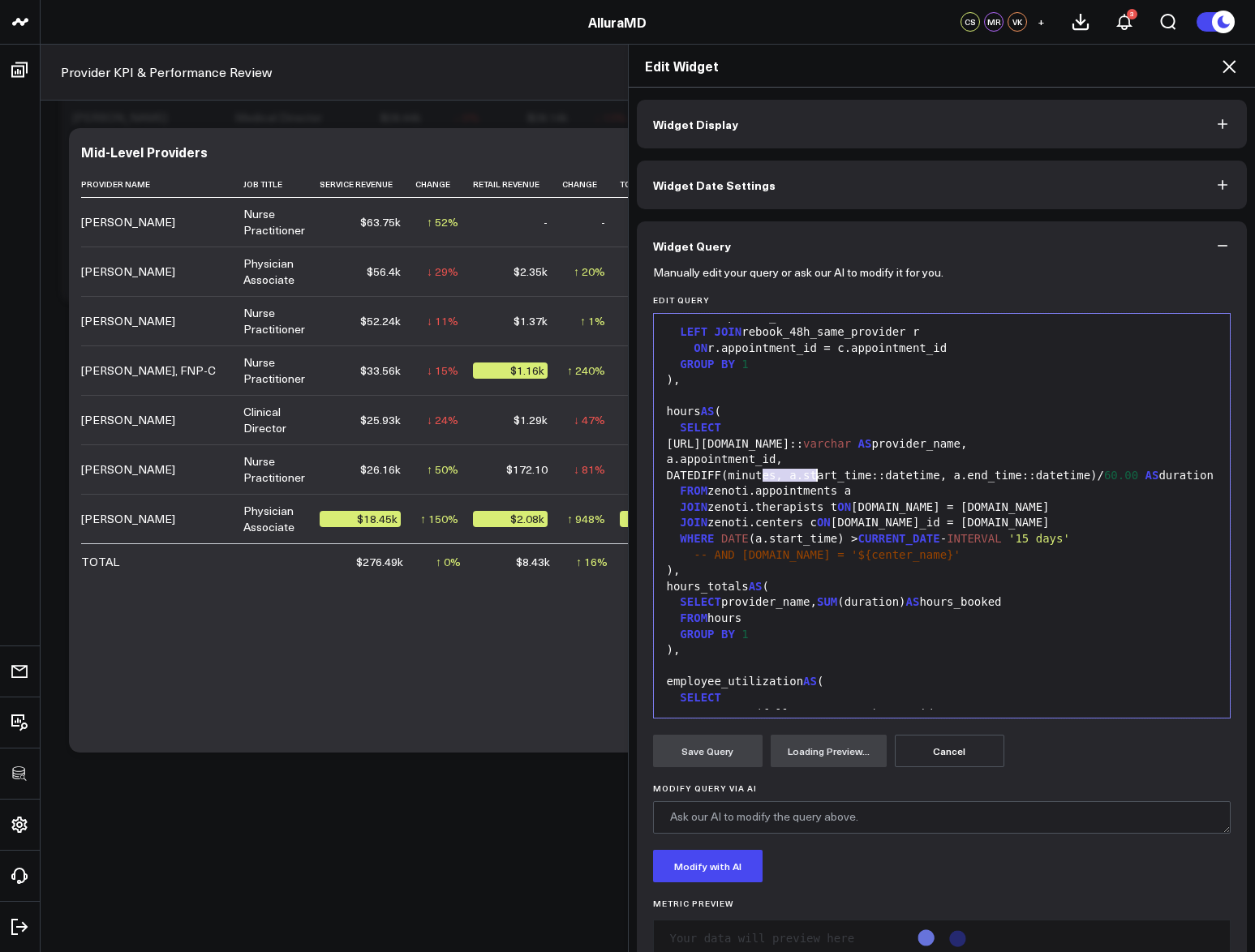
drag, startPoint x: 759, startPoint y: 475, endPoint x: 808, endPoint y: 477, distance: 49.0
click at [808, 477] on div "DATEDIFF(minutes, a.start_time::datetime, a.end_time::datetime)/ 60.00 AS durat…" at bounding box center [941, 476] width 561 height 16
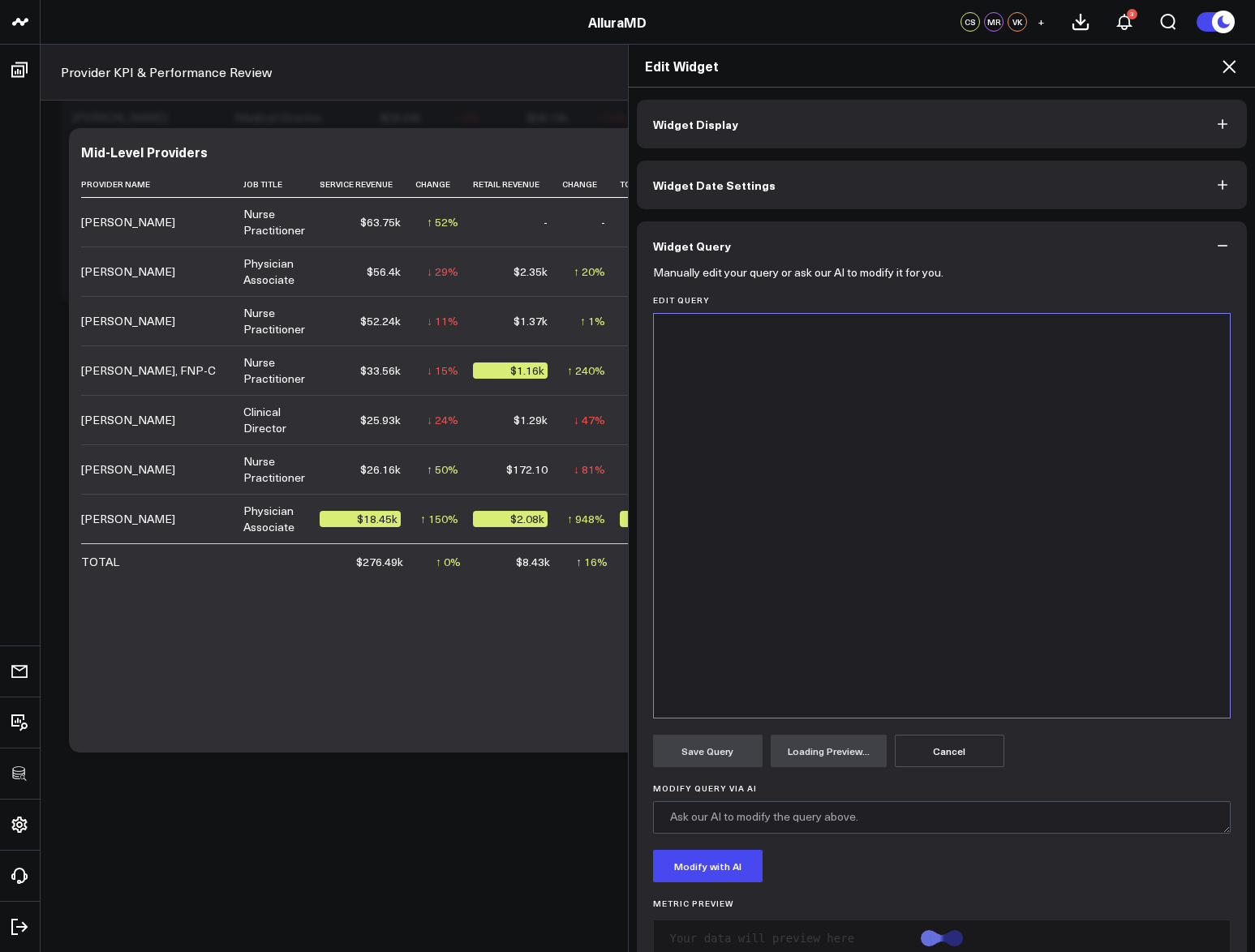
scroll to position [1669, 0]
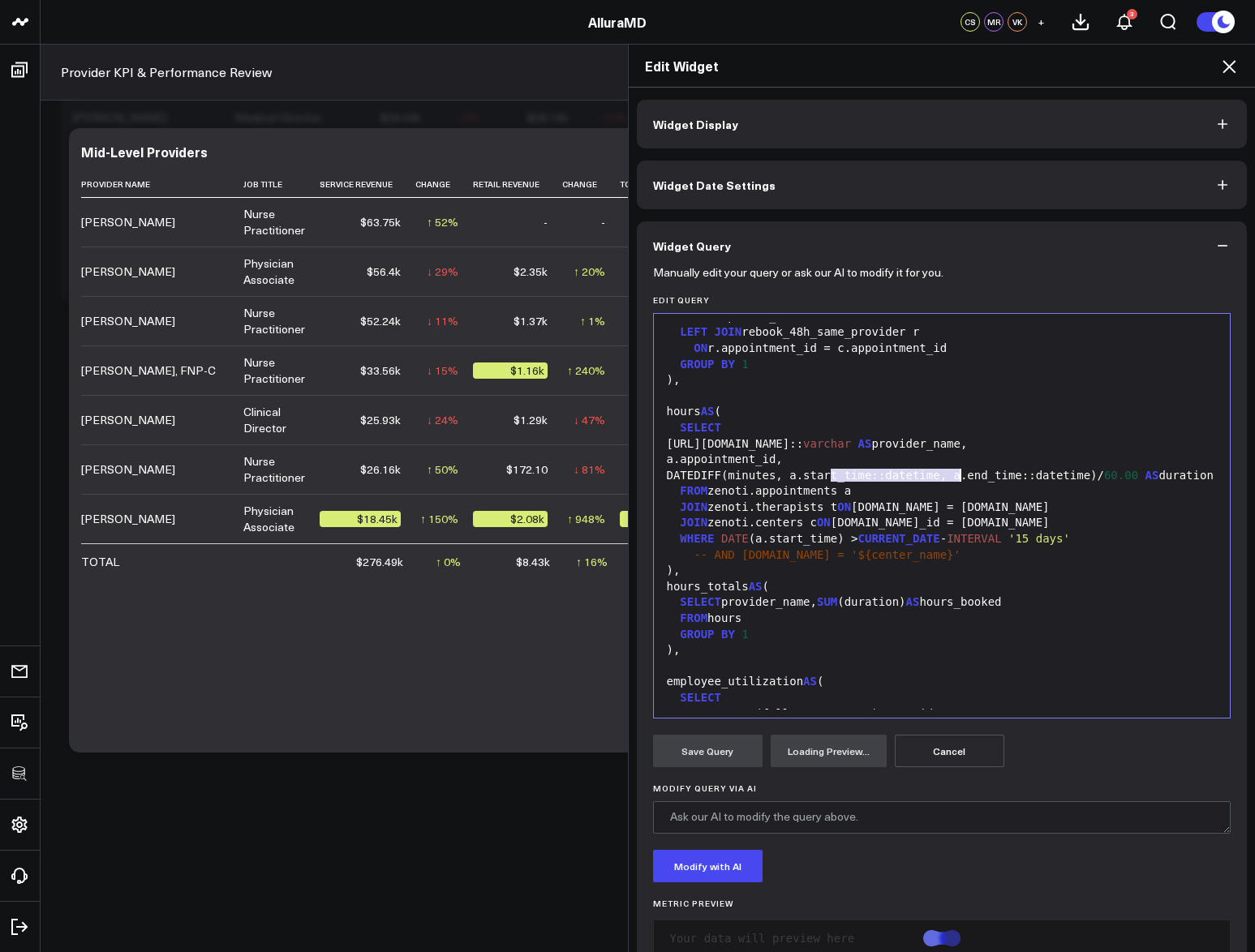
drag, startPoint x: 827, startPoint y: 480, endPoint x: 957, endPoint y: 476, distance: 130.1
click at [957, 476] on div "DATEDIFF(minutes, a.start_time::datetime, a.end_time::datetime)/ 60.00 AS durat…" at bounding box center [941, 476] width 561 height 16
click at [987, 484] on div "DATEDIFF(minutes, a.start_time::datetime, a.end_time::datetime)/ 60.00 AS durat…" at bounding box center [941, 476] width 561 height 16
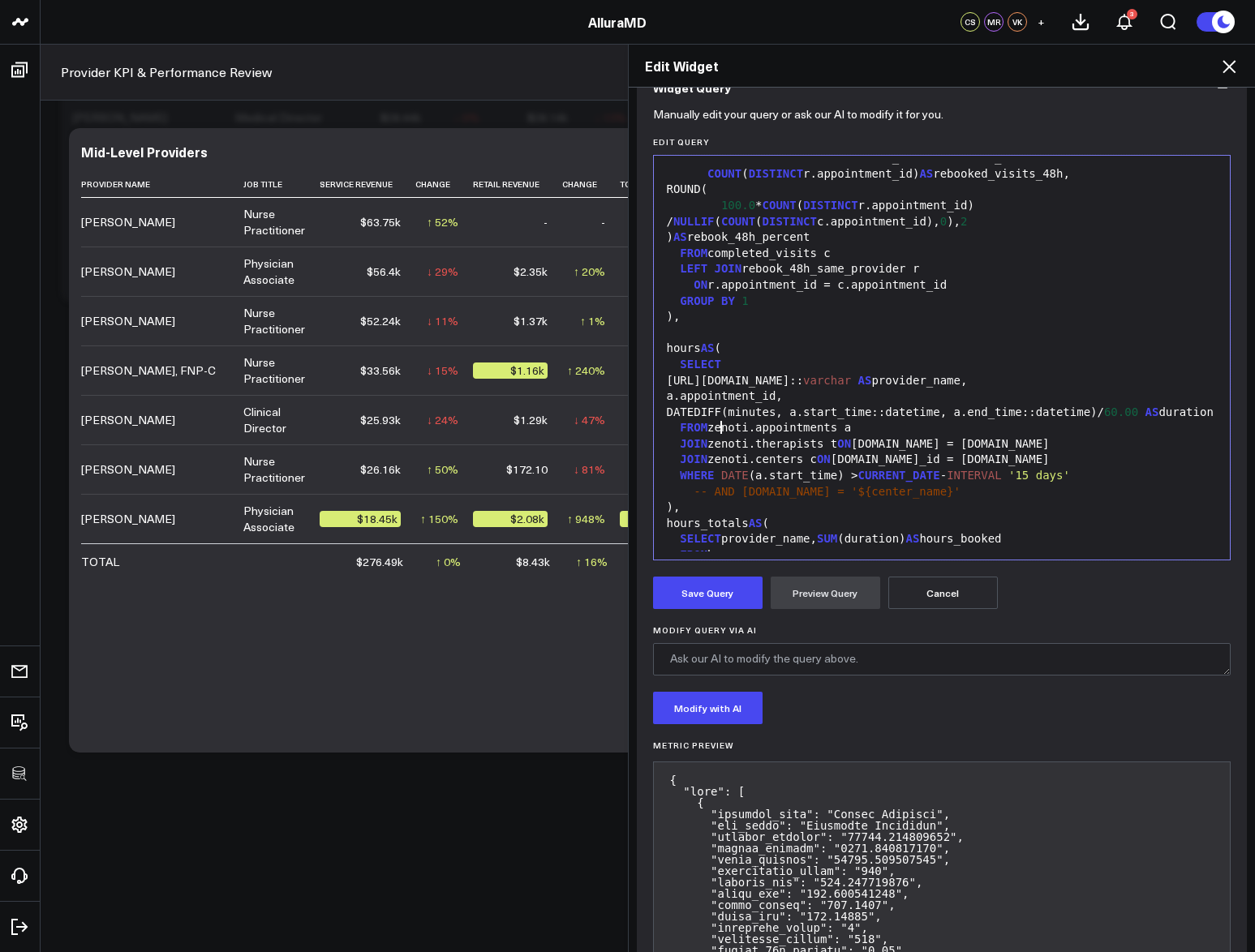
scroll to position [242, 0]
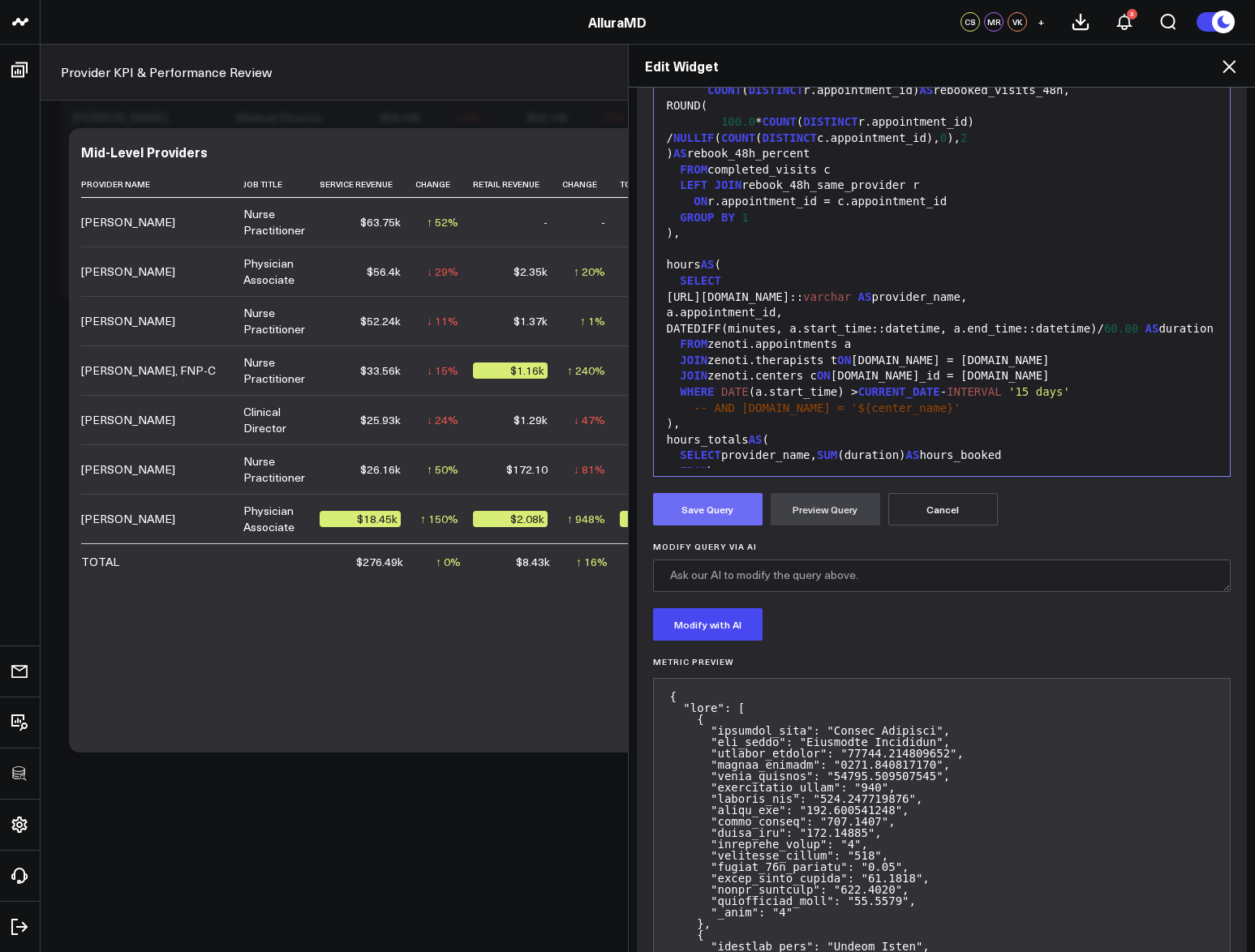
click at [692, 517] on button "Save Query" at bounding box center [707, 508] width 109 height 32
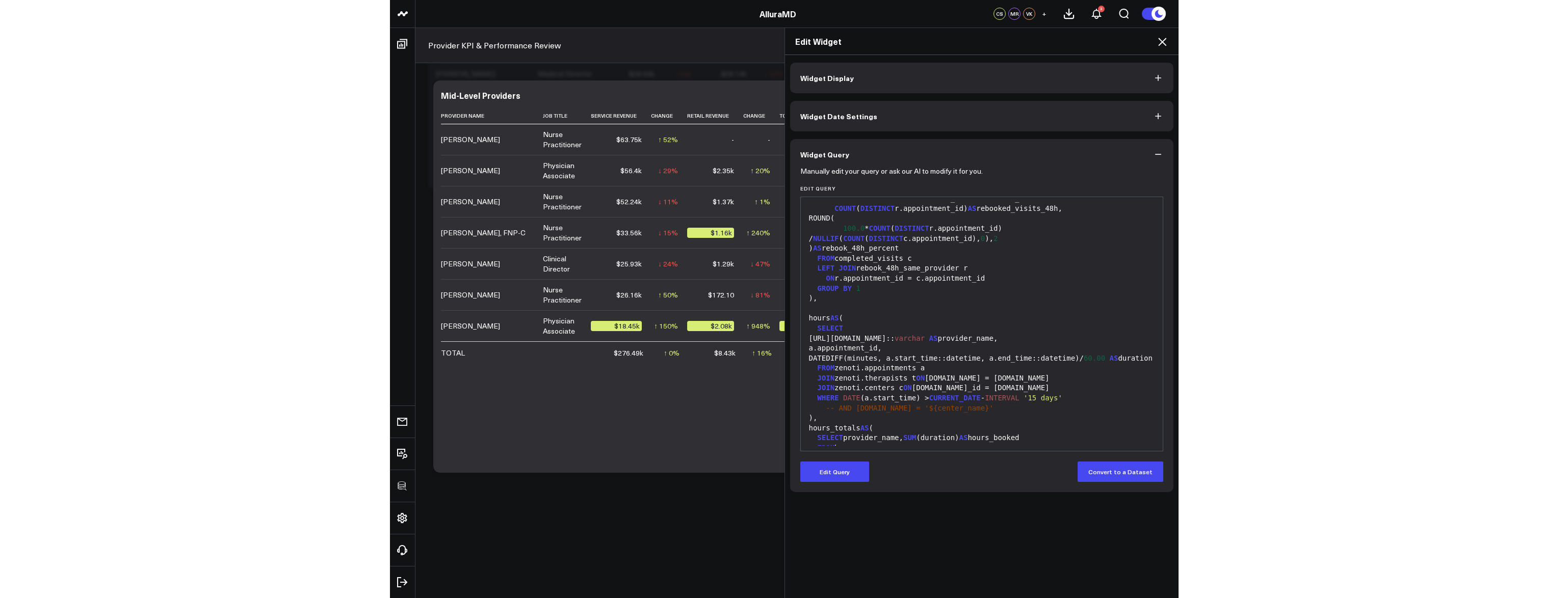
scroll to position [0, 0]
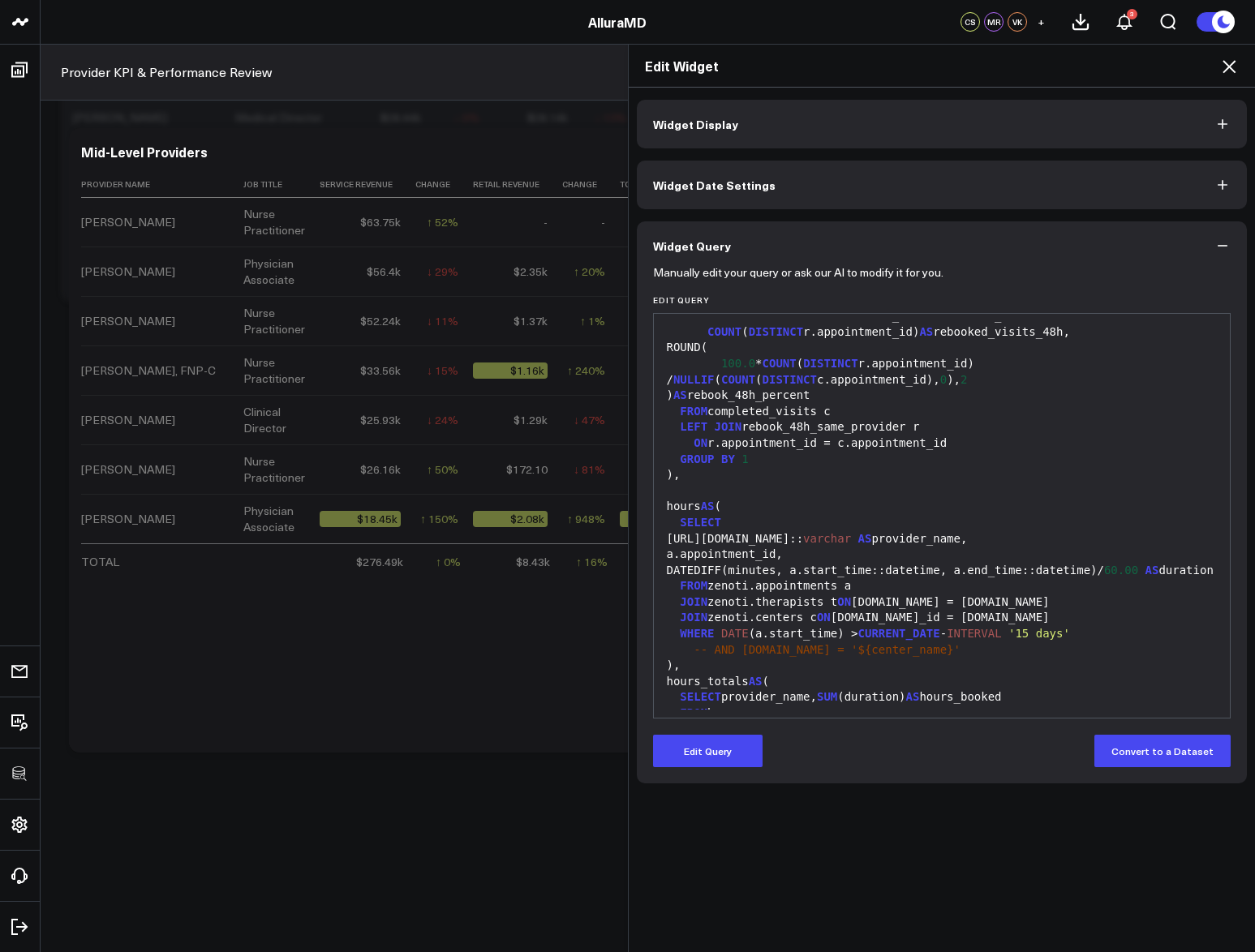
click at [1228, 68] on icon at bounding box center [1229, 67] width 19 height 19
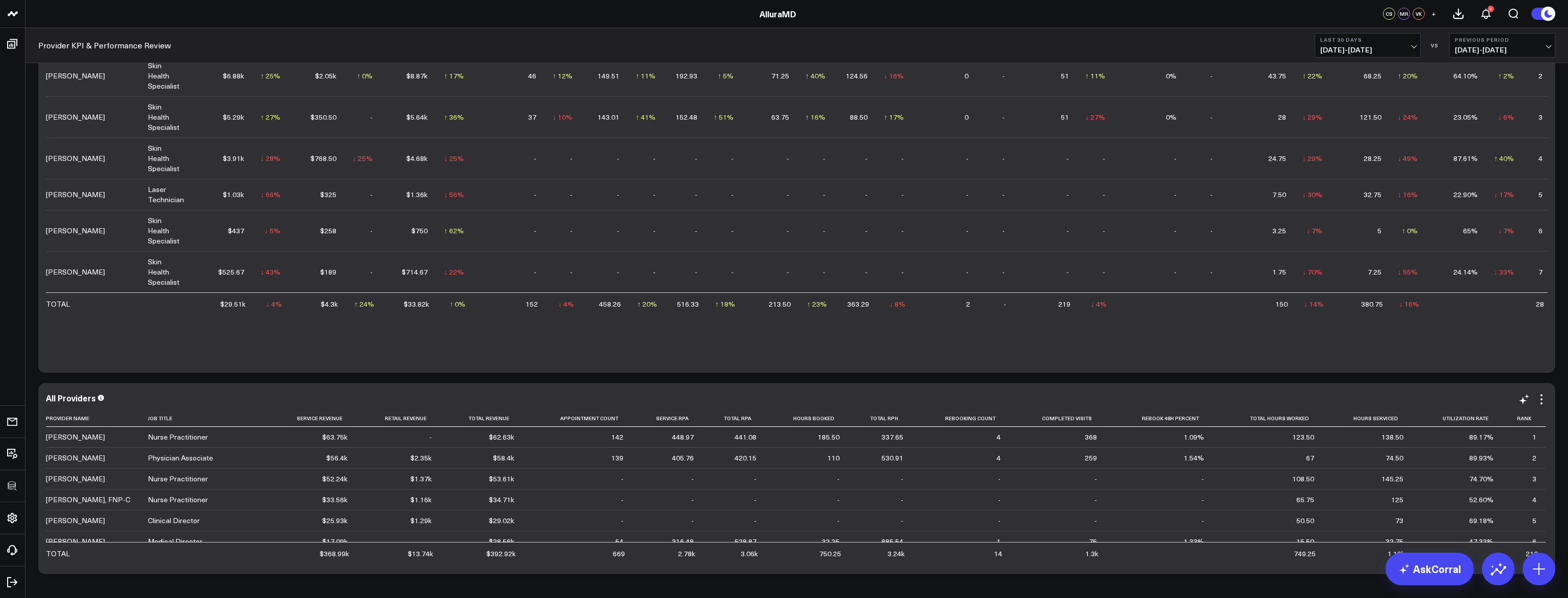
scroll to position [983, 0]
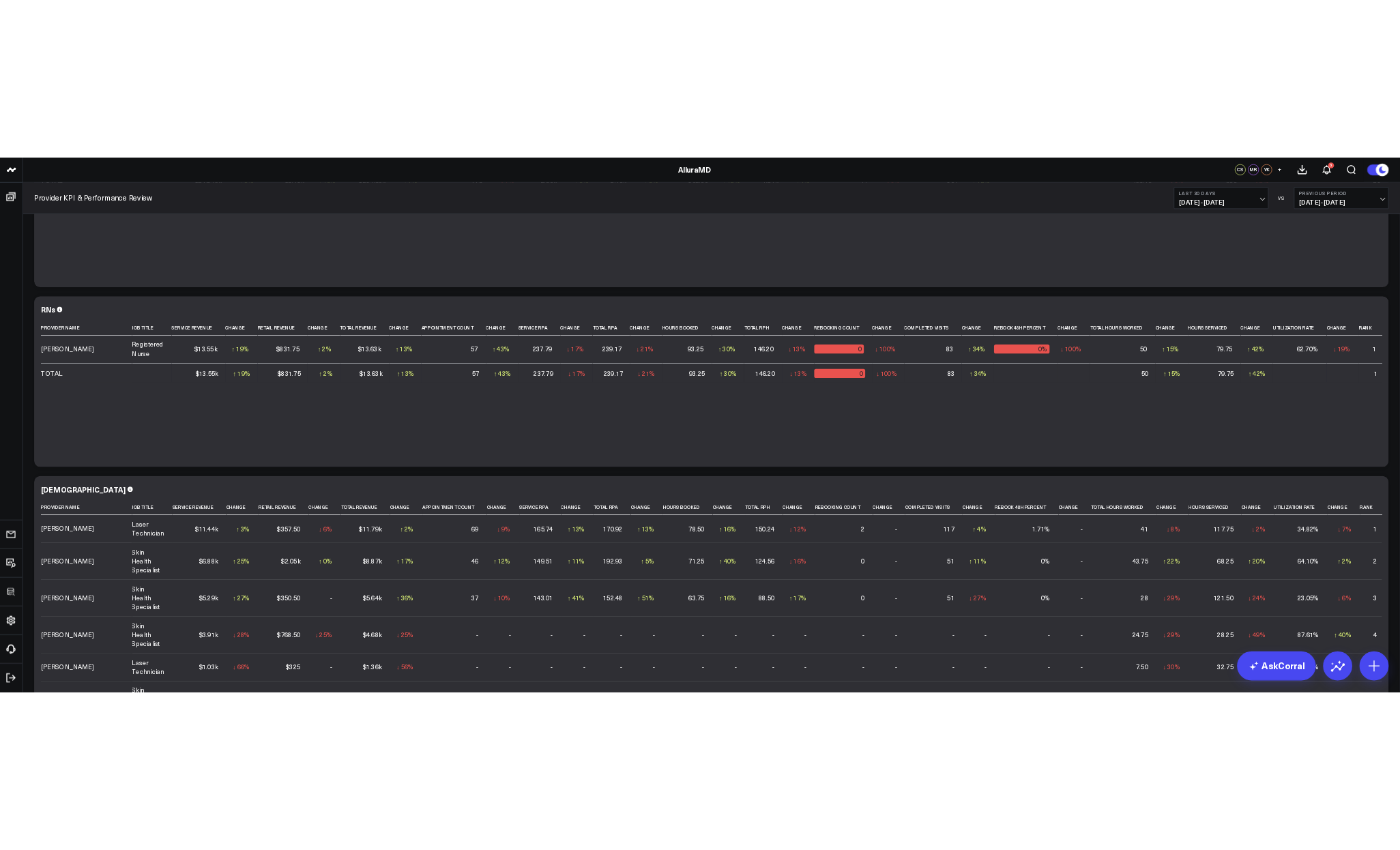
scroll to position [0, 0]
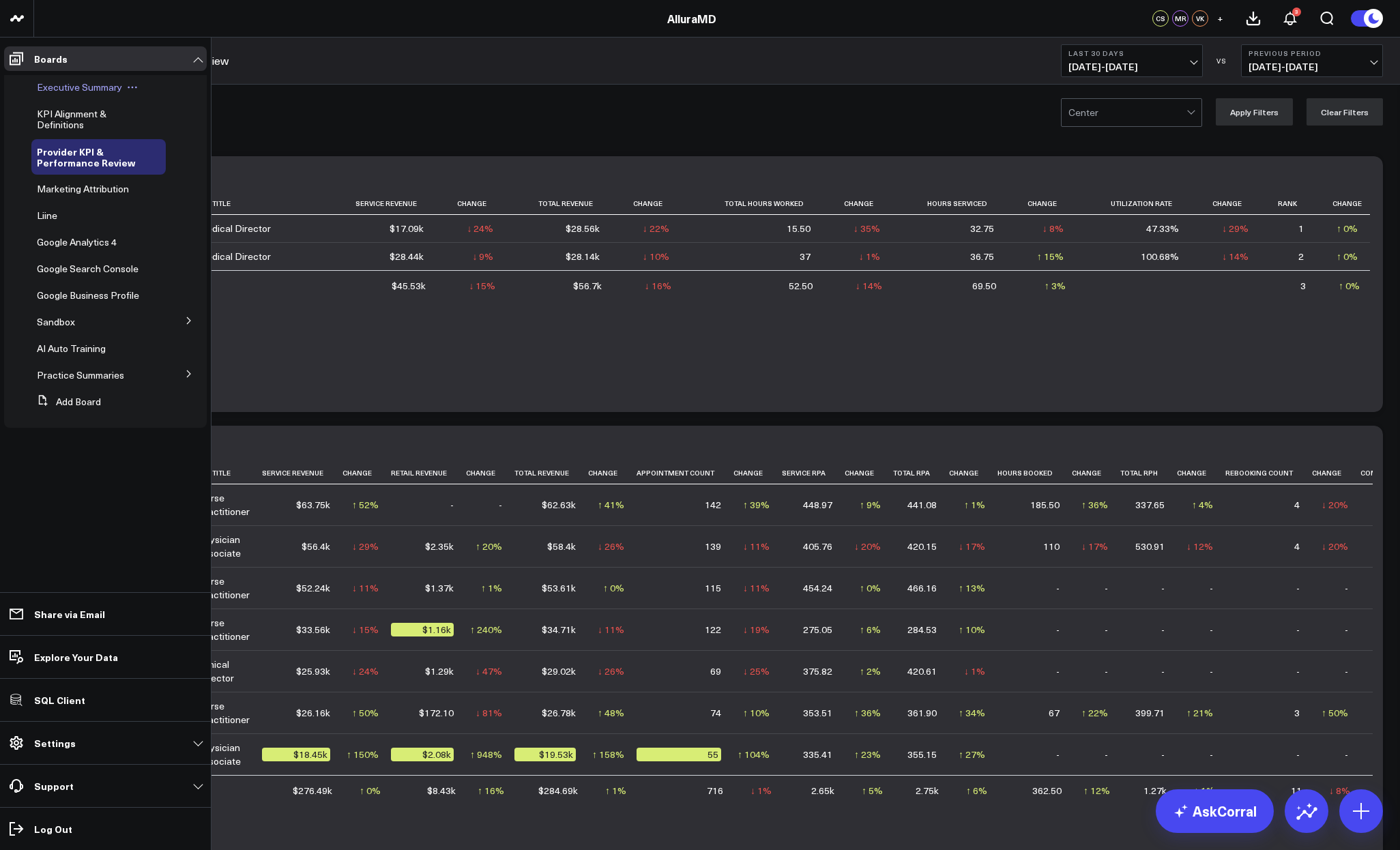
click at [58, 95] on div "Executive Summary" at bounding box center [99, 87] width 134 height 24
click at [56, 90] on span "Executive Summary" at bounding box center [79, 87] width 86 height 13
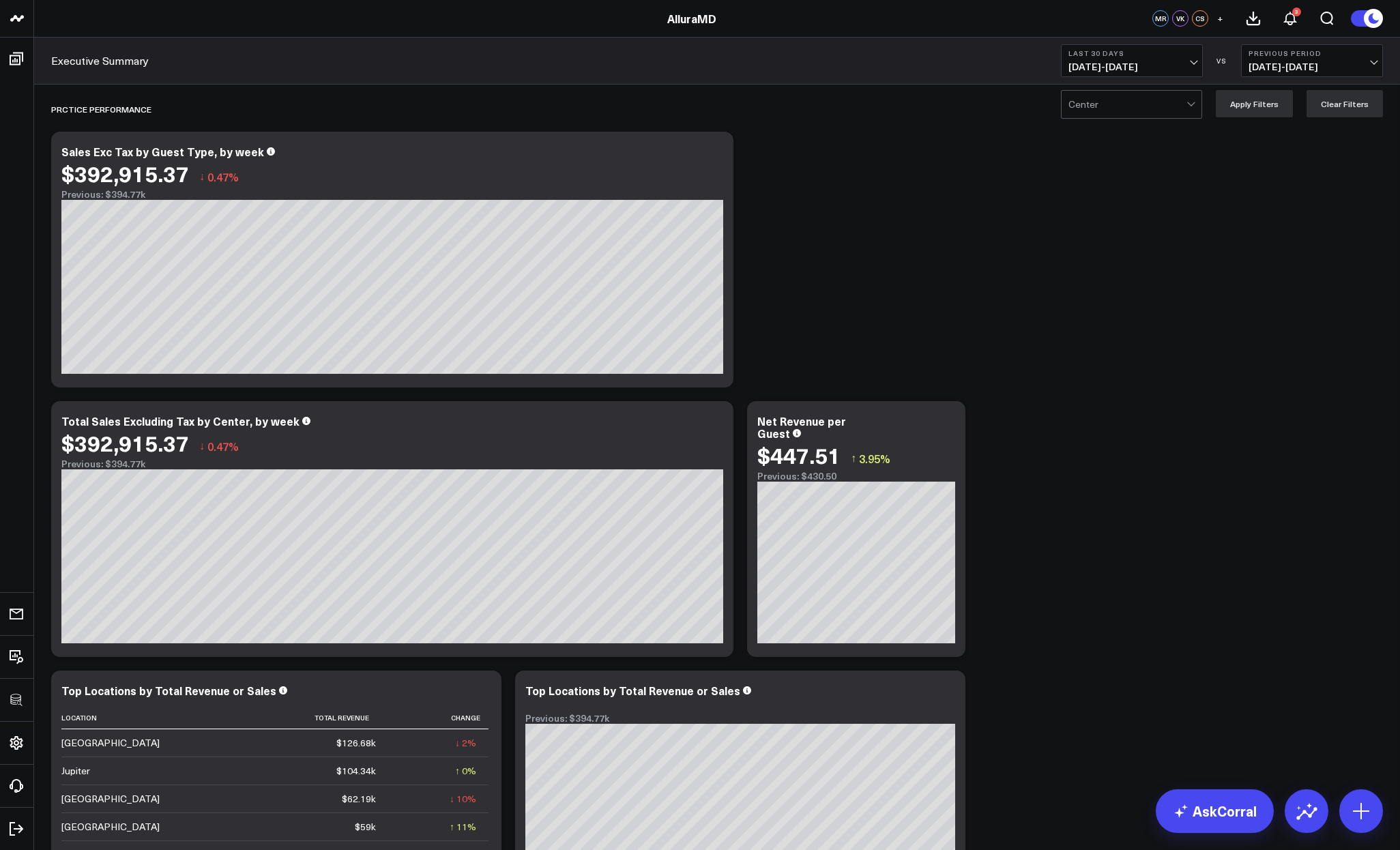
scroll to position [274, 0]
